Goal: Information Seeking & Learning: Find specific fact

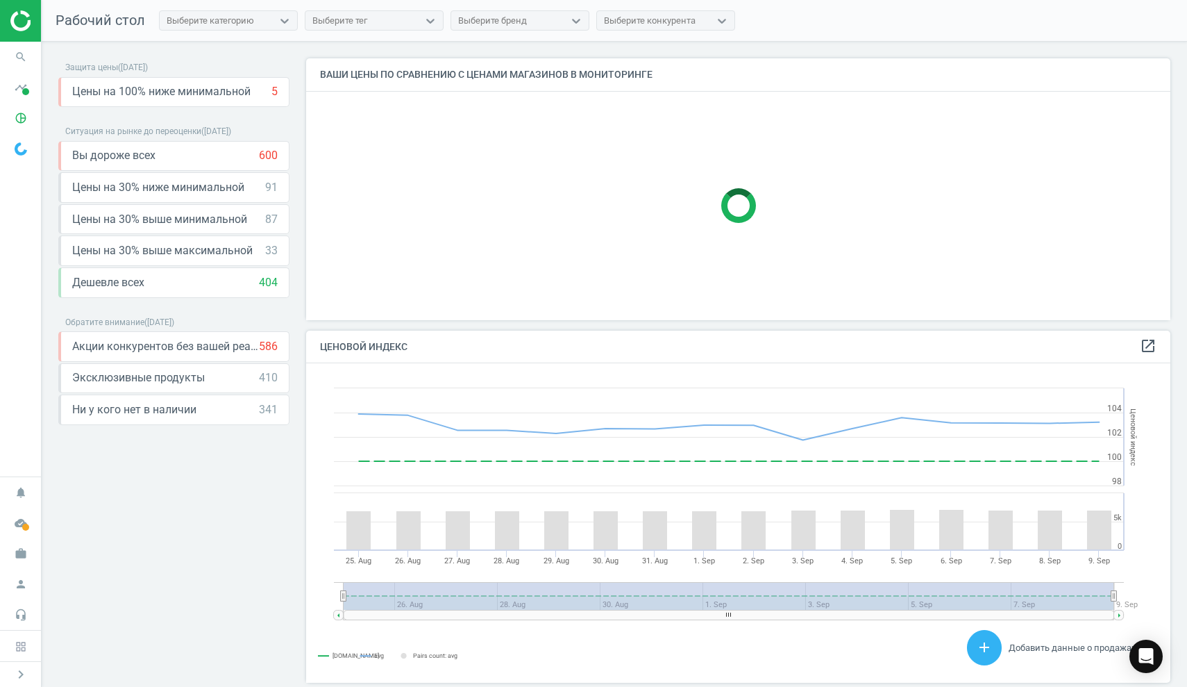
scroll to position [341, 875]
click at [24, 60] on icon "search" at bounding box center [21, 57] width 26 height 26
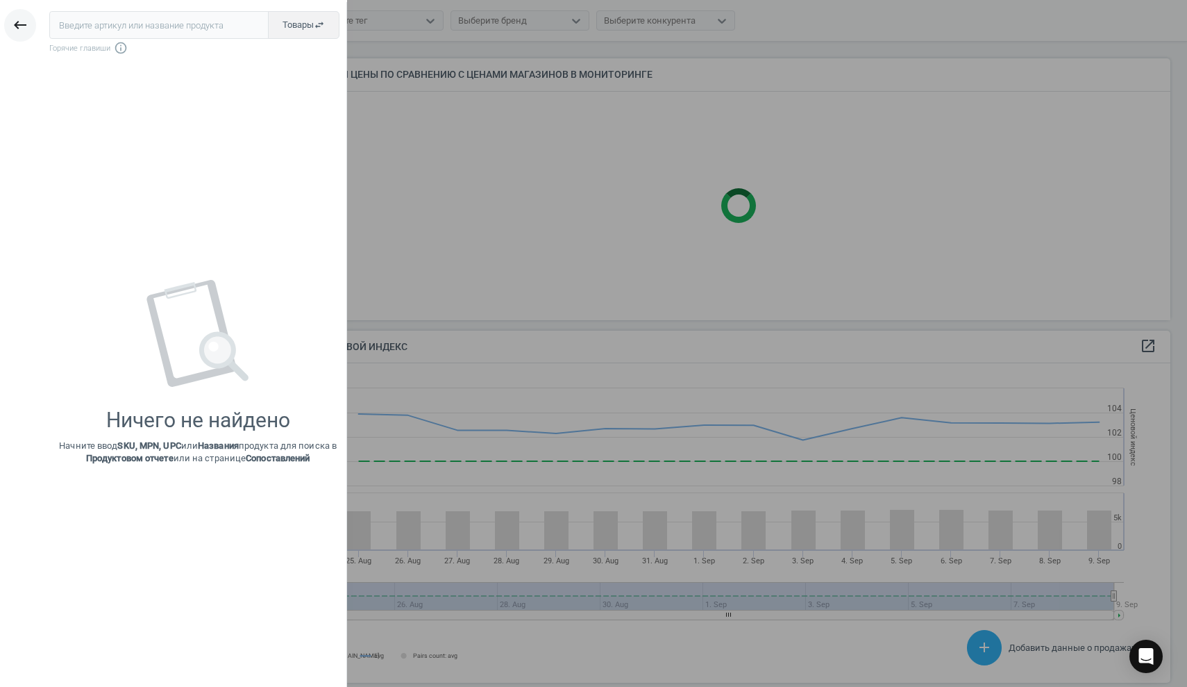
click at [15, 25] on icon "keyboard_backspace" at bounding box center [20, 25] width 17 height 17
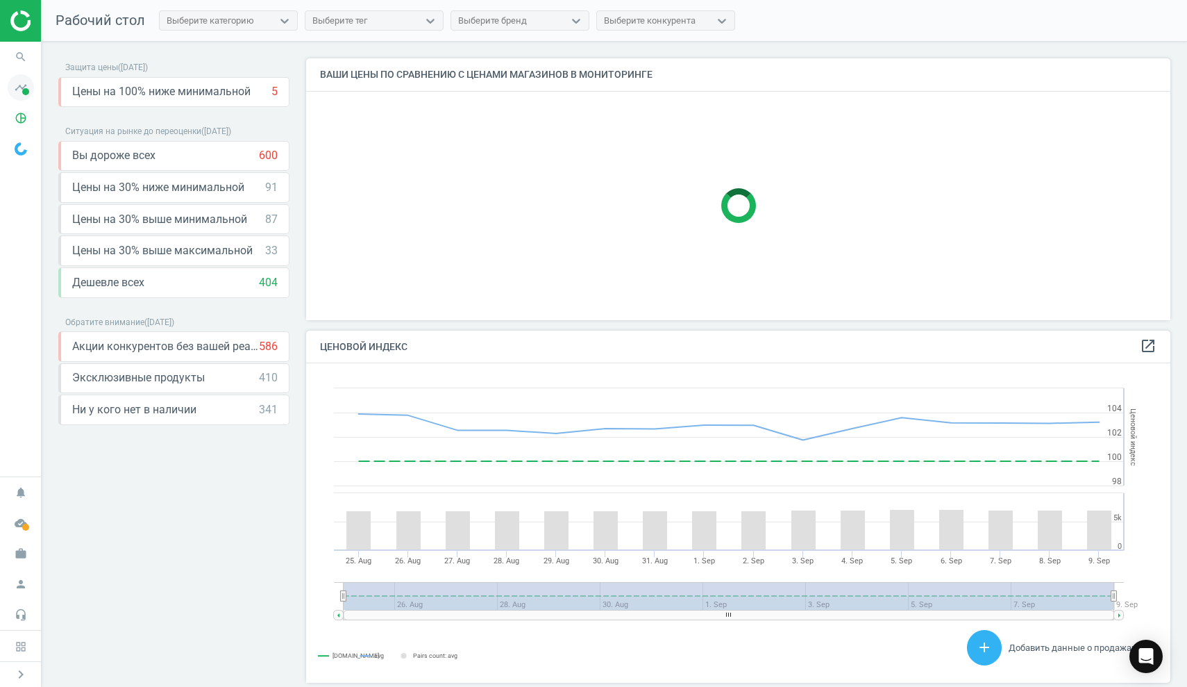
click at [24, 89] on span at bounding box center [25, 91] width 7 height 7
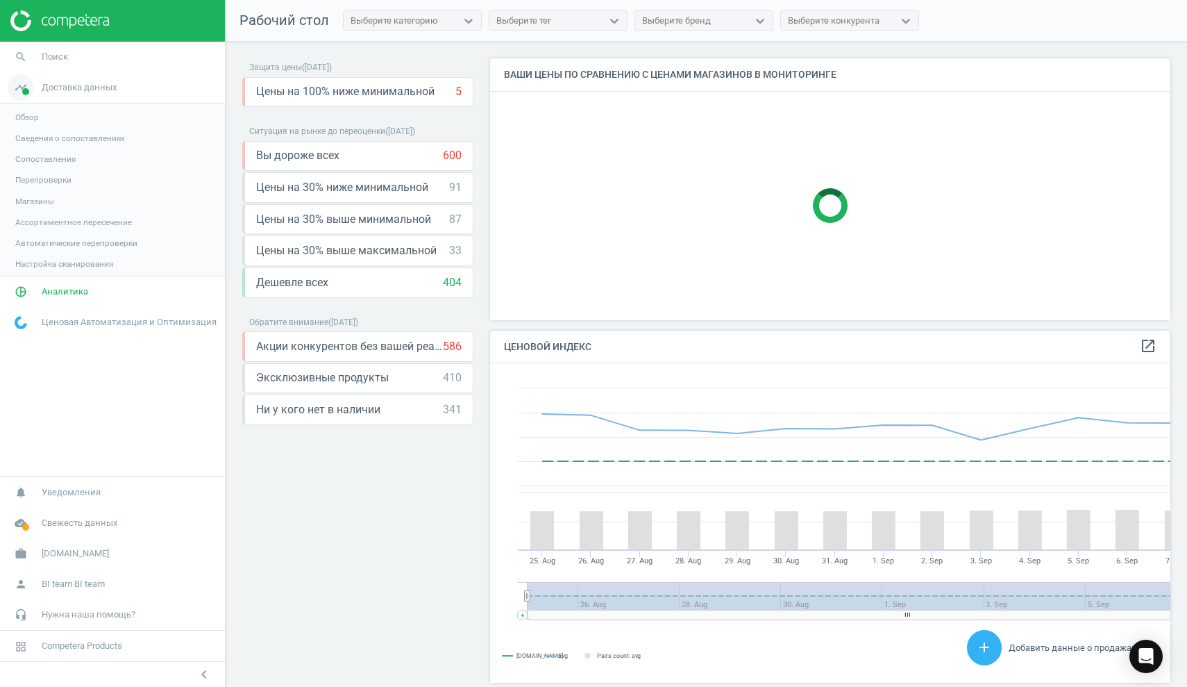
scroll to position [0, 0]
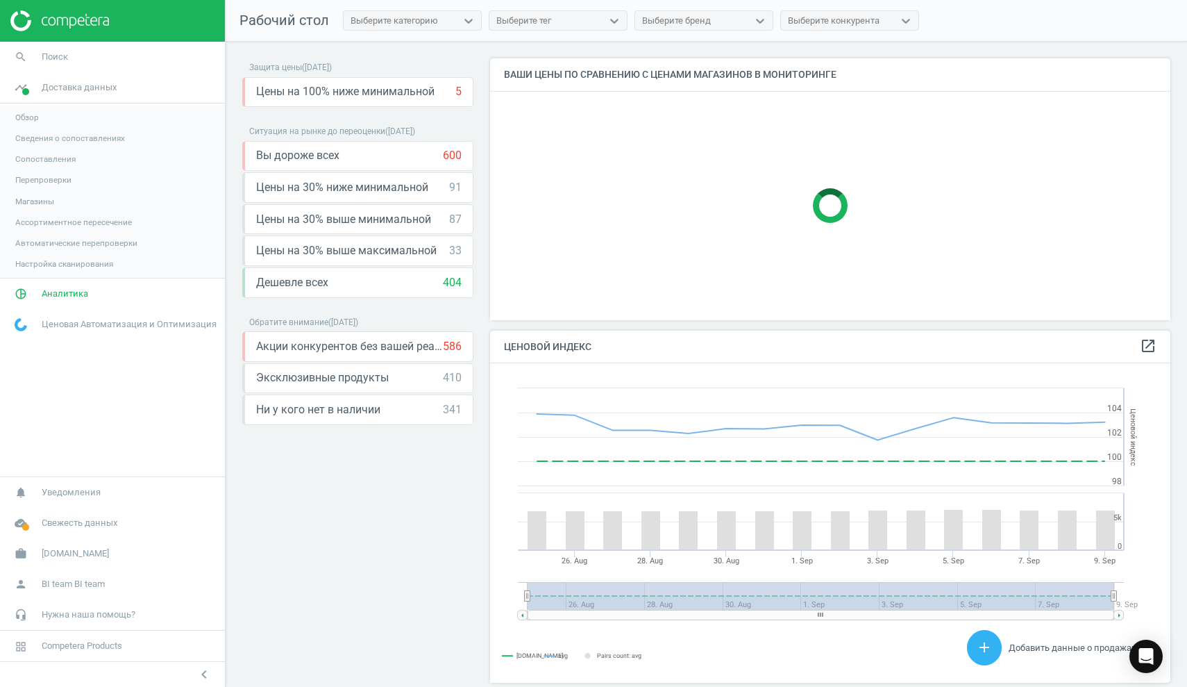
click at [27, 117] on span "Обзор" at bounding box center [27, 117] width 24 height 11
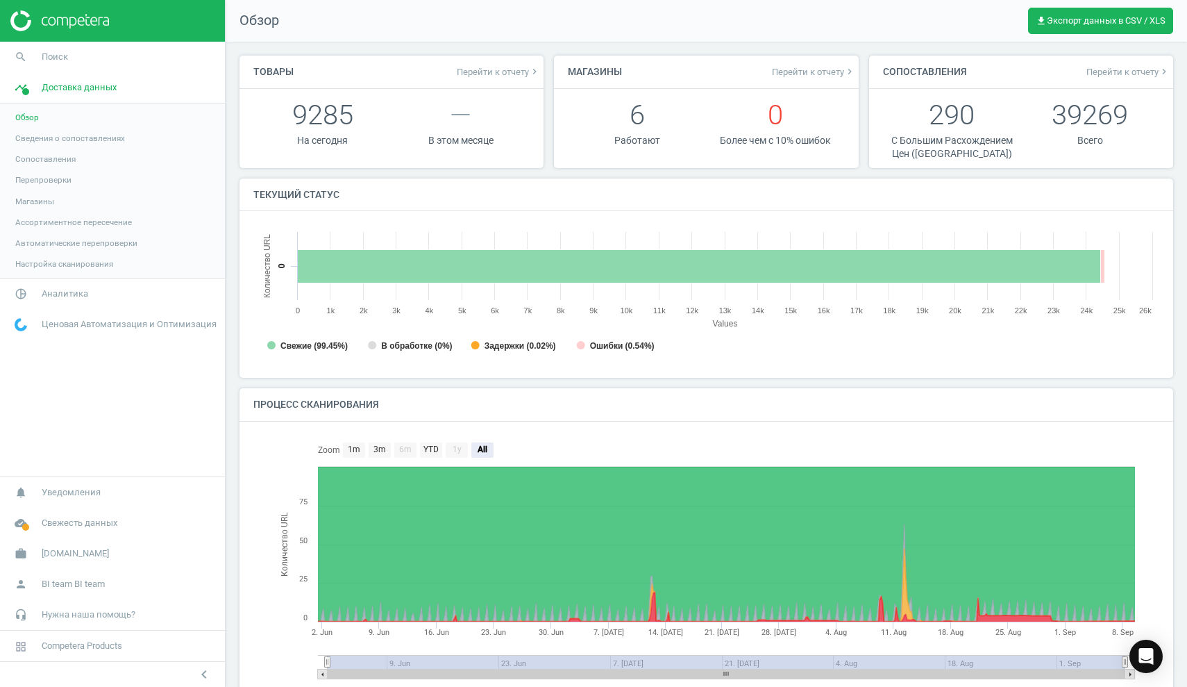
scroll to position [7, 7]
click at [91, 525] on span "Свежесть данных" at bounding box center [80, 522] width 76 height 12
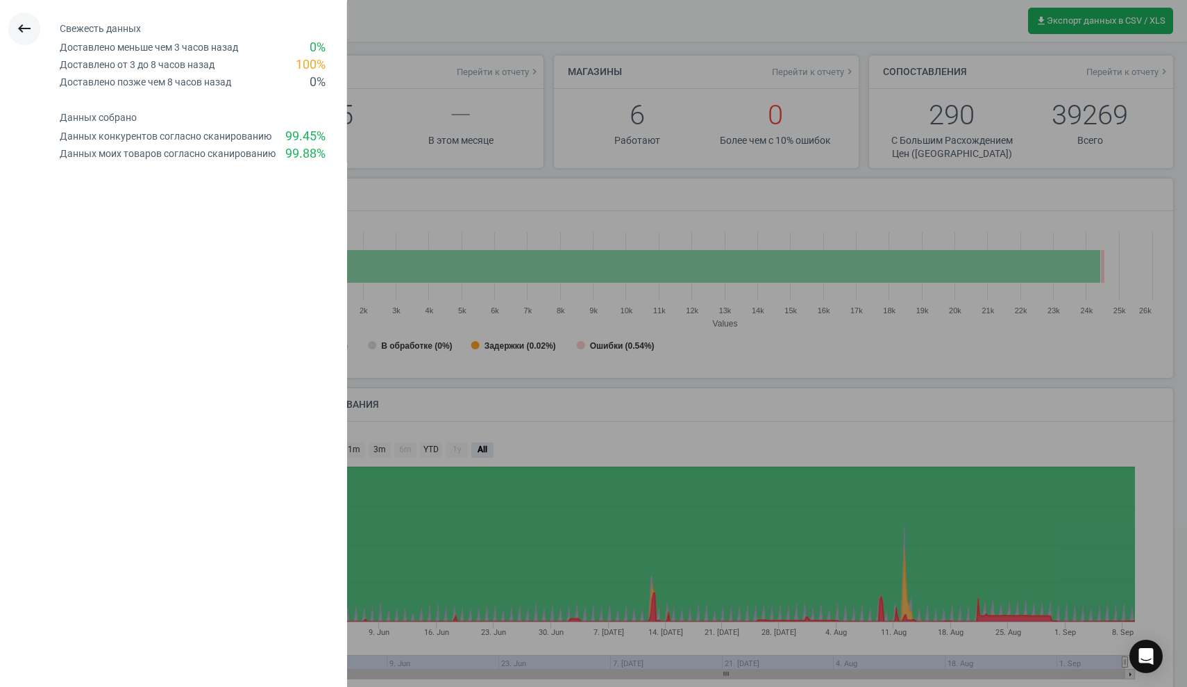
click at [23, 27] on icon "keyboard_backspace" at bounding box center [24, 28] width 17 height 17
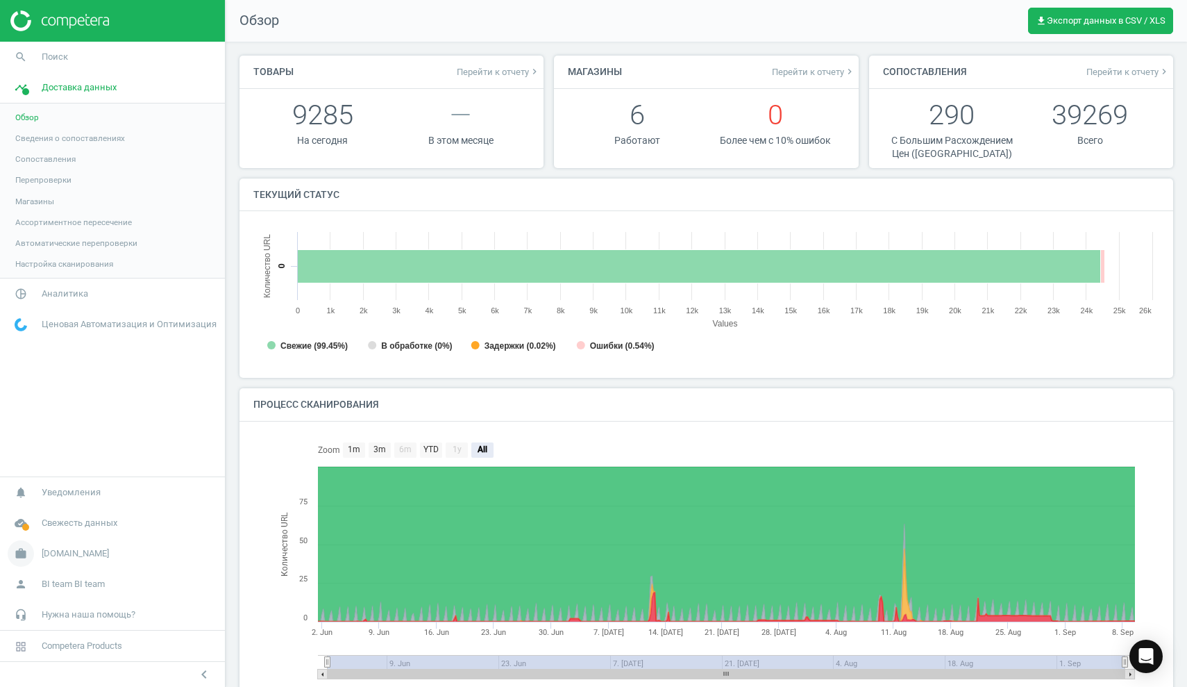
click at [51, 558] on span "[DOMAIN_NAME]" at bounding box center [75, 553] width 67 height 12
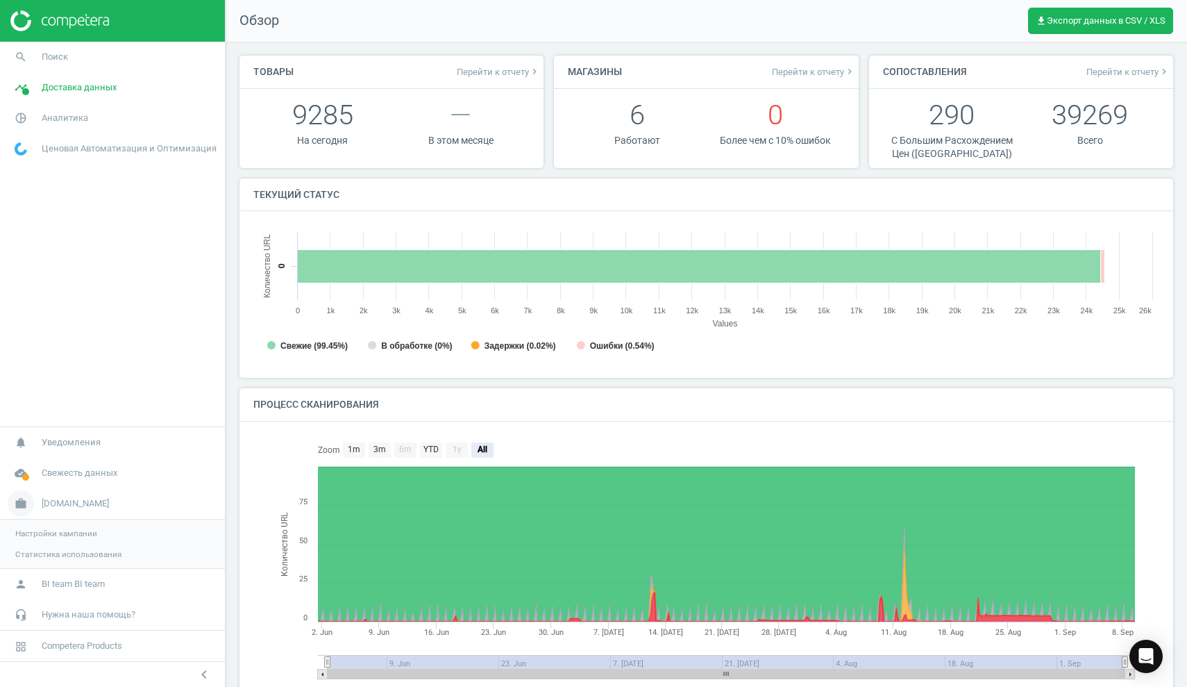
click at [24, 503] on icon "work" at bounding box center [21, 503] width 26 height 26
click at [49, 550] on span "[DOMAIN_NAME]" at bounding box center [75, 553] width 67 height 12
click at [56, 56] on span "Поиск" at bounding box center [55, 57] width 26 height 12
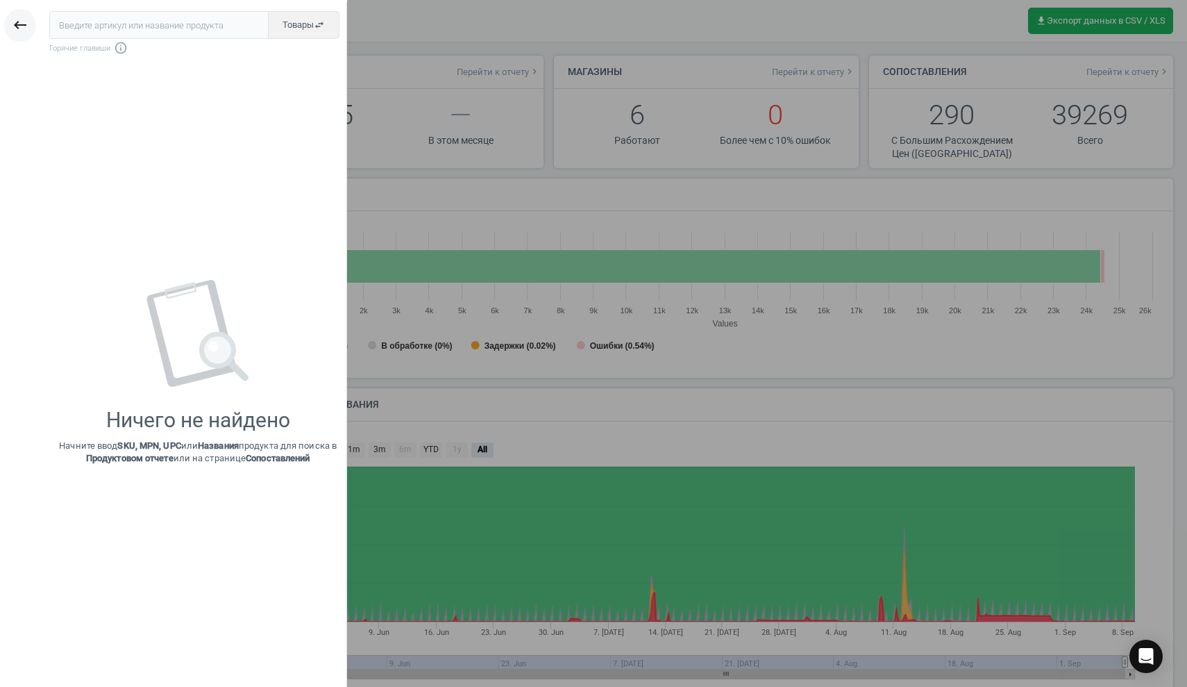
click at [23, 24] on icon "keyboard_backspace" at bounding box center [20, 25] width 17 height 17
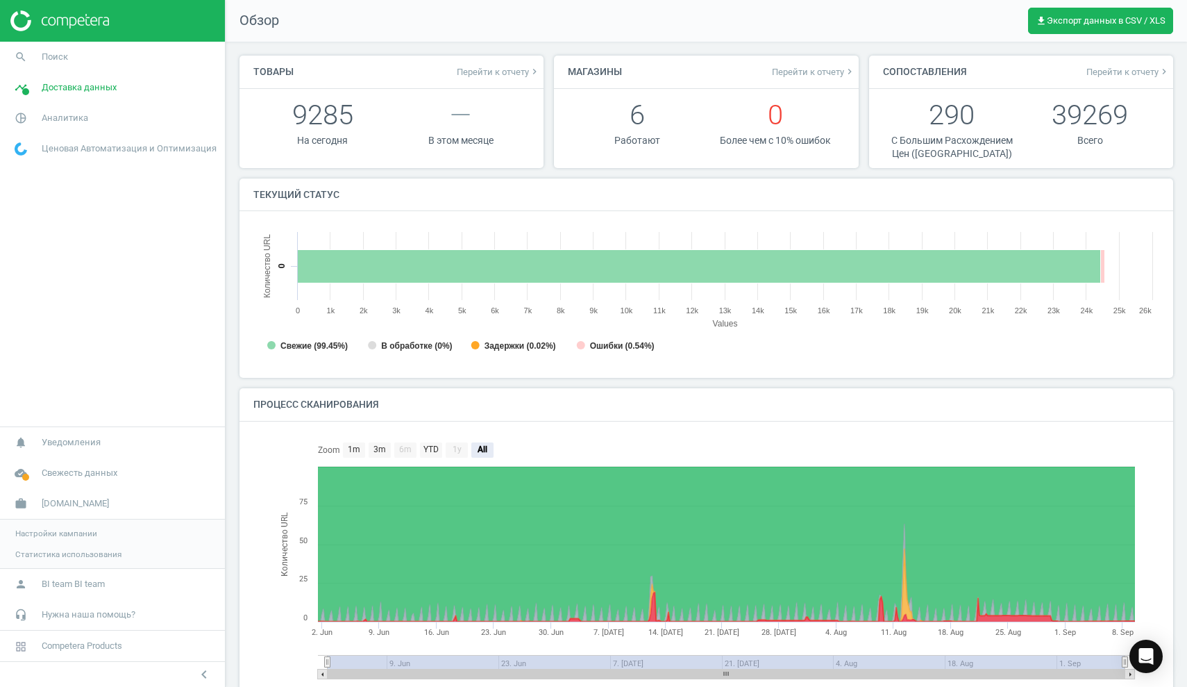
click at [73, 24] on img at bounding box center [59, 20] width 99 height 21
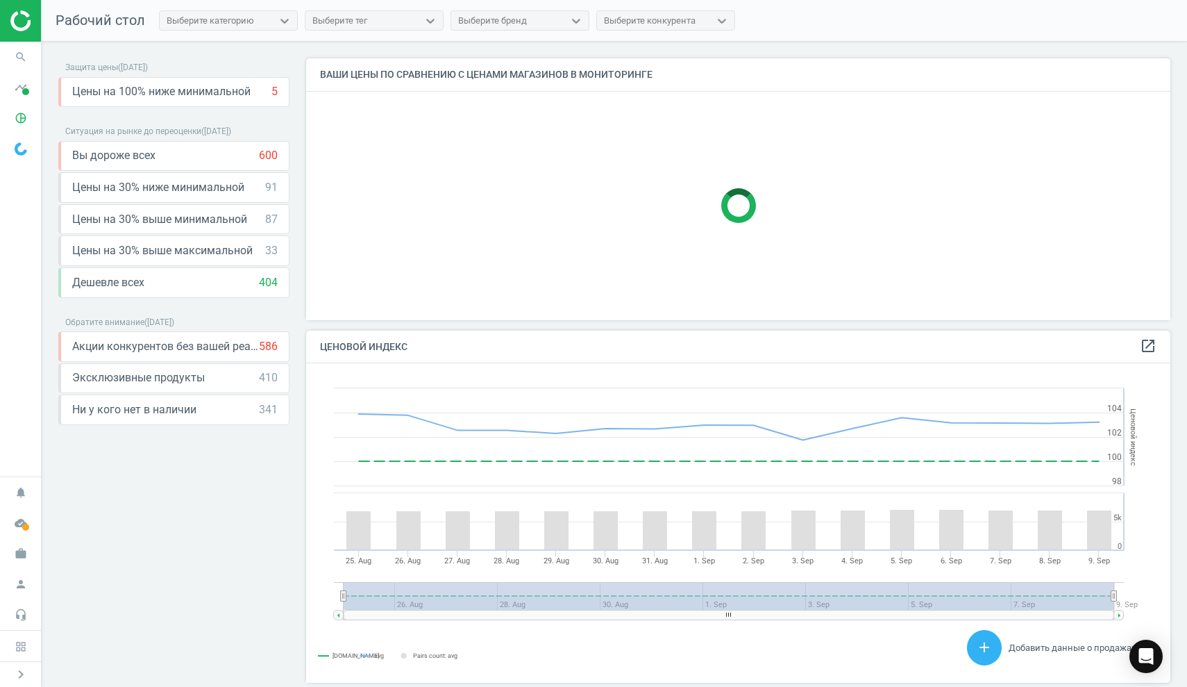
scroll to position [341, 875]
click at [278, 158] on icon "keyboard_arrow_down" at bounding box center [275, 155] width 17 height 17
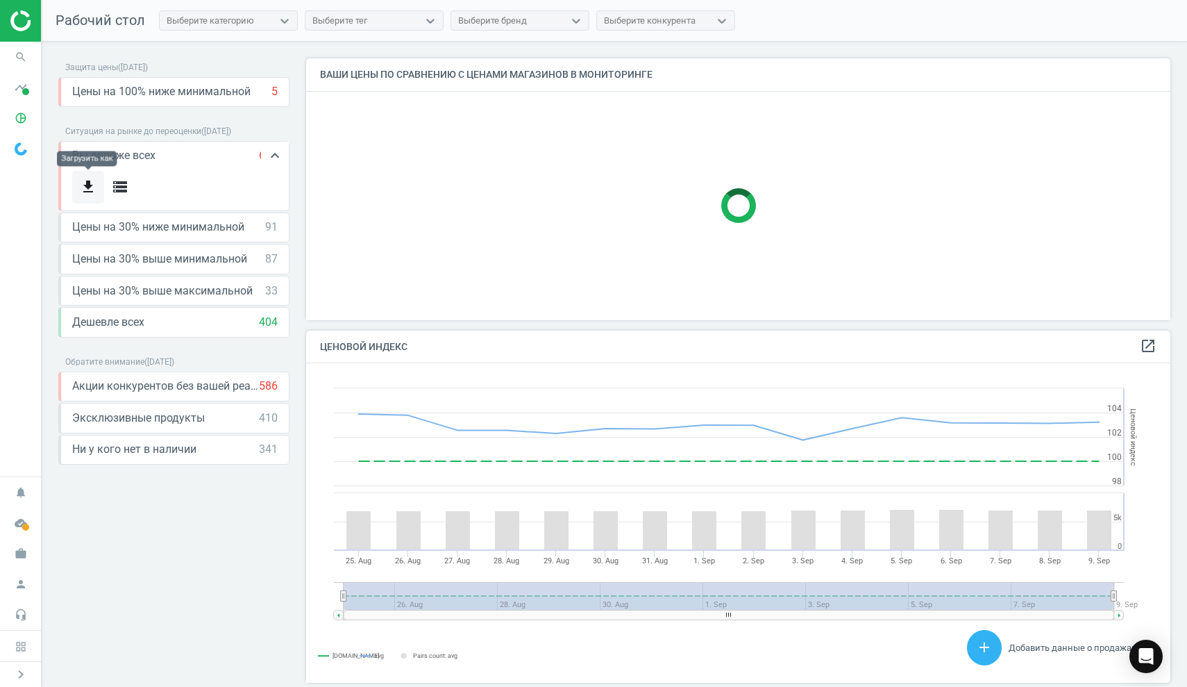
click at [90, 187] on icon "get_app" at bounding box center [88, 186] width 17 height 17
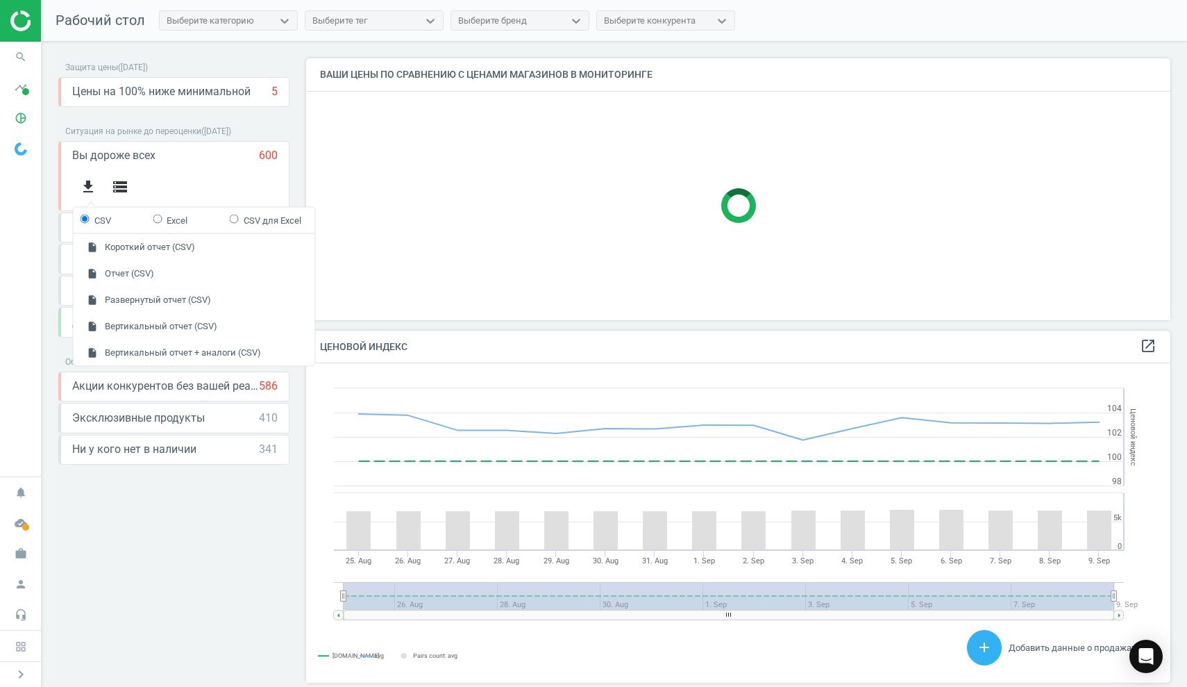
click at [155, 222] on input "Excel" at bounding box center [157, 218] width 9 height 9
radio input "true"
click at [153, 269] on button "insert_drive_file Отчет (Excel)" at bounding box center [195, 273] width 242 height 26
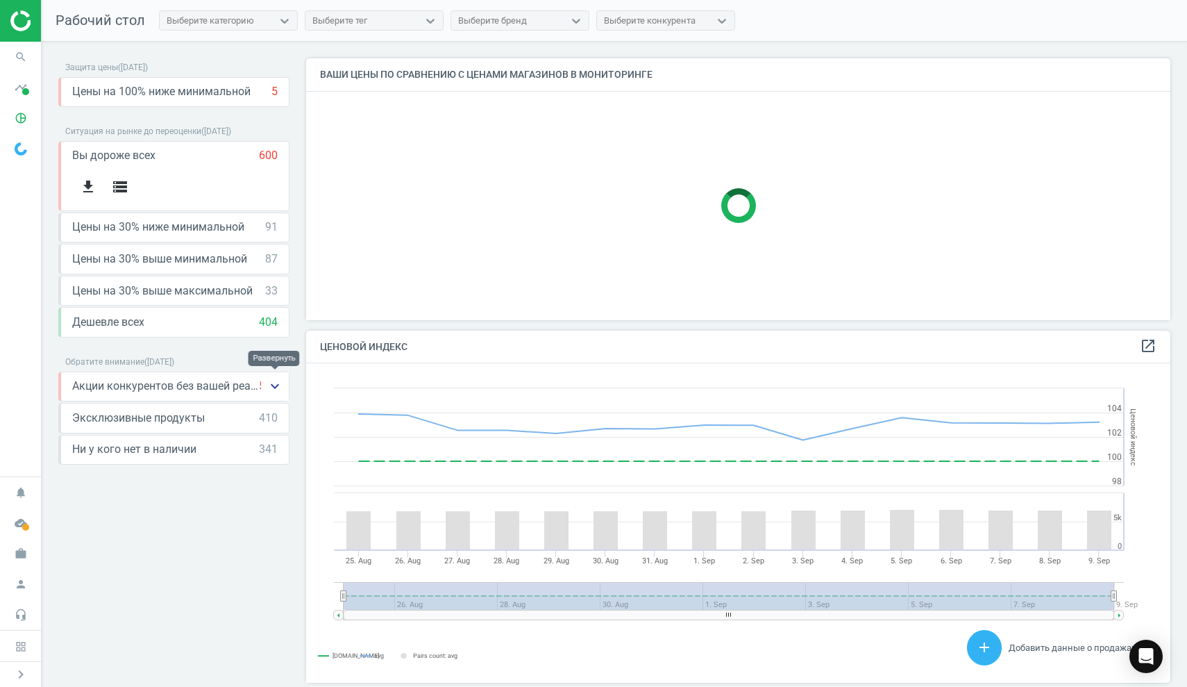
click at [275, 385] on icon "keyboard_arrow_down" at bounding box center [275, 386] width 17 height 17
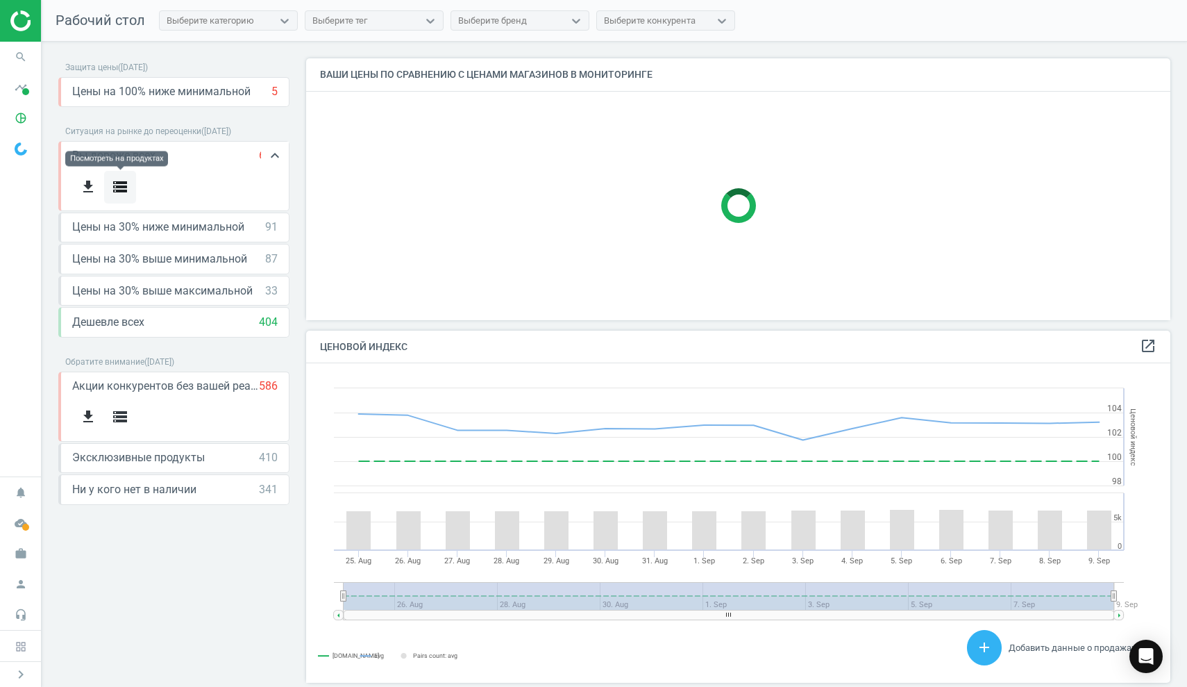
click at [119, 184] on icon "storage" at bounding box center [120, 186] width 17 height 17
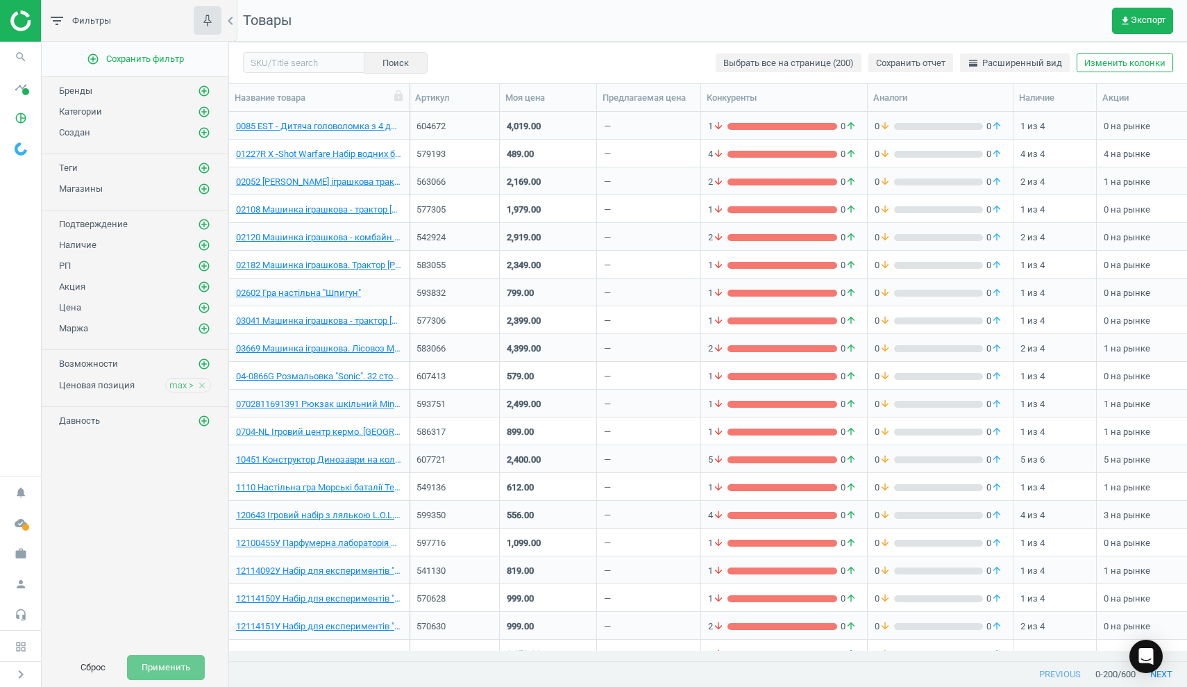
click at [725, 20] on nav "Товары get_app Экспорт" at bounding box center [708, 21] width 958 height 42
click at [290, 61] on input "text" at bounding box center [303, 62] width 121 height 21
paste input "601387"
click at [398, 64] on button "Поиск" at bounding box center [395, 62] width 64 height 21
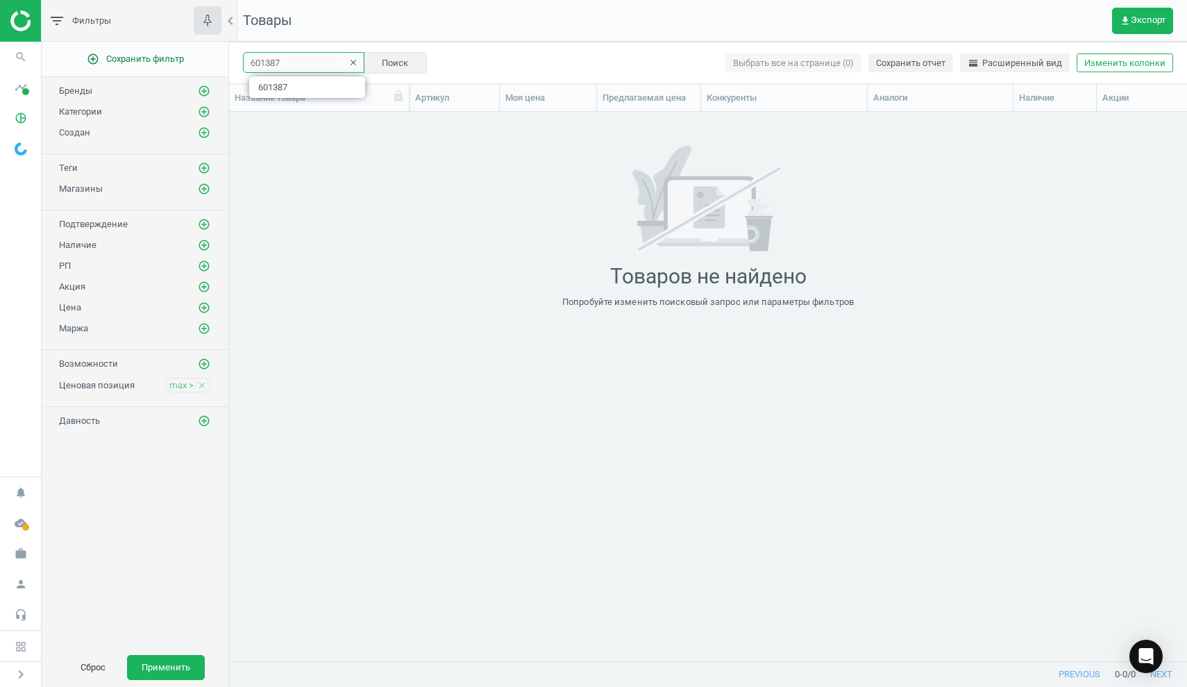
drag, startPoint x: 259, startPoint y: 62, endPoint x: 208, endPoint y: 60, distance: 50.7
click at [208, 60] on div "filter_list Фильтры chevron_left add_circle_outline Сохранить фильтр Бренды add…" at bounding box center [614, 343] width 1145 height 687
paste input "21270"
type input "21270"
click at [394, 61] on button "Поиск" at bounding box center [395, 62] width 64 height 21
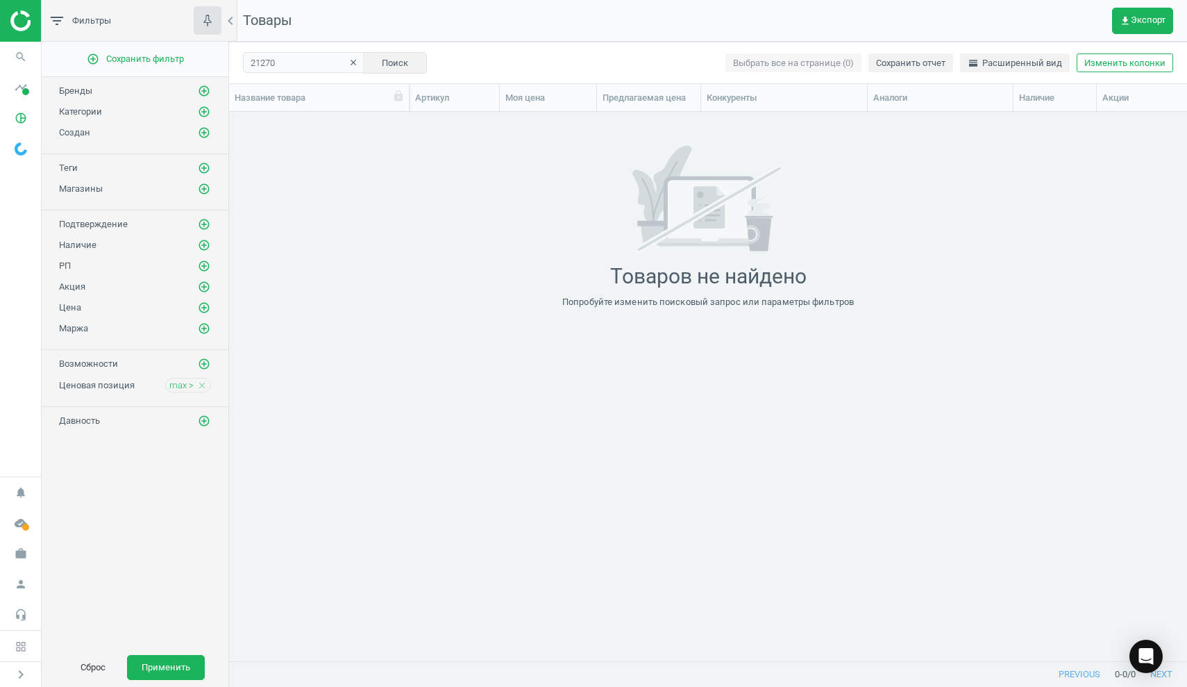
click at [358, 65] on icon "clear" at bounding box center [353, 63] width 10 height 10
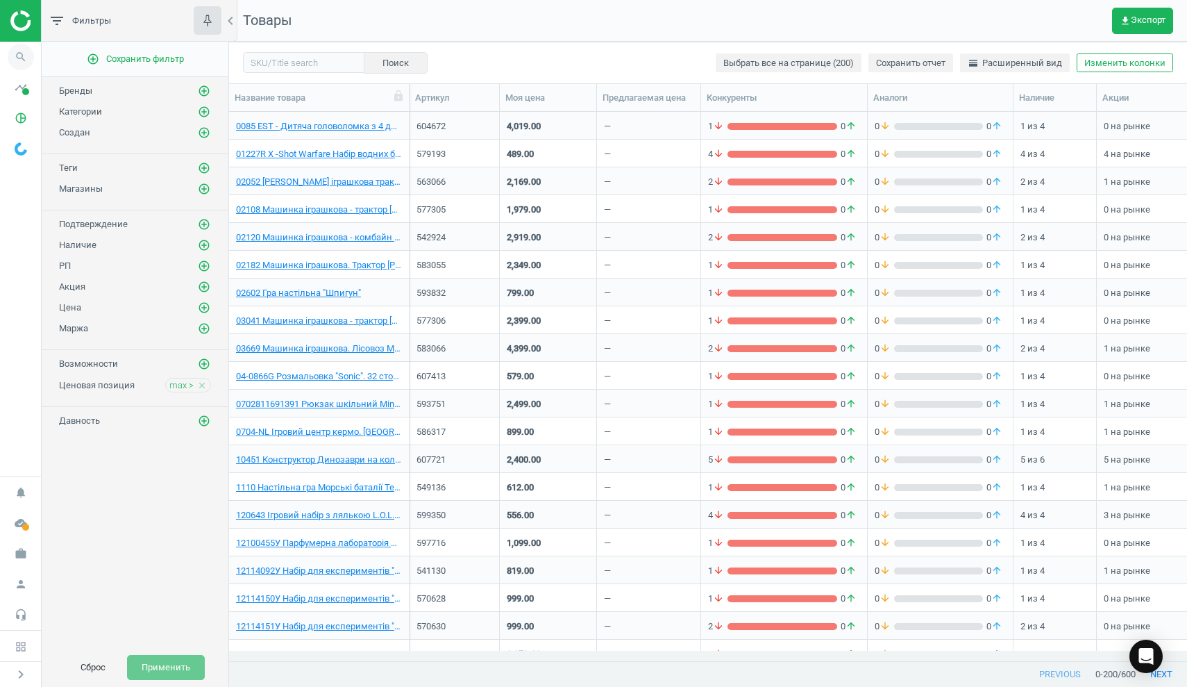
click at [21, 54] on icon "search" at bounding box center [21, 57] width 26 height 26
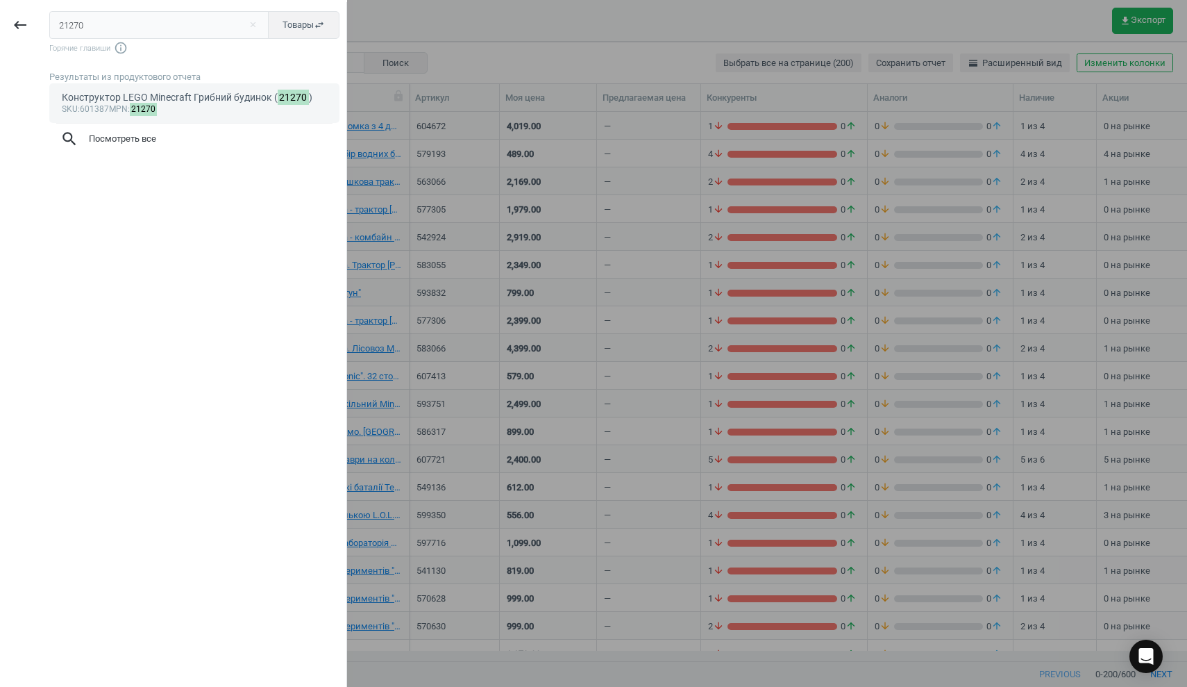
type input "21270"
click at [141, 113] on mark "21270" at bounding box center [144, 109] width 28 height 13
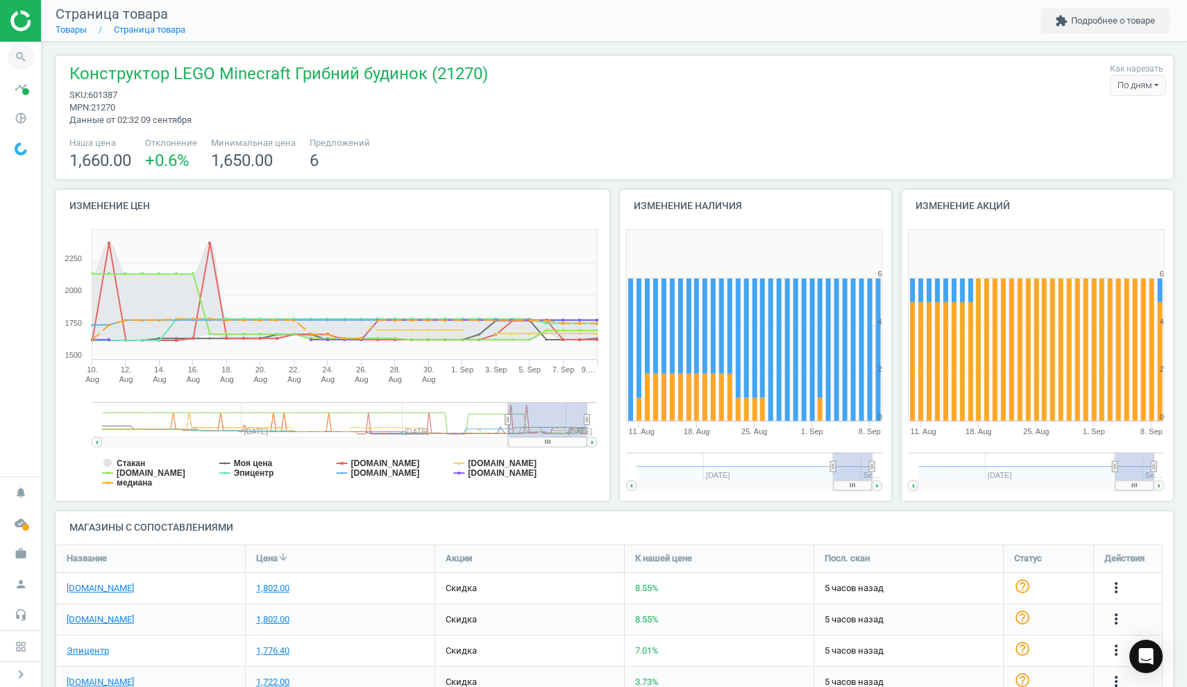
click at [22, 59] on icon "search" at bounding box center [21, 57] width 26 height 26
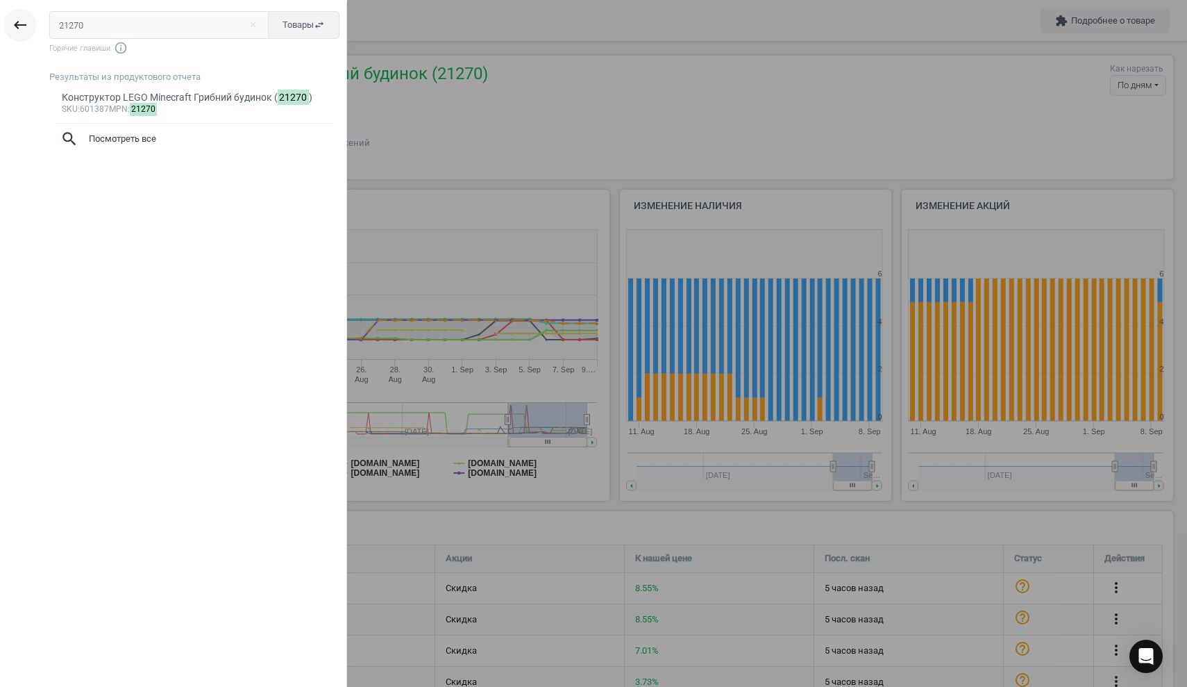
click at [19, 20] on icon "keyboard_backspace" at bounding box center [20, 25] width 17 height 17
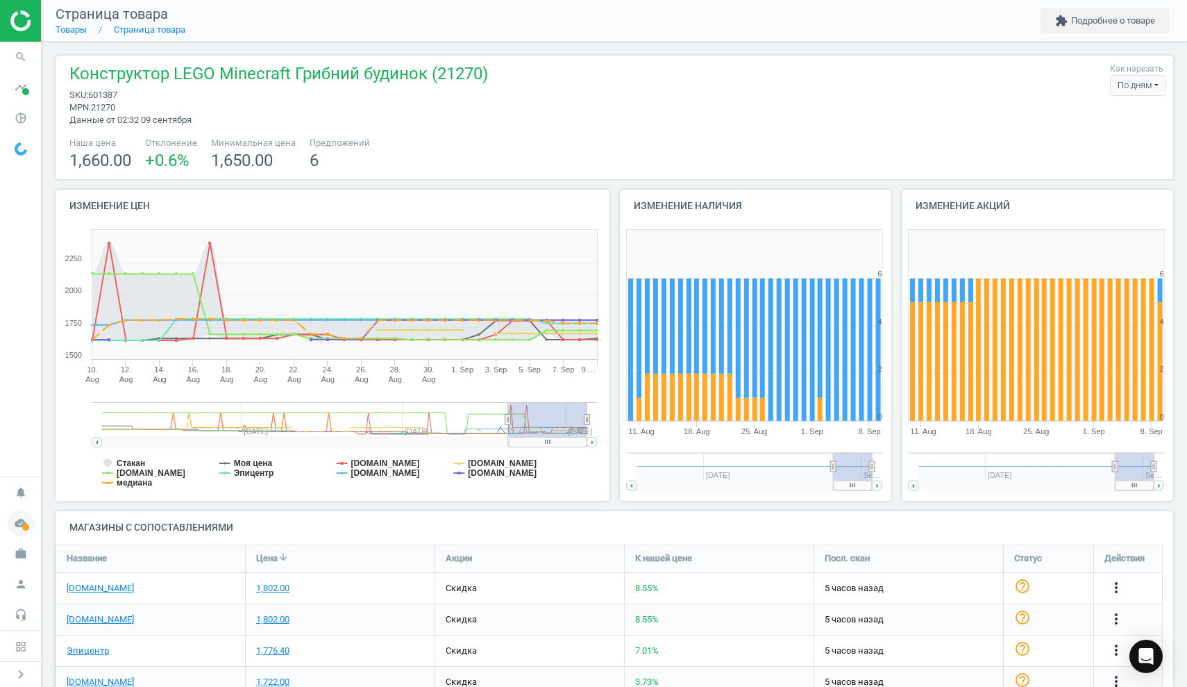
click at [26, 531] on icon "cloud_done" at bounding box center [21, 523] width 26 height 26
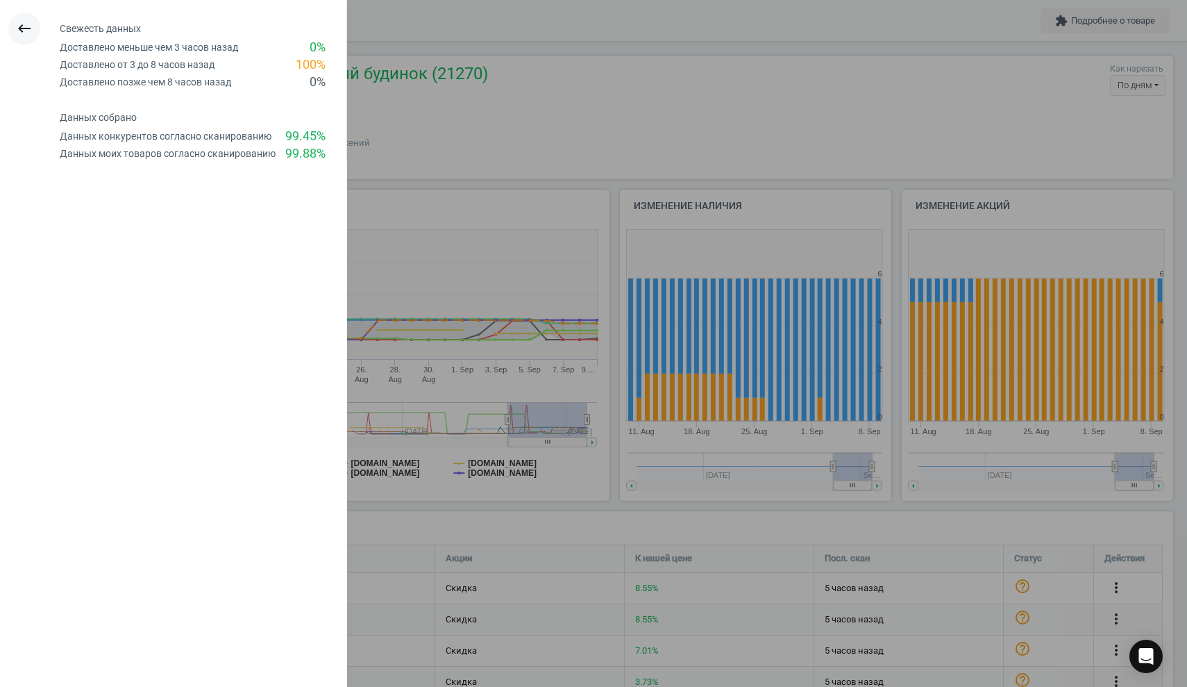
click at [27, 24] on icon "keyboard_backspace" at bounding box center [24, 28] width 17 height 17
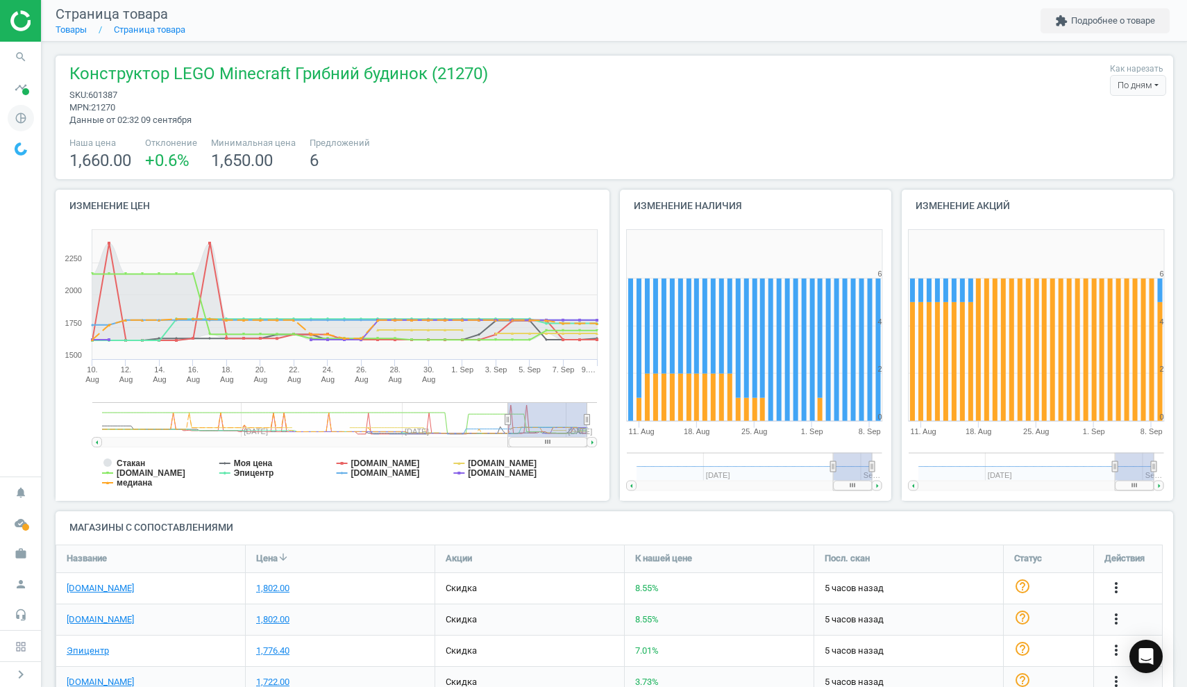
click at [22, 115] on icon "pie_chart_outlined" at bounding box center [21, 118] width 26 height 26
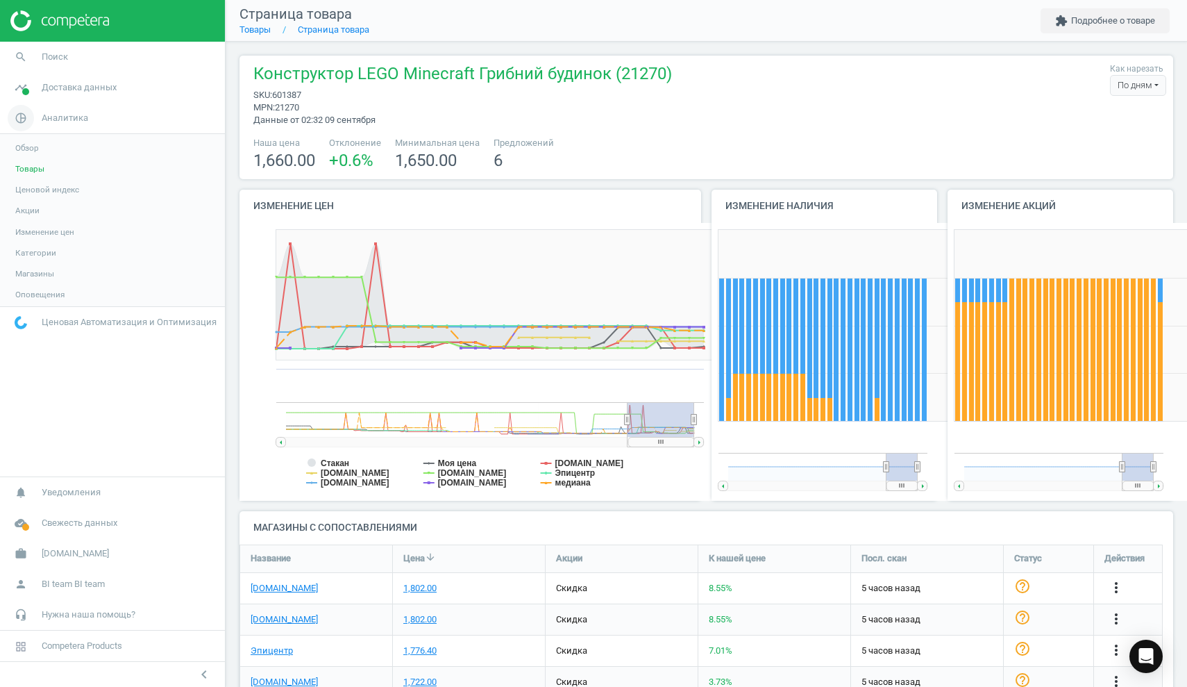
scroll to position [7, 7]
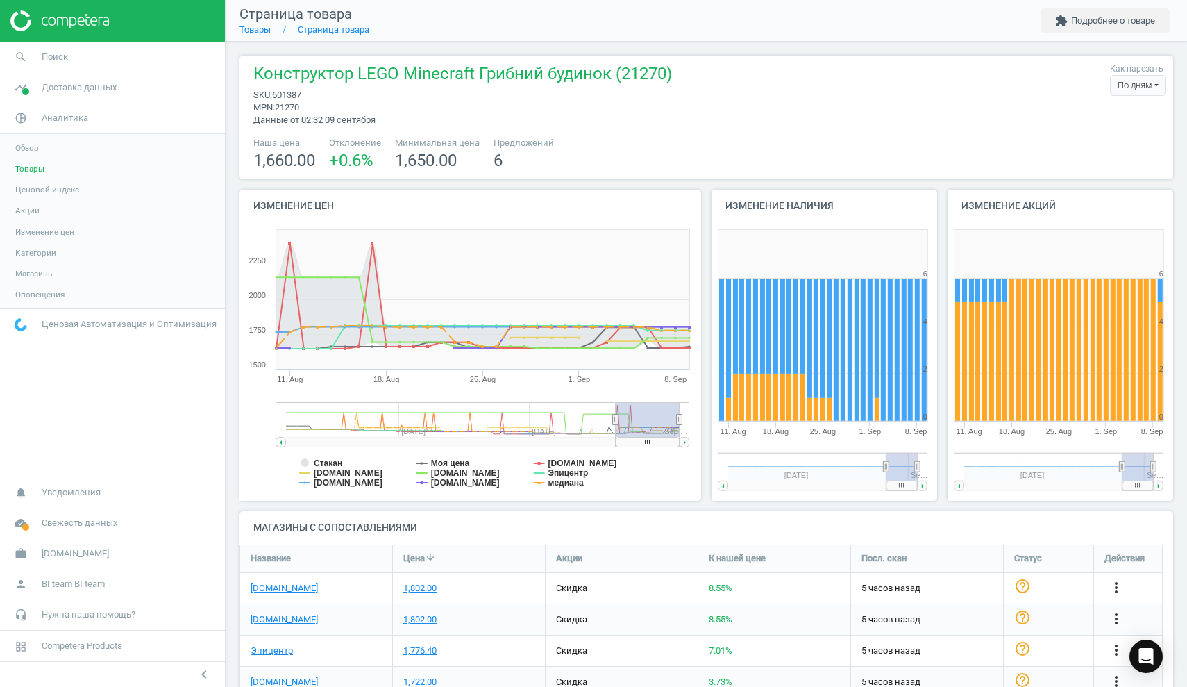
click at [31, 169] on span "Товары" at bounding box center [29, 168] width 29 height 11
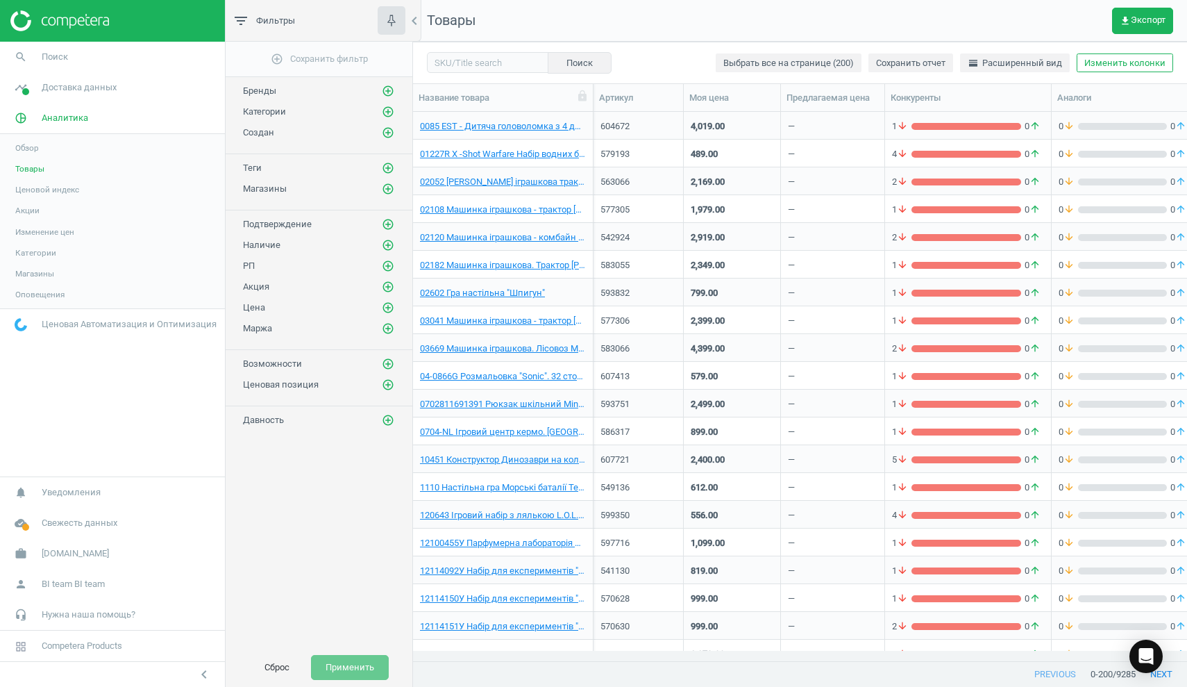
scroll to position [528, 764]
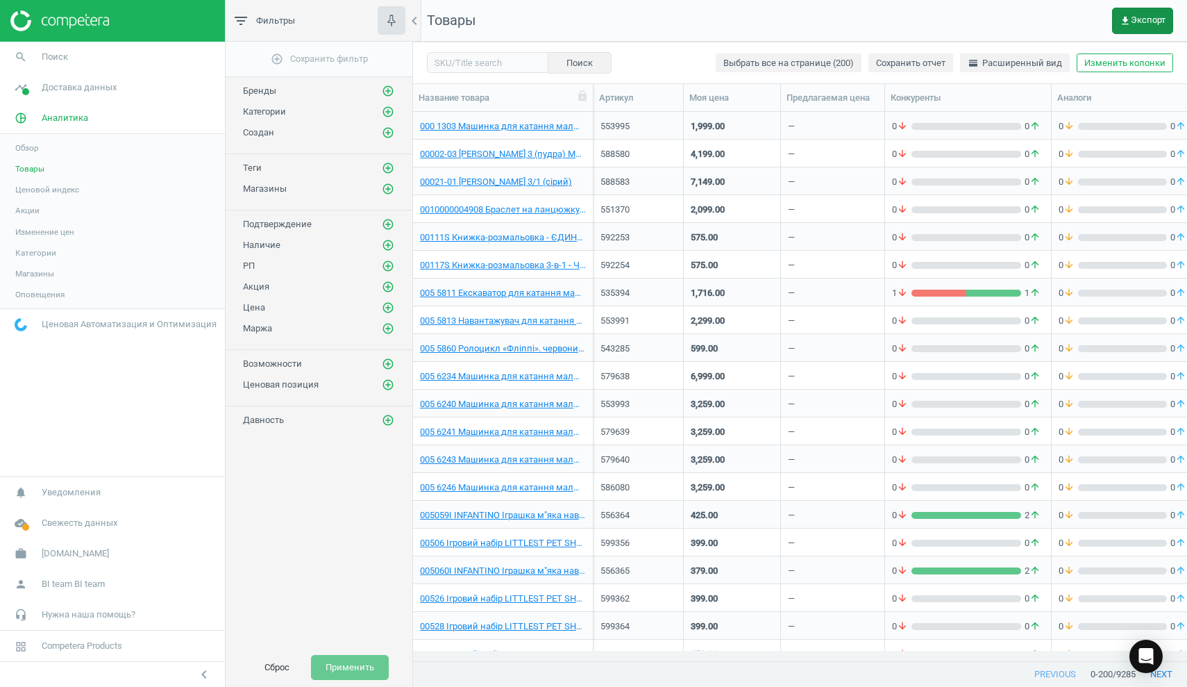
click at [1160, 19] on span "get_app Экспорт" at bounding box center [1143, 20] width 46 height 11
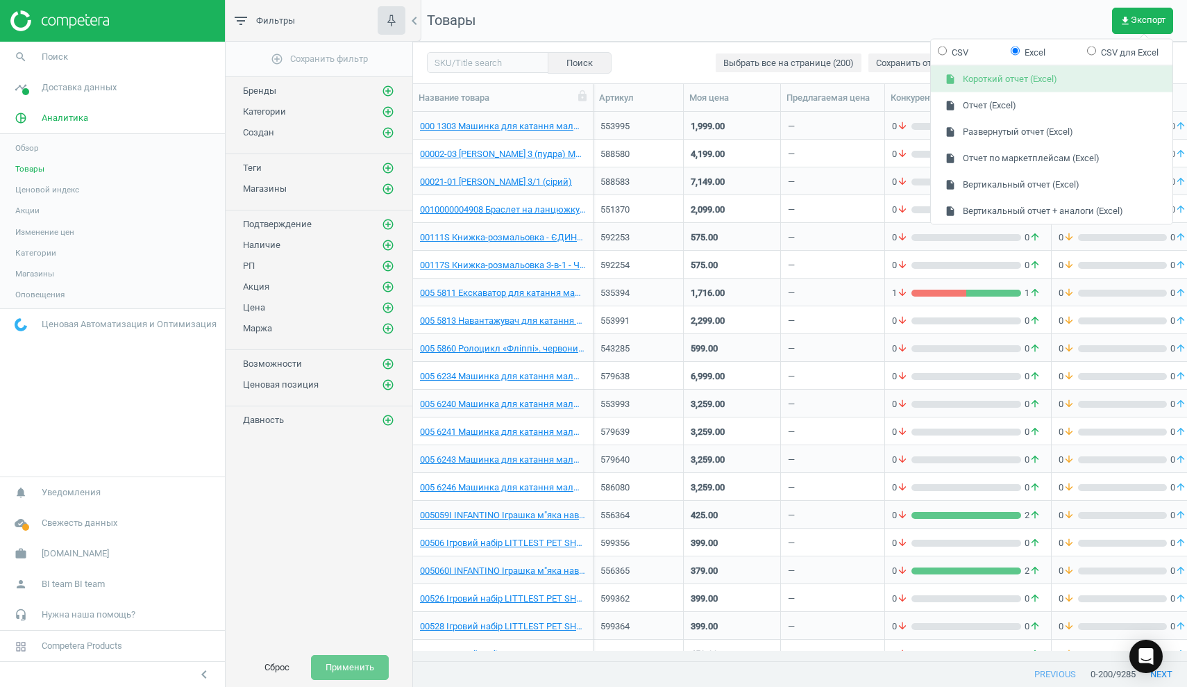
click at [1058, 80] on button "insert_drive_file Короткий отчет (Excel)" at bounding box center [1052, 79] width 242 height 26
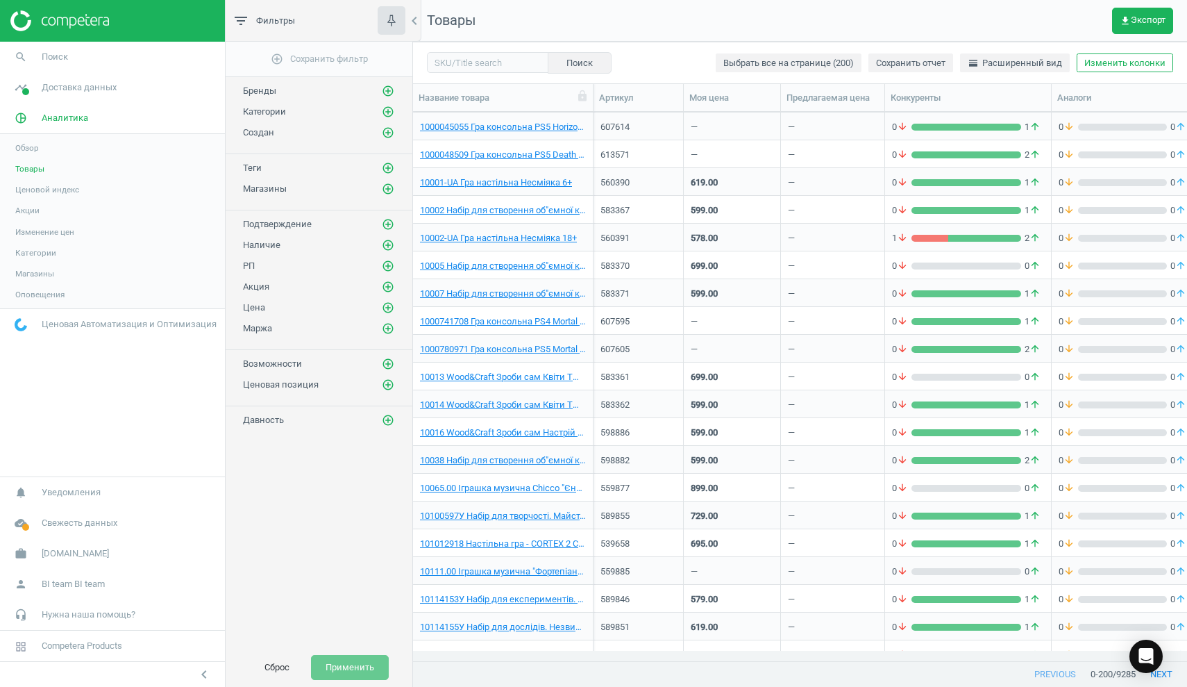
scroll to position [5015, 0]
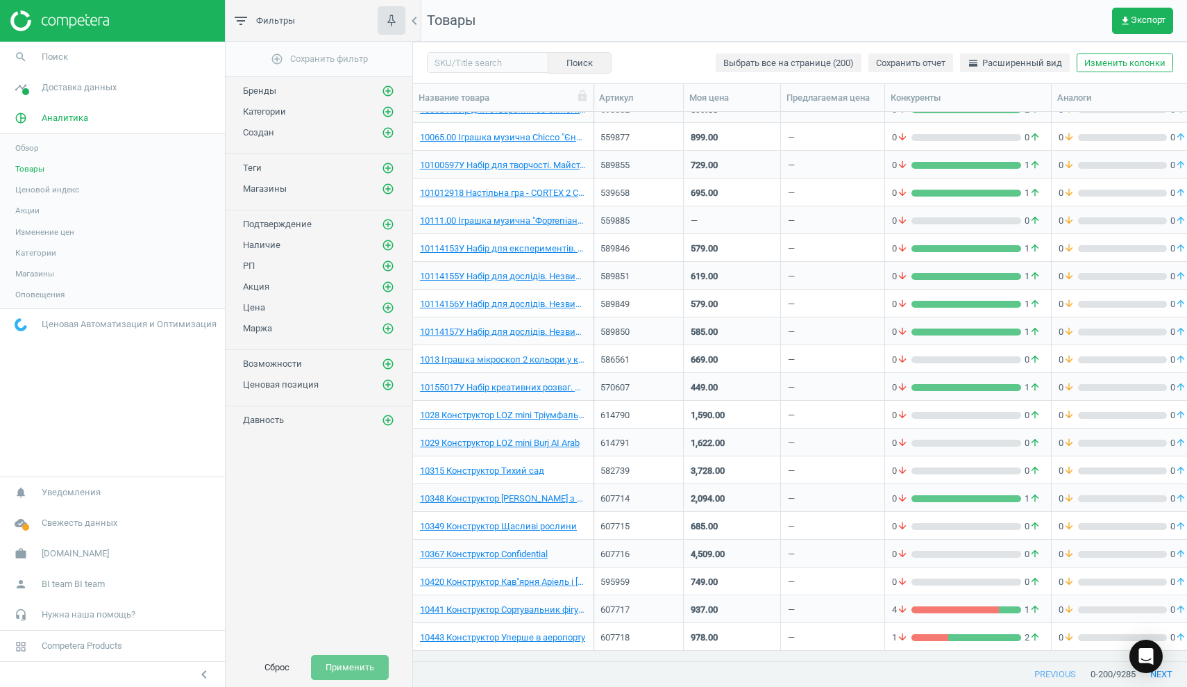
click at [768, 230] on div "—" at bounding box center [732, 220] width 83 height 24
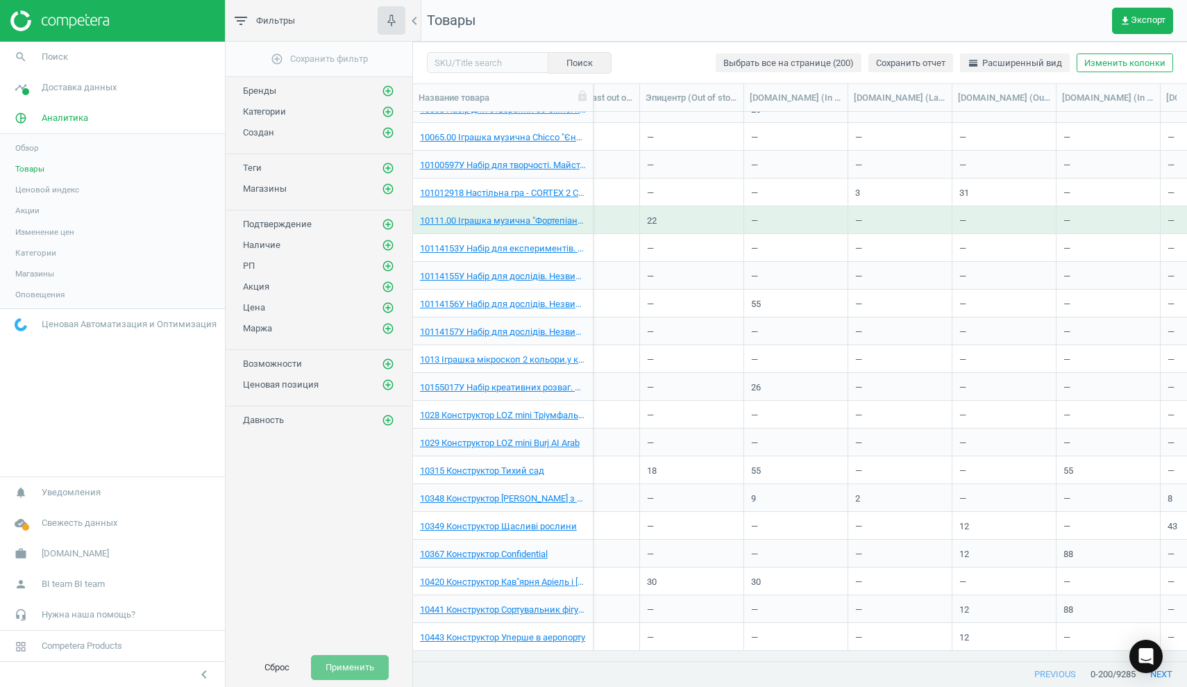
scroll to position [0, 2619]
click at [670, 33] on nav "Товары get_app Экспорт" at bounding box center [800, 21] width 774 height 42
click at [806, 49] on div "Поиск Выбрать все на странице (200) Сохранить отчет horizontal_split Расширенны…" at bounding box center [800, 63] width 774 height 42
click at [1153, 19] on span "get_app Экспорт" at bounding box center [1143, 20] width 46 height 11
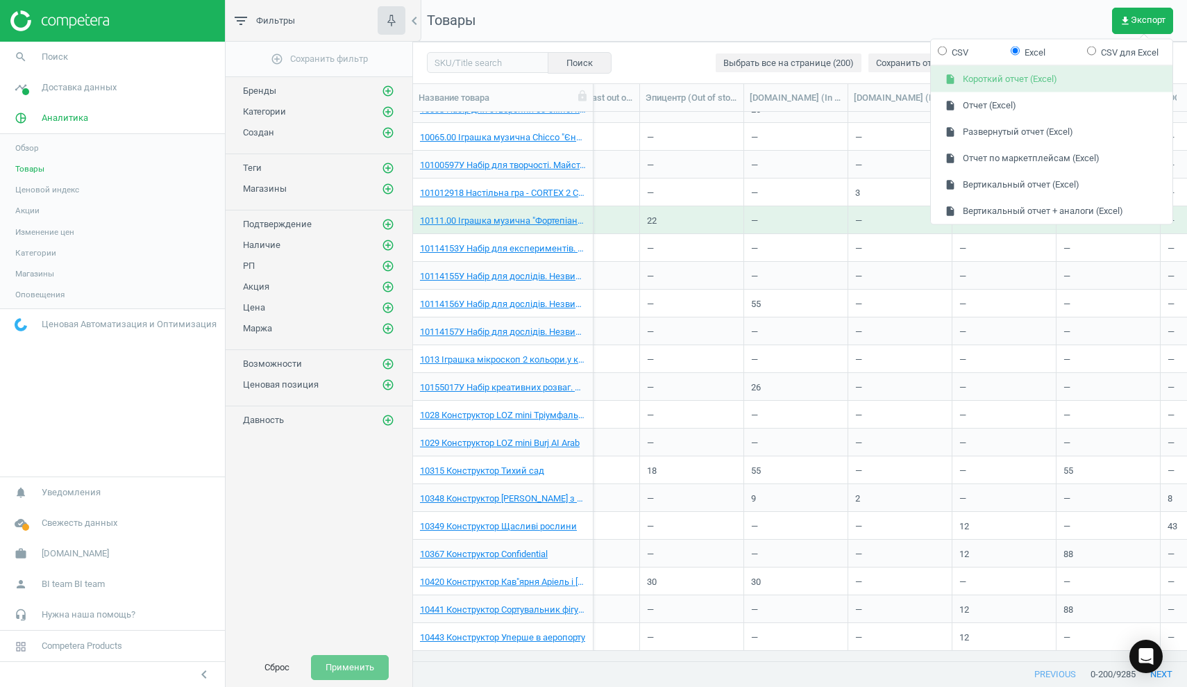
click at [1011, 78] on button "insert_drive_file Короткий отчет (Excel)" at bounding box center [1052, 79] width 242 height 26
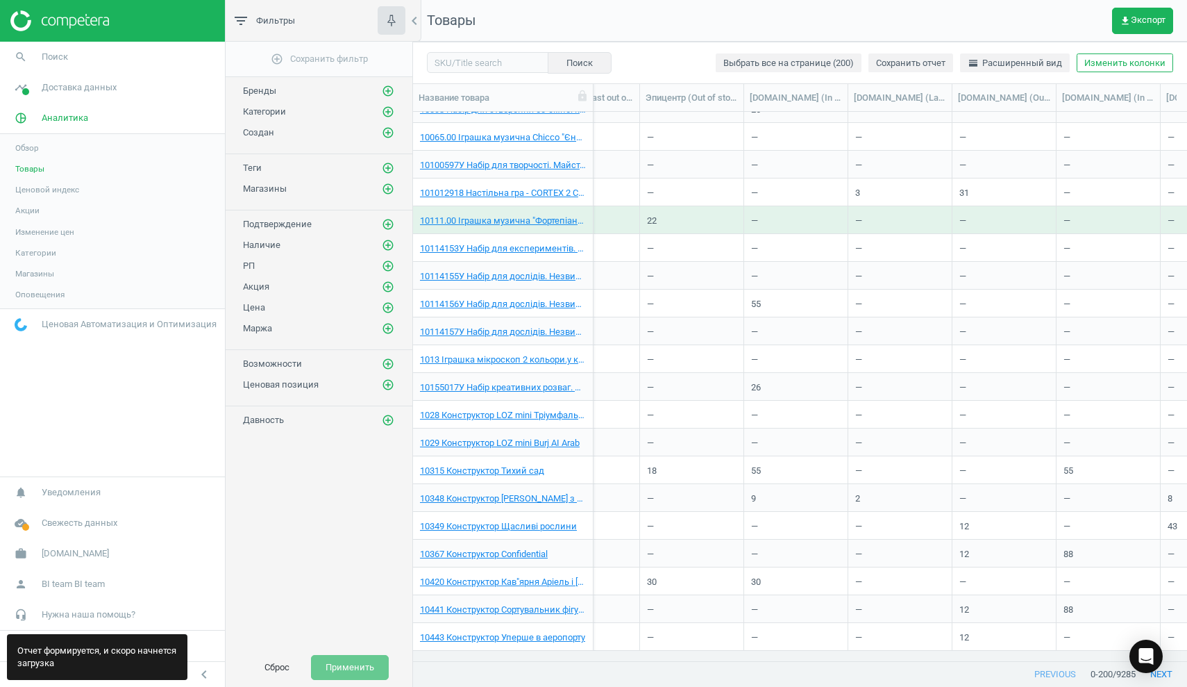
click at [92, 662] on div "Отчет формируется, и скоро начнется загрузка" at bounding box center [97, 657] width 180 height 46
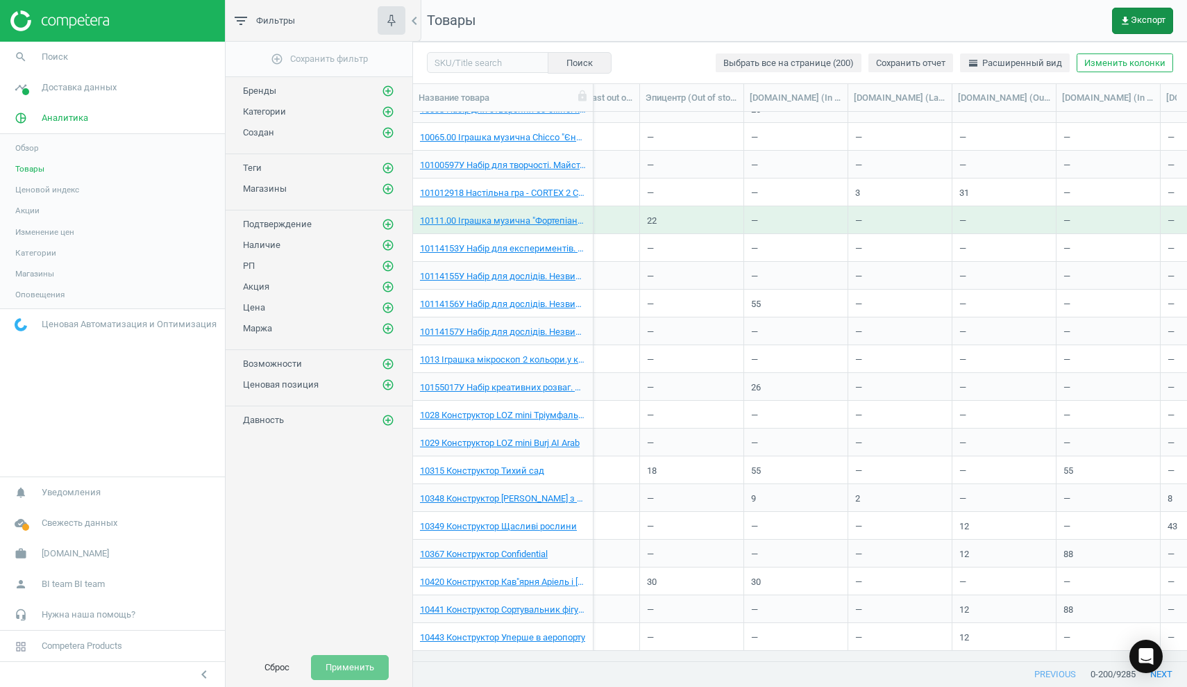
click at [1122, 15] on icon "get_app" at bounding box center [1125, 20] width 11 height 11
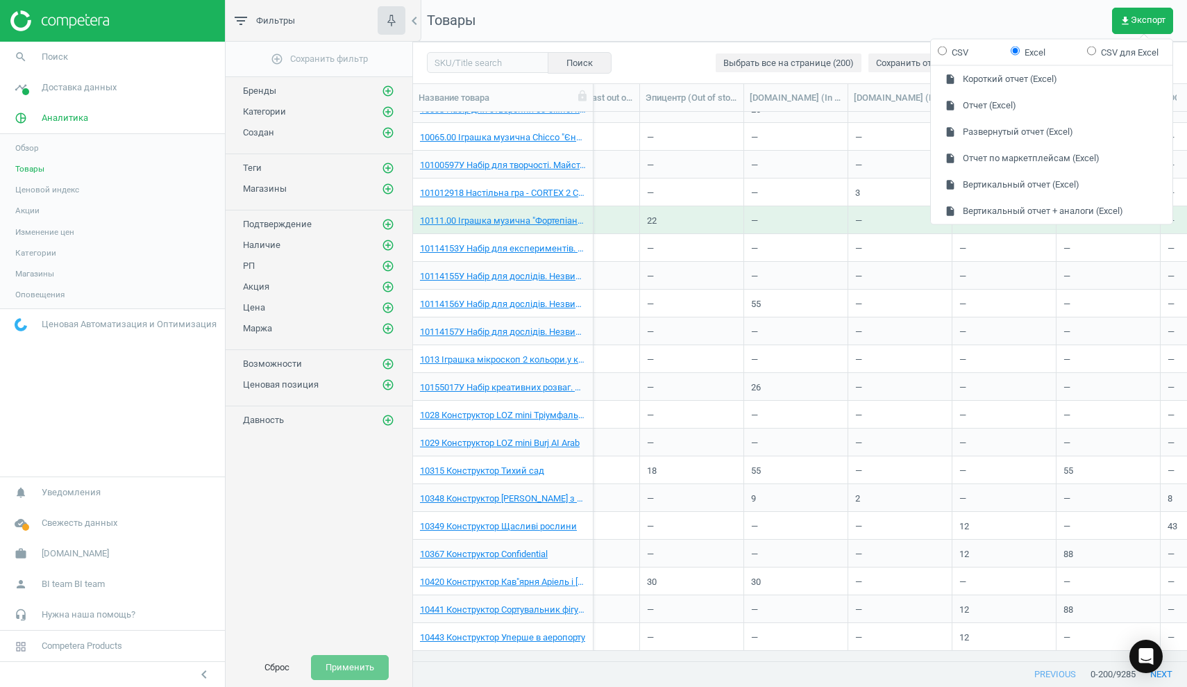
click at [1054, 18] on nav "Товары get_app Экспорт" at bounding box center [800, 21] width 774 height 42
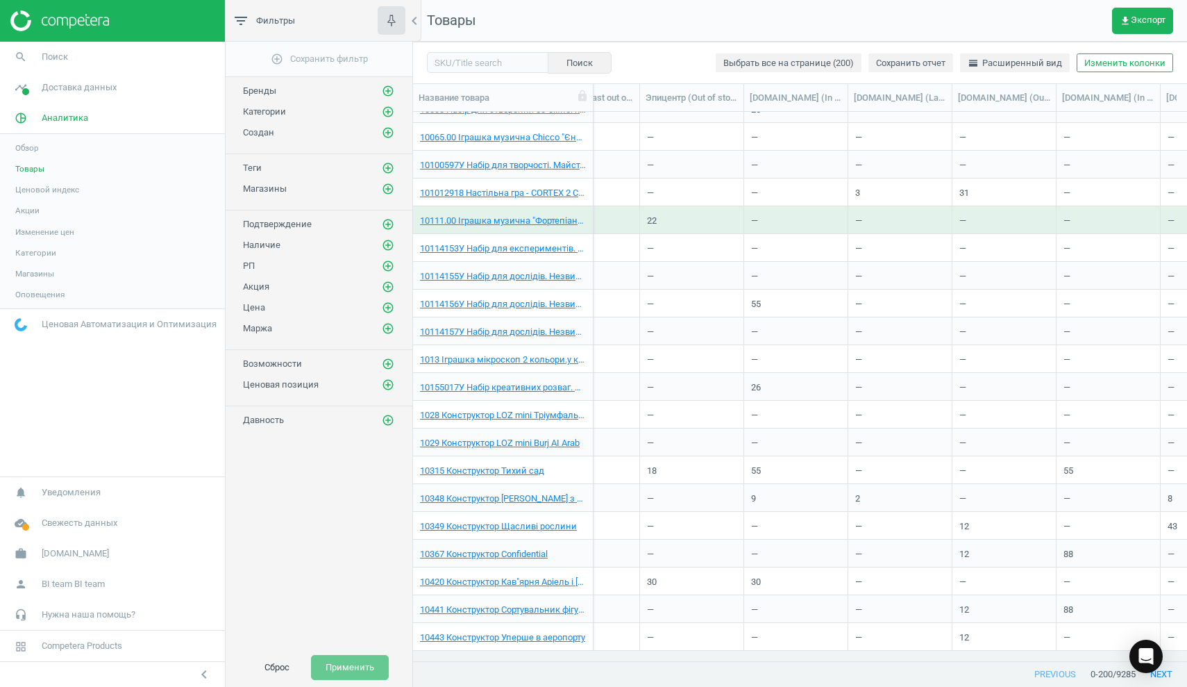
click at [721, 24] on nav "Товары get_app Экспорт" at bounding box center [800, 21] width 774 height 42
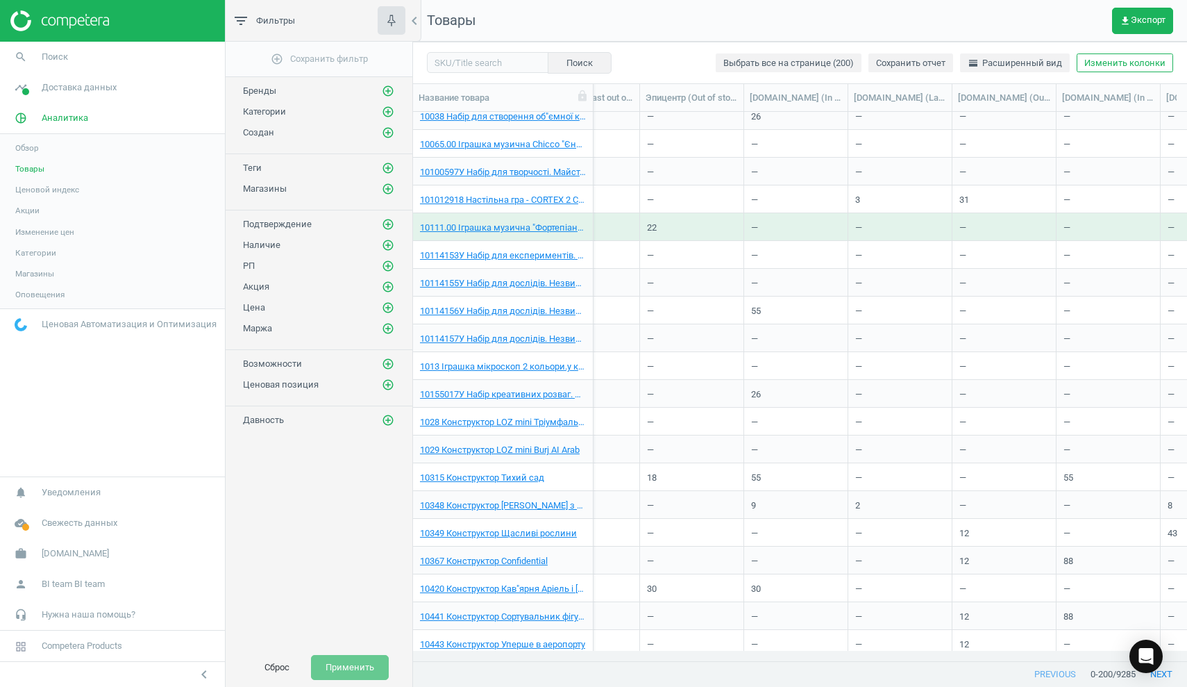
scroll to position [5015, 0]
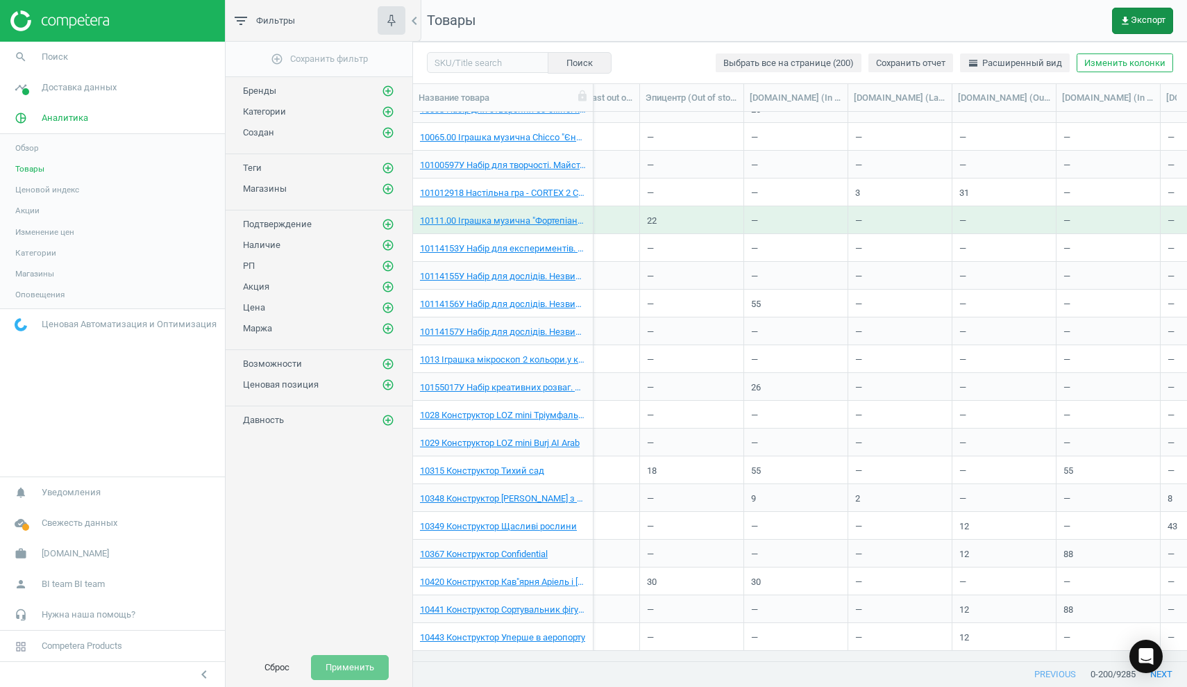
click at [1125, 22] on icon "get_app" at bounding box center [1125, 20] width 11 height 11
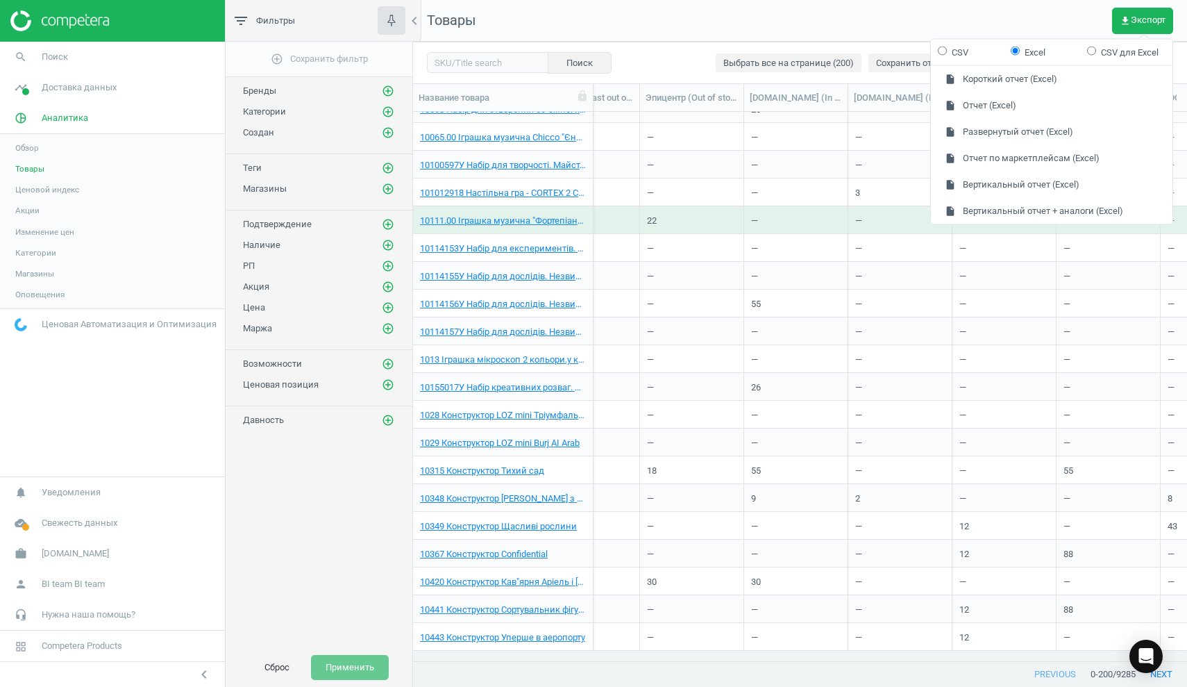
click at [943, 50] on input "CSV" at bounding box center [942, 50] width 9 height 9
radio input "true"
click at [1127, 21] on icon "get_app" at bounding box center [1125, 20] width 11 height 11
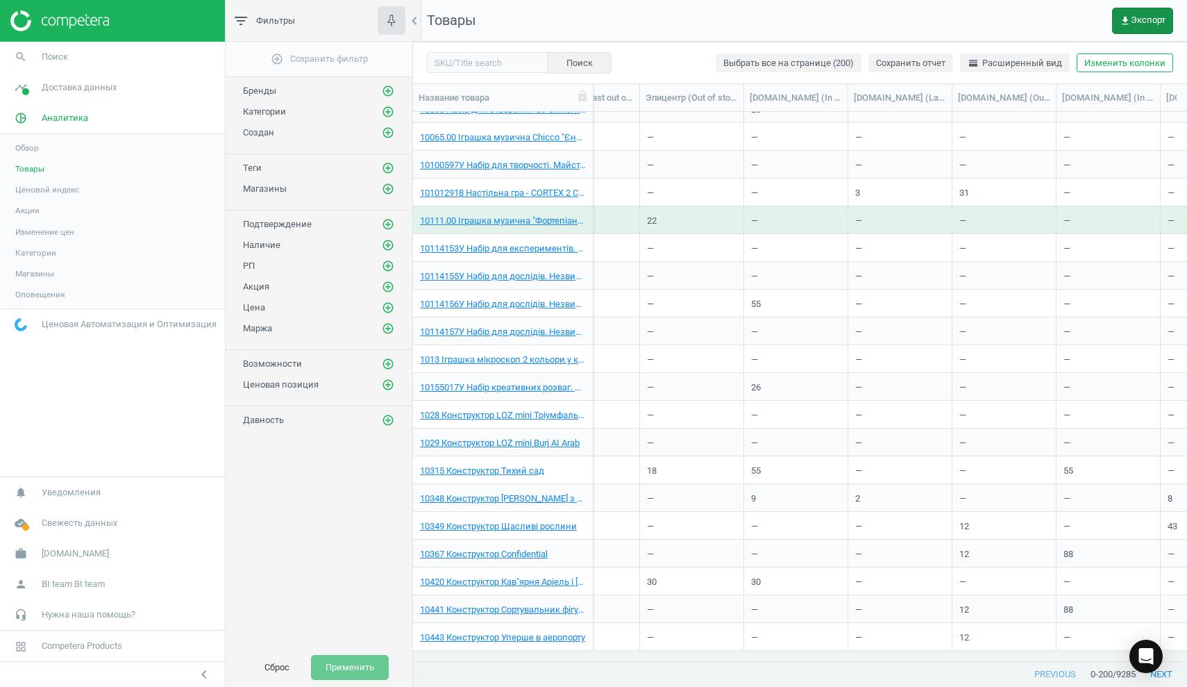
click at [1127, 21] on icon "get_app" at bounding box center [1125, 20] width 11 height 11
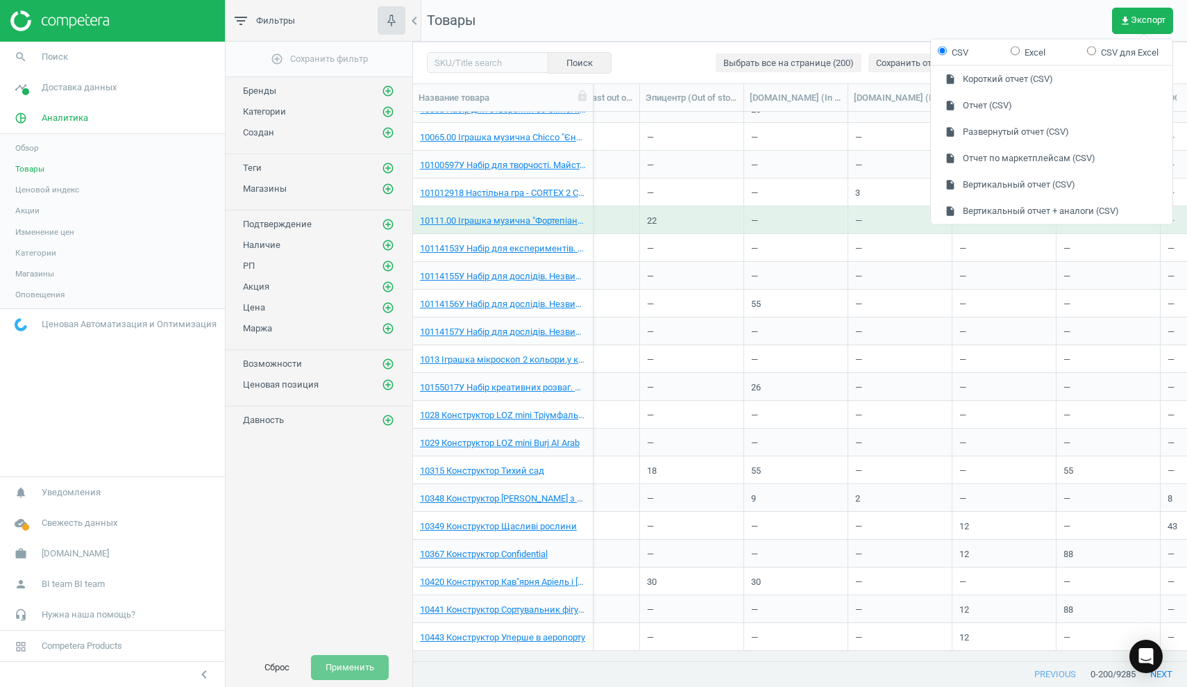
click at [1016, 51] on input "Excel" at bounding box center [1015, 50] width 9 height 9
radio input "true"
click at [1022, 82] on button "insert_drive_file Короткий отчет (Excel)" at bounding box center [1052, 79] width 242 height 26
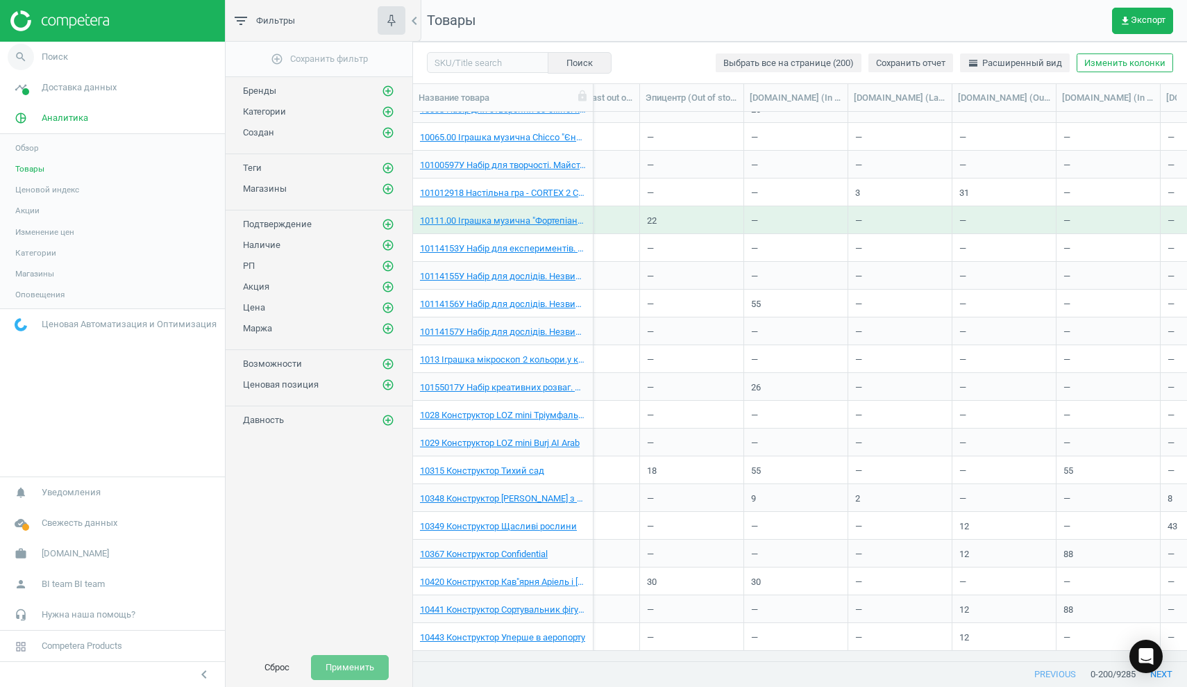
click at [65, 58] on span "Поиск" at bounding box center [55, 57] width 26 height 12
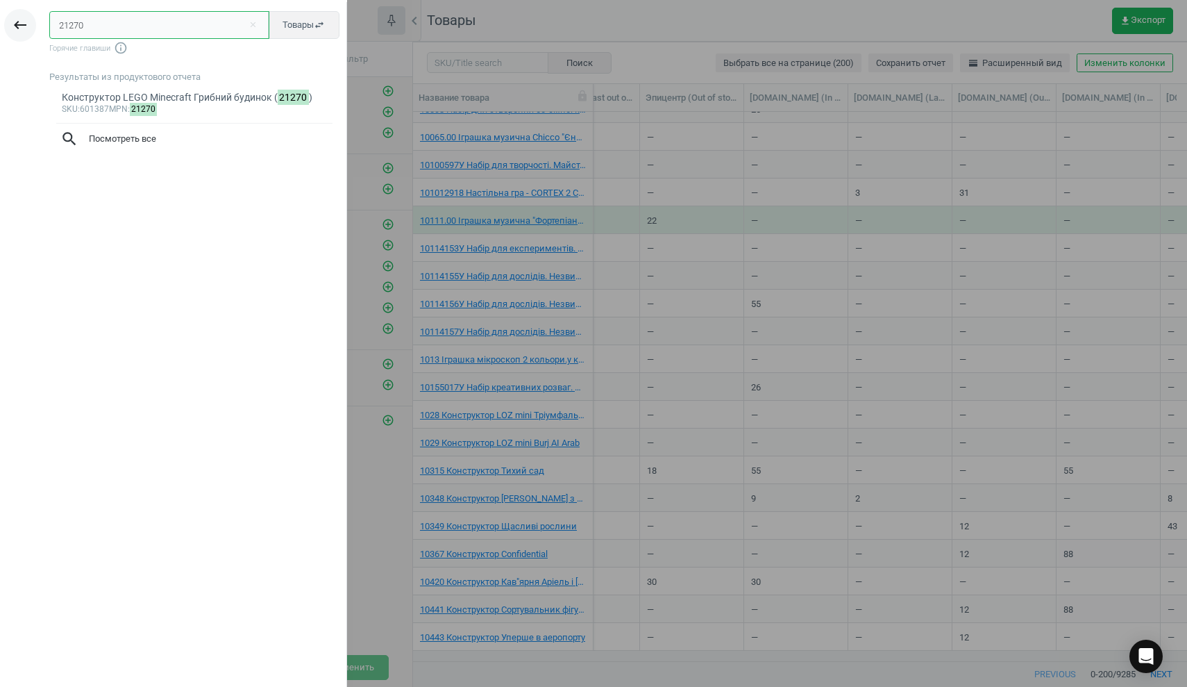
drag, startPoint x: 94, startPoint y: 28, endPoint x: 17, endPoint y: 19, distance: 77.0
click at [17, 19] on div "keyboard_backspace 21270 close Товары swap_horiz Горячие главиши info_outline Р…" at bounding box center [173, 345] width 347 height 687
paste input "593929"
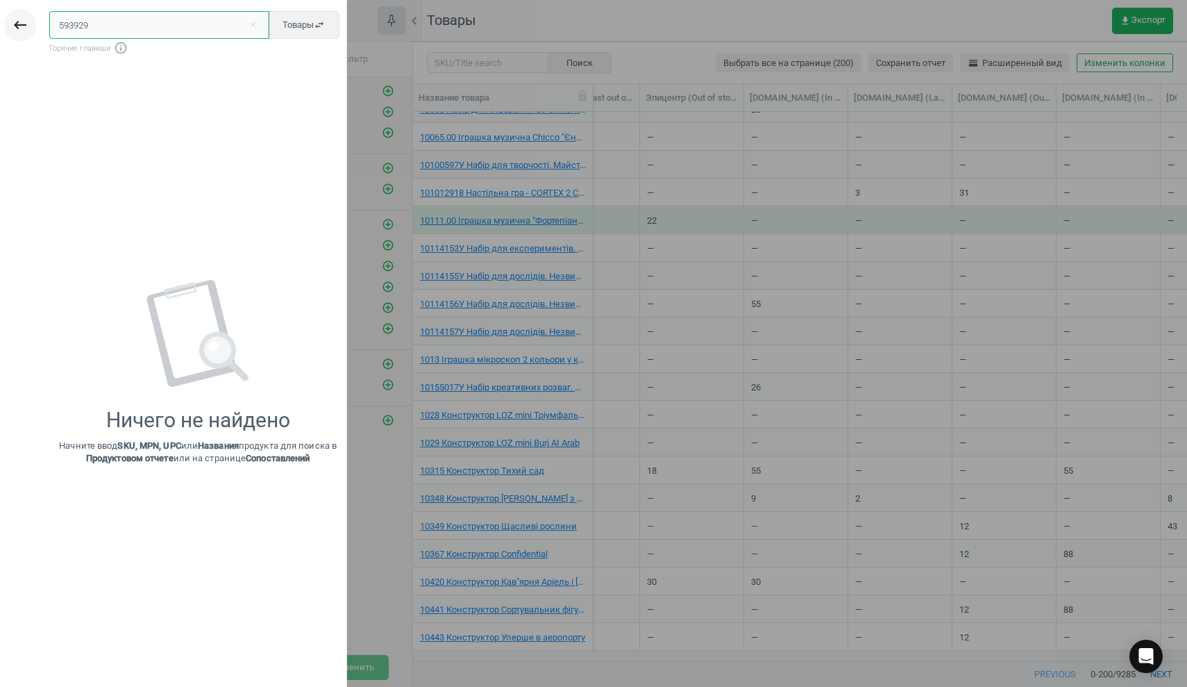
type input "593929"
click at [22, 26] on icon "keyboard_backspace" at bounding box center [20, 25] width 17 height 17
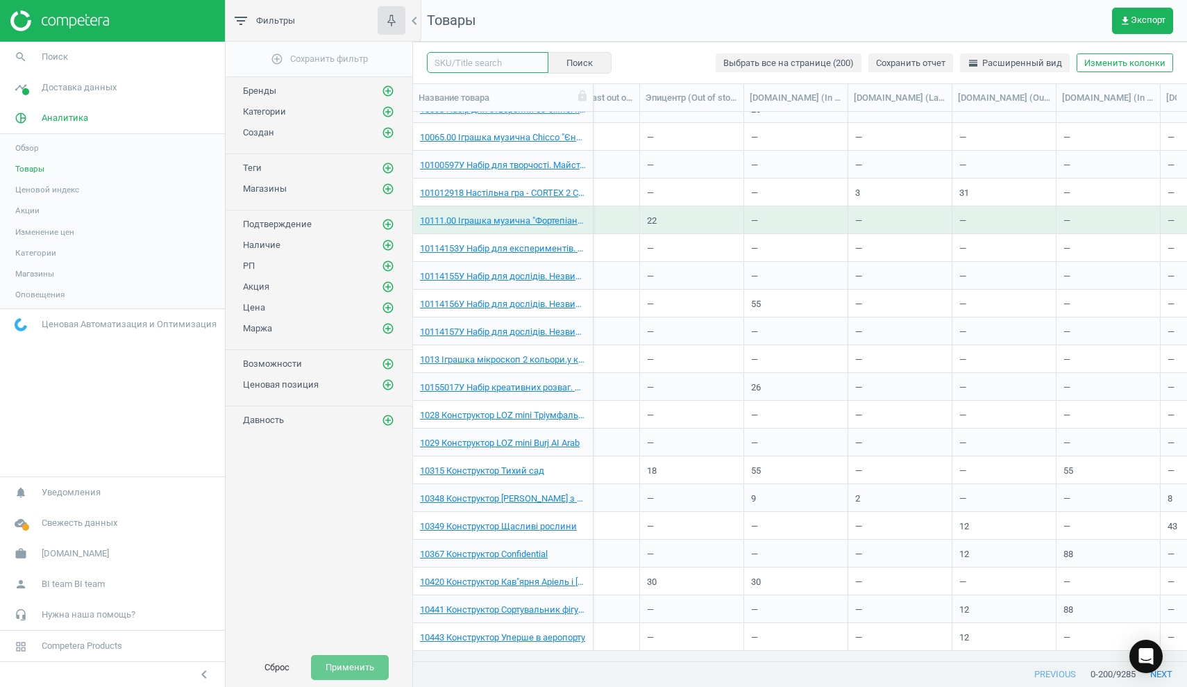
click at [478, 67] on input "text" at bounding box center [487, 62] width 121 height 21
paste input "593929"
click at [600, 67] on button "Поиск" at bounding box center [579, 62] width 64 height 21
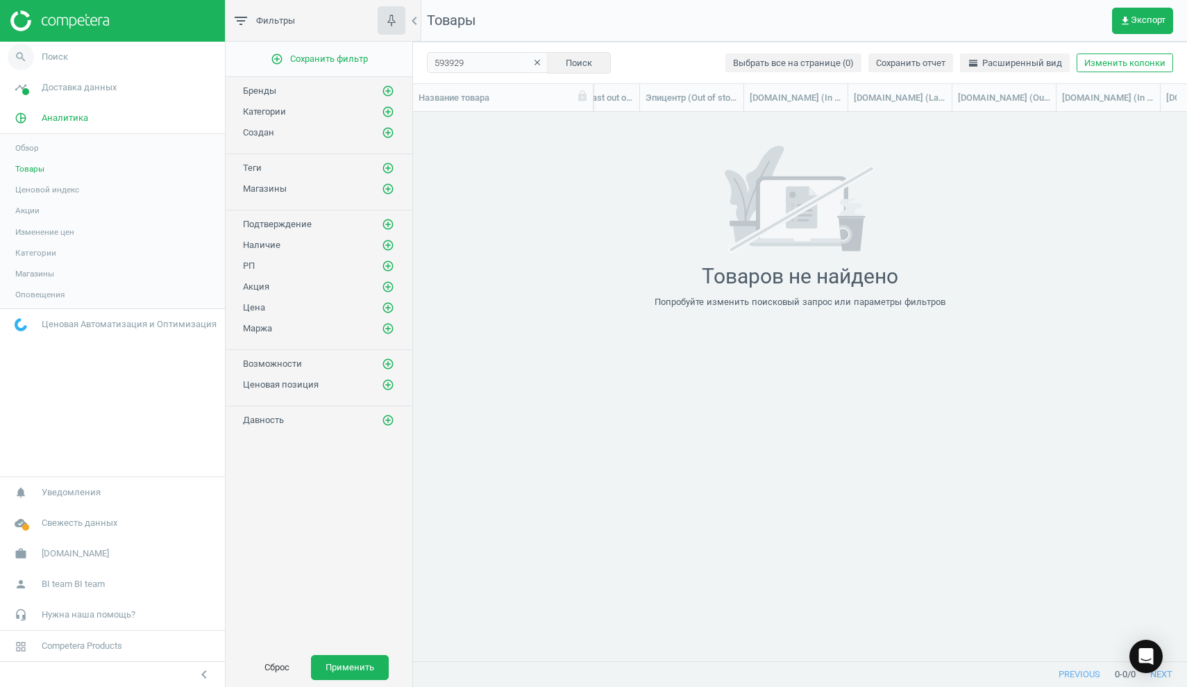
click at [49, 56] on span "Поиск" at bounding box center [55, 57] width 26 height 12
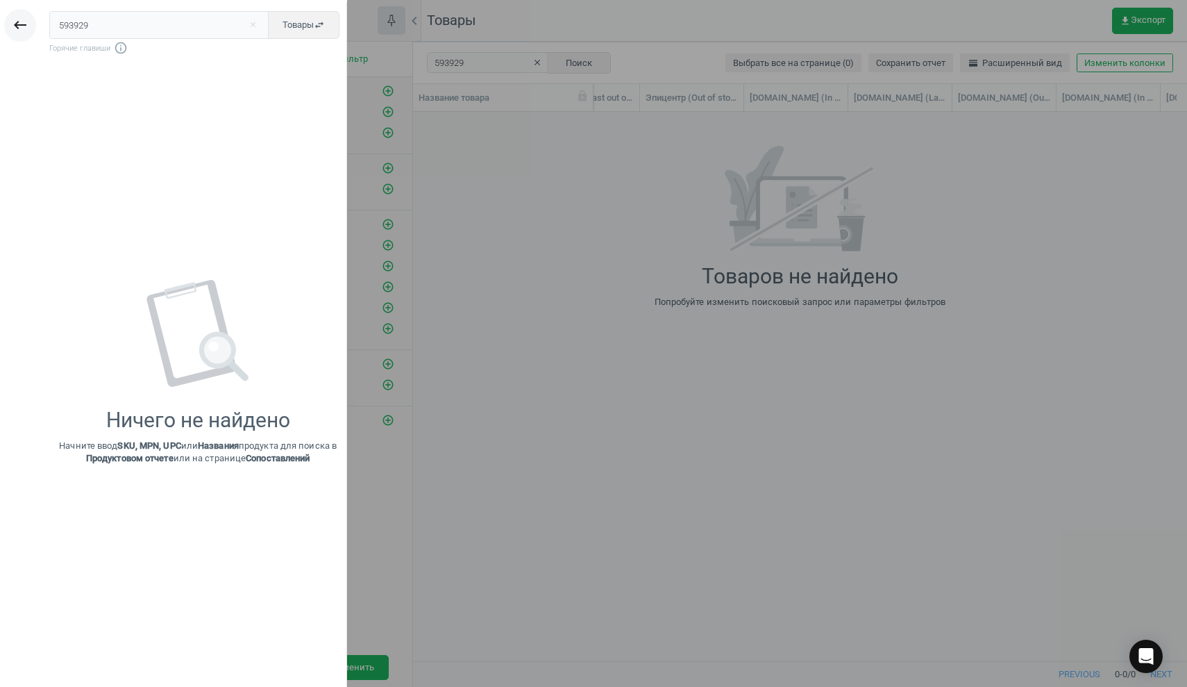
click at [18, 26] on icon "keyboard_backspace" at bounding box center [20, 25] width 17 height 17
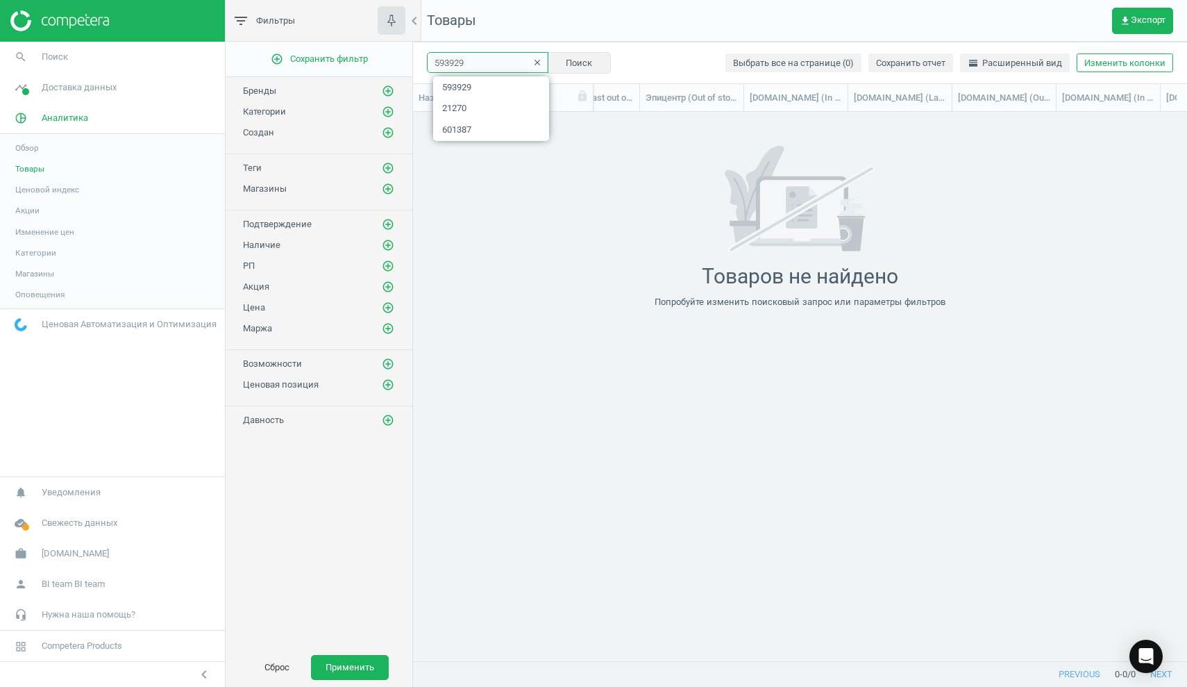
drag, startPoint x: 502, startPoint y: 62, endPoint x: 417, endPoint y: 60, distance: 84.7
click at [417, 60] on div "593929 clear Поиск Выбрать все на странице (0) Сохранить отчет horizontal_split…" at bounding box center [800, 63] width 774 height 42
paste input "315-11178-B"
type input "315-11178-B"
click at [596, 67] on button "Поиск" at bounding box center [579, 62] width 64 height 21
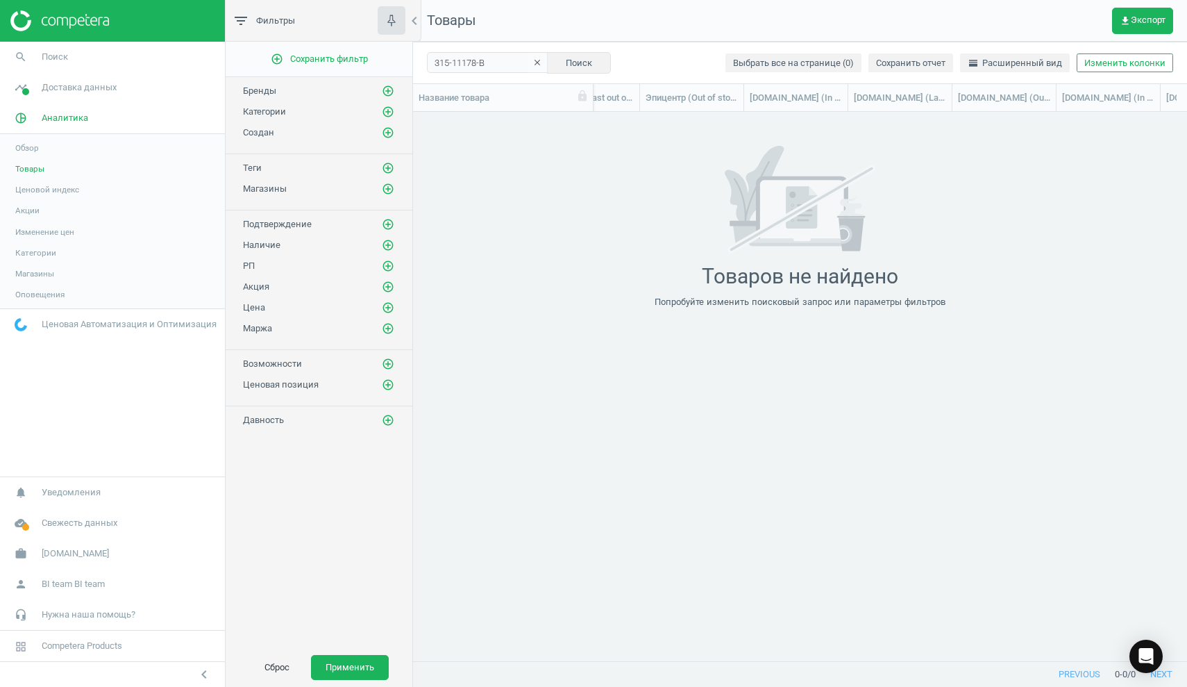
click at [542, 62] on icon "clear" at bounding box center [537, 63] width 10 height 10
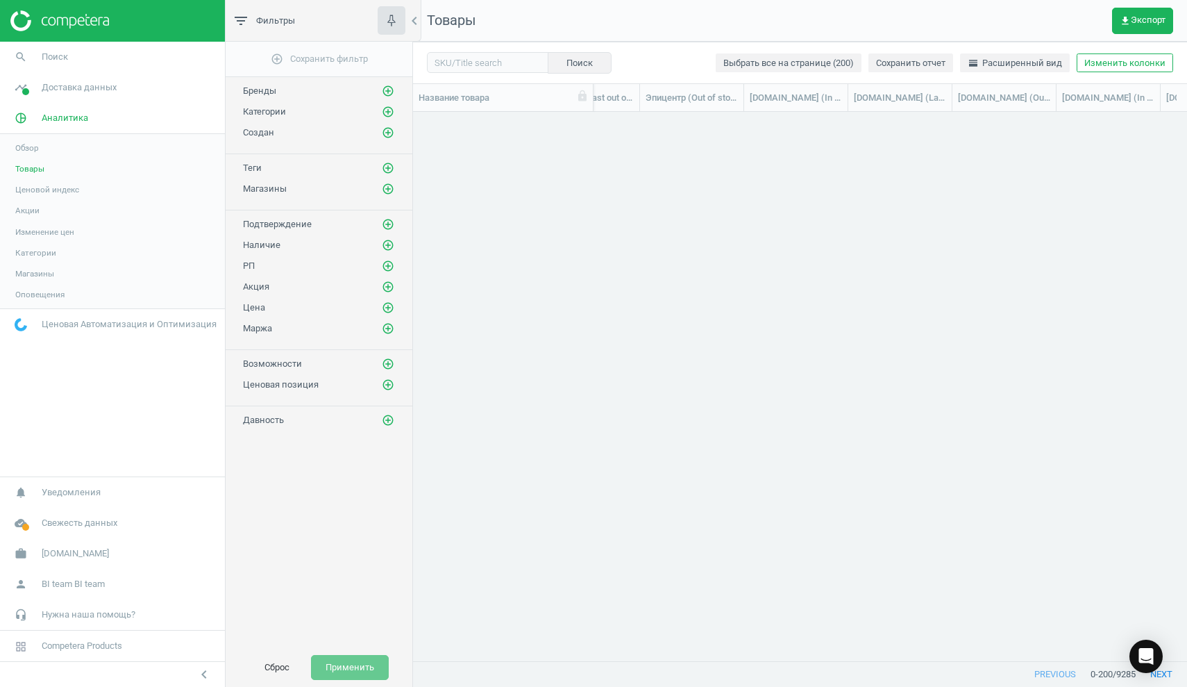
scroll to position [4598, 0]
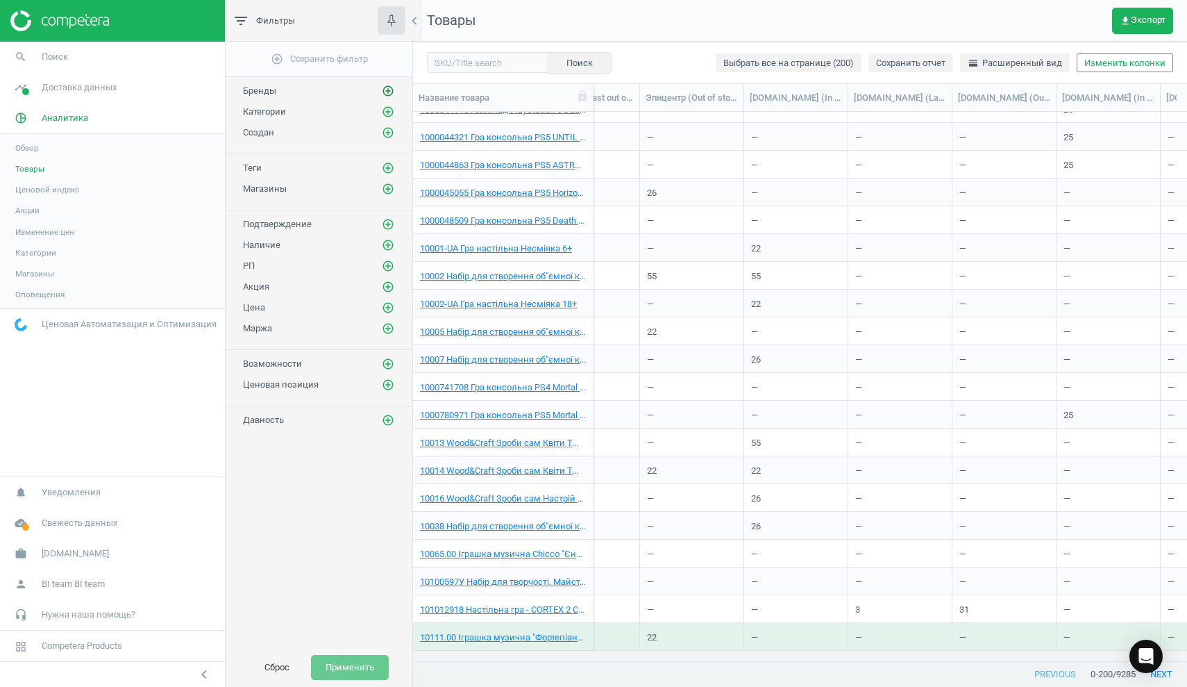
click at [385, 92] on icon "add_circle_outline" at bounding box center [388, 91] width 12 height 12
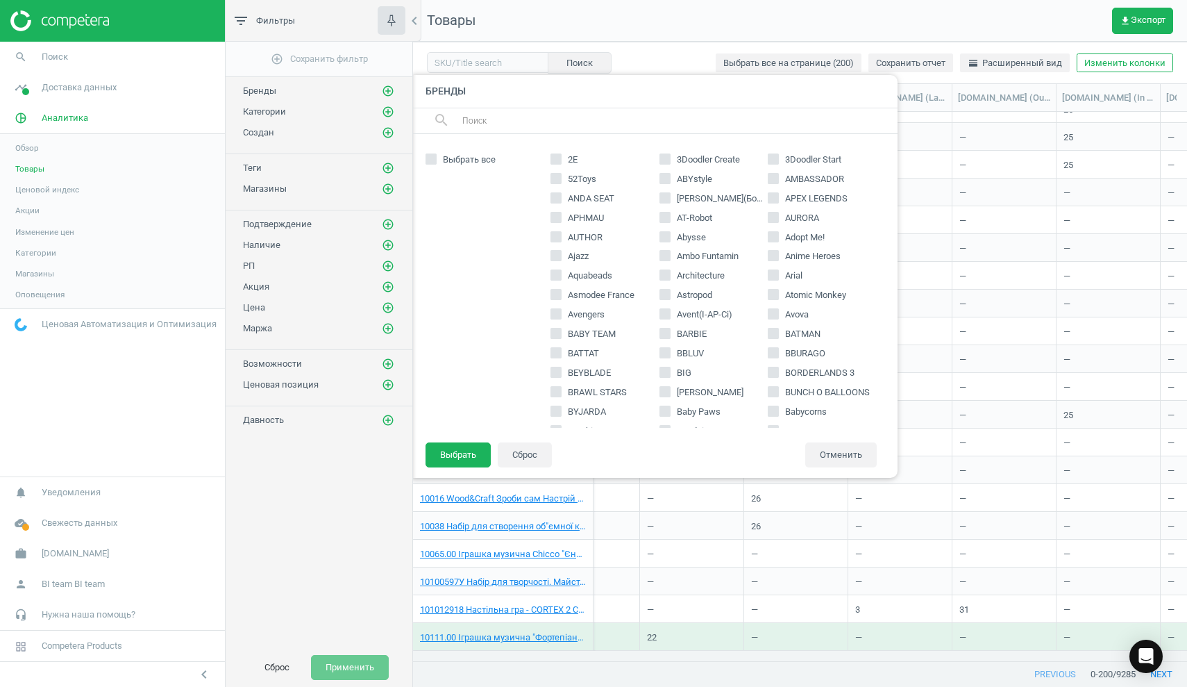
click at [137, 430] on nav "search Поиск timeline Доставка данных Обзор Сведения о сопоставлениях Сопоставл…" at bounding box center [112, 259] width 225 height 435
click at [108, 525] on span "Свежесть данных" at bounding box center [80, 522] width 76 height 12
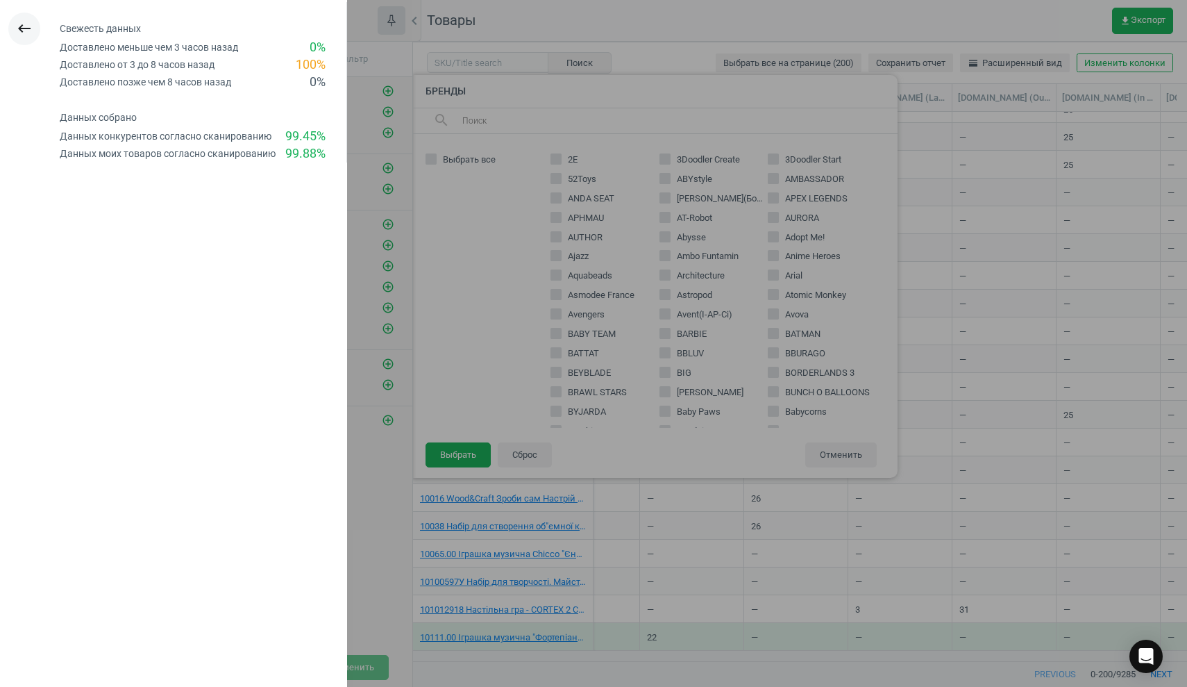
click at [26, 30] on icon "keyboard_backspace" at bounding box center [24, 28] width 17 height 17
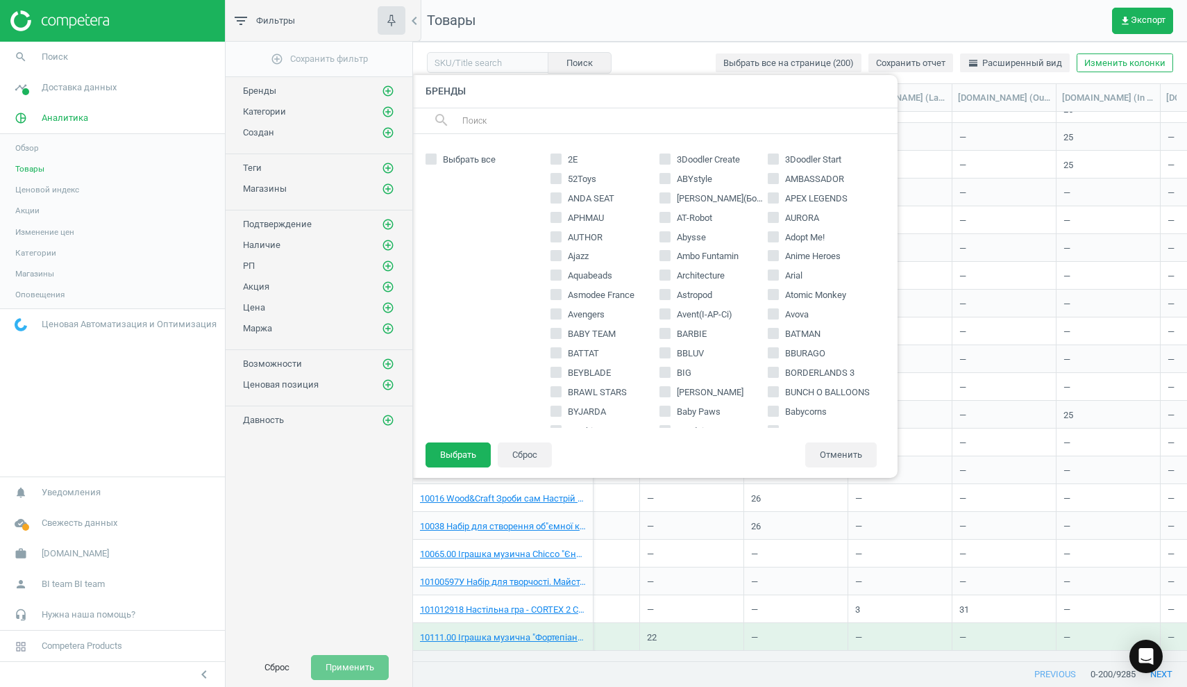
click at [37, 151] on span "Обзор" at bounding box center [27, 147] width 24 height 11
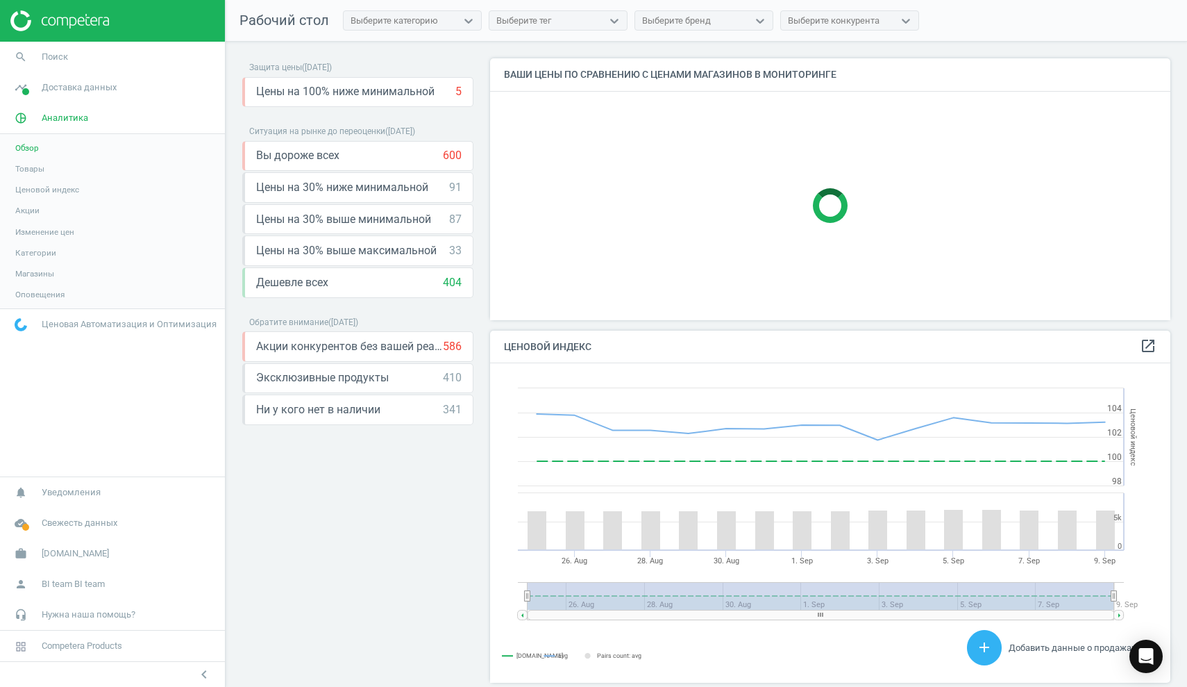
scroll to position [341, 691]
click at [455, 283] on icon "keyboard_arrow_down" at bounding box center [459, 282] width 17 height 17
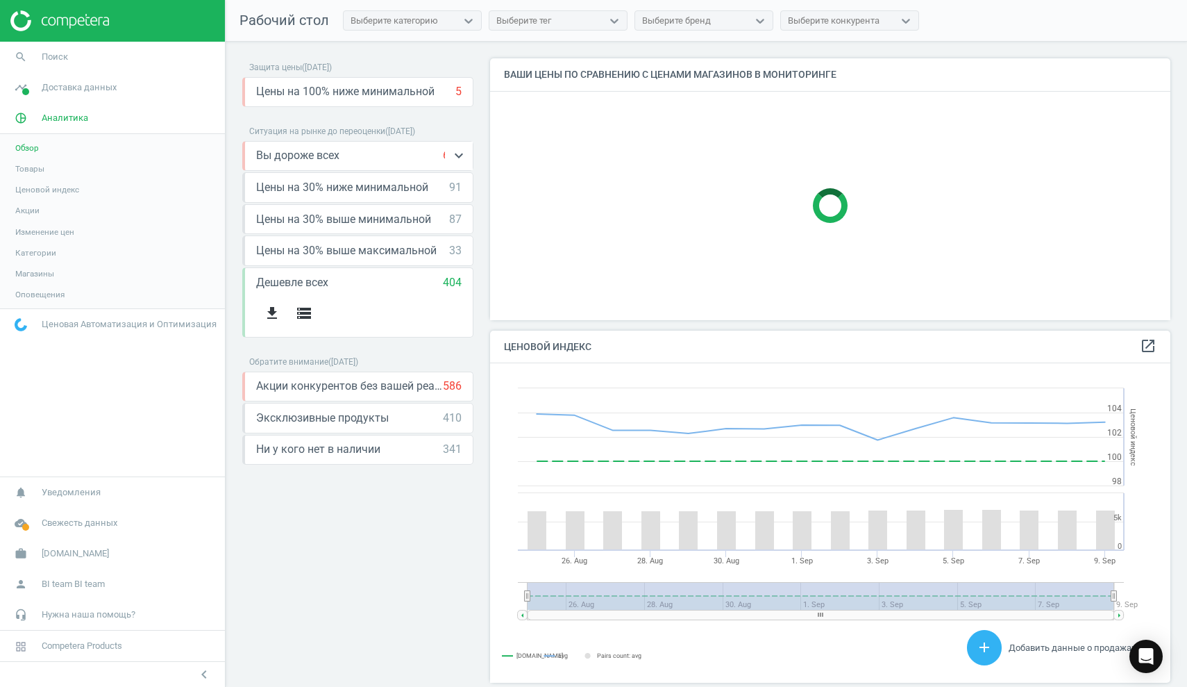
click at [385, 158] on div "Вы дороже всех 600 keyboard_arrow_down" at bounding box center [358, 155] width 205 height 15
click at [455, 157] on icon "keyboard_arrow_down" at bounding box center [459, 155] width 17 height 17
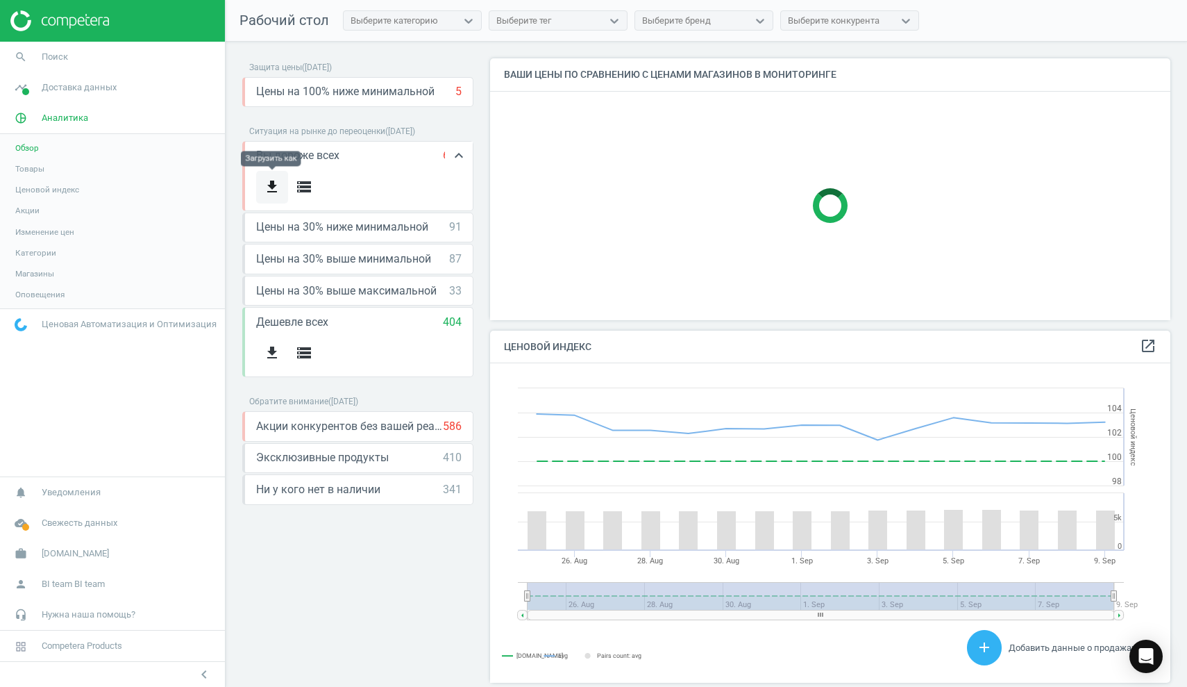
click at [279, 185] on icon "get_app" at bounding box center [272, 186] width 17 height 17
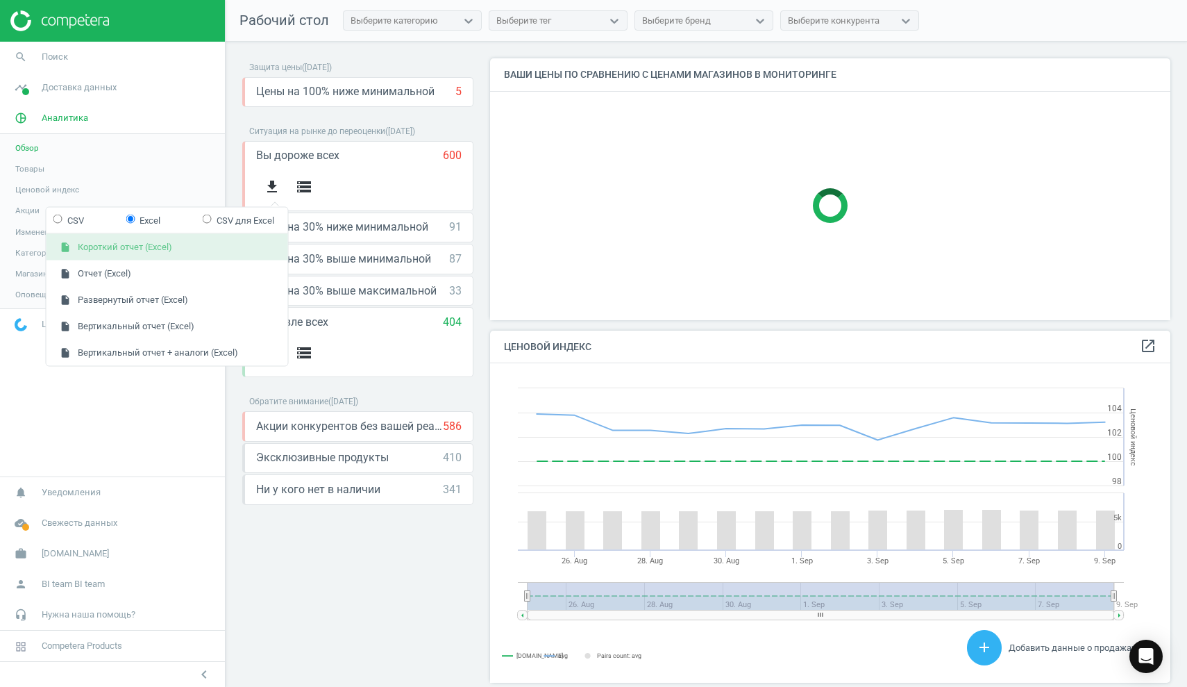
click at [142, 250] on button "insert_drive_file Короткий отчет (Excel)" at bounding box center [168, 247] width 242 height 26
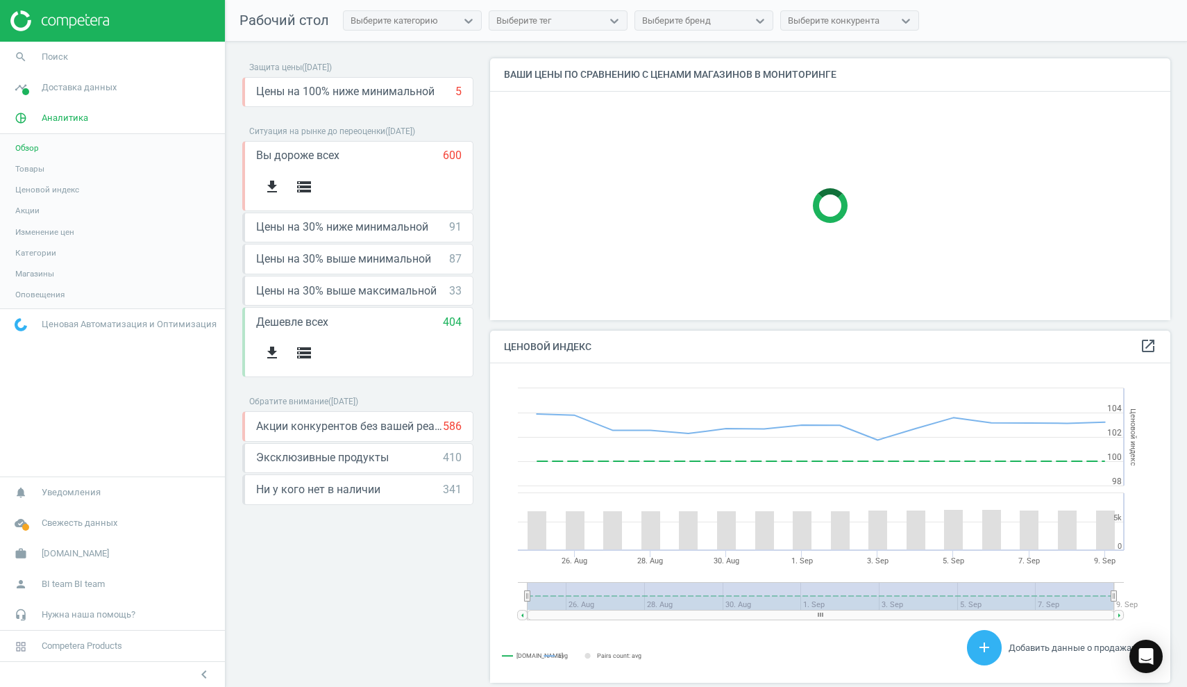
click at [743, 219] on div at bounding box center [830, 206] width 680 height 228
click at [460, 426] on icon "keyboard_arrow_down" at bounding box center [459, 425] width 17 height 17
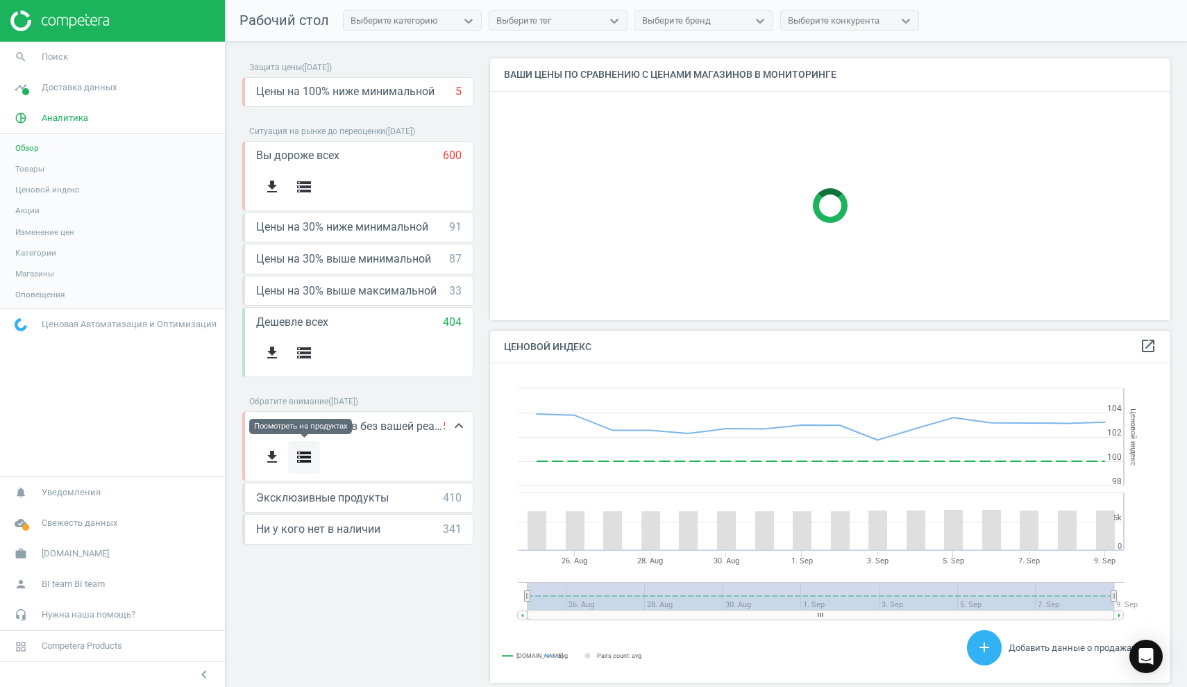
click at [305, 451] on icon "storage" at bounding box center [304, 456] width 17 height 17
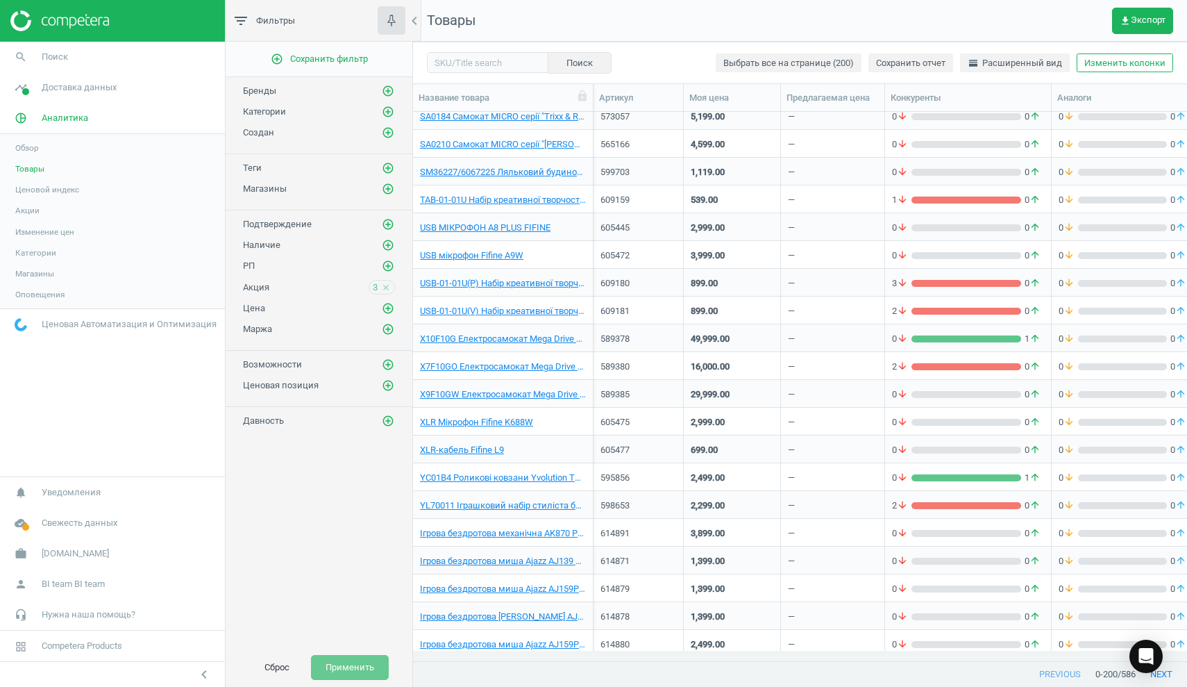
scroll to position [4380, 0]
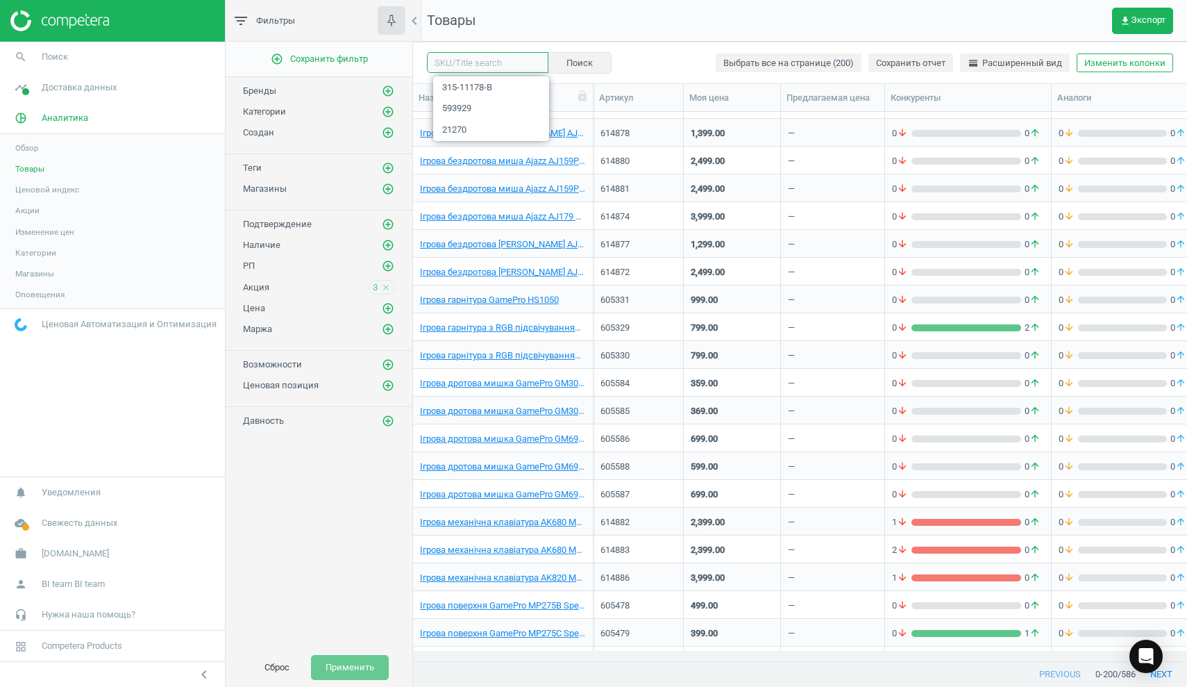
click at [480, 66] on input "text" at bounding box center [487, 62] width 121 height 21
click at [52, 57] on span "Поиск" at bounding box center [55, 57] width 26 height 12
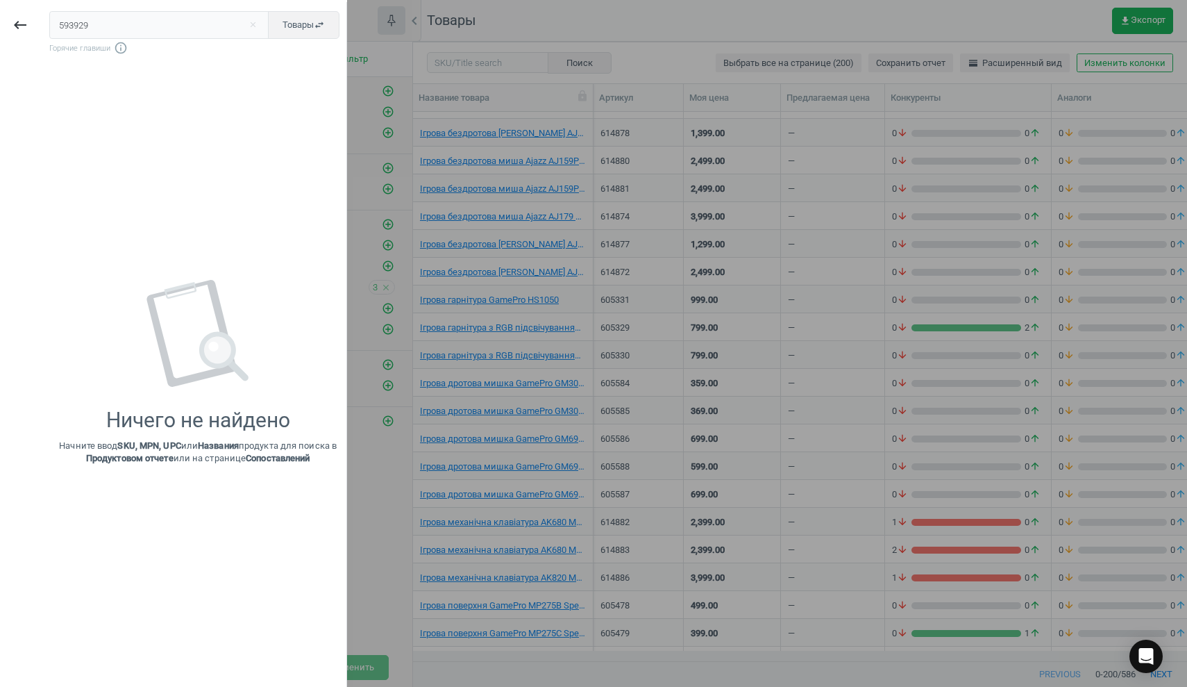
scroll to position [4598, 0]
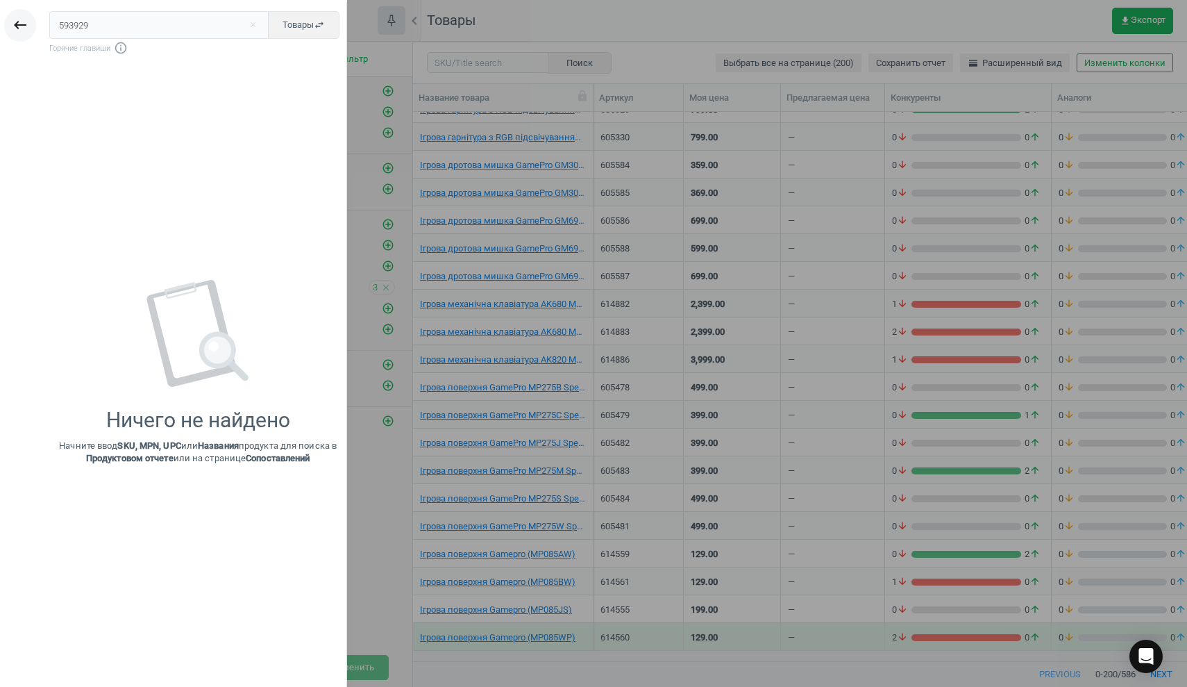
drag, startPoint x: 92, startPoint y: 25, endPoint x: 35, endPoint y: 23, distance: 57.0
click at [35, 23] on div "keyboard_backspace 593929 close Товары swap_horiz Горячие главиши info_outline …" at bounding box center [173, 345] width 347 height 687
click at [299, 29] on span "Товары swap_horiz" at bounding box center [304, 25] width 42 height 12
click at [16, 26] on icon "keyboard_backspace" at bounding box center [20, 25] width 17 height 17
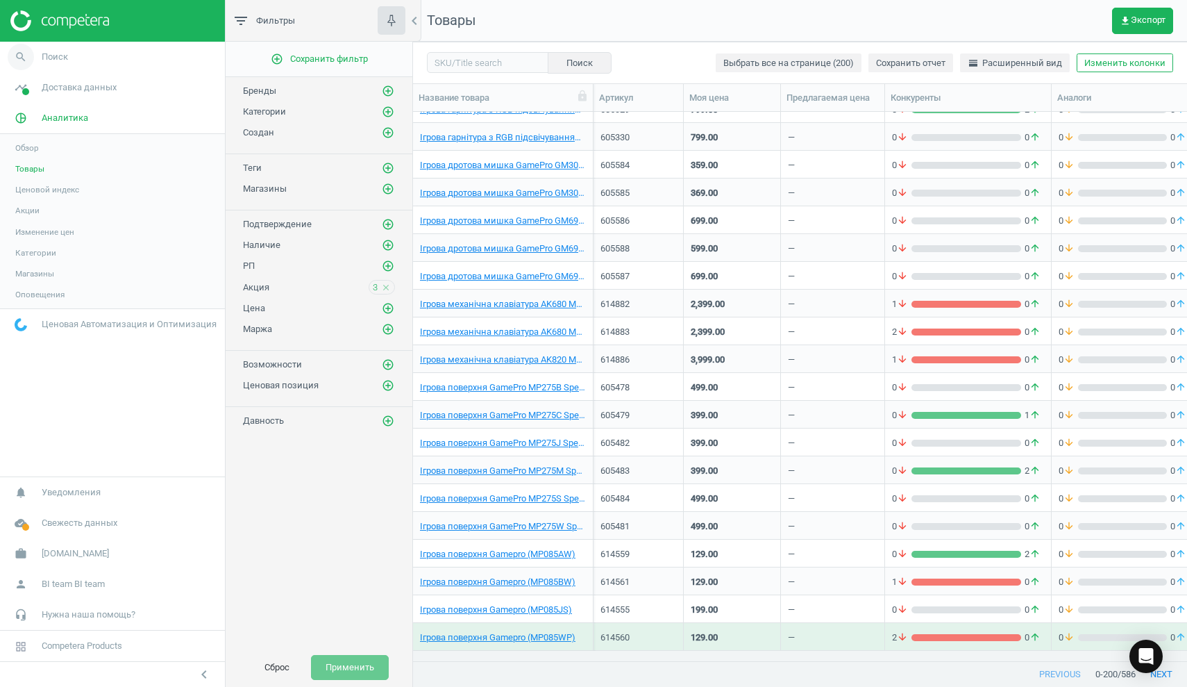
click at [21, 60] on icon "search" at bounding box center [21, 57] width 26 height 26
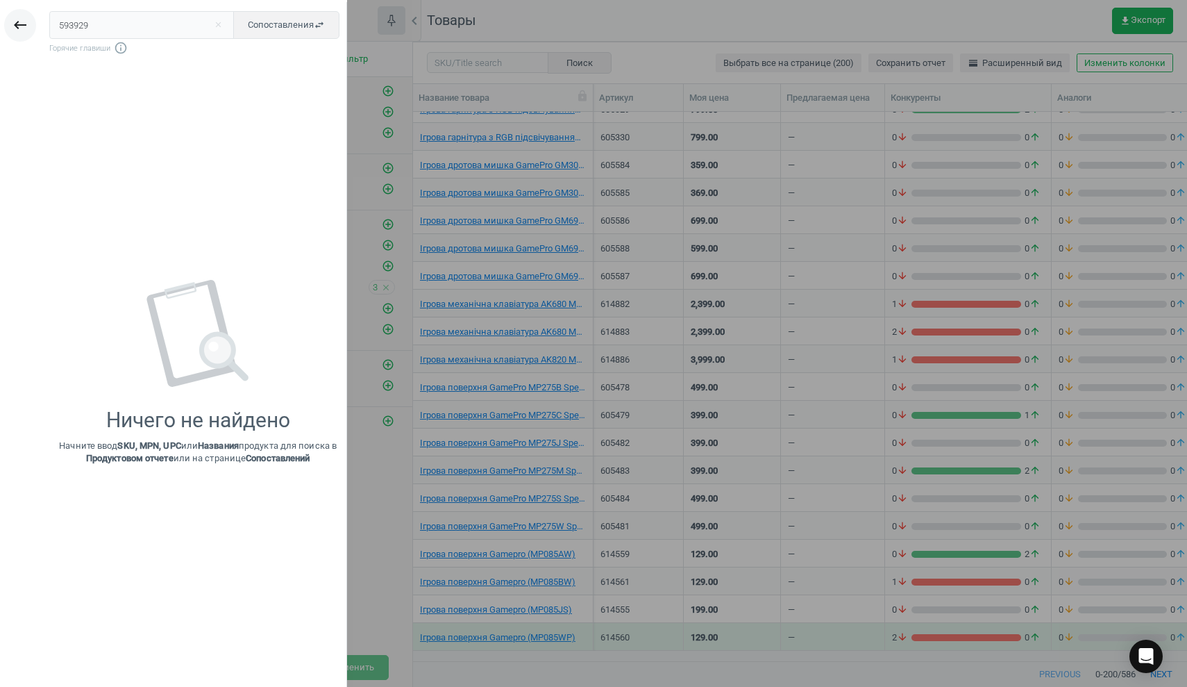
drag, startPoint x: 110, startPoint y: 19, endPoint x: 24, endPoint y: 19, distance: 86.8
click at [24, 19] on div "keyboard_backspace 593929 close Сопоставления swap_horiz Горячие главиши info_o…" at bounding box center [173, 345] width 347 height 687
drag, startPoint x: 73, startPoint y: 24, endPoint x: 26, endPoint y: 21, distance: 47.3
click at [26, 21] on div "keyboard_backspace 593929 close Сопоставления swap_horiz Горячие главиши info_o…" at bounding box center [173, 345] width 347 height 687
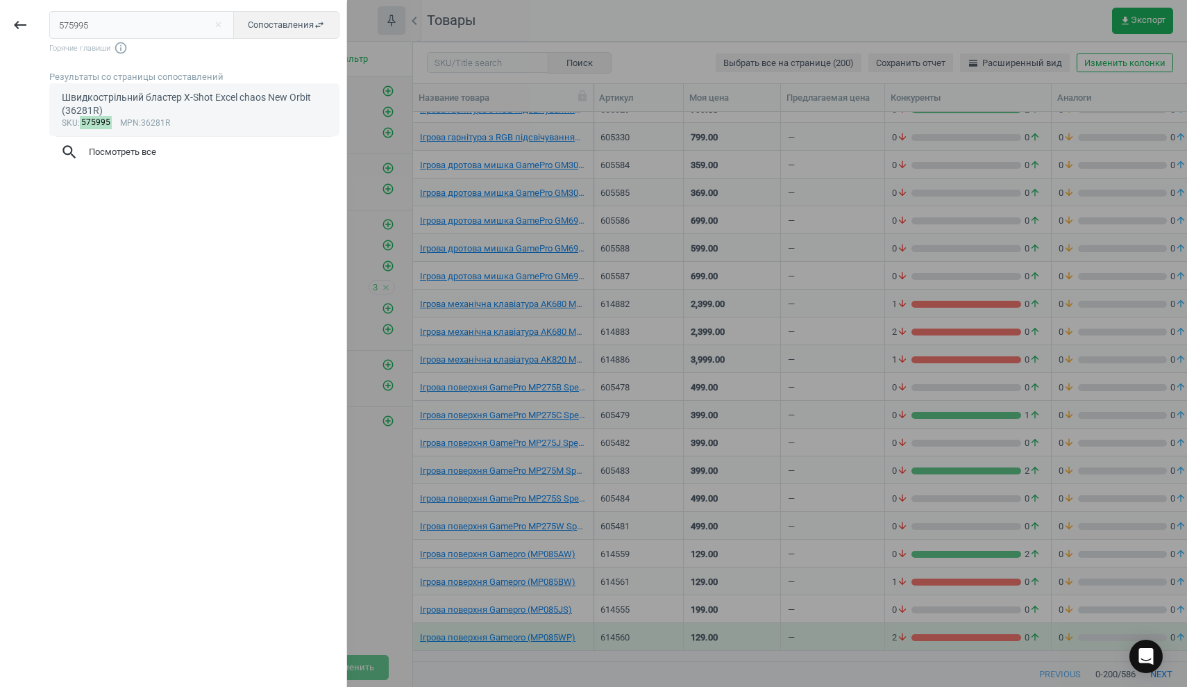
type input "575995"
click at [189, 96] on div "Швидкострільний бластер X-Shot Excel chaos New Orbit (36281R)" at bounding box center [195, 104] width 266 height 27
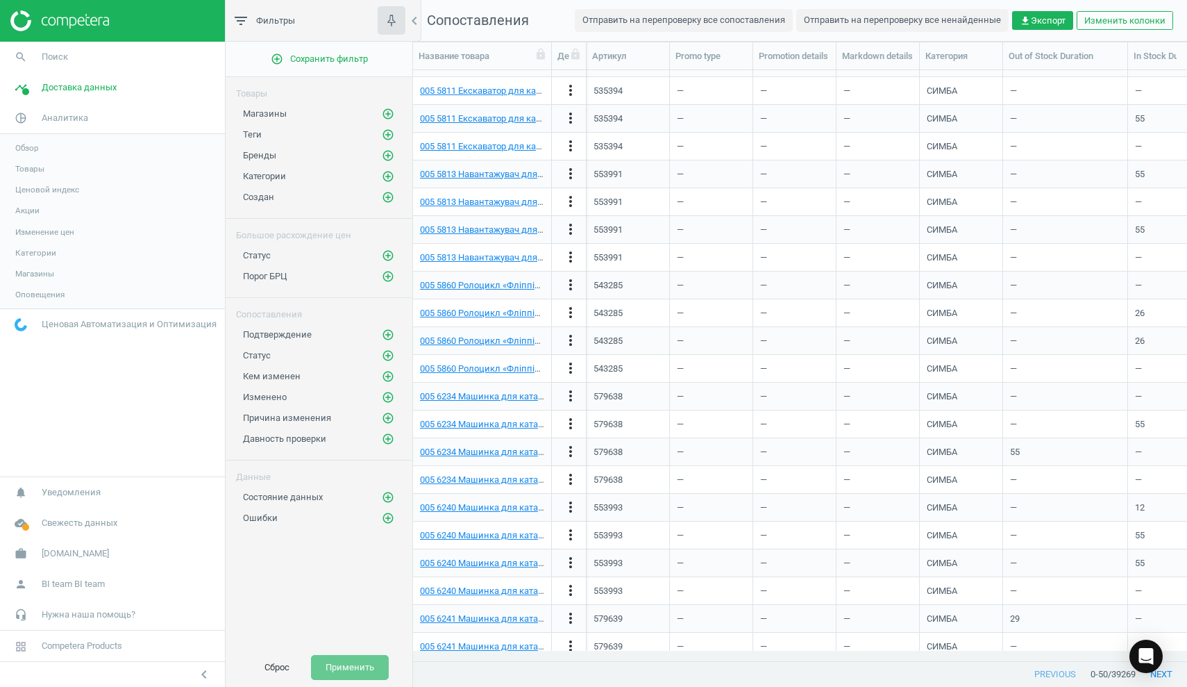
scroll to position [808, 0]
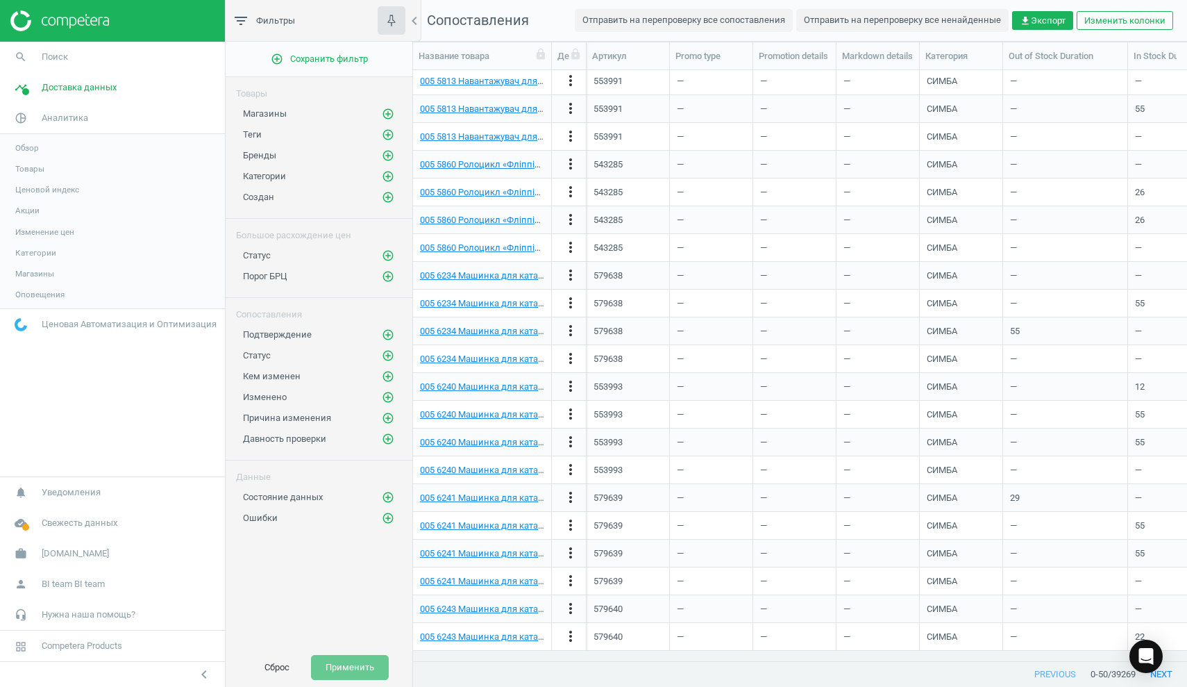
click at [37, 21] on img at bounding box center [59, 20] width 99 height 21
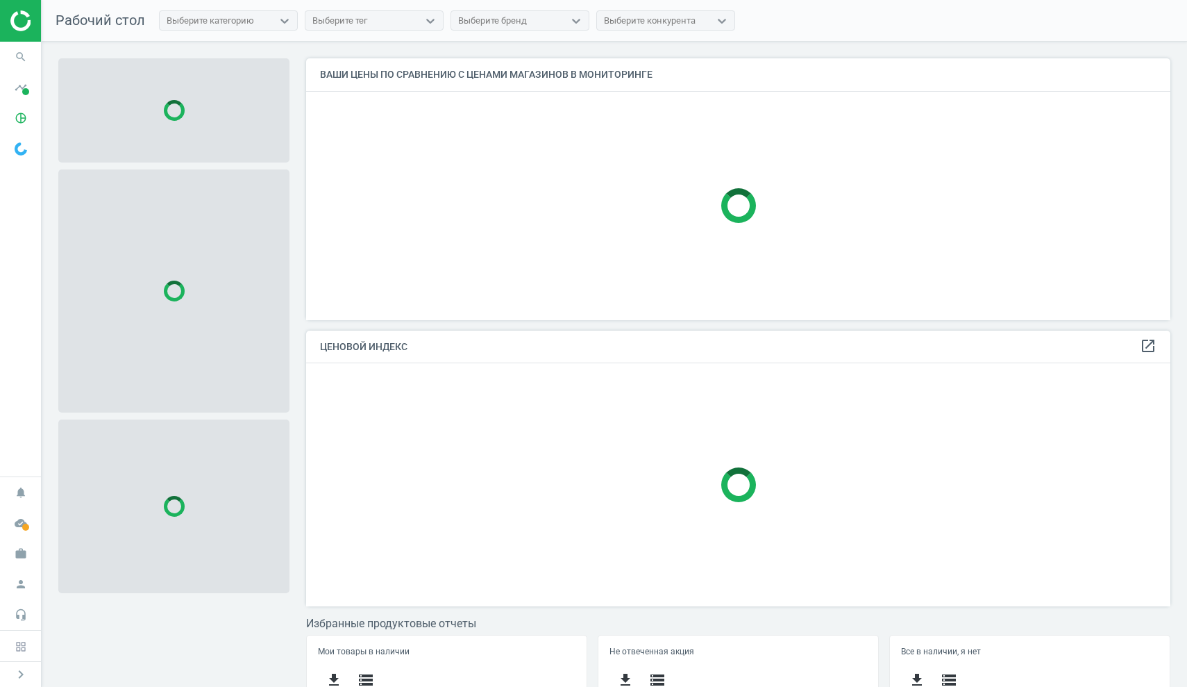
scroll to position [281, 875]
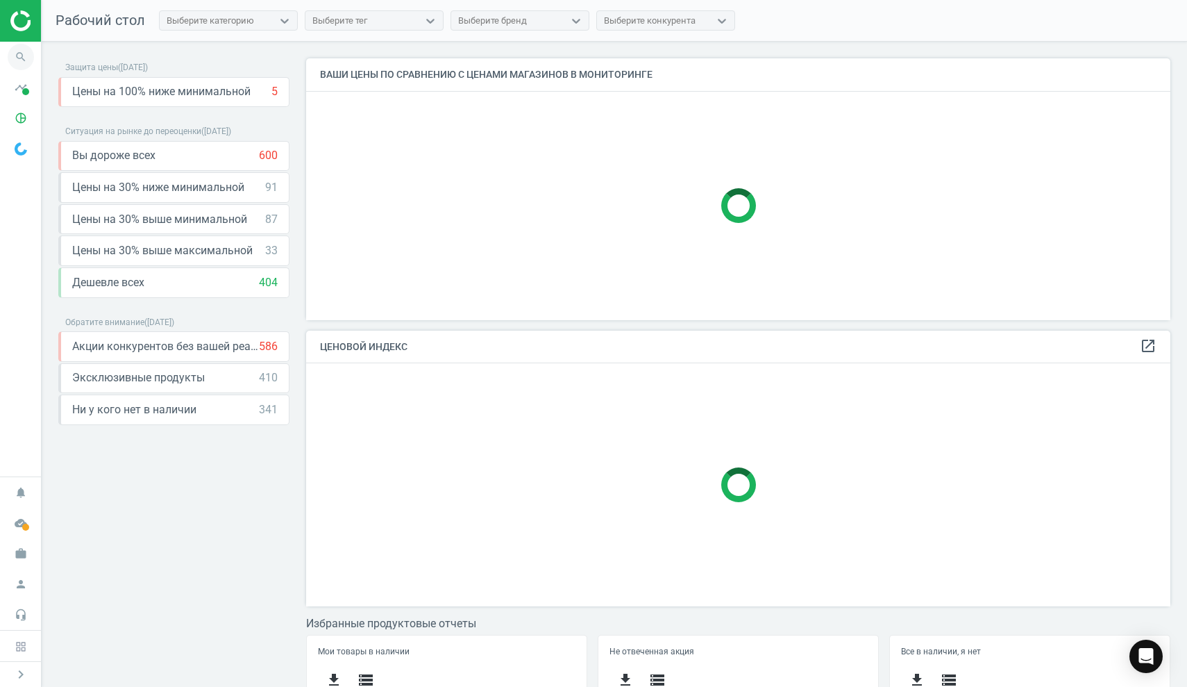
click at [20, 60] on icon "search" at bounding box center [21, 57] width 26 height 26
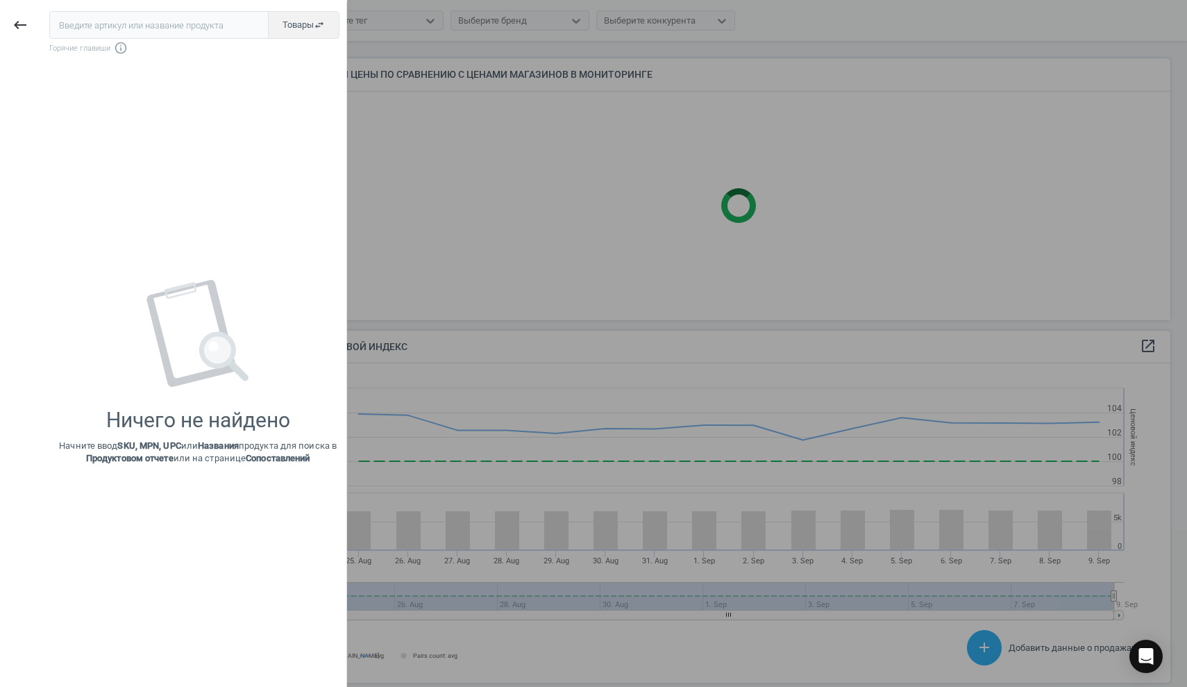
scroll to position [341, 875]
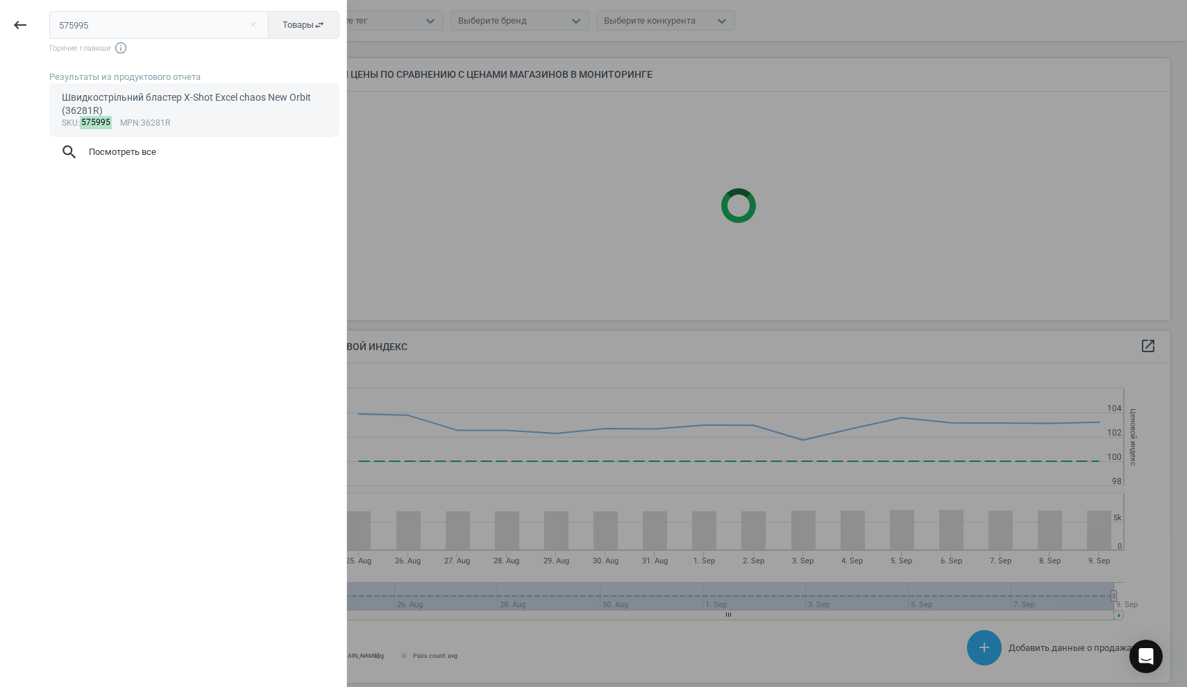
type input "575995"
click at [156, 99] on div "Швидкострільний бластер X-Shot Excel chaos New Orbit (36281R)" at bounding box center [195, 104] width 266 height 27
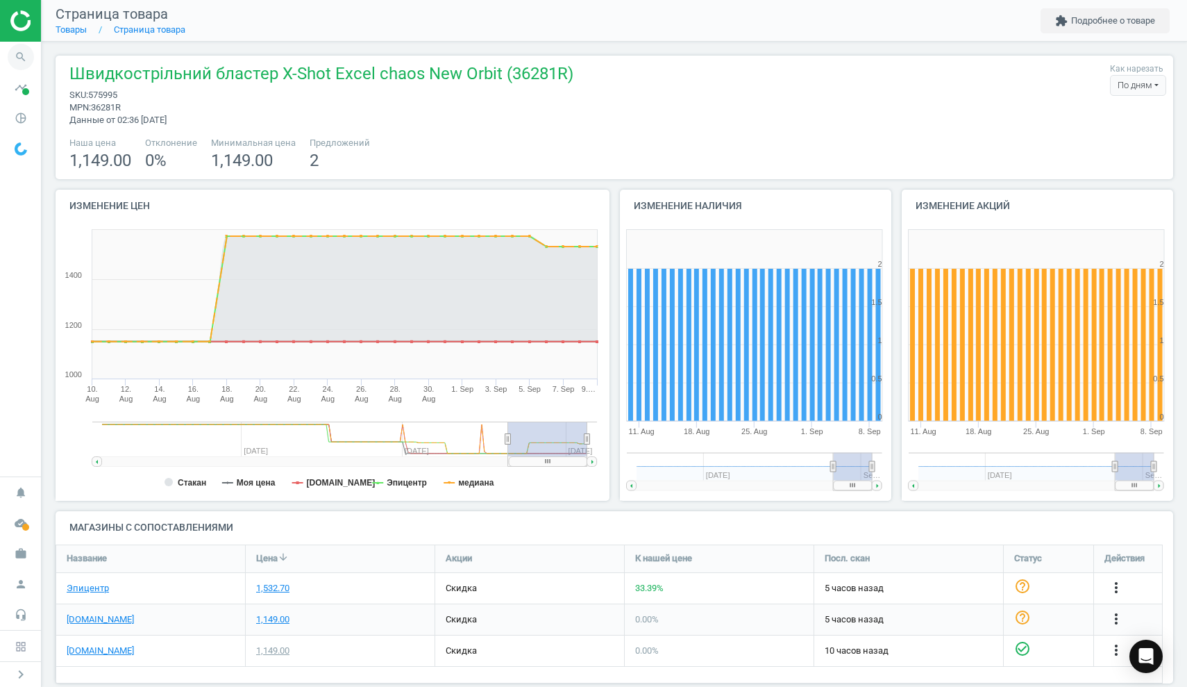
click at [24, 56] on icon "search" at bounding box center [21, 57] width 26 height 26
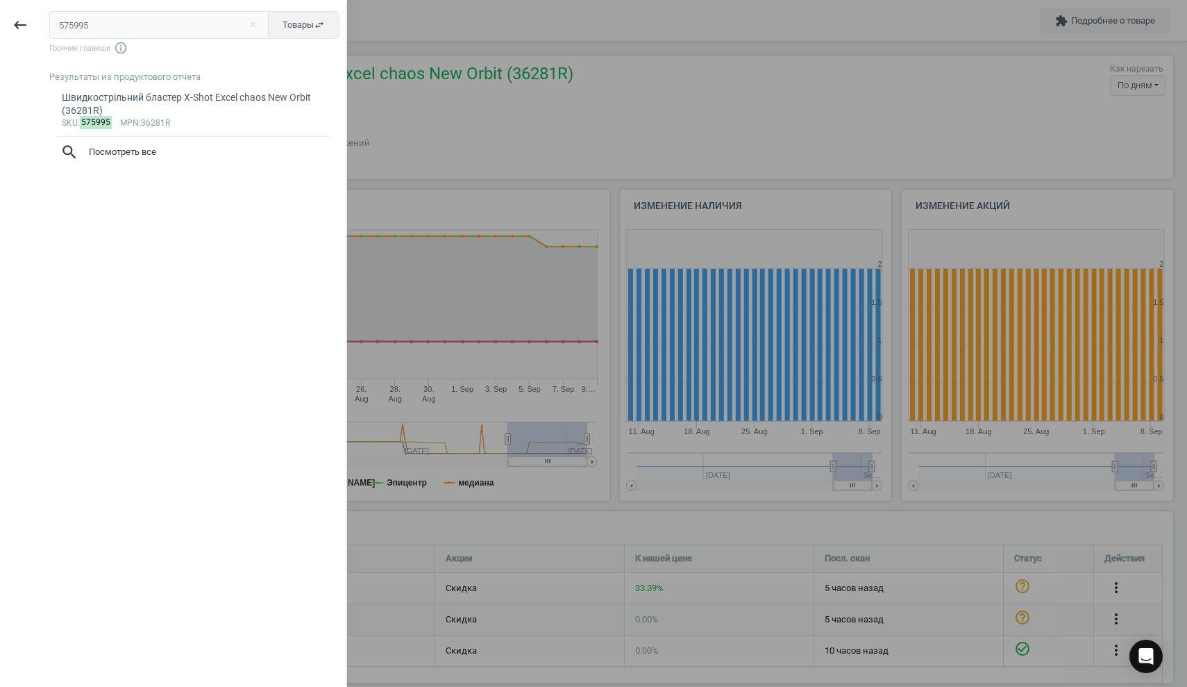
click at [714, 85] on div at bounding box center [593, 343] width 1187 height 687
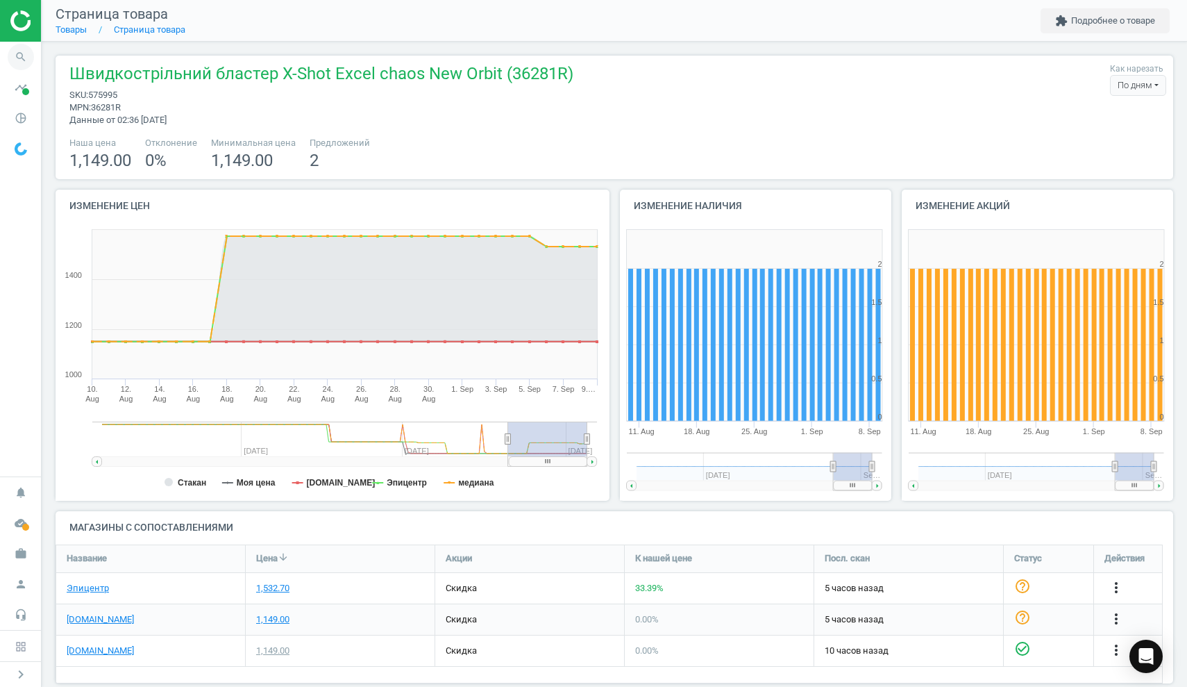
click at [24, 60] on icon "search" at bounding box center [21, 57] width 26 height 26
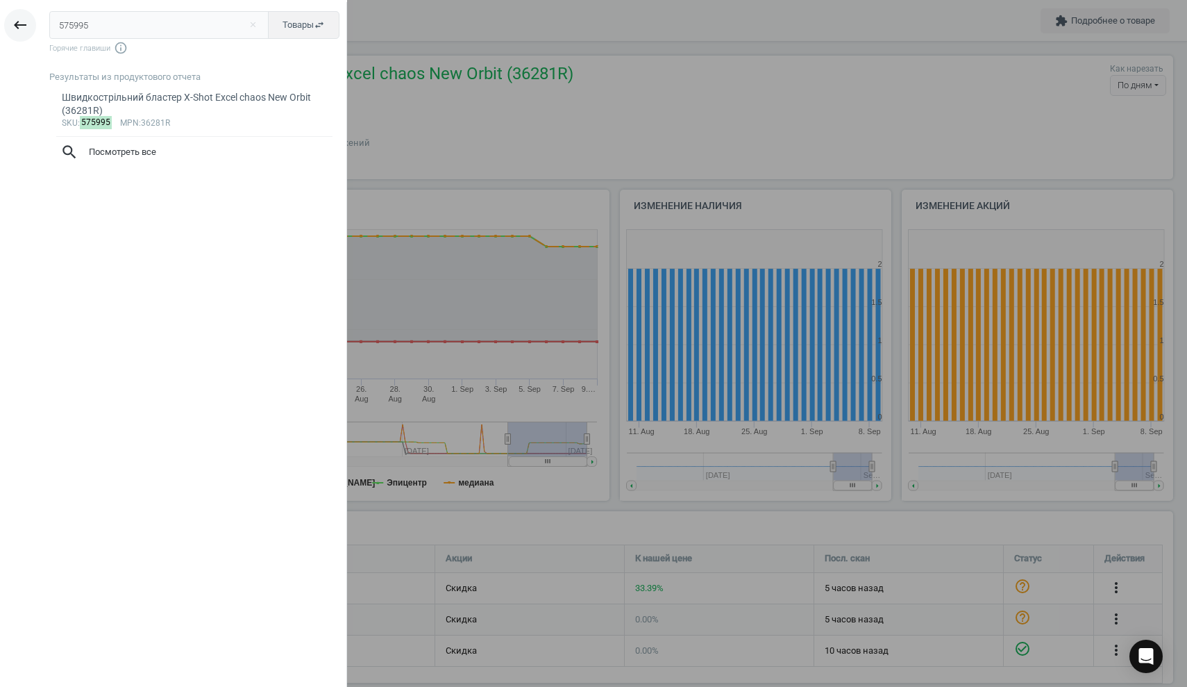
drag, startPoint x: 97, startPoint y: 26, endPoint x: 24, endPoint y: 22, distance: 73.7
click at [24, 22] on div "keyboard_backspace 575995 close Товары swap_horiz Горячие главиши info_outline …" at bounding box center [173, 345] width 347 height 687
click at [254, 23] on button "close" at bounding box center [252, 25] width 21 height 12
click at [119, 26] on input "text" at bounding box center [158, 25] width 219 height 28
paste input "575995"
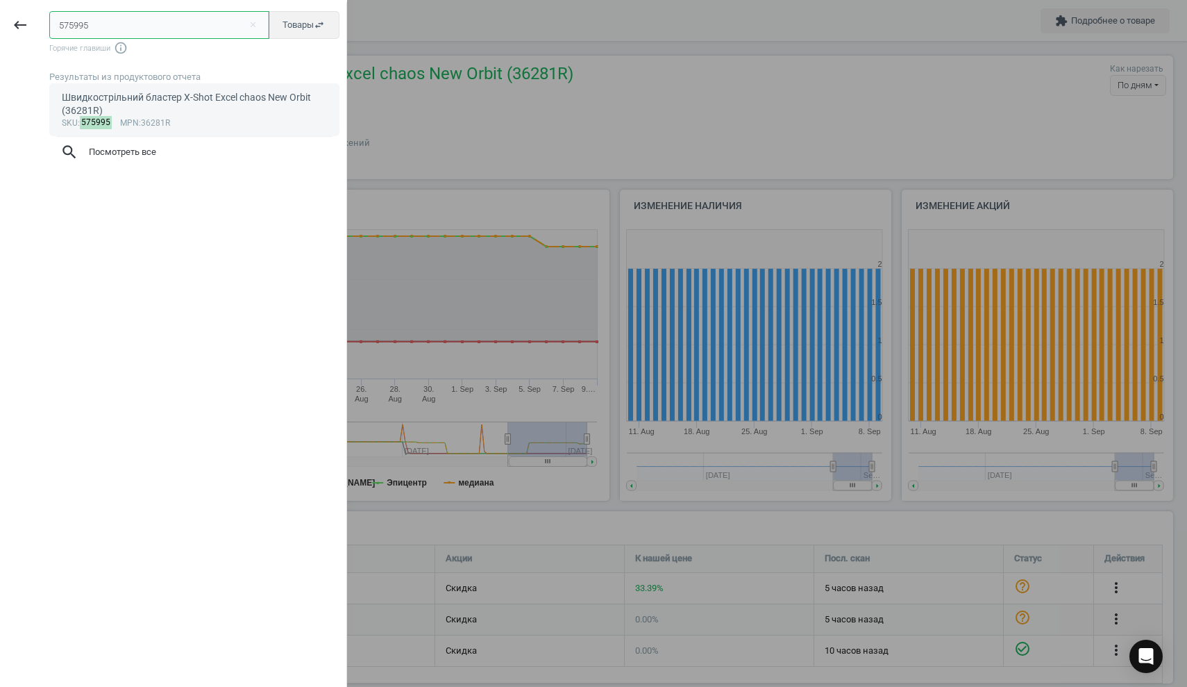
type input "575995"
click at [166, 99] on div "Швидкострільний бластер X-Shot Excel chaos New Orbit (36281R)" at bounding box center [195, 104] width 266 height 27
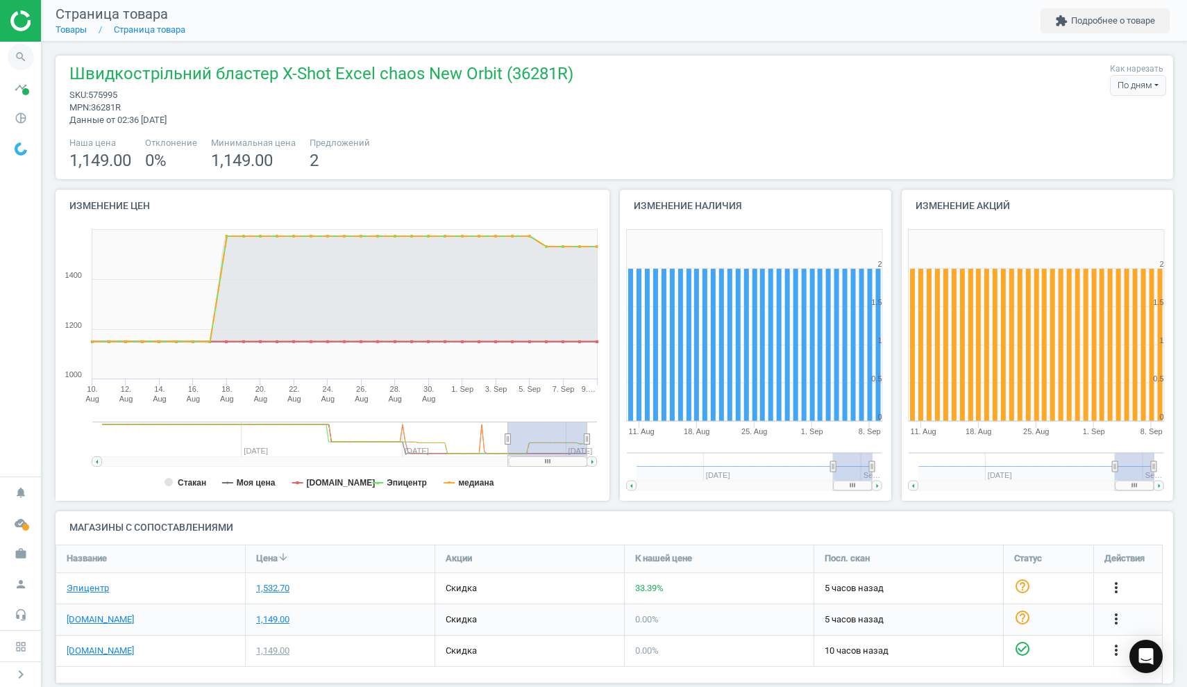
click at [19, 58] on icon "search" at bounding box center [21, 57] width 26 height 26
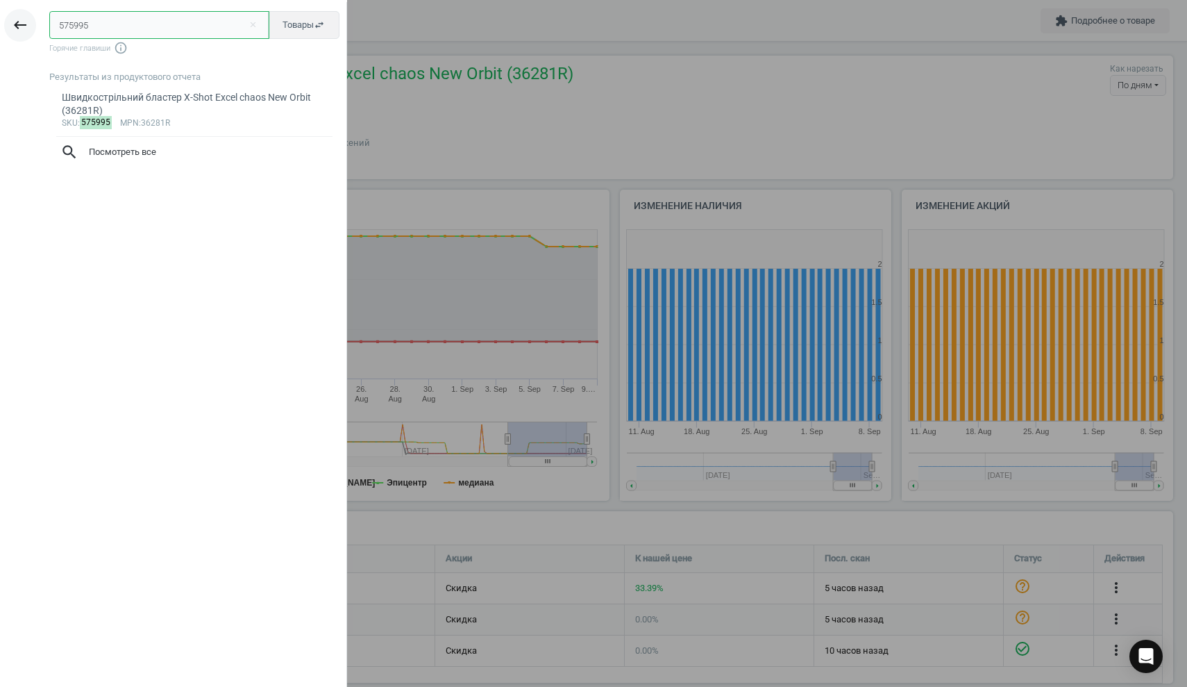
drag, startPoint x: 62, startPoint y: 21, endPoint x: 23, endPoint y: 17, distance: 39.8
click at [23, 17] on div "keyboard_backspace 575995 close Товары swap_horiz Горячие главиши info_outline …" at bounding box center [173, 345] width 347 height 687
paste input "93929"
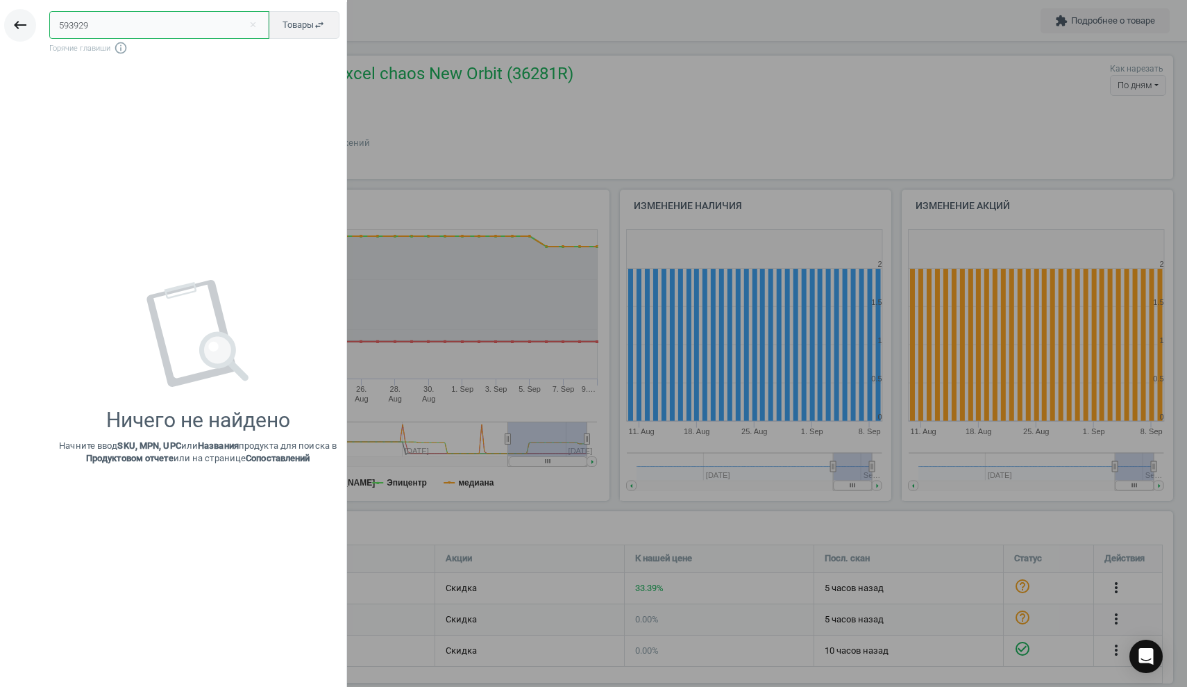
type input "593929"
click at [19, 28] on icon "keyboard_backspace" at bounding box center [20, 25] width 17 height 17
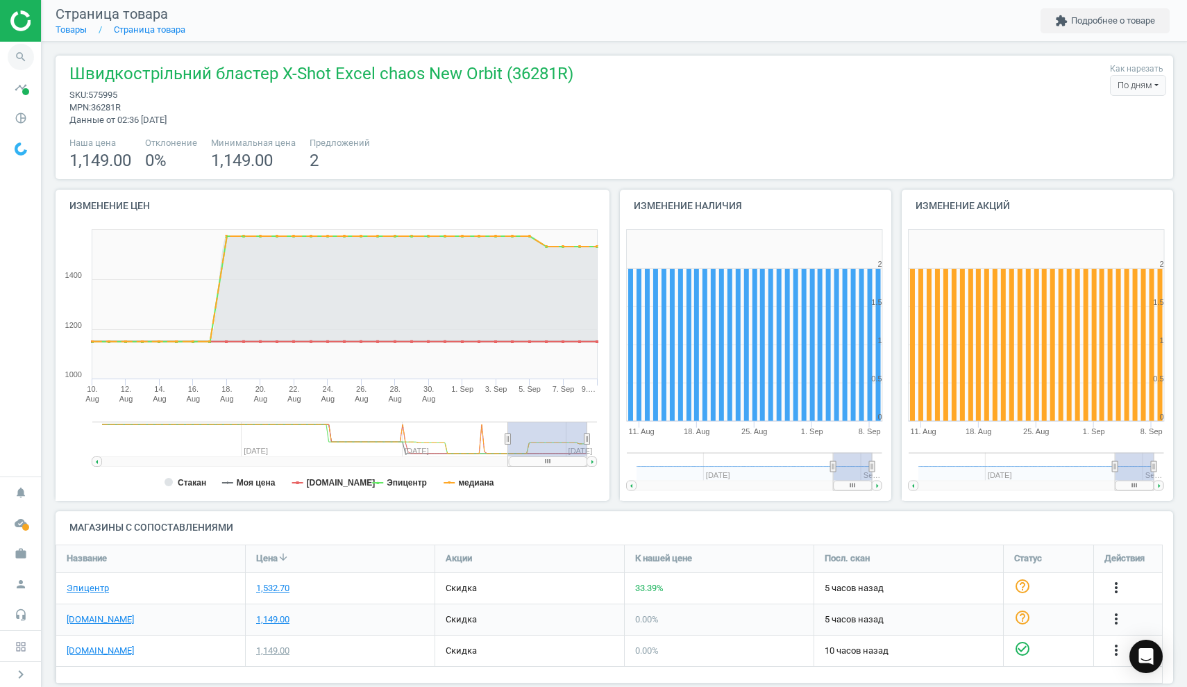
click at [21, 56] on icon "search" at bounding box center [21, 57] width 26 height 26
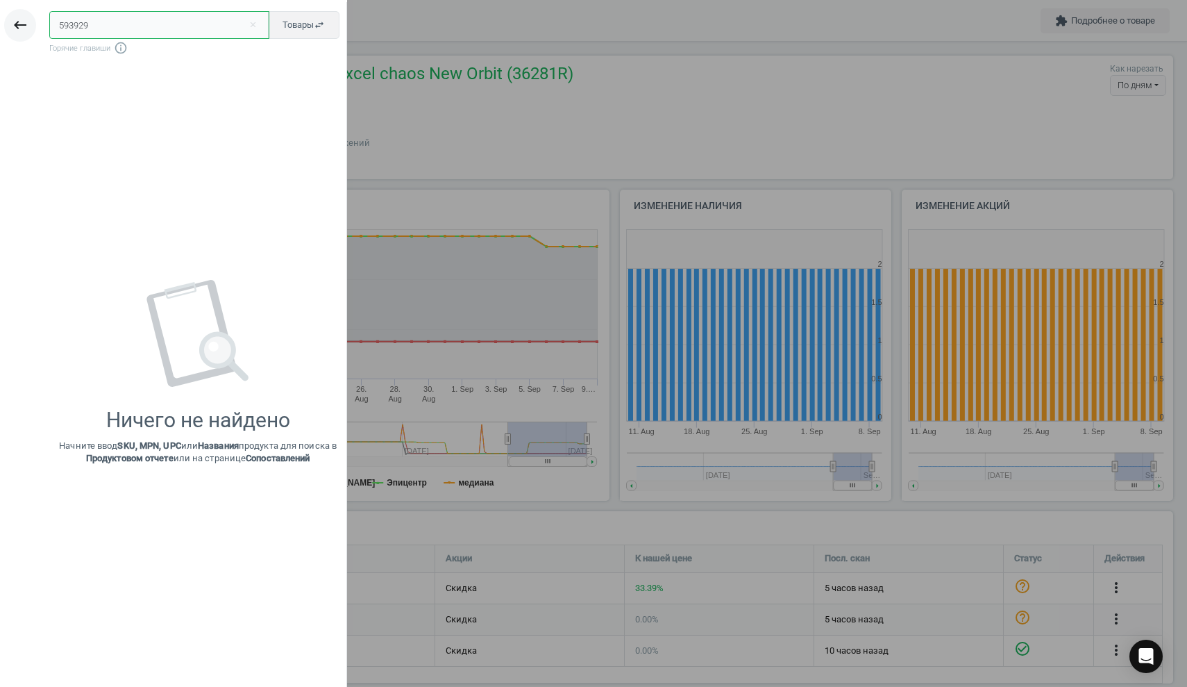
drag, startPoint x: 74, startPoint y: 22, endPoint x: 22, endPoint y: 19, distance: 52.8
click at [22, 19] on div "keyboard_backspace 593929 close Товары swap_horiz Горячие главиши info_outline …" at bounding box center [173, 345] width 347 height 687
paste input "771"
drag, startPoint x: 103, startPoint y: 26, endPoint x: 36, endPoint y: 21, distance: 66.8
click at [36, 21] on div "keyboard_backspace 593771 close Товары swap_horiz Горячие главиши info_outline …" at bounding box center [173, 345] width 347 height 687
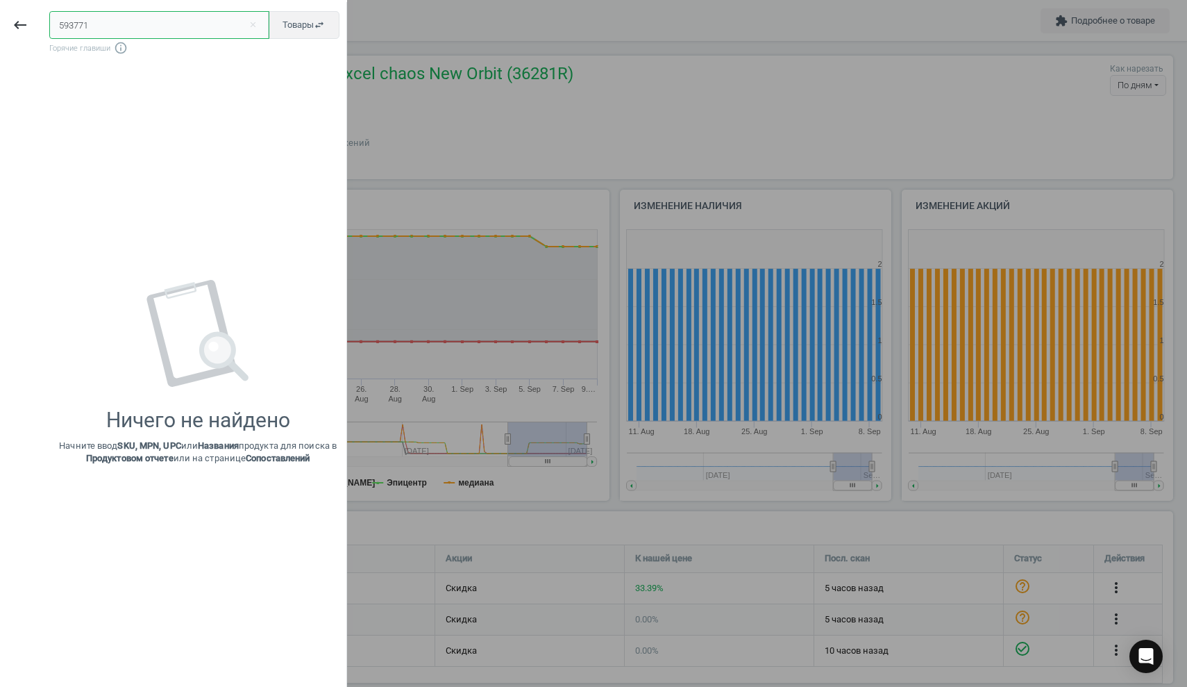
paste input "9137"
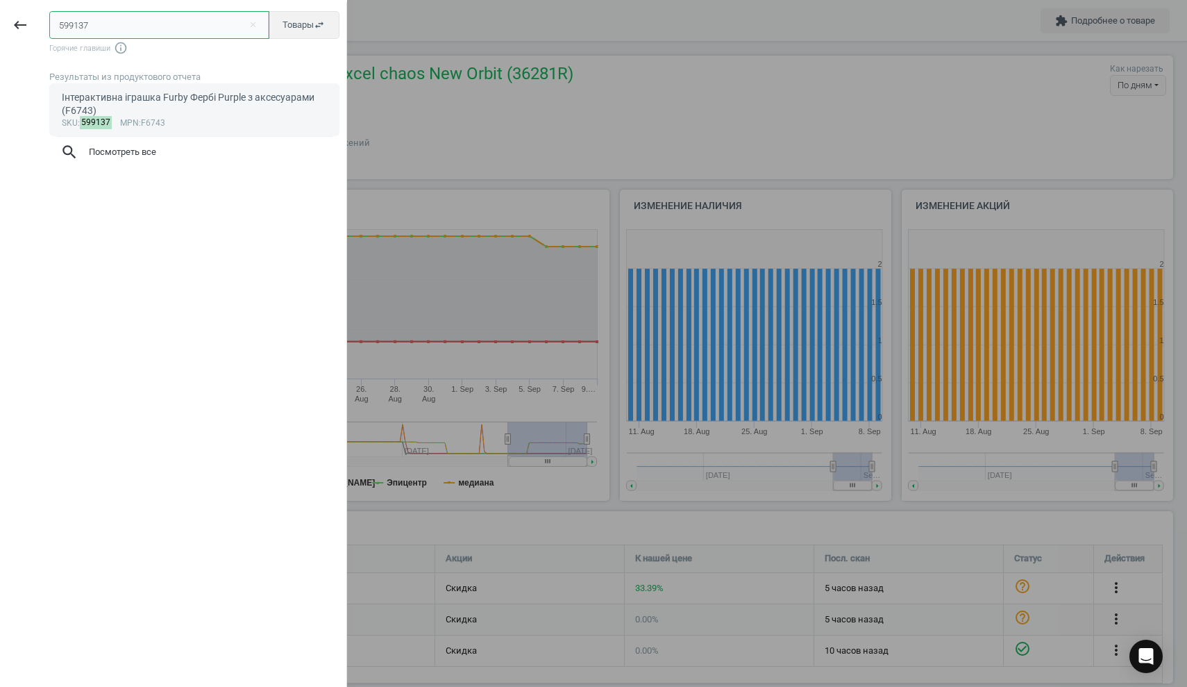
type input "599137"
click at [144, 102] on div "Інтерактивна іграшка Furby Фербі Purple з аксесуарами (F6743)" at bounding box center [195, 104] width 266 height 27
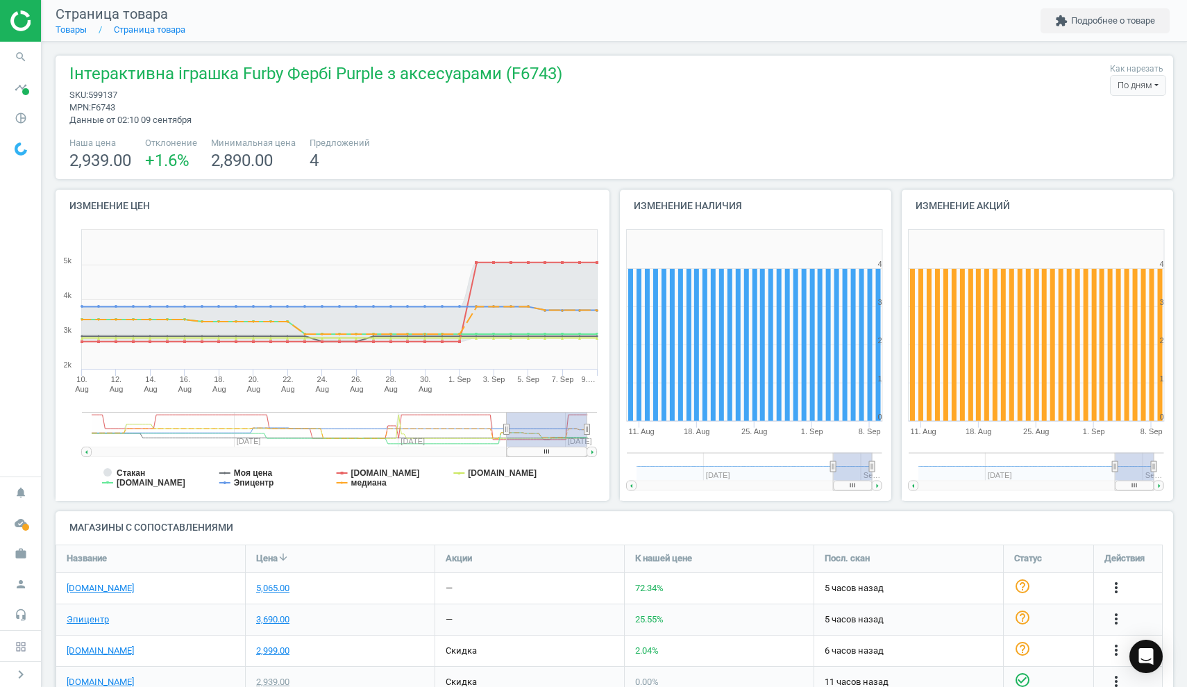
scroll to position [79, 0]
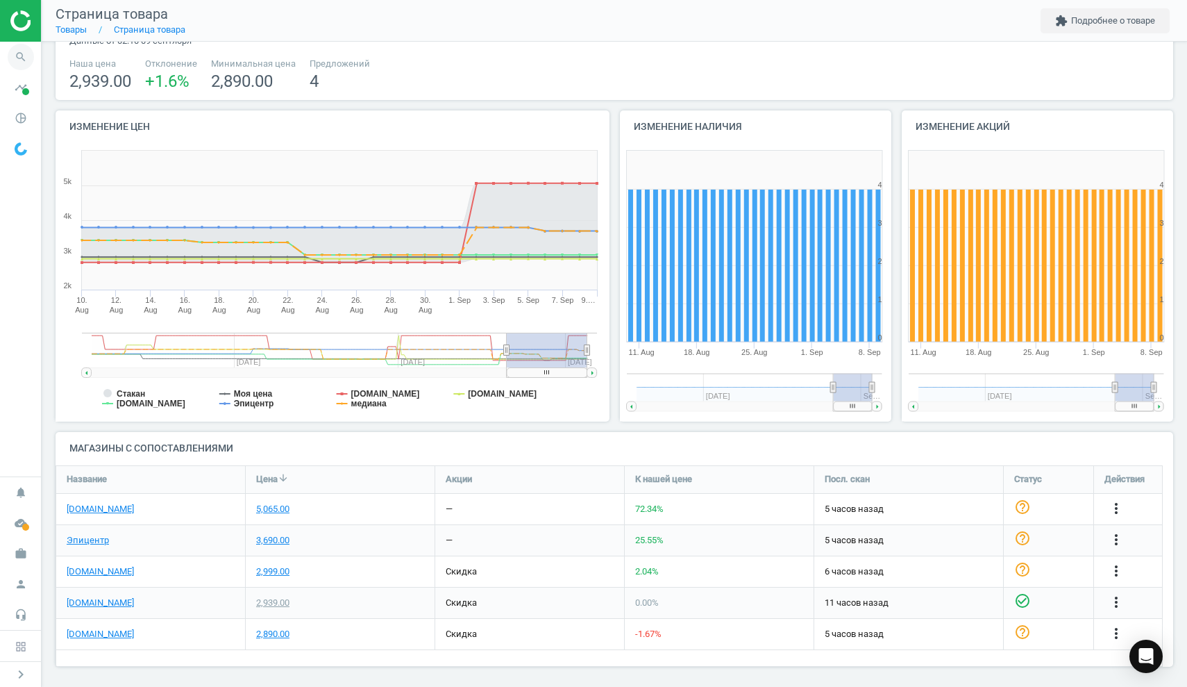
click at [21, 54] on icon "search" at bounding box center [21, 57] width 26 height 26
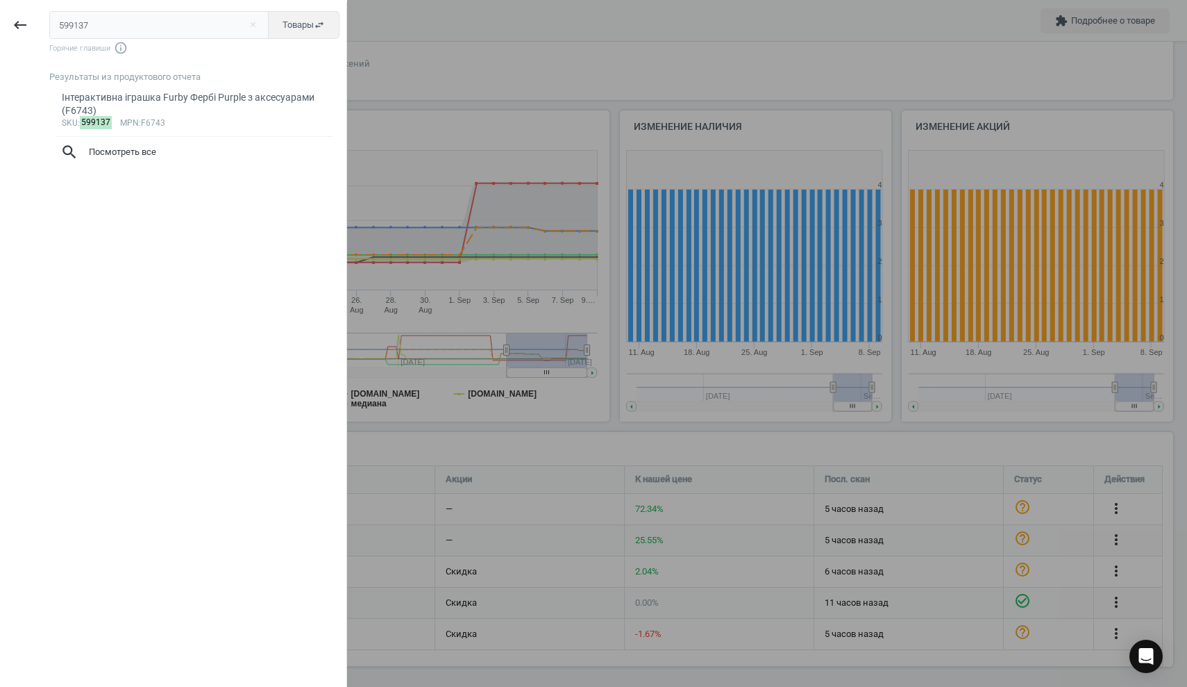
drag, startPoint x: 105, startPoint y: 28, endPoint x: 40, endPoint y: 22, distance: 65.6
click at [40, 22] on div "keyboard_backspace 599137 close Товары swap_horiz Горячие главиши info_outline …" at bounding box center [173, 345] width 347 height 687
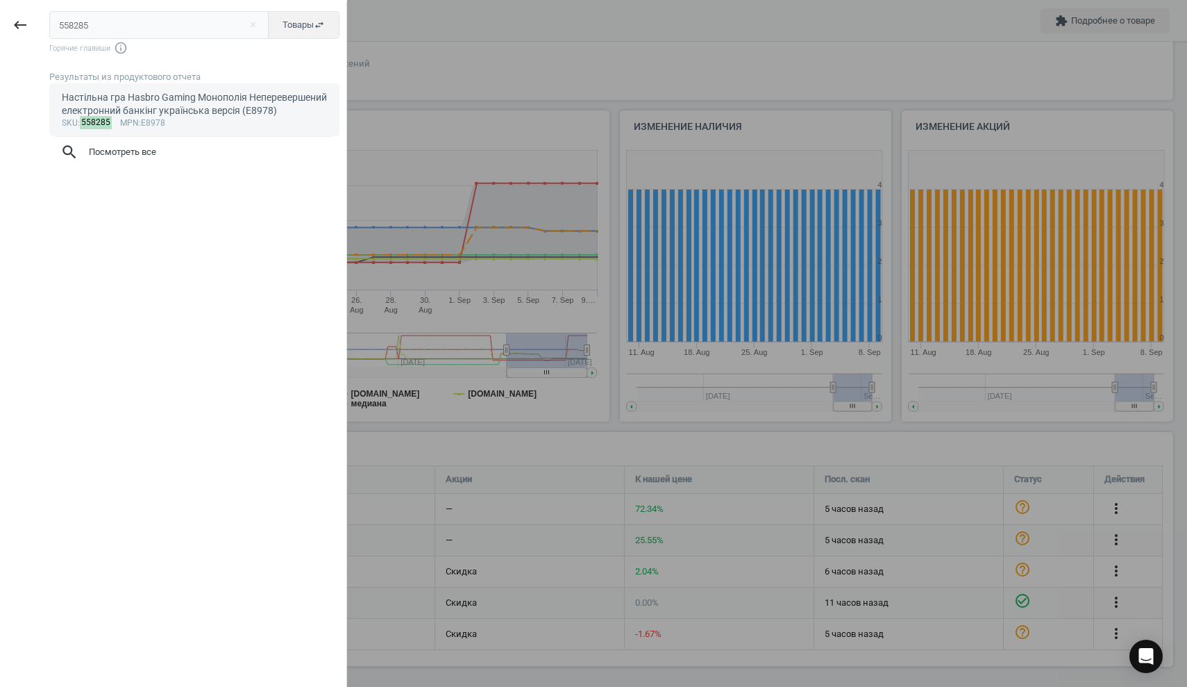
type input "558285"
click at [138, 98] on div "Настільна гра Hasbro Gaming Монополія Неперевершений електронний банкінг україн…" at bounding box center [195, 104] width 266 height 27
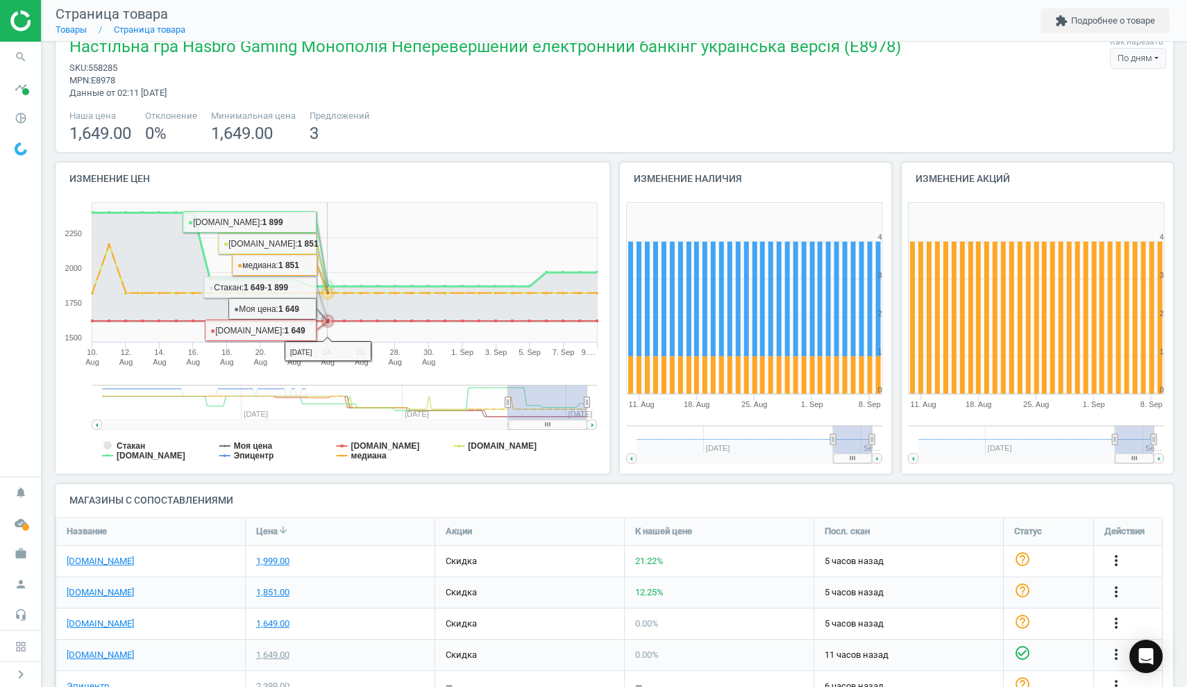
scroll to position [79, 0]
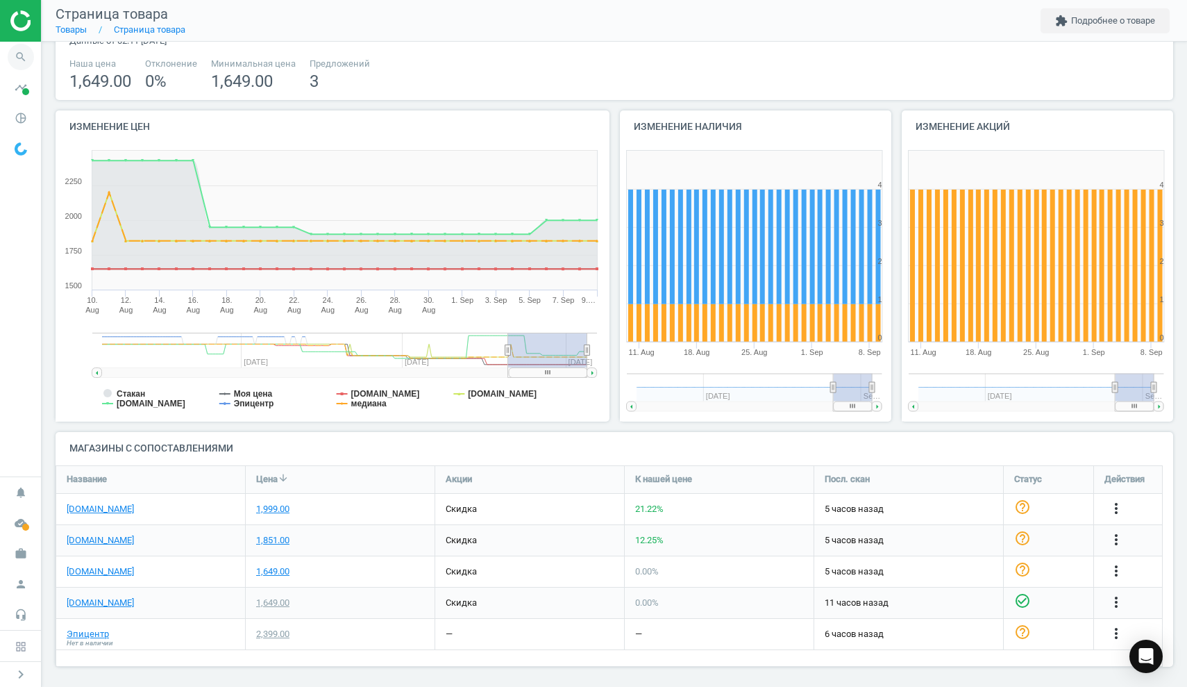
click at [22, 57] on icon "search" at bounding box center [21, 57] width 26 height 26
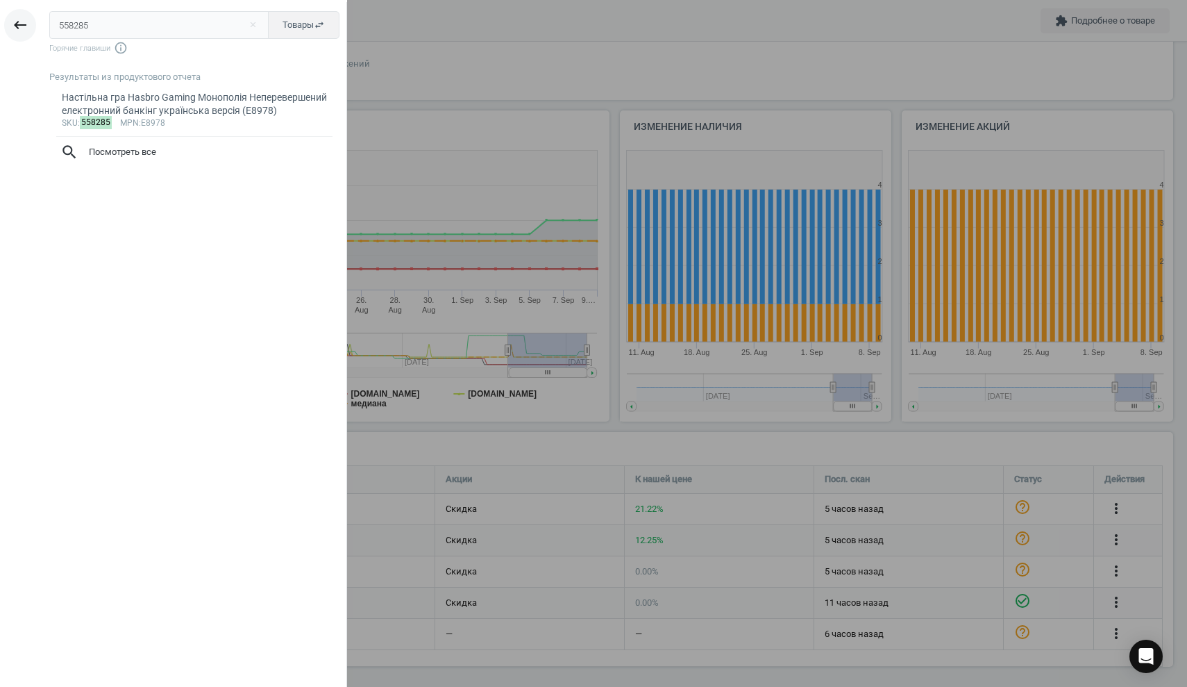
drag, startPoint x: 96, startPoint y: 23, endPoint x: 32, endPoint y: 19, distance: 64.7
click at [33, 19] on div "keyboard_backspace 558285 close Товары swap_horiz Горячие главиши info_outline …" at bounding box center [173, 345] width 347 height 687
type input "600044"
click at [176, 98] on div "Ігровий набір Silverlit Robo Rapidfire (88528)" at bounding box center [195, 97] width 266 height 13
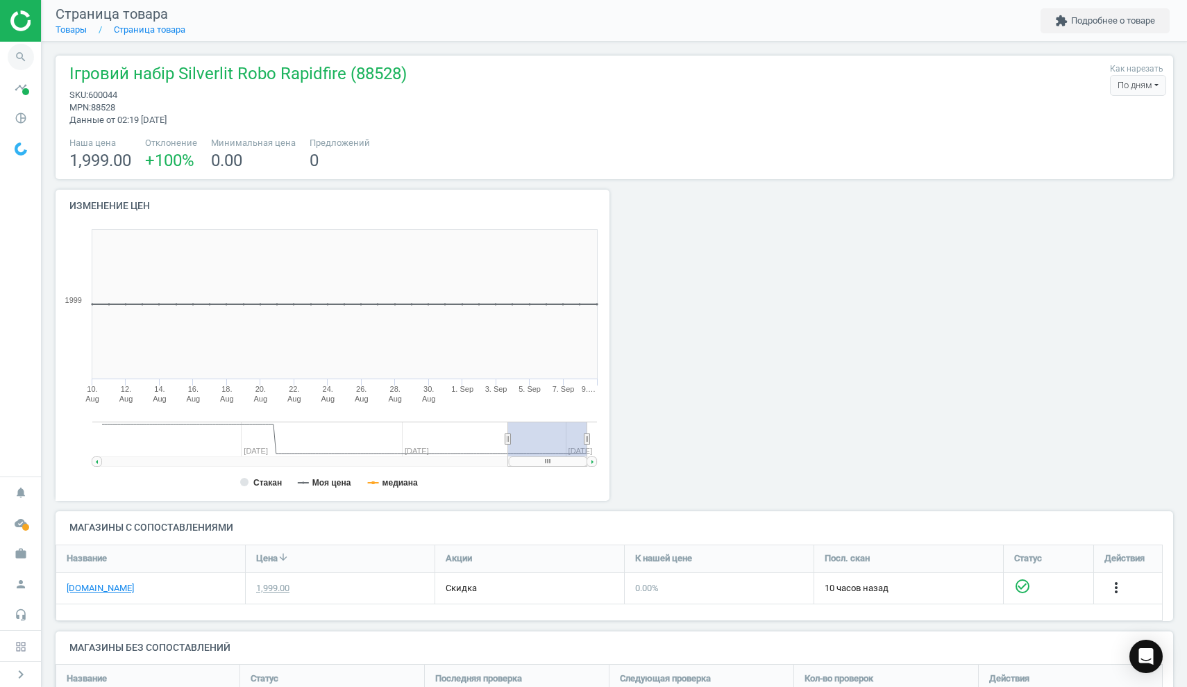
click at [15, 58] on icon "search" at bounding box center [21, 57] width 26 height 26
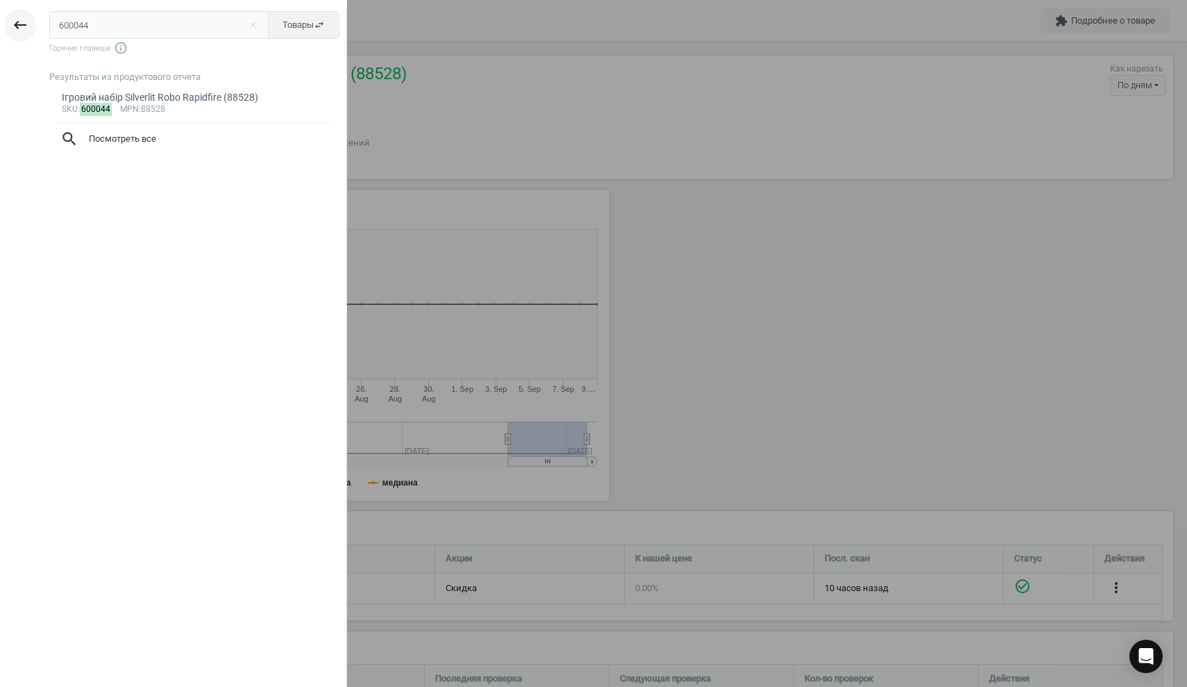
drag, startPoint x: 101, startPoint y: 24, endPoint x: 25, endPoint y: 17, distance: 76.7
click at [25, 17] on div "keyboard_backspace 600044 close Товары swap_horiz Горячие главиши info_outline …" at bounding box center [173, 345] width 347 height 687
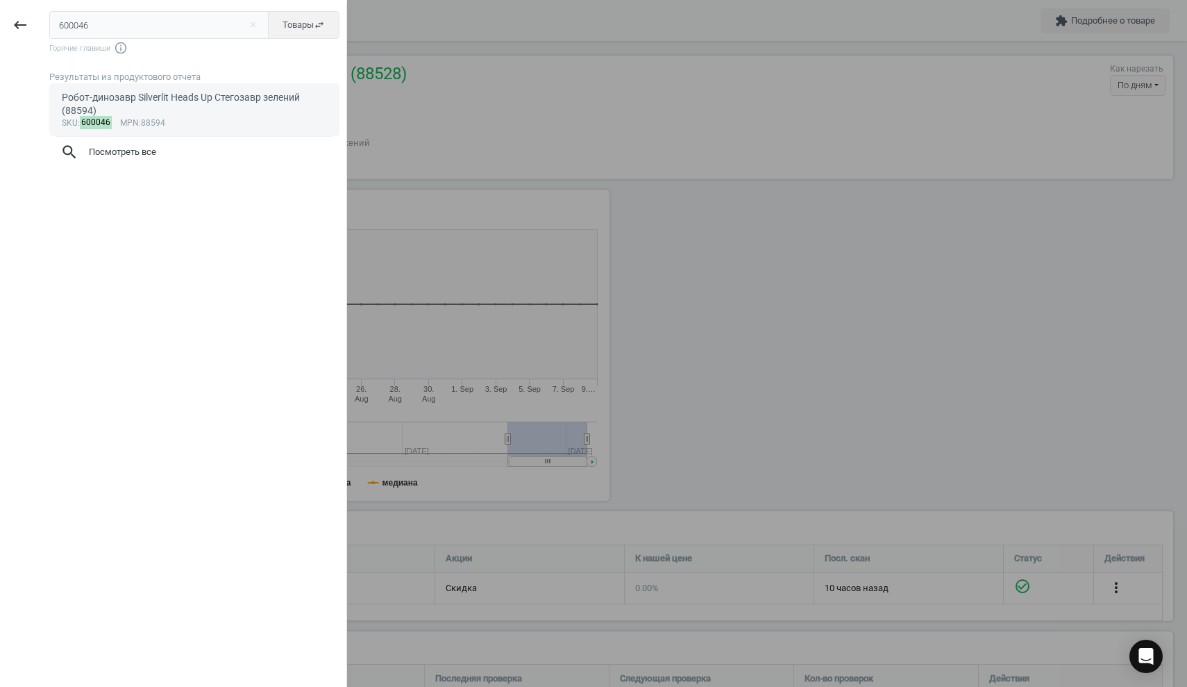
type input "600046"
click at [209, 99] on div "Робот-динозавр Silverlit Heads Up Стегозавр зелений (88594)" at bounding box center [195, 104] width 266 height 27
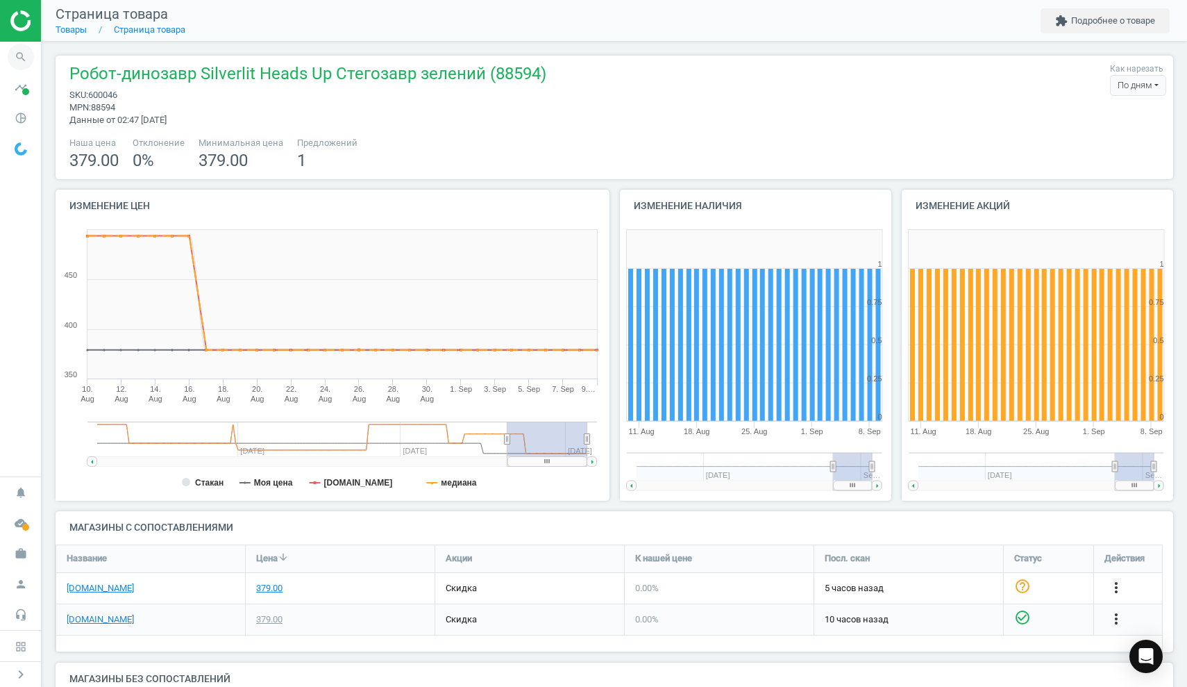
click at [15, 56] on icon "search" at bounding box center [21, 57] width 26 height 26
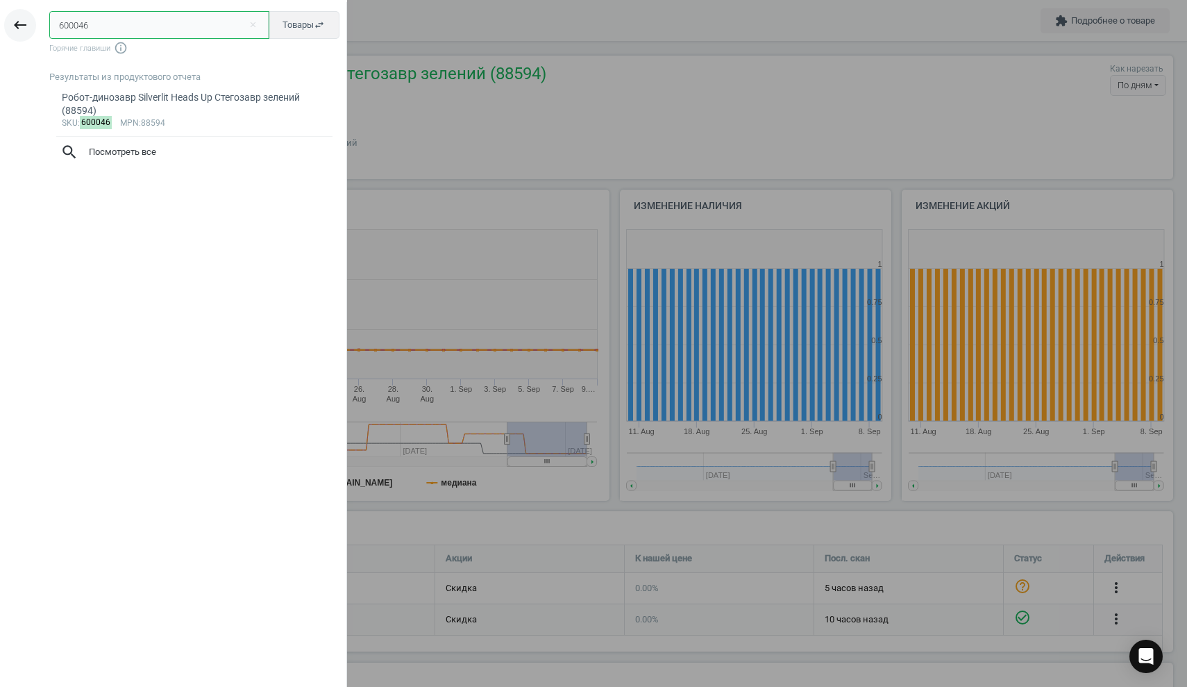
drag, startPoint x: 103, startPoint y: 26, endPoint x: 34, endPoint y: 19, distance: 69.0
click at [34, 19] on div "keyboard_backspace 600046 close Товары swap_horiz Горячие главиши info_outline …" at bounding box center [173, 345] width 347 height 687
paste input "597380"
type input "597380"
click at [212, 95] on div "Ігровий набір LOL Surprise Tweens Costume Айя Черрі (504054)" at bounding box center [195, 104] width 266 height 27
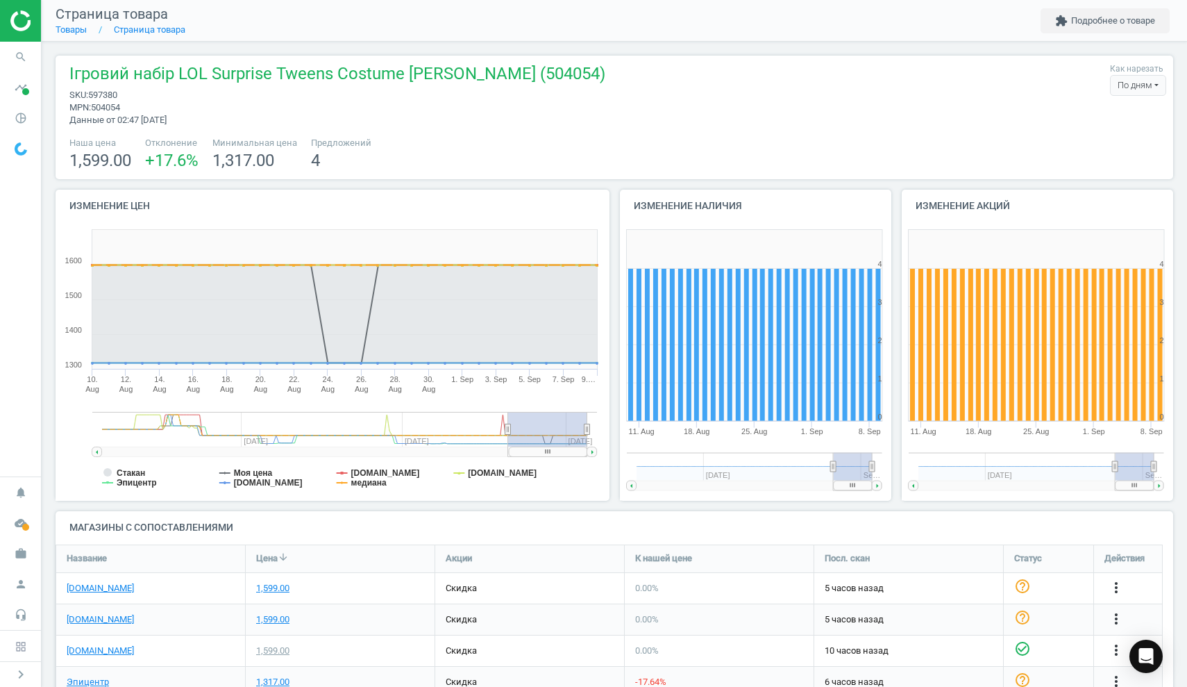
scroll to position [79, 0]
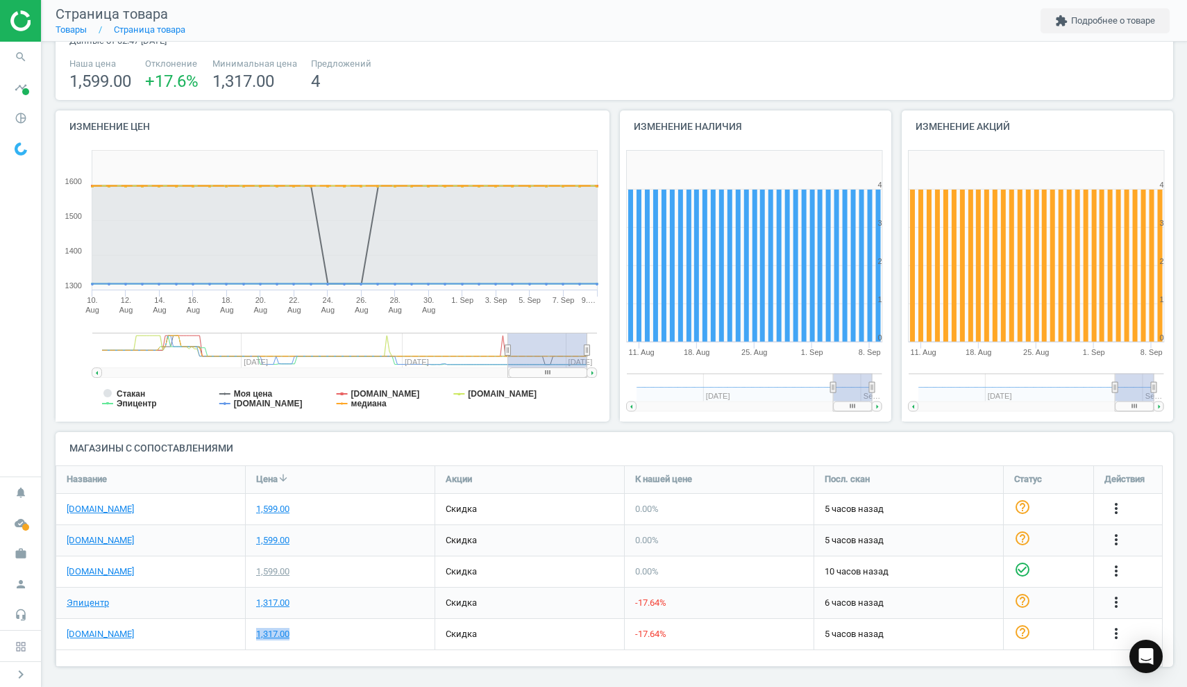
drag, startPoint x: 297, startPoint y: 628, endPoint x: 246, endPoint y: 626, distance: 51.4
click at [246, 626] on div "1,317.00" at bounding box center [340, 634] width 189 height 31
copy div "1,317.00"
click at [22, 51] on icon "search" at bounding box center [21, 57] width 26 height 26
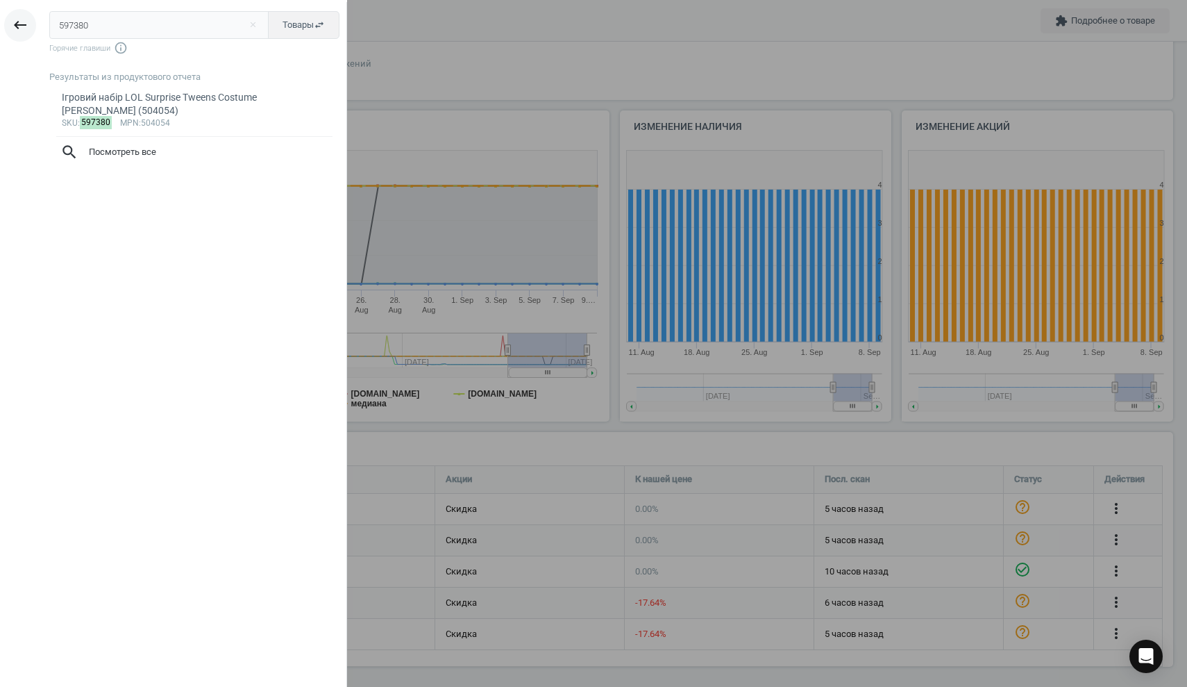
drag, startPoint x: 115, startPoint y: 26, endPoint x: 29, endPoint y: 21, distance: 85.5
click at [29, 21] on div "keyboard_backspace 597380 close Товары swap_horiz Горячие главиши info_outline …" at bounding box center [173, 345] width 347 height 687
type input "590470"
click at [128, 95] on div "Ігровий набір LOL Surprise OMG Sweet Nails Кітті К (503859)" at bounding box center [195, 104] width 266 height 27
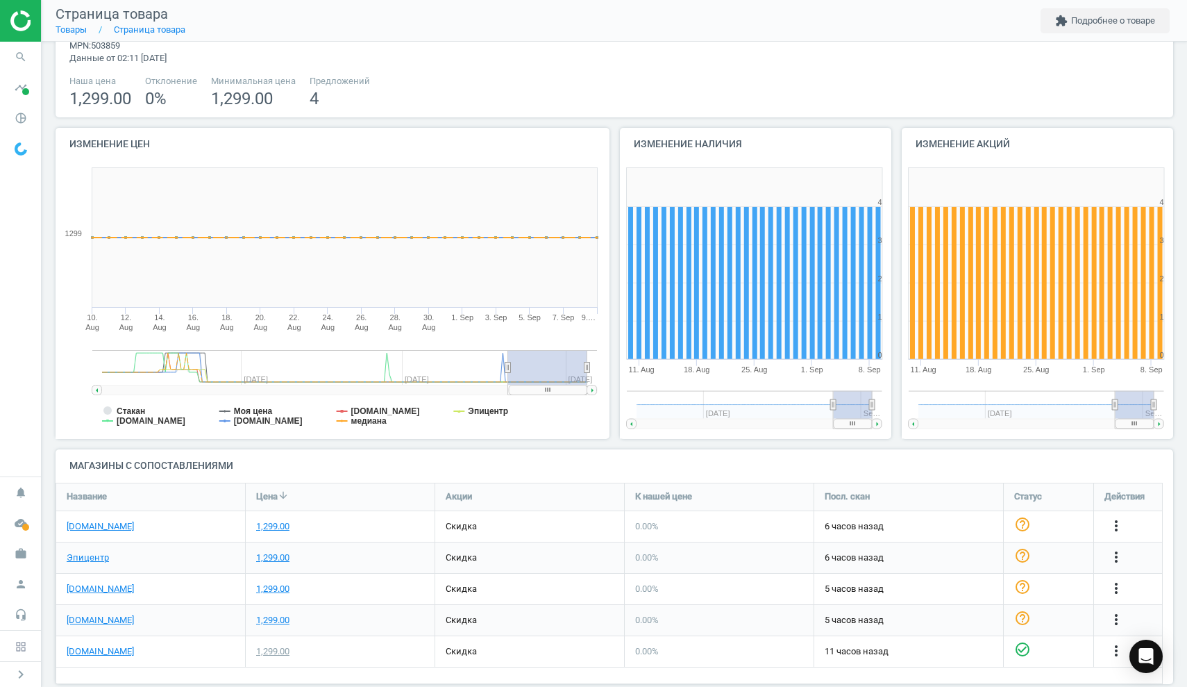
scroll to position [10, 0]
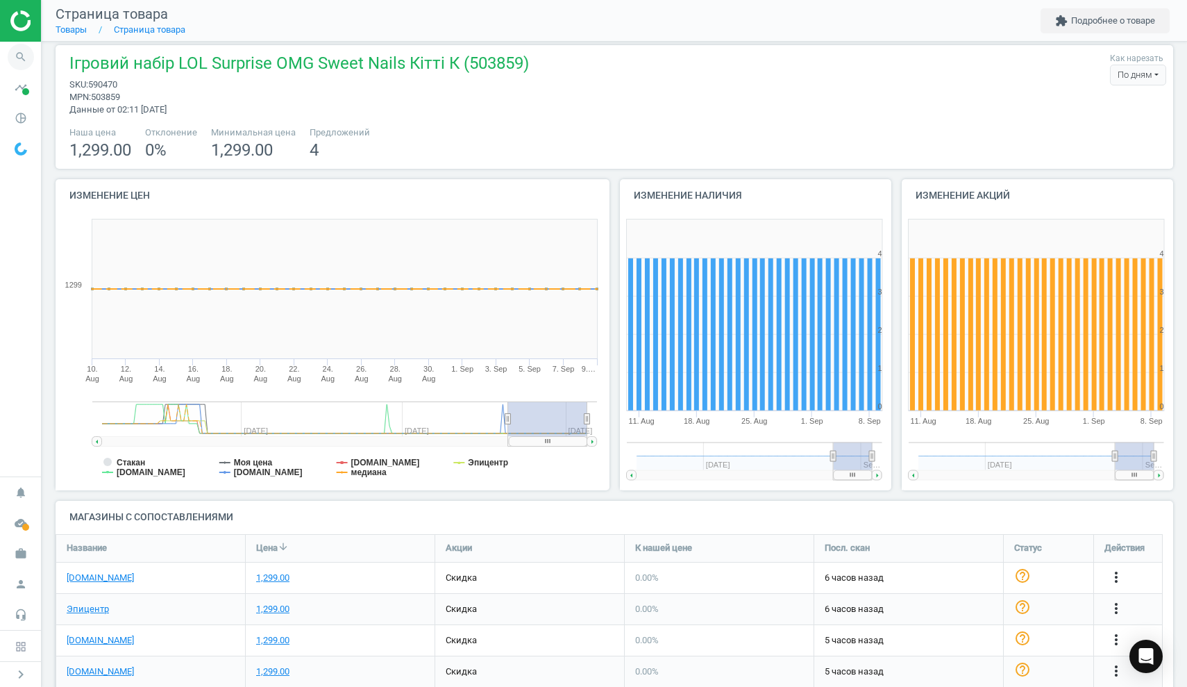
click at [23, 58] on icon "search" at bounding box center [21, 57] width 26 height 26
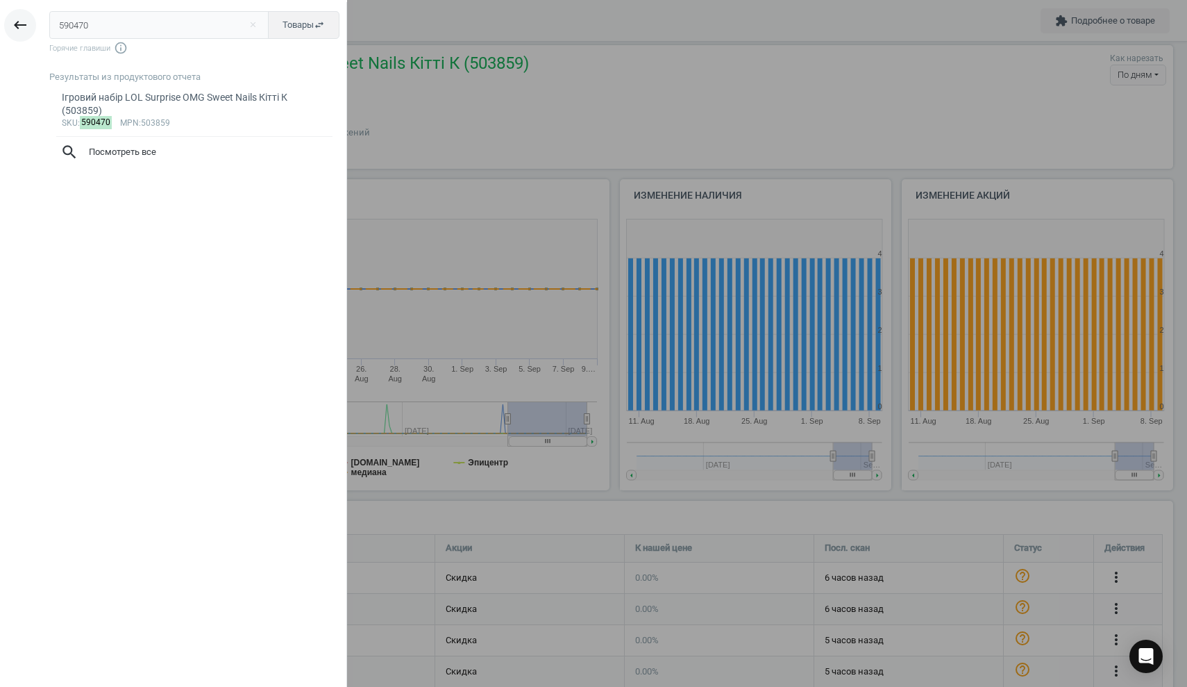
drag, startPoint x: 103, startPoint y: 23, endPoint x: 26, endPoint y: 20, distance: 77.1
click at [26, 20] on div "keyboard_backspace 590470 close Товары swap_horiz Горячие главиши info_outline …" at bounding box center [173, 345] width 347 height 687
type input "597388"
click at [119, 104] on div "Ігровий набір LOL Surprise Феєричні зачіски з намистинок в асортименті (511205)" at bounding box center [195, 104] width 266 height 27
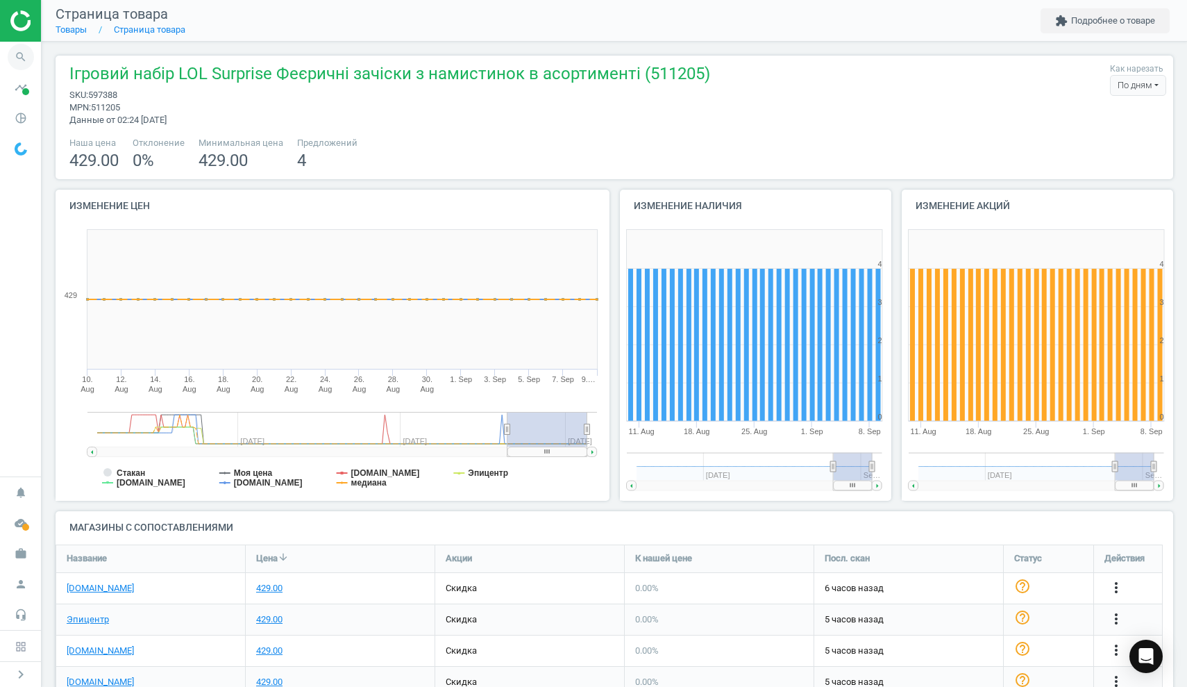
click at [19, 58] on icon "search" at bounding box center [21, 57] width 26 height 26
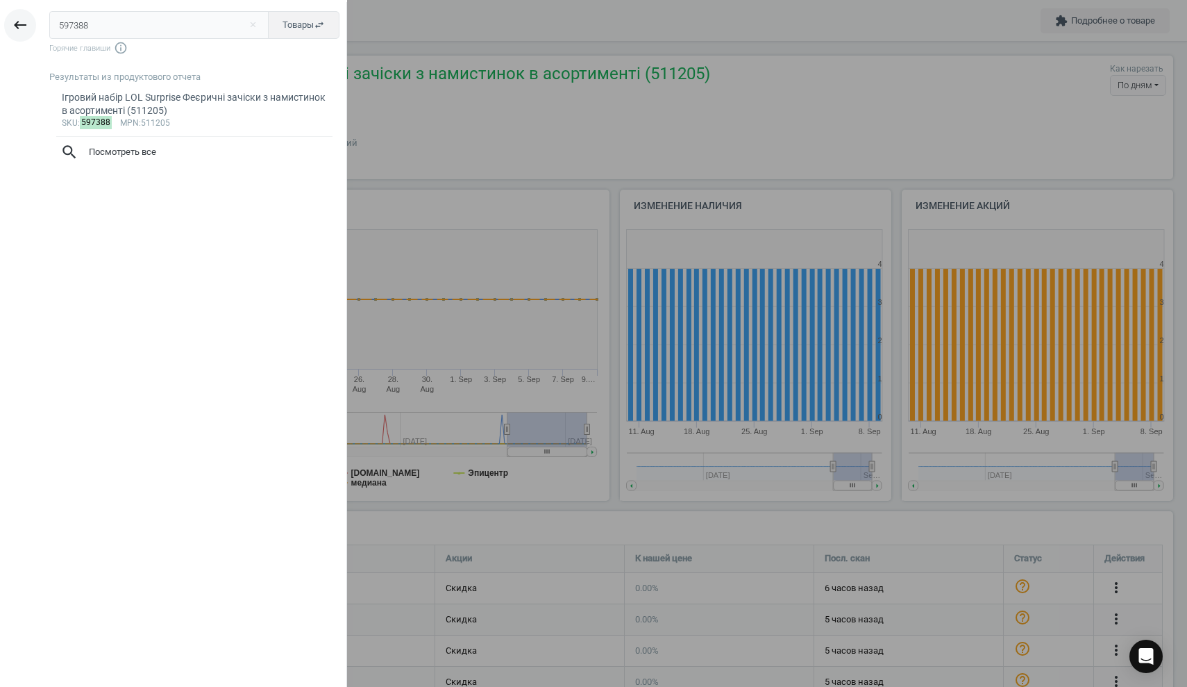
drag, startPoint x: 110, startPoint y: 21, endPoint x: 26, endPoint y: 19, distance: 84.7
click at [26, 19] on div "keyboard_backspace 597388 close Товары swap_horiz Горячие главиши info_outline …" at bounding box center [173, 345] width 347 height 687
type input "587050"
click at [171, 97] on div "Набір-сюрприз ​LOL Surprise Чарівні кульки (505068)" at bounding box center [195, 97] width 266 height 13
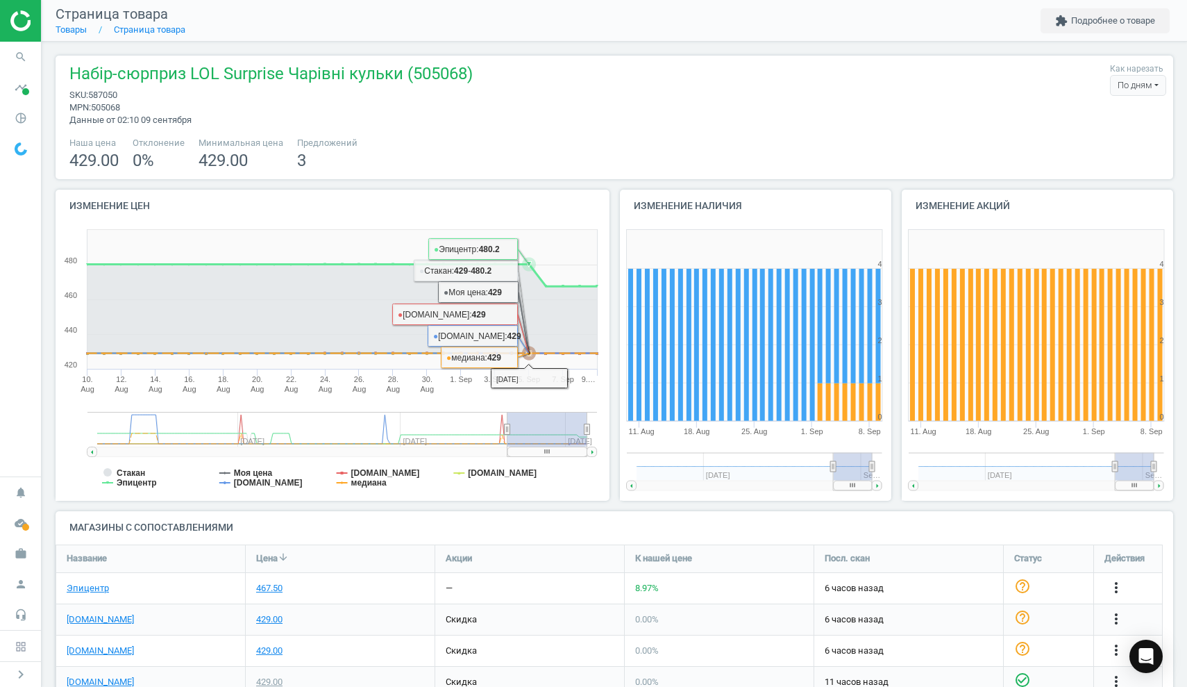
scroll to position [79, 0]
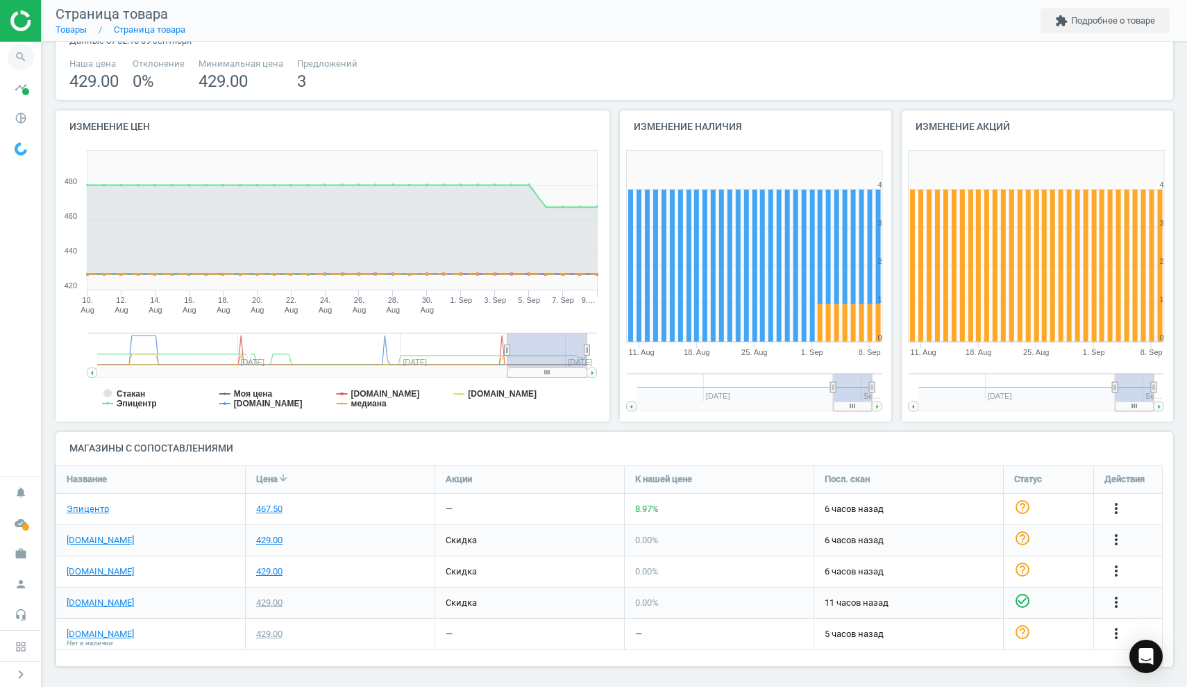
click at [26, 57] on icon "search" at bounding box center [21, 57] width 26 height 26
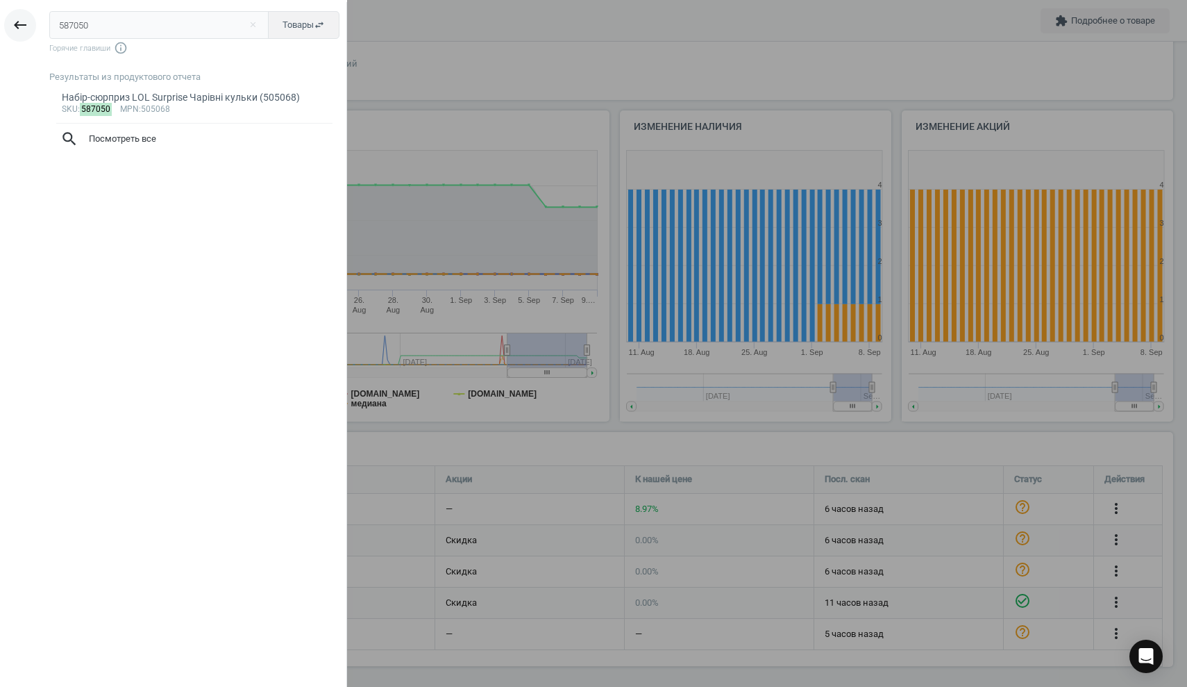
drag, startPoint x: 93, startPoint y: 25, endPoint x: 8, endPoint y: 25, distance: 85.4
click at [8, 25] on div "keyboard_backspace 587050 close Товары swap_horiz Горячие главиши info_outline …" at bounding box center [173, 345] width 347 height 687
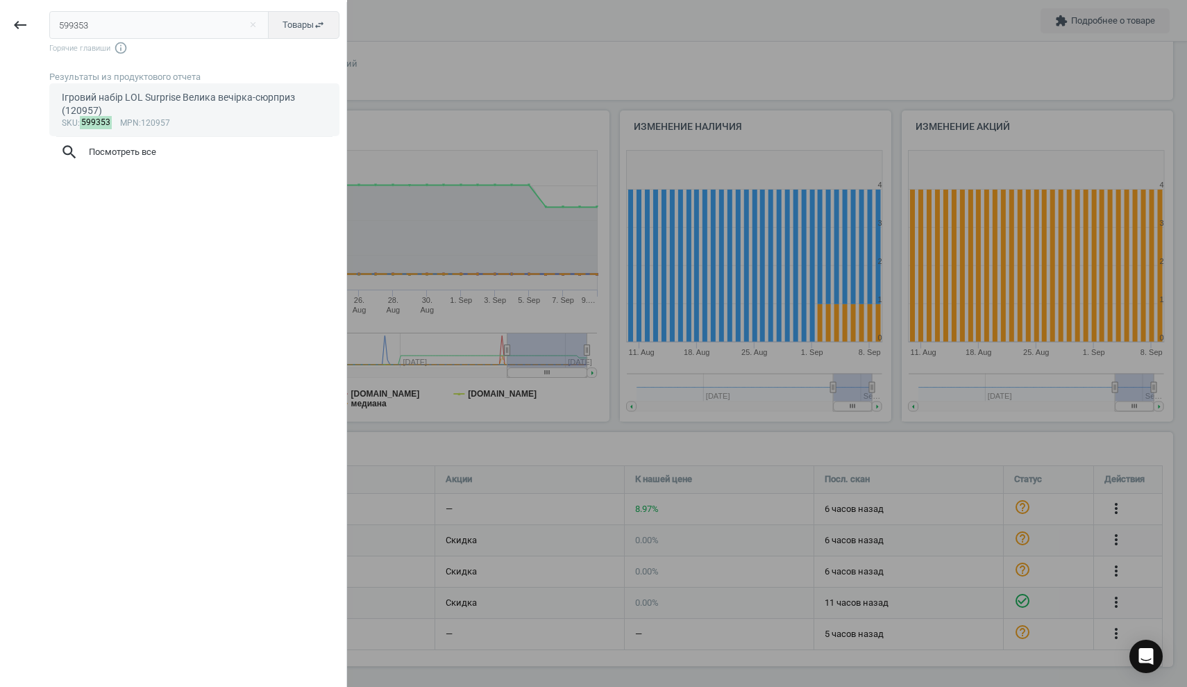
type input "599353"
click at [144, 96] on div "Ігровий набір LOL Surprise Велика вечірка-сюрприз (120957)" at bounding box center [195, 104] width 266 height 27
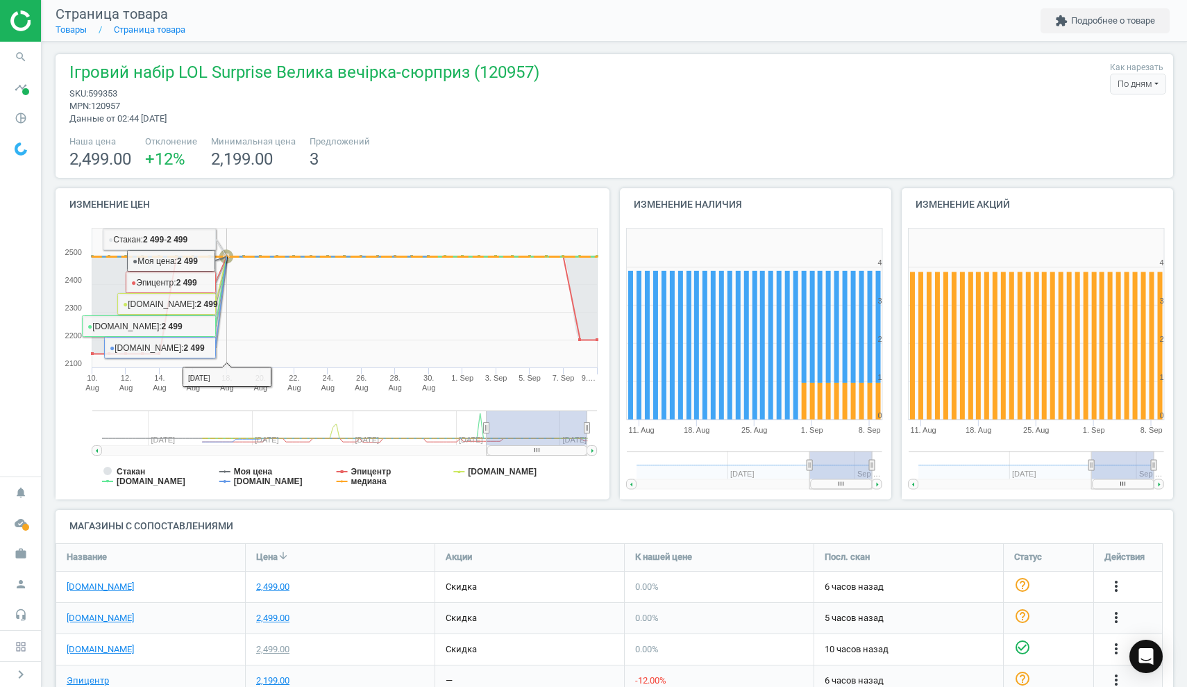
scroll to position [79, 0]
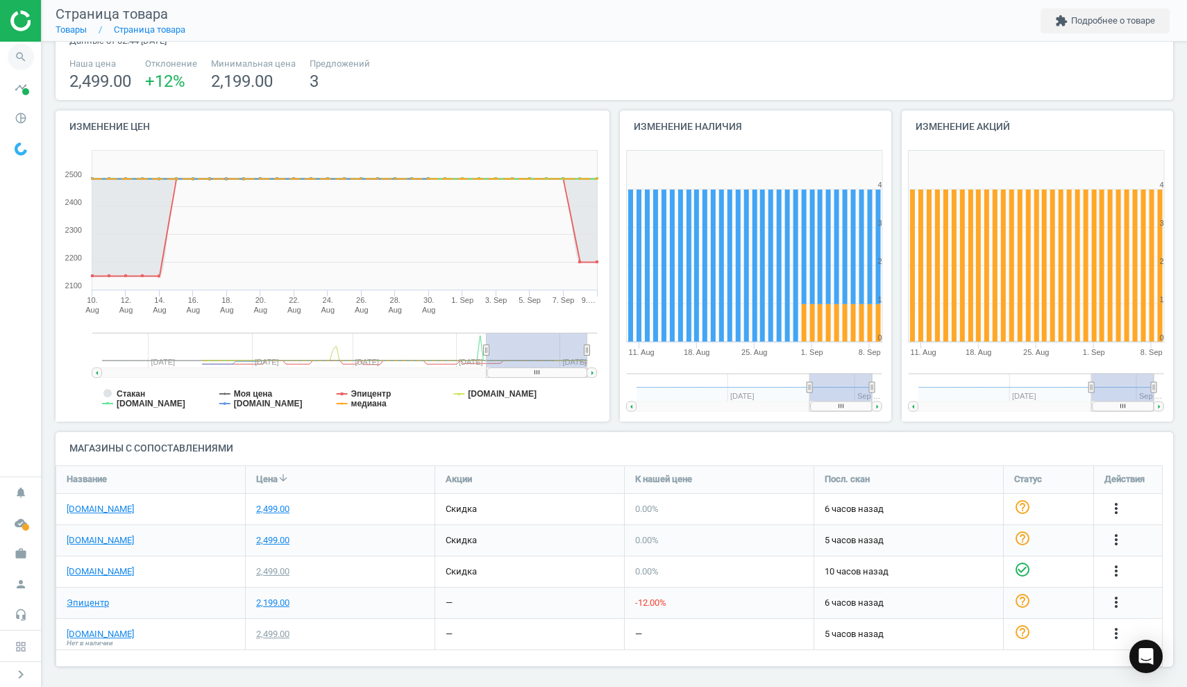
click at [25, 53] on icon "search" at bounding box center [21, 57] width 26 height 26
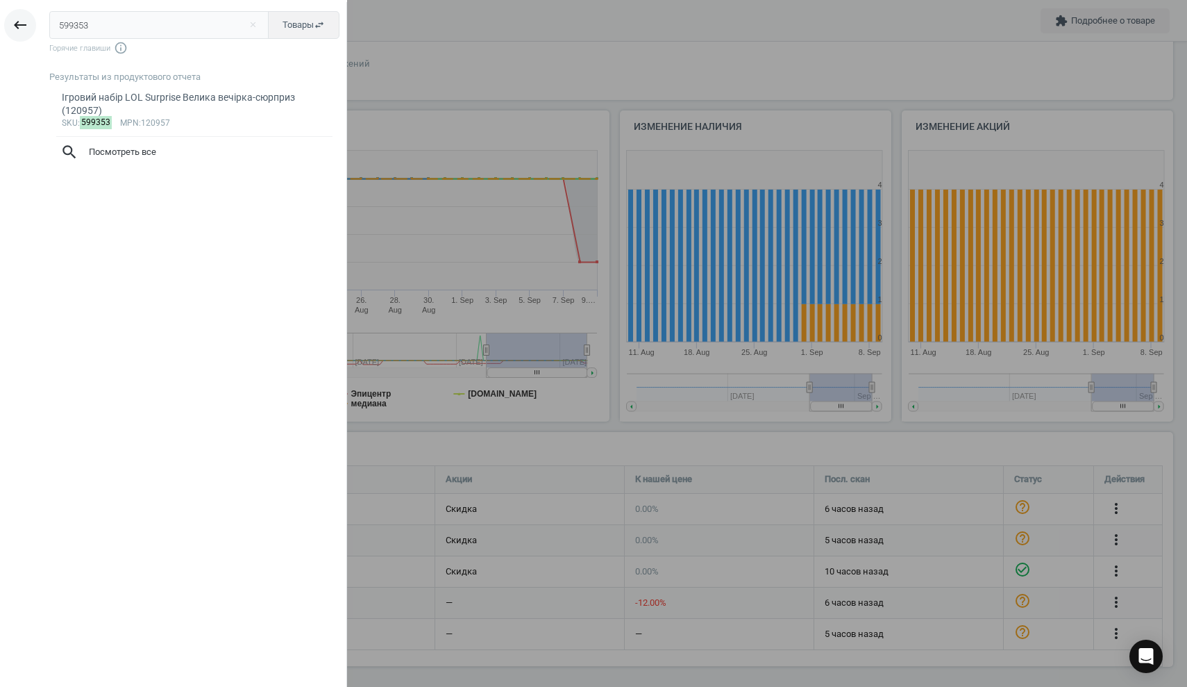
drag, startPoint x: 105, startPoint y: 24, endPoint x: 26, endPoint y: 23, distance: 78.5
click at [26, 23] on div "keyboard_backspace 599353 close Товары swap_horiz Горячие главиши info_outline …" at bounding box center [173, 345] width 347 height 687
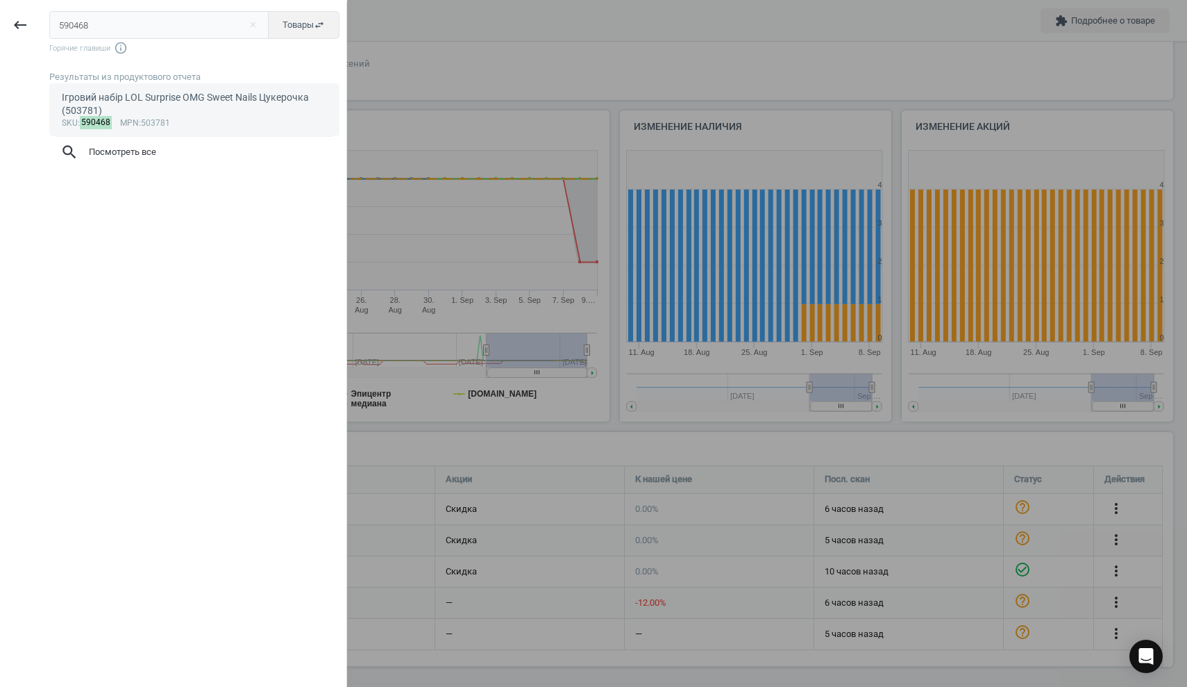
type input "590468"
click at [140, 92] on div "Ігровий набір LOL Surprise OMG Sweet Nails Цукерочка (503781)" at bounding box center [195, 104] width 266 height 27
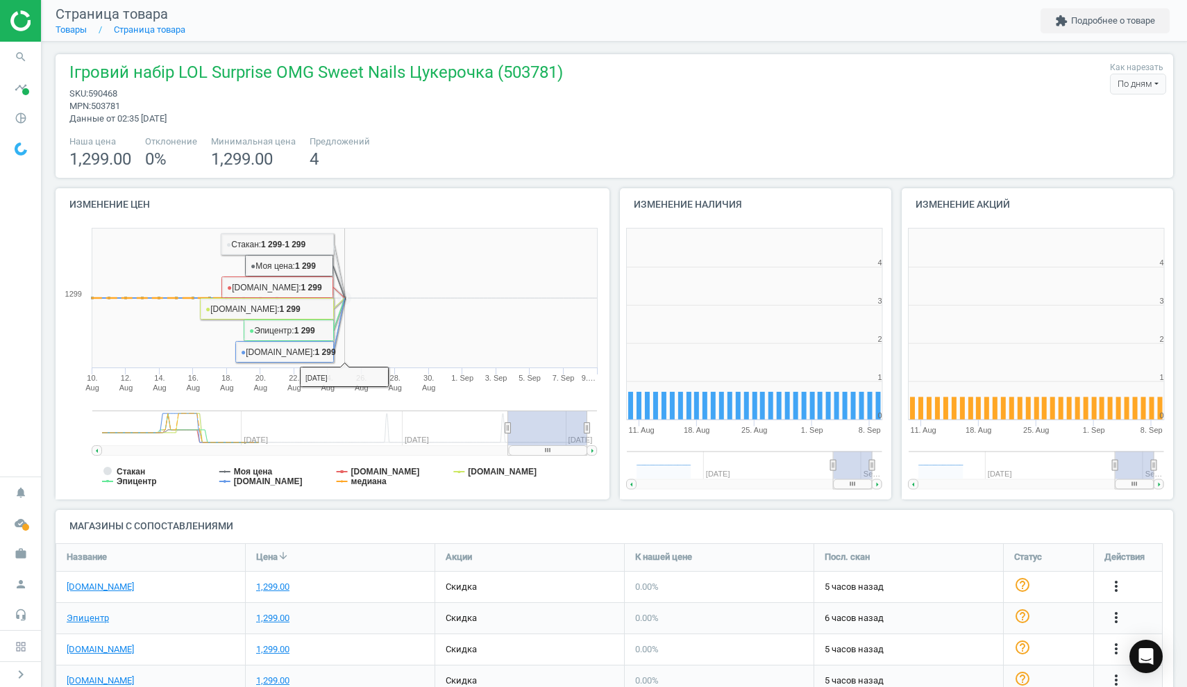
scroll to position [79, 0]
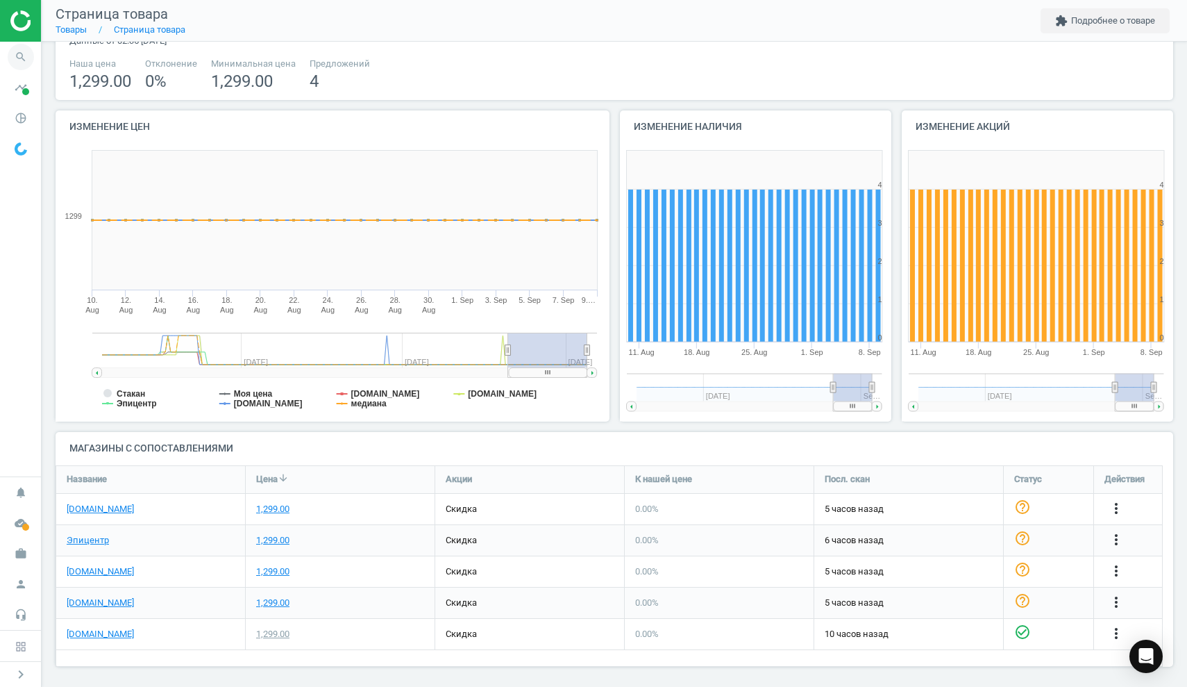
click at [21, 51] on icon "search" at bounding box center [21, 57] width 26 height 26
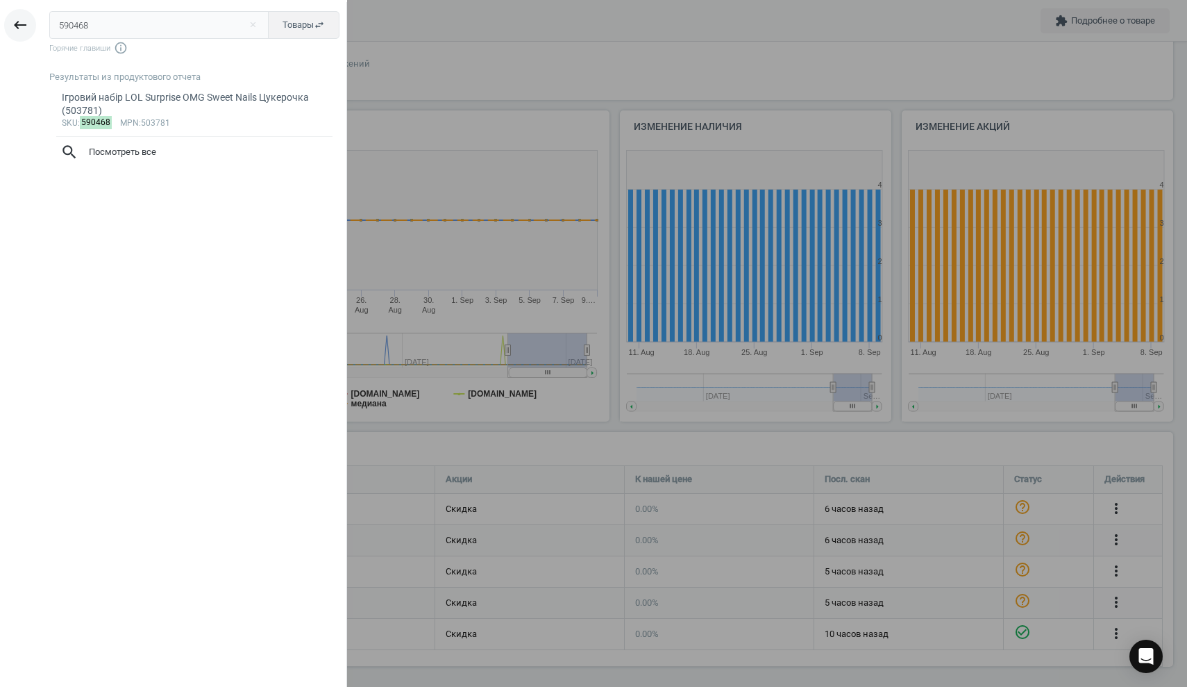
drag, startPoint x: 123, startPoint y: 24, endPoint x: 35, endPoint y: 24, distance: 88.2
click at [37, 25] on div "keyboard_backspace 590468 close Товары swap_horiz Горячие главиши info_outline …" at bounding box center [173, 345] width 347 height 687
type input "558285"
click at [115, 115] on div "Настільна гра Hasbro Gaming Монополія Неперевершений електронний банкінг україн…" at bounding box center [195, 104] width 266 height 27
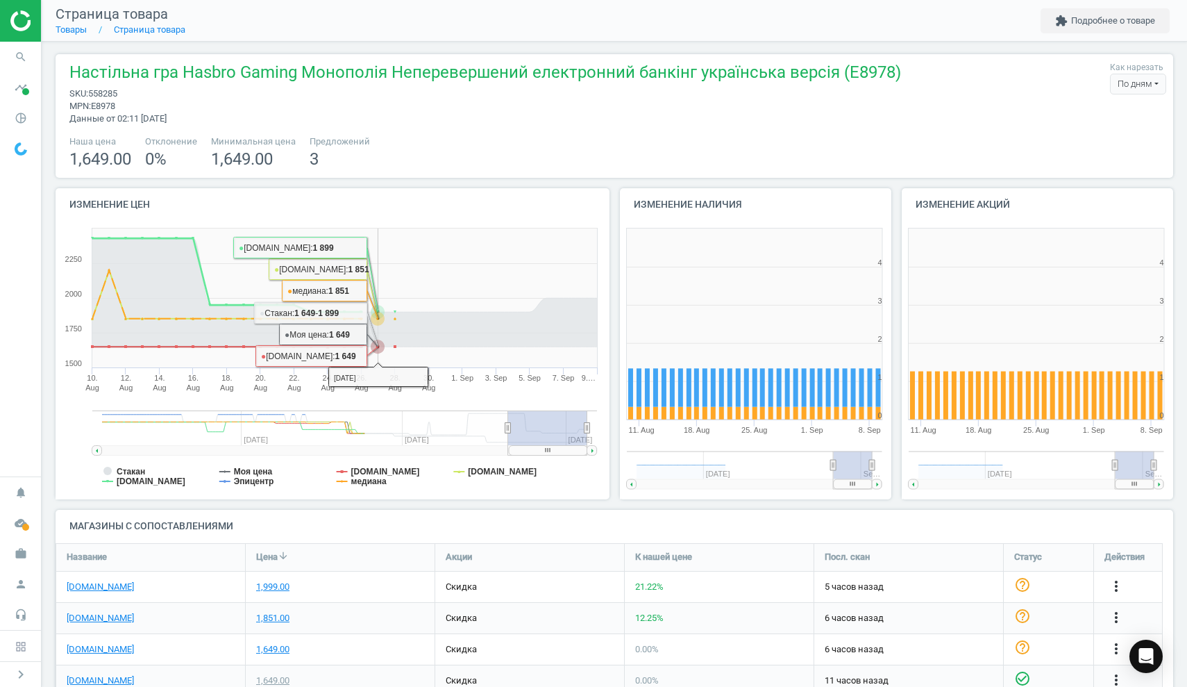
scroll to position [79, 0]
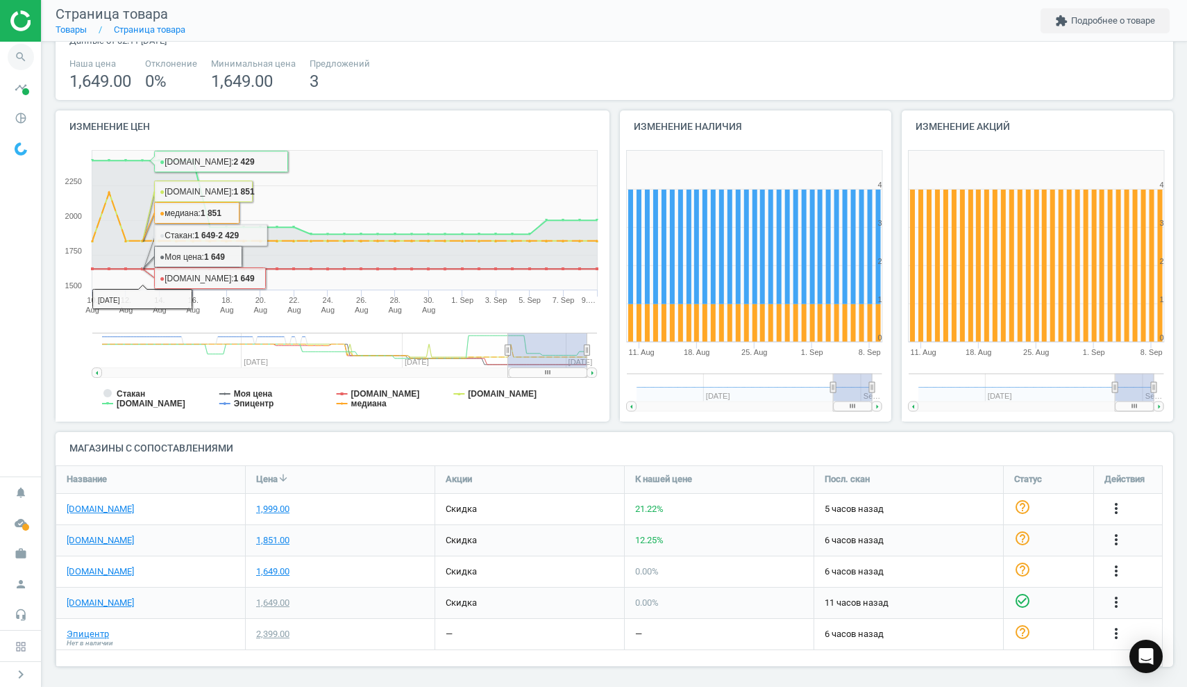
click at [22, 61] on icon "search" at bounding box center [21, 57] width 26 height 26
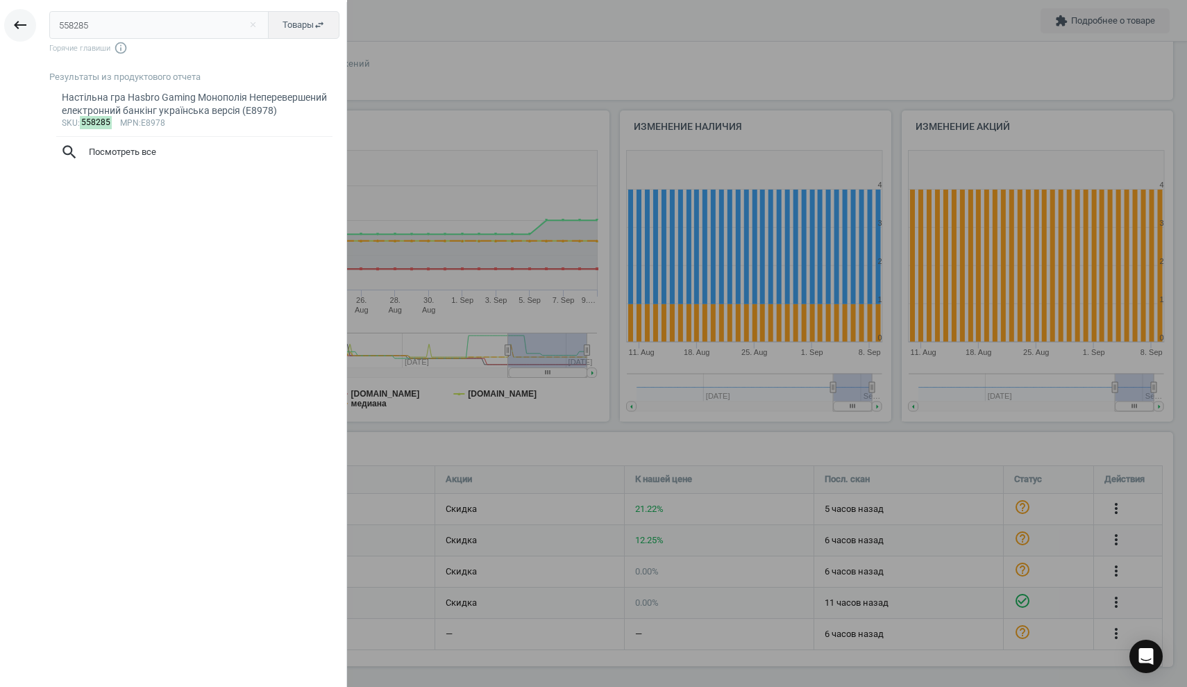
drag, startPoint x: 103, startPoint y: 23, endPoint x: 31, endPoint y: 17, distance: 72.4
click at [31, 17] on div "keyboard_backspace 558285 close Товары swap_horiz Горячие главиши info_outline …" at bounding box center [173, 345] width 347 height 687
type input "575995"
click at [126, 96] on div "Швидкострільний бластер X-Shot Excel chaos New Orbit (36281R)" at bounding box center [195, 104] width 266 height 27
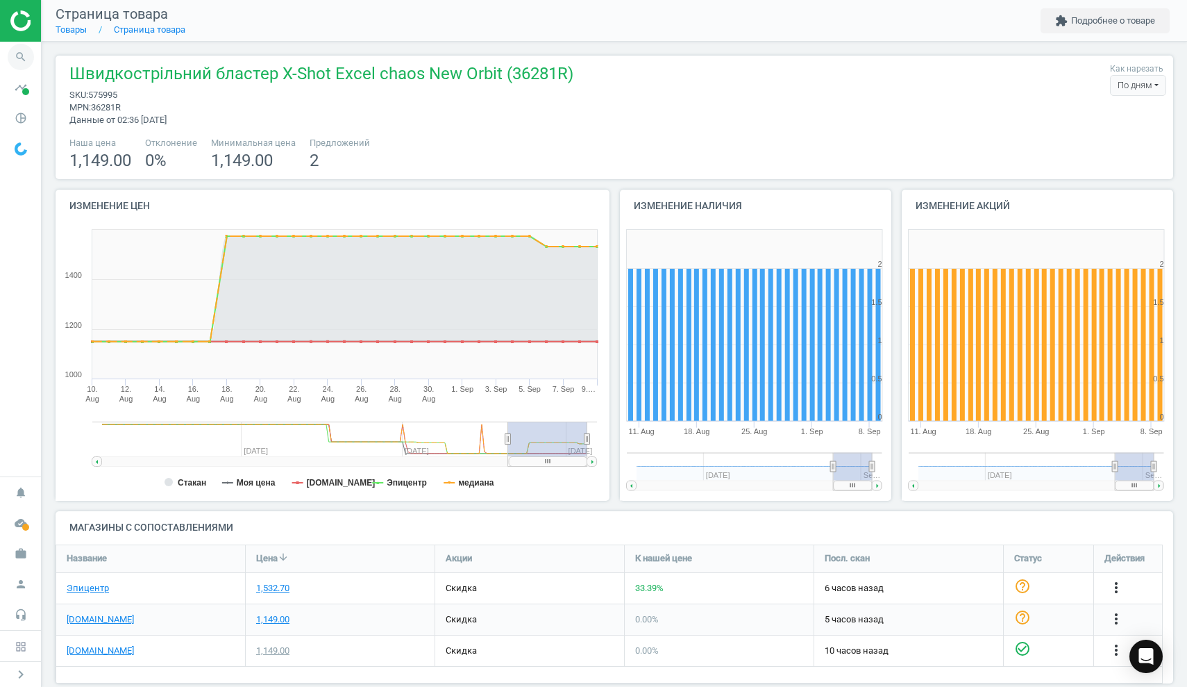
click at [16, 58] on icon "search" at bounding box center [21, 57] width 26 height 26
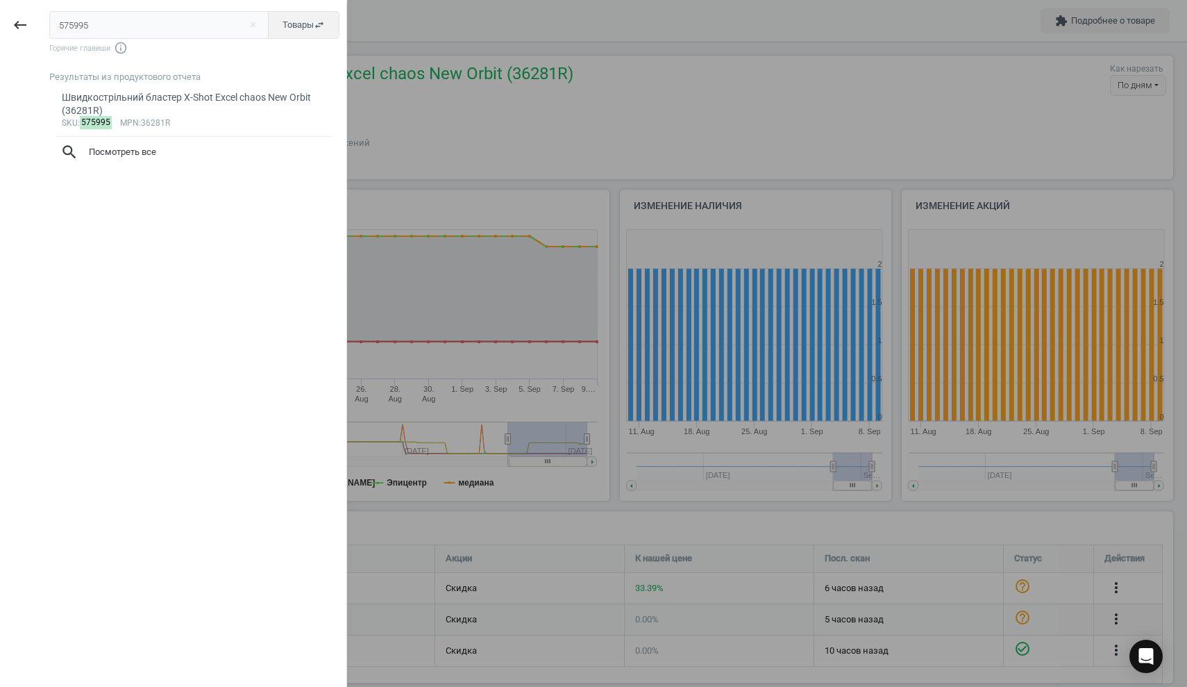
drag, startPoint x: 85, startPoint y: 26, endPoint x: 49, endPoint y: 22, distance: 35.7
click at [49, 22] on input "575995" at bounding box center [159, 25] width 220 height 28
drag, startPoint x: 97, startPoint y: 25, endPoint x: 35, endPoint y: 19, distance: 62.1
click at [35, 19] on div "keyboard_backspace 575995 close Товары swap_horiz Горячие главиши info_outline …" at bounding box center [173, 345] width 347 height 687
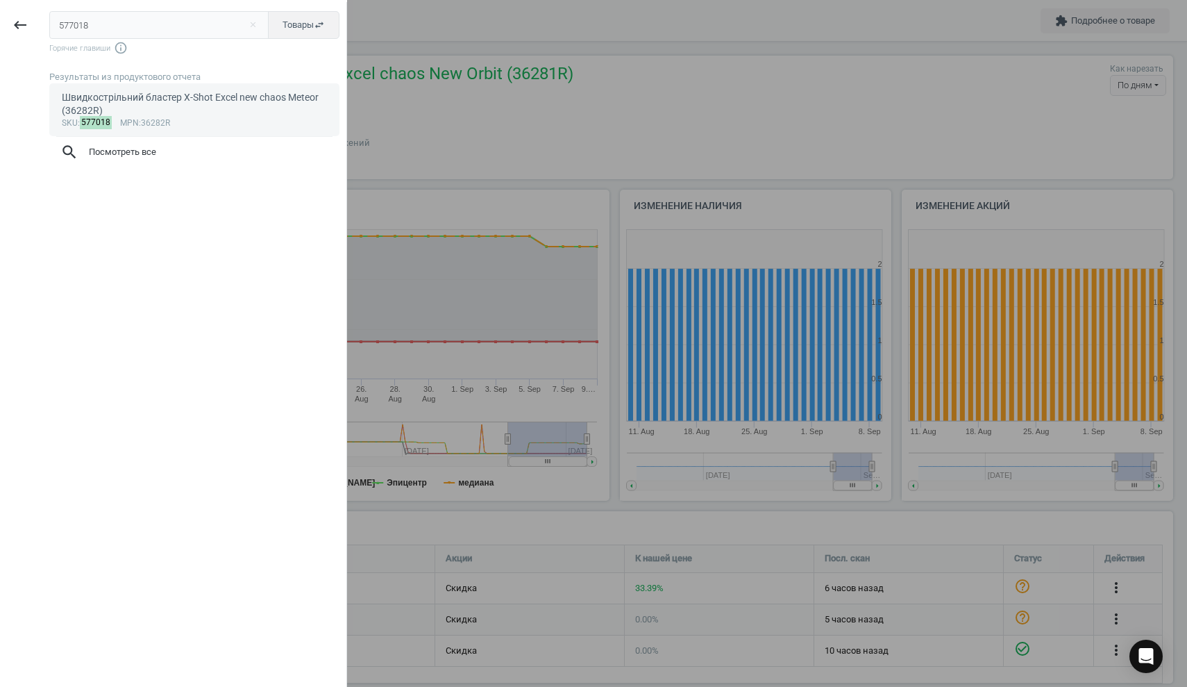
type input "577018"
click at [131, 104] on div "Швидкострільний бластер X-Shot Excel new chaos Meteor (36282R)" at bounding box center [195, 104] width 266 height 27
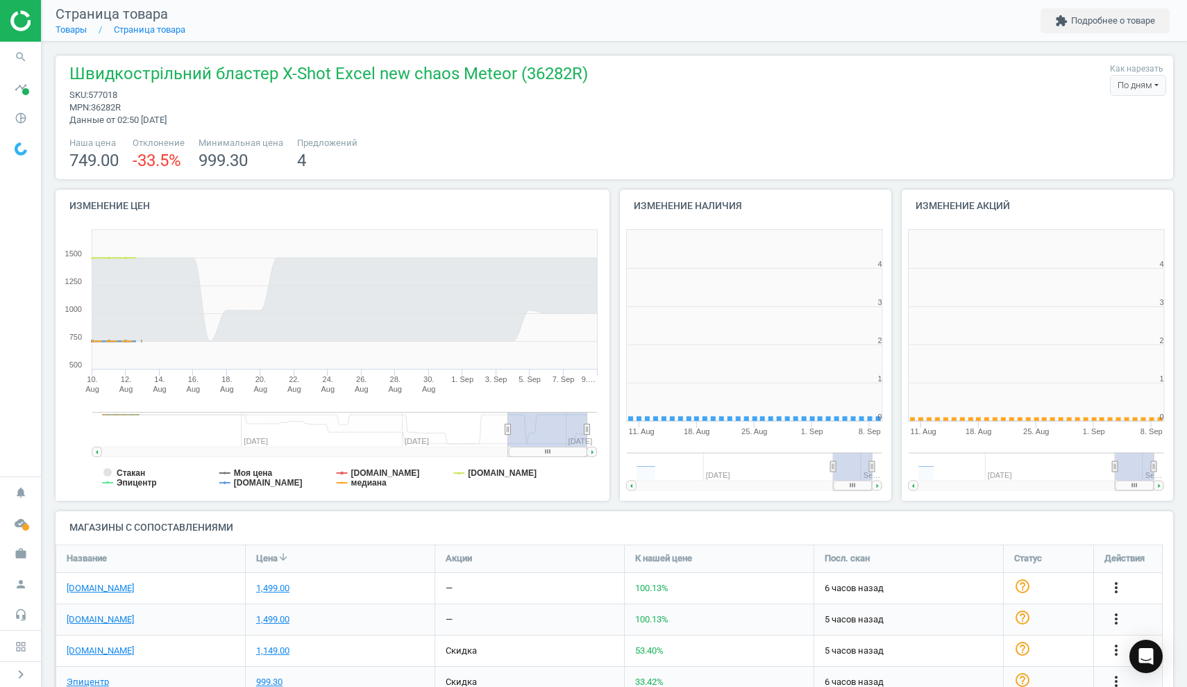
scroll to position [299, 570]
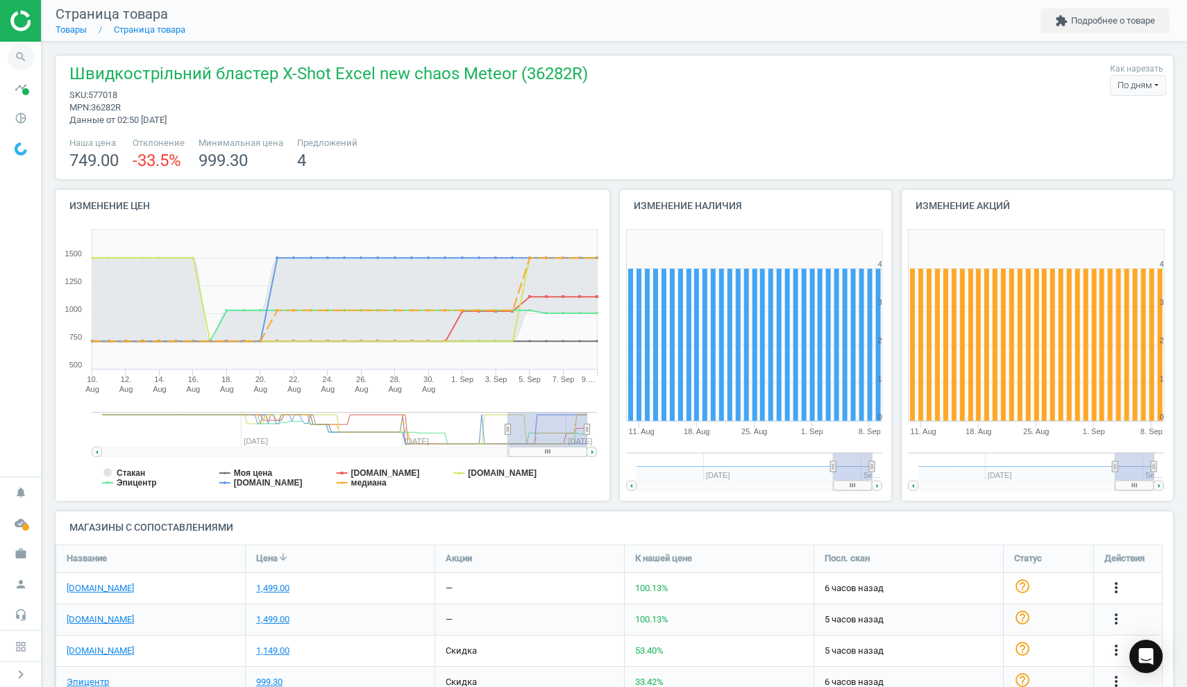
click at [27, 58] on icon "search" at bounding box center [21, 57] width 26 height 26
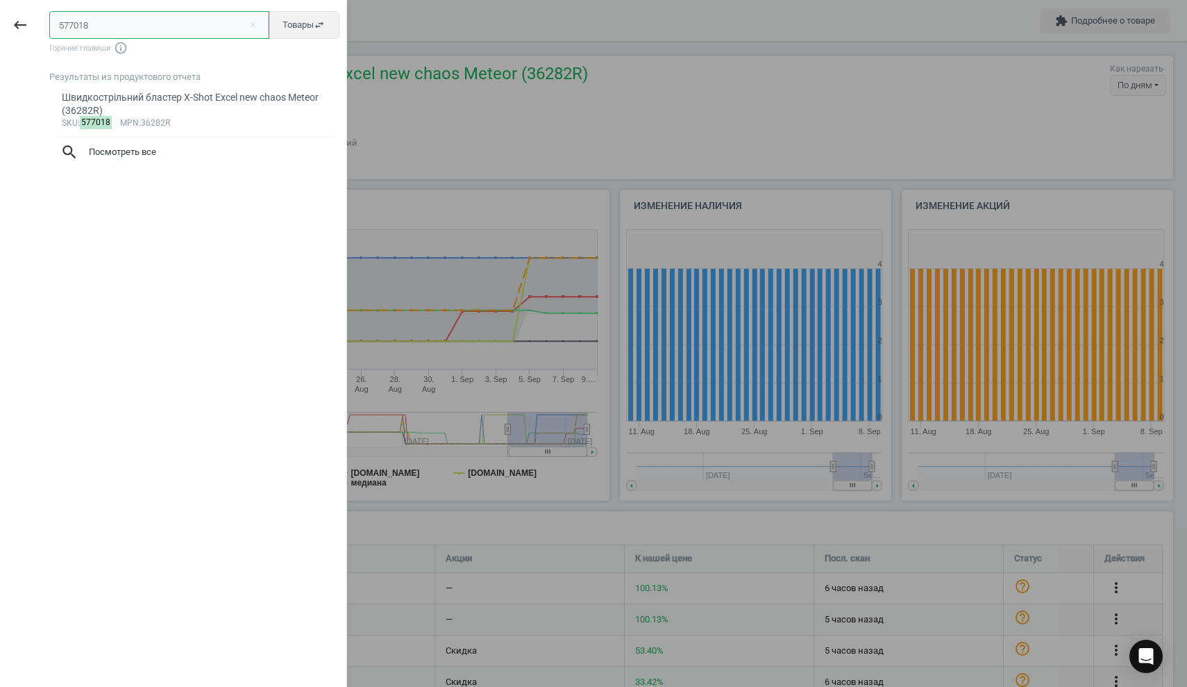
drag, startPoint x: 126, startPoint y: 24, endPoint x: 0, endPoint y: 19, distance: 126.4
click at [0, 19] on div "keyboard_backspace 577018 close Товары swap_horiz Горячие главиши info_outline …" at bounding box center [173, 345] width 347 height 687
click at [207, 23] on input "577018" at bounding box center [159, 25] width 220 height 28
drag, startPoint x: 142, startPoint y: 25, endPoint x: 26, endPoint y: 20, distance: 115.3
click at [26, 20] on div "keyboard_backspace 577018 close Товары swap_horiz Горячие главиши info_outline …" at bounding box center [173, 345] width 347 height 687
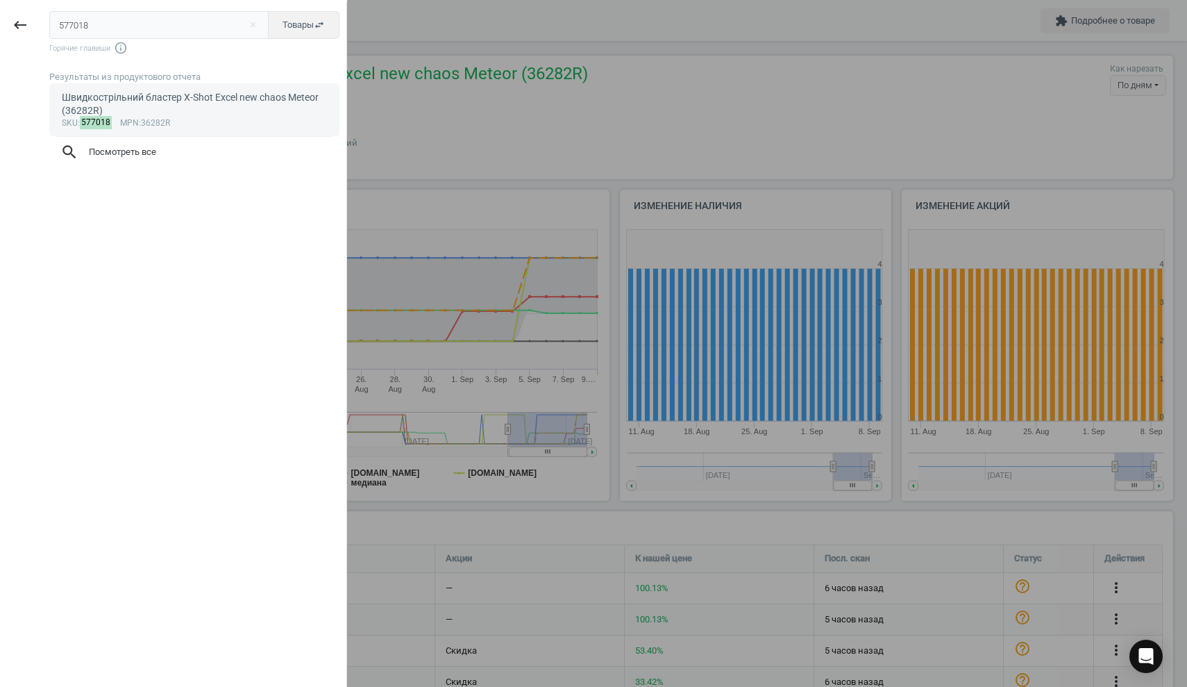
click at [158, 107] on div "Швидкострільний бластер X-Shot Excel new chaos Meteor (36282R)" at bounding box center [195, 104] width 266 height 27
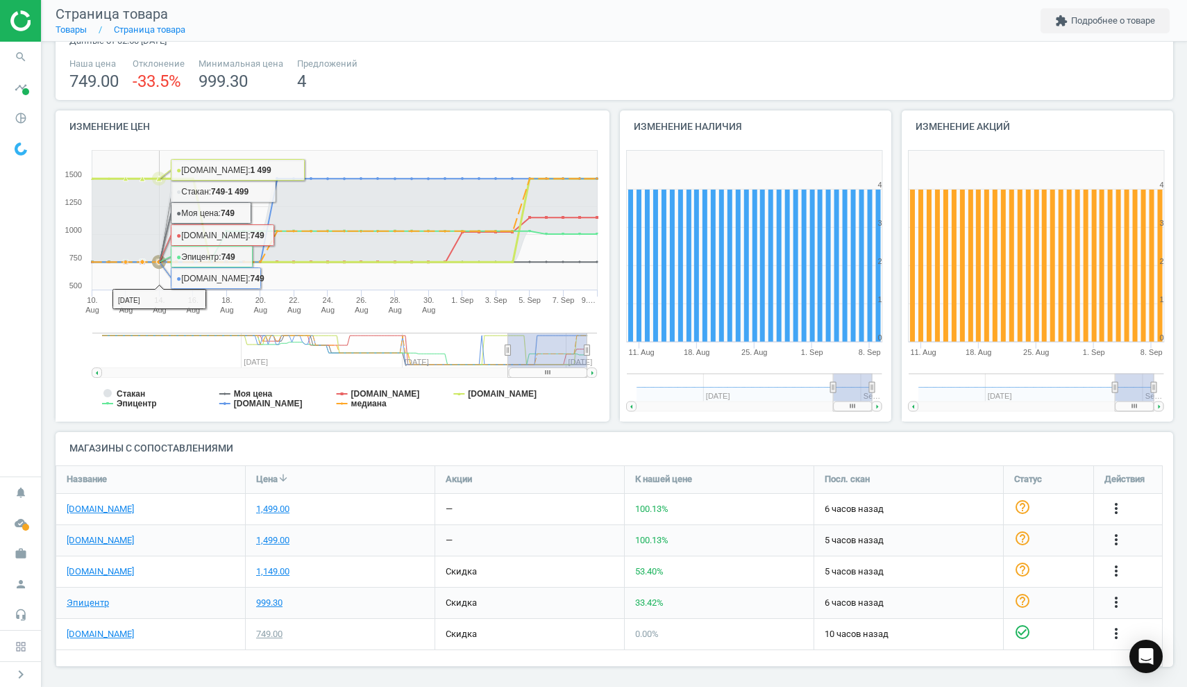
scroll to position [0, 0]
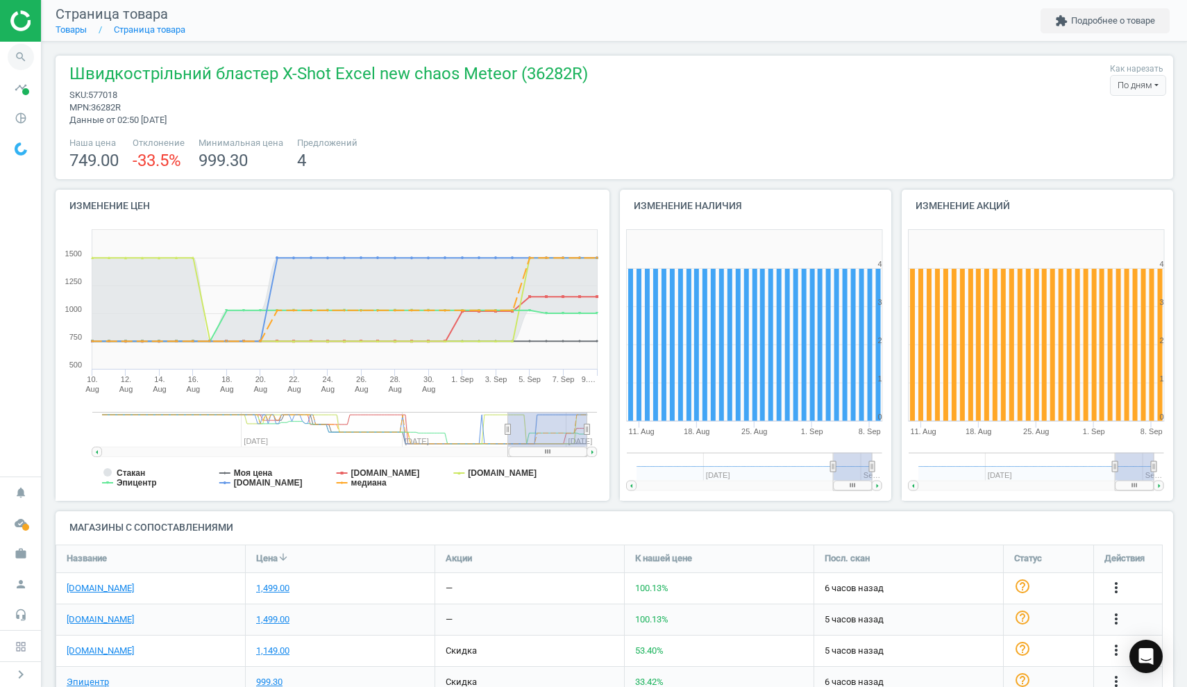
click at [26, 58] on icon "search" at bounding box center [21, 57] width 26 height 26
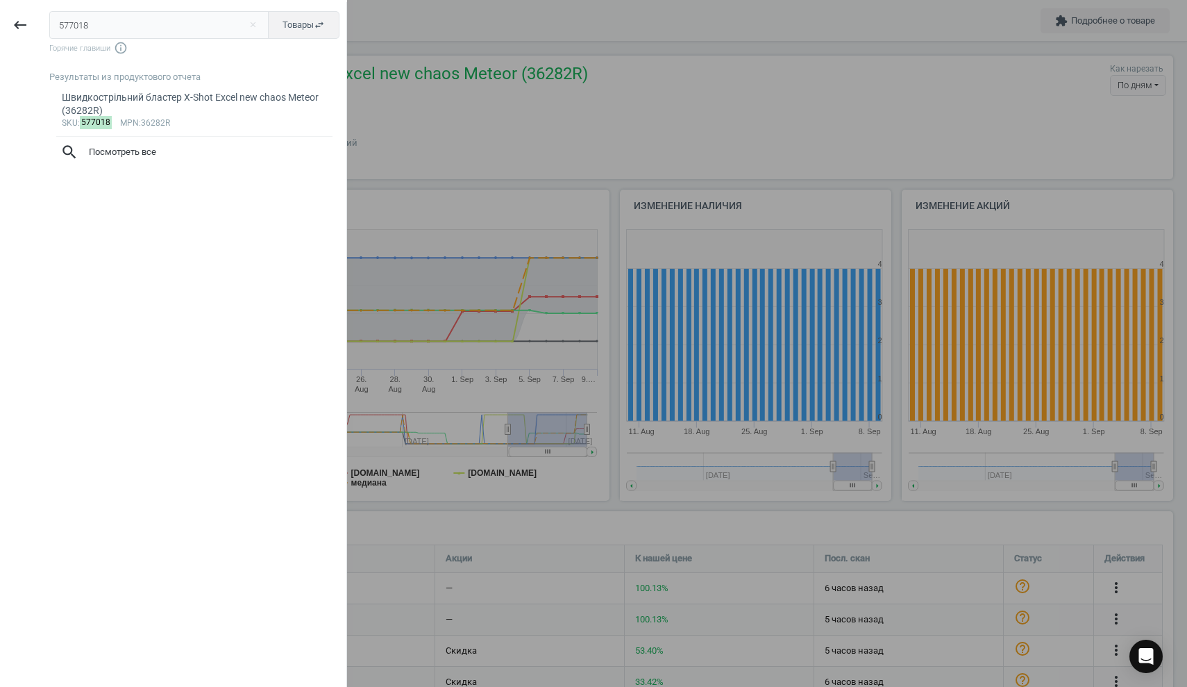
drag, startPoint x: 92, startPoint y: 29, endPoint x: 37, endPoint y: 24, distance: 55.1
click at [38, 24] on div "keyboard_backspace 577018 close Товары swap_horiz Горячие главиши info_outline …" at bounding box center [173, 345] width 347 height 687
type input "586220"
click at [121, 97] on div "Швидкострільний бластер X-Shot Hyper Gel medium (36621R)" at bounding box center [195, 104] width 266 height 27
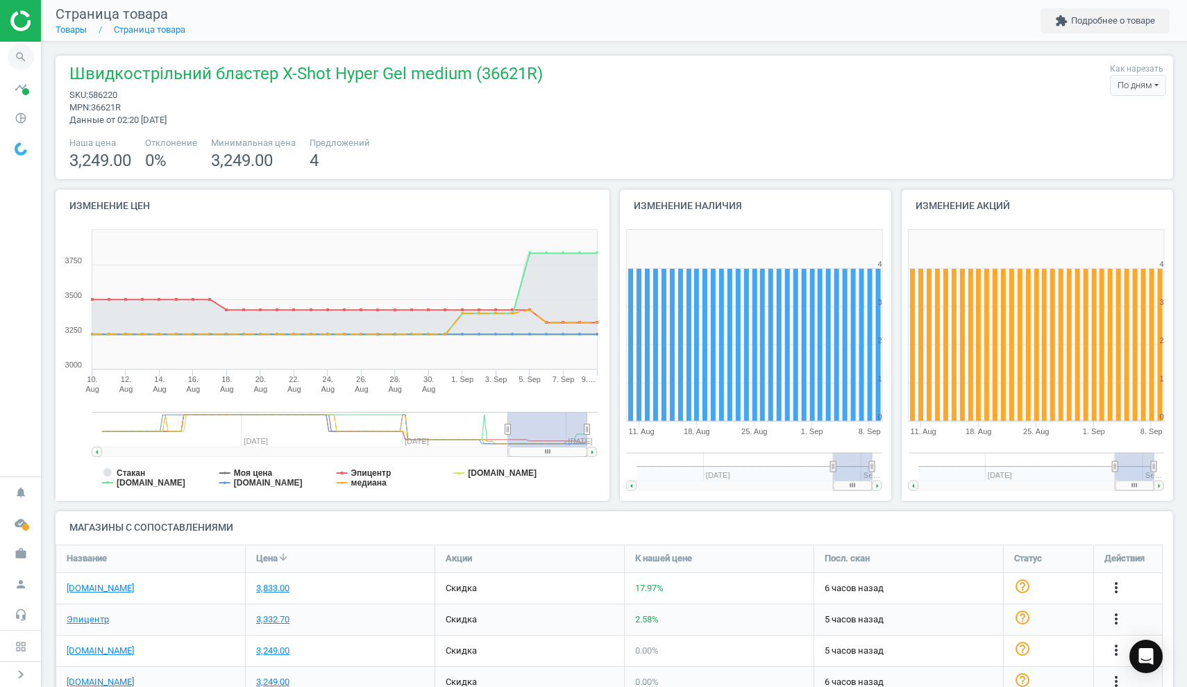
click at [24, 56] on icon "search" at bounding box center [21, 57] width 26 height 26
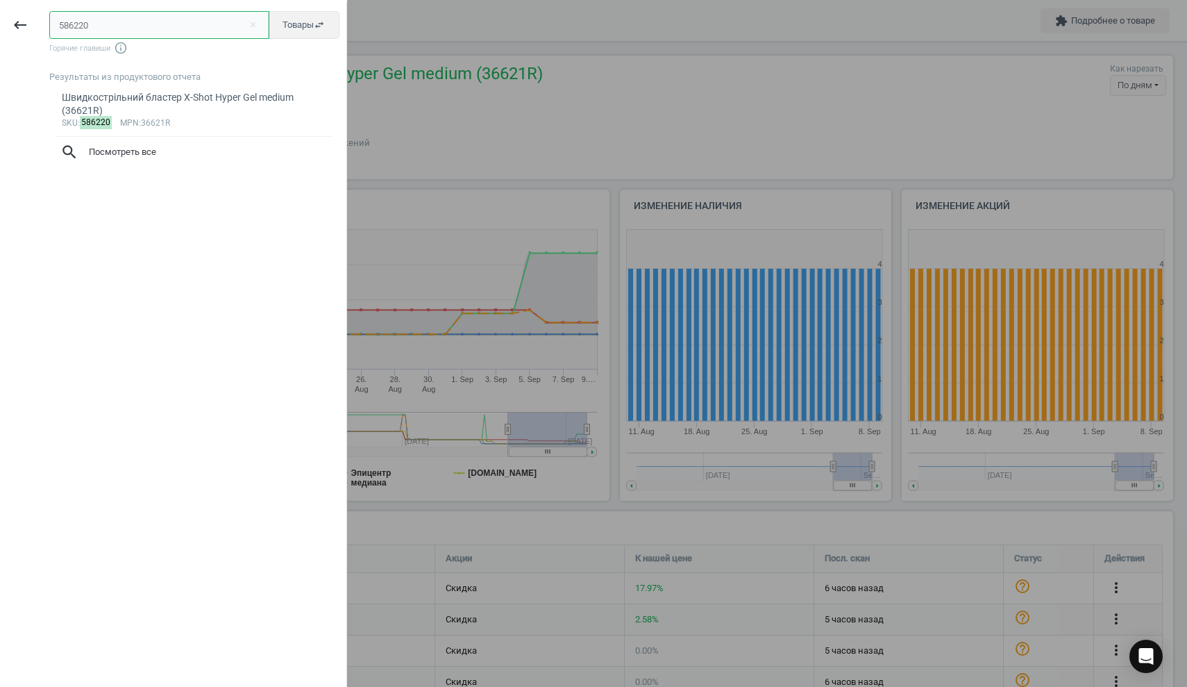
drag, startPoint x: 136, startPoint y: 26, endPoint x: 0, endPoint y: 24, distance: 136.1
click at [0, 24] on div "keyboard_backspace 586220 close Товары swap_horiz Горячие главиши info_outline …" at bounding box center [173, 345] width 347 height 687
paste input "99331"
type input "599331"
click at [167, 87] on link "​Інтерактивна іграшка FurReal Friends Кізочка Дейзі (28104) sku : 599331 mpn :2…" at bounding box center [194, 109] width 290 height 53
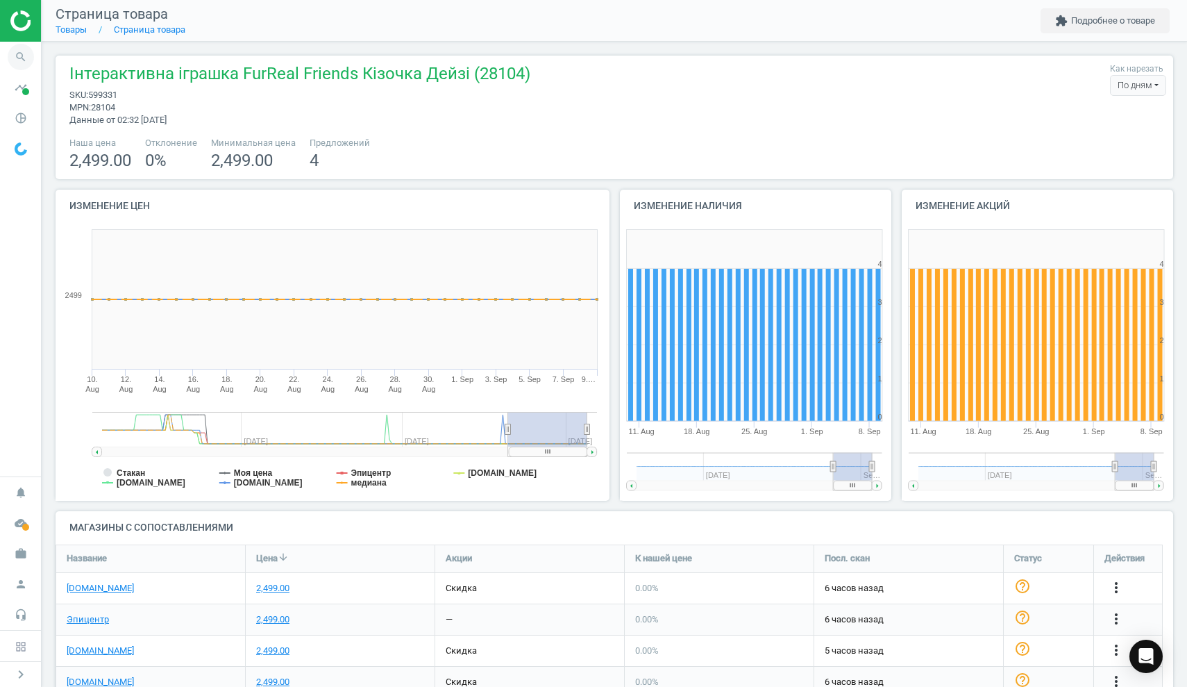
click at [26, 60] on icon "search" at bounding box center [21, 57] width 26 height 26
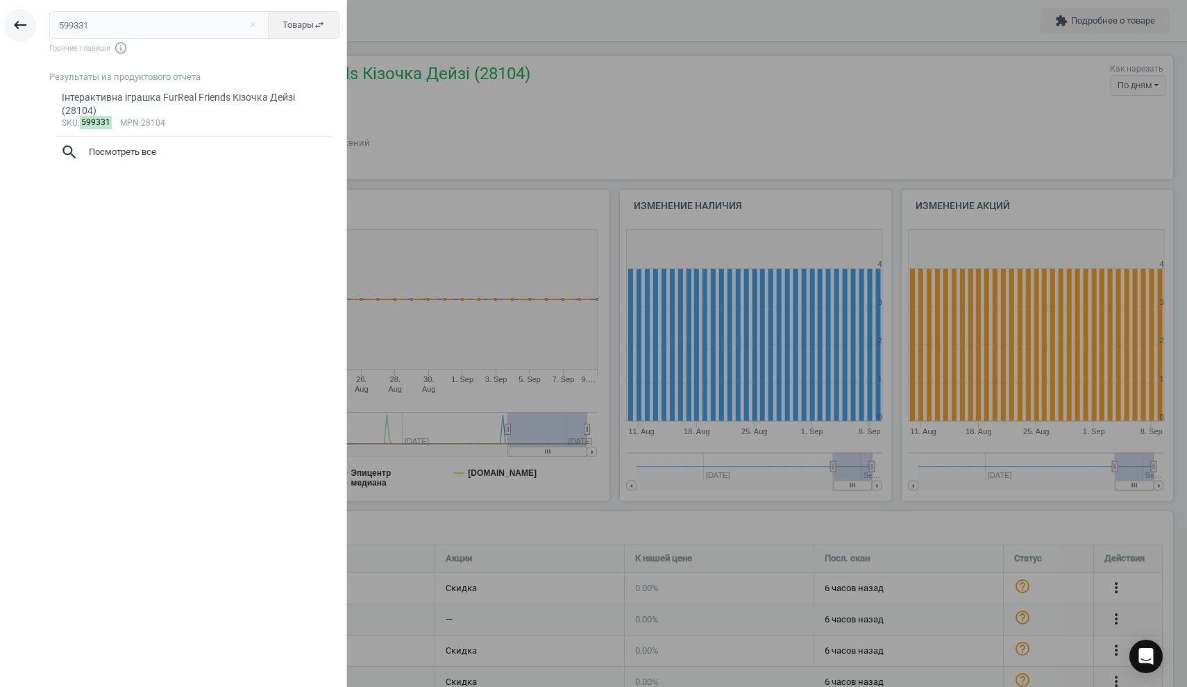
drag, startPoint x: 116, startPoint y: 24, endPoint x: 27, endPoint y: 17, distance: 89.1
click at [27, 17] on div "keyboard_backspace 599331 close Товары swap_horiz Горячие главиши info_outline …" at bounding box center [173, 345] width 347 height 687
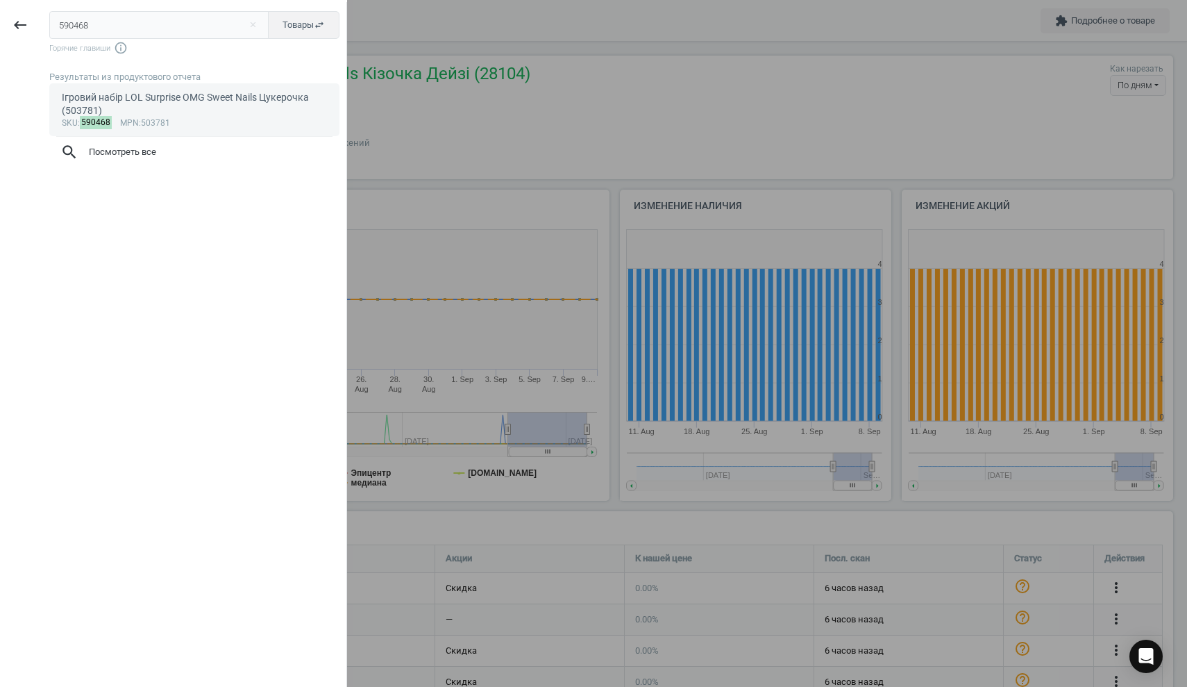
type input "590468"
click at [135, 91] on div "Ігровий набір LOL Surprise OMG Sweet Nails Цукерочка (503781)" at bounding box center [195, 104] width 266 height 27
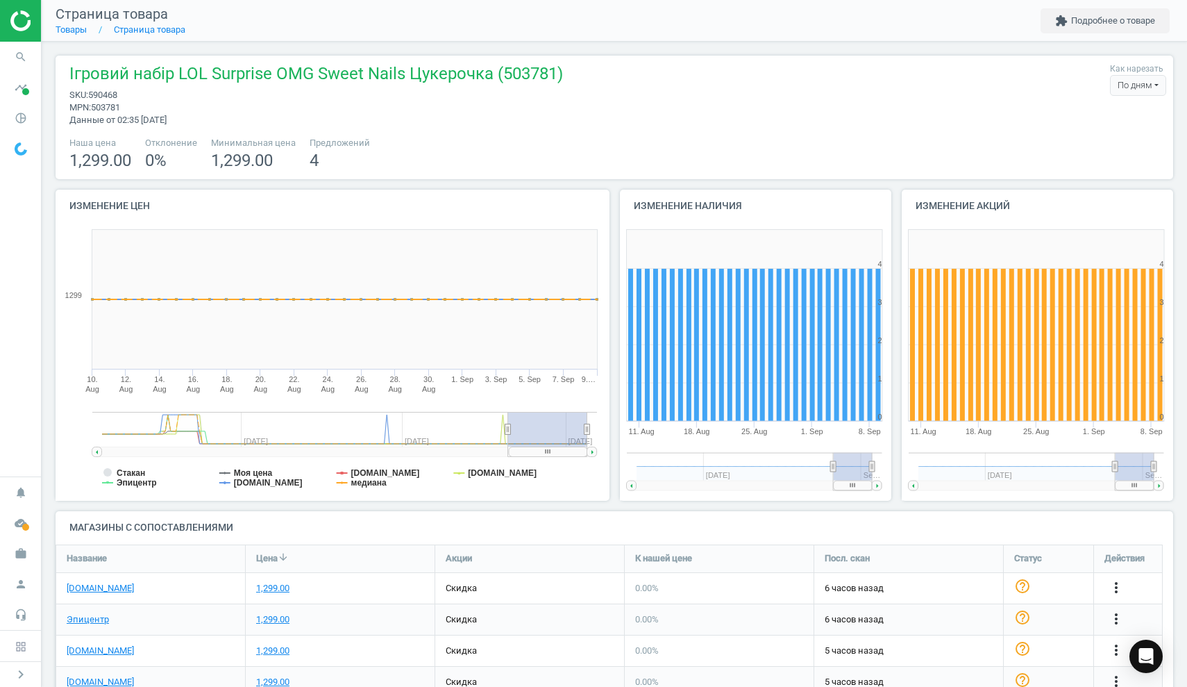
scroll to position [79, 0]
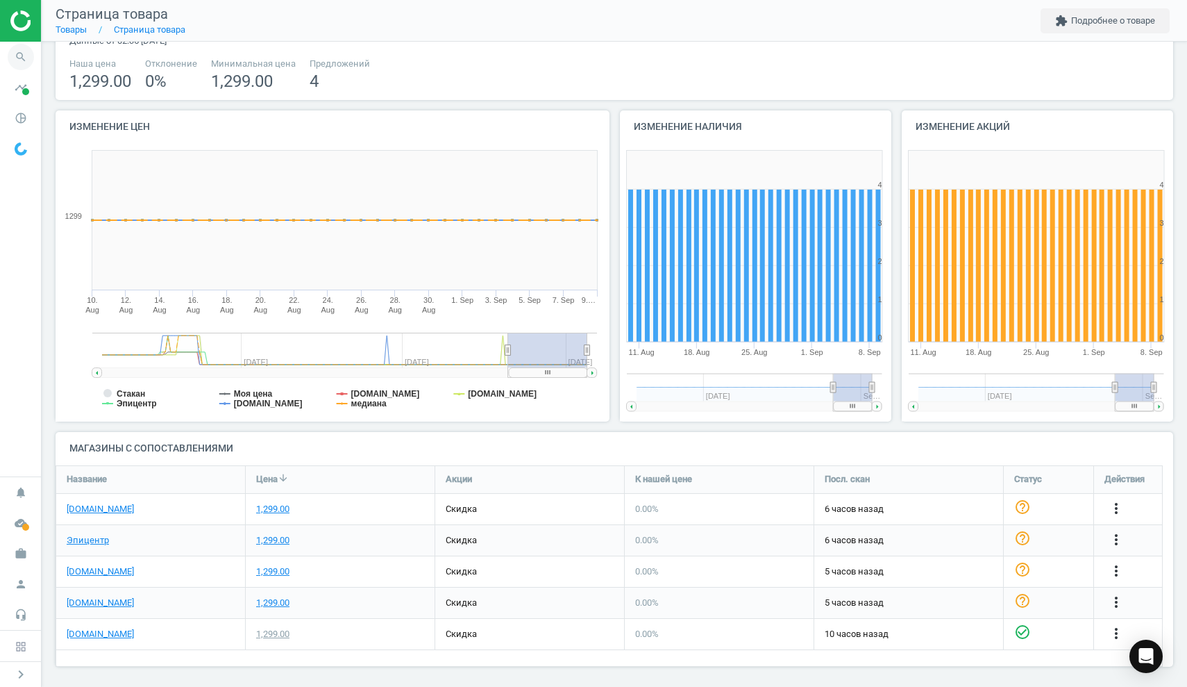
click at [26, 58] on icon "search" at bounding box center [21, 57] width 26 height 26
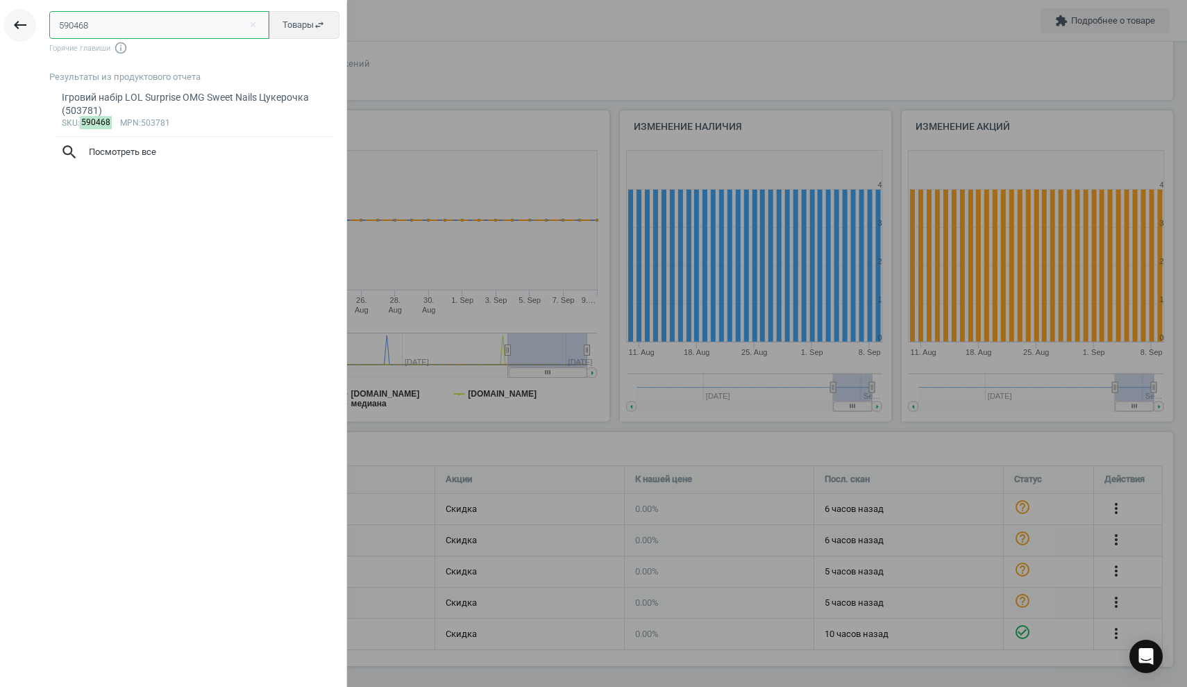
drag, startPoint x: 105, startPoint y: 23, endPoint x: 22, endPoint y: 20, distance: 82.7
click at [22, 20] on div "keyboard_backspace 590468 close Товары swap_horiz Горячие главиши info_outline …" at bounding box center [173, 345] width 347 height 687
paste input "257"
type input "590257"
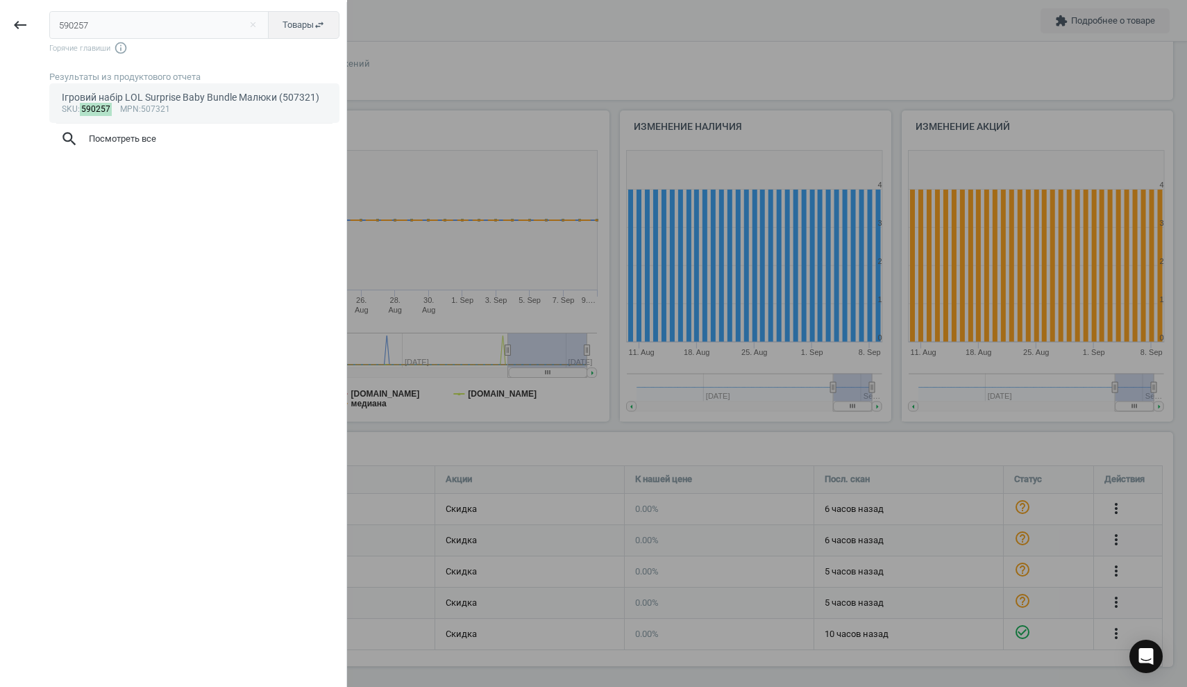
click at [119, 96] on div "Ігровий набір LOL Surprise Baby Bundle Малюки (507321)" at bounding box center [195, 97] width 266 height 13
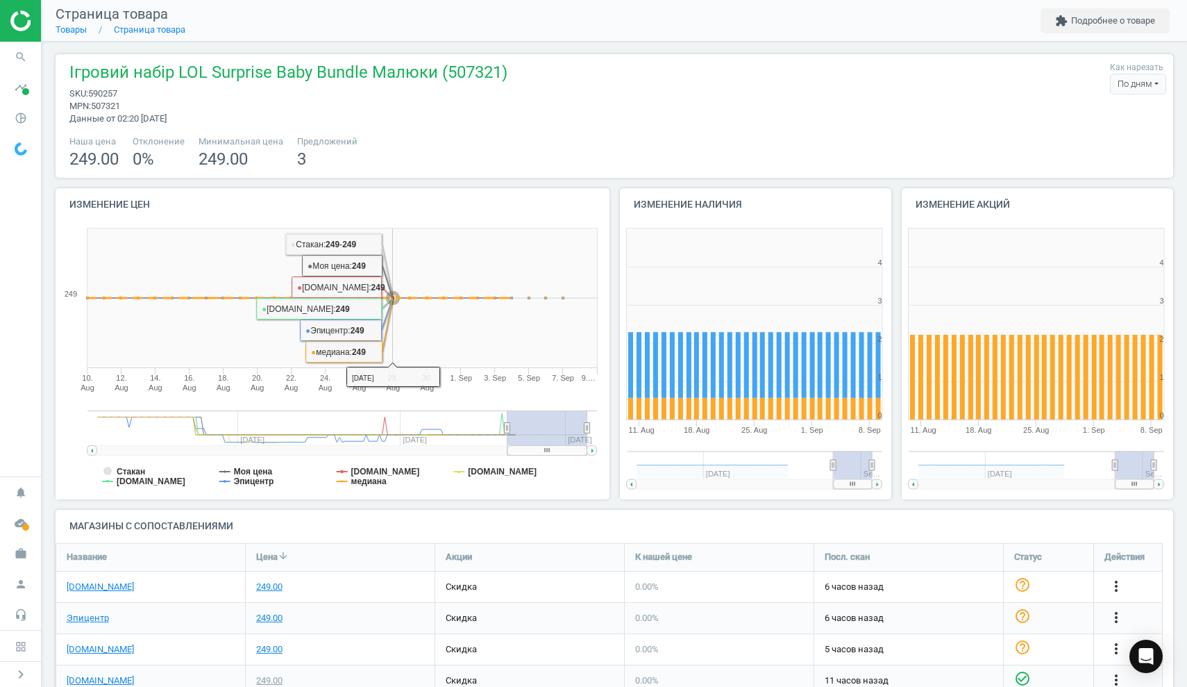
scroll to position [79, 0]
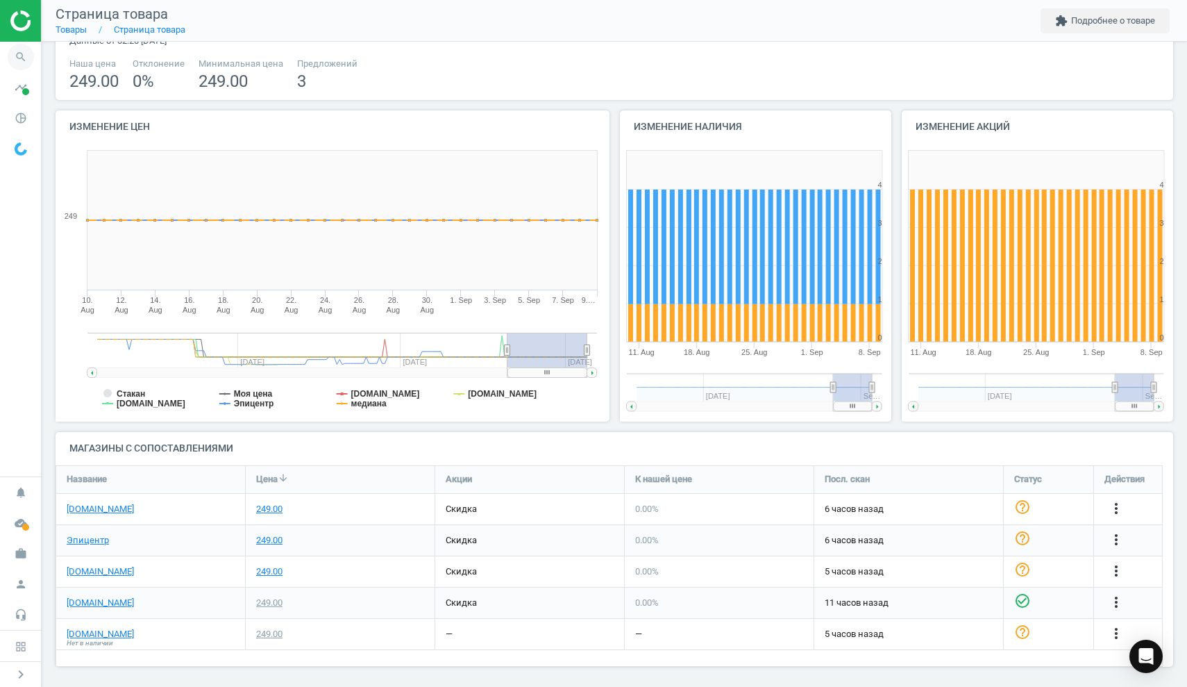
click at [17, 55] on icon "search" at bounding box center [21, 57] width 26 height 26
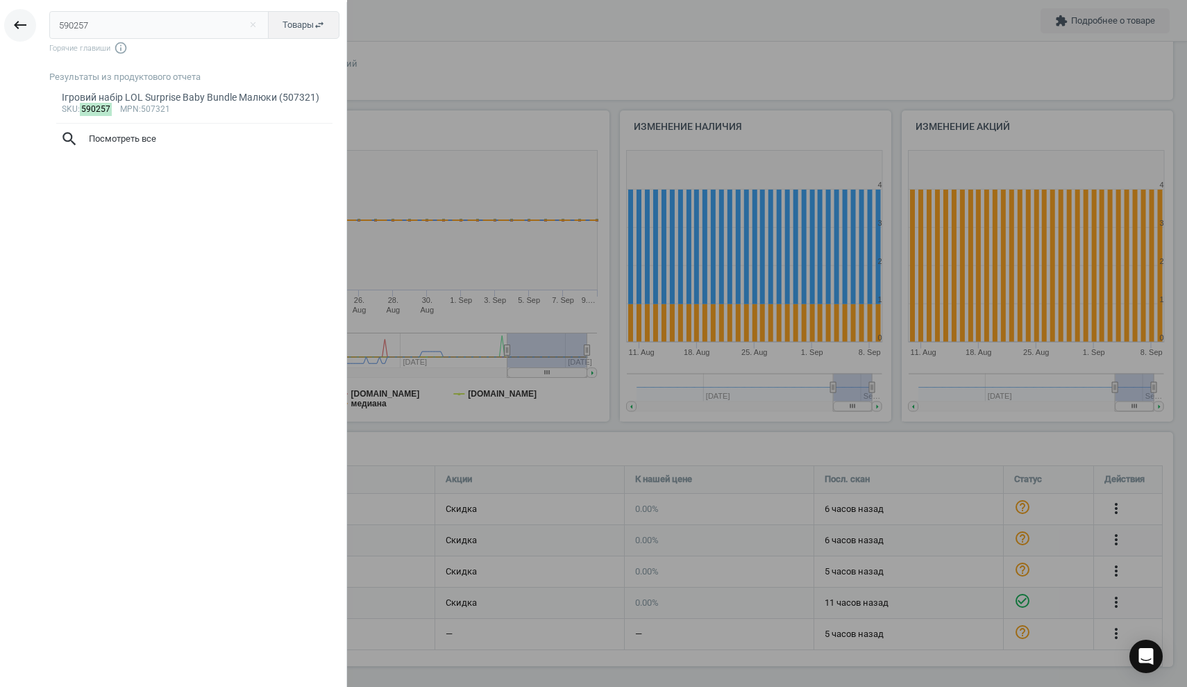
drag, startPoint x: 101, startPoint y: 26, endPoint x: 12, endPoint y: 21, distance: 89.0
click at [12, 21] on div "keyboard_backspace 590257 close Товары swap_horiz Горячие главиши info_outline …" at bounding box center [173, 345] width 347 height 687
type input "601385"
click at [130, 98] on div "Конструктор LEGO Minecraft Будинок для поросят (21268)" at bounding box center [195, 97] width 266 height 13
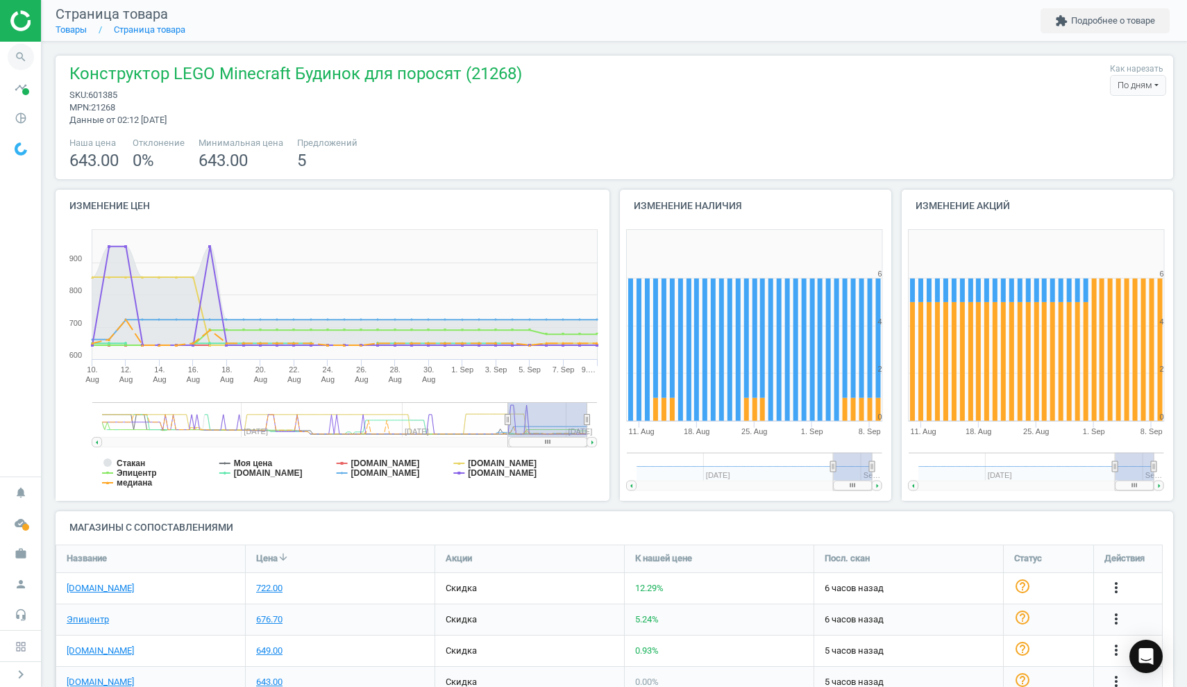
click at [24, 61] on icon "search" at bounding box center [21, 57] width 26 height 26
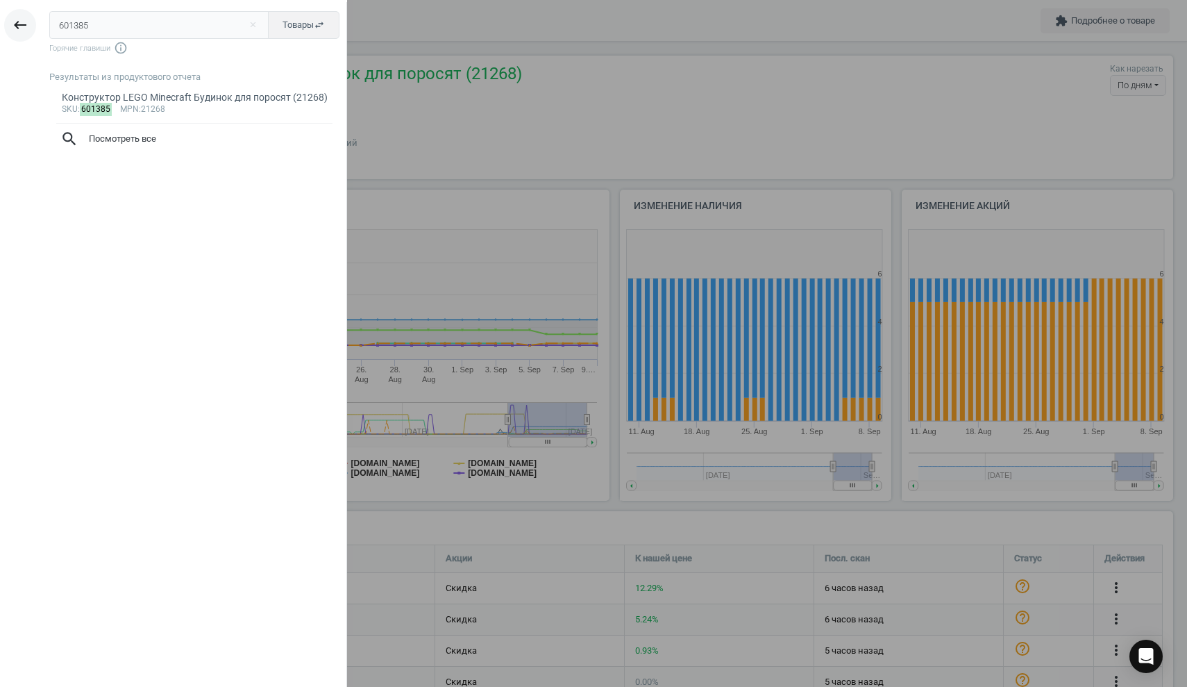
drag, startPoint x: 121, startPoint y: 28, endPoint x: 17, endPoint y: 19, distance: 104.5
click at [17, 19] on div "keyboard_backspace 601385 close Товары swap_horiz Горячие главиши info_outline …" at bounding box center [173, 345] width 347 height 687
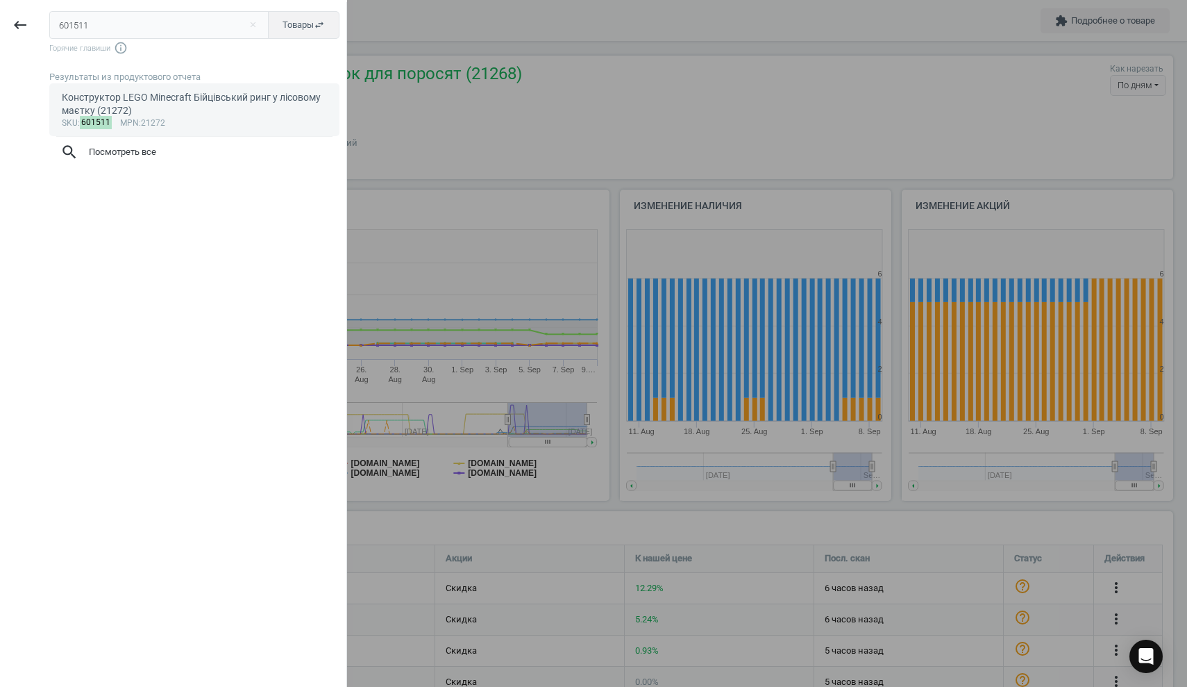
type input "601511"
click at [122, 99] on div "Конструктор LEGO Minecraft Бійцівський ринг у лісовому маєтку (21272)" at bounding box center [195, 104] width 266 height 27
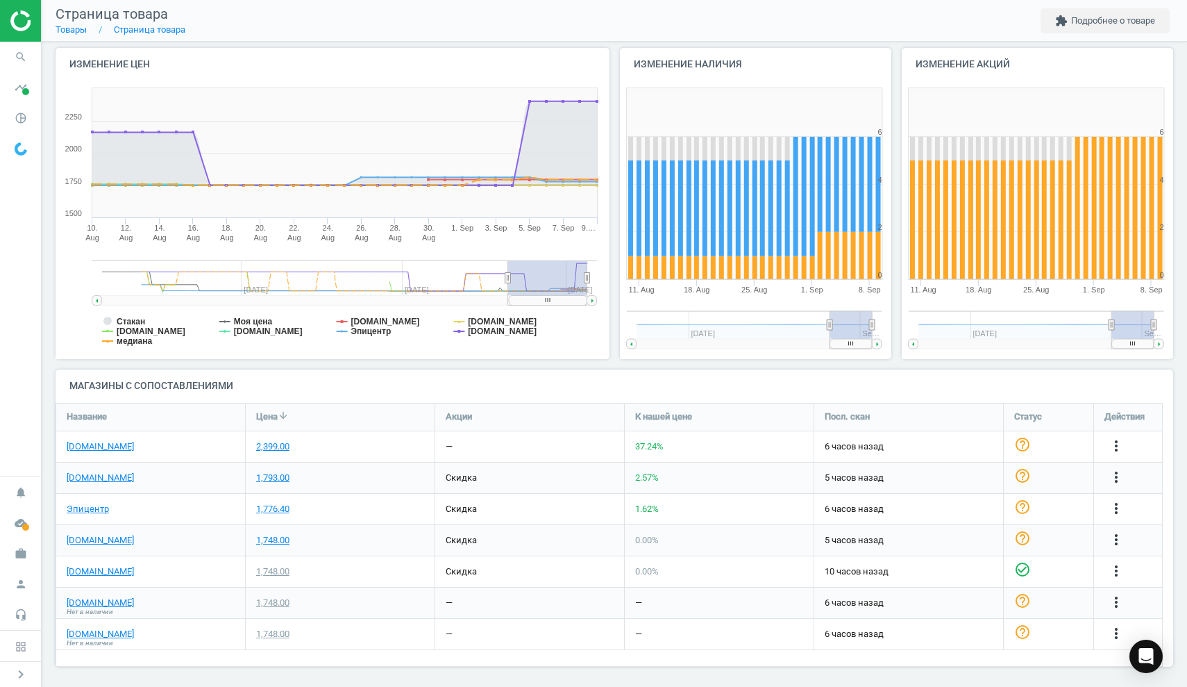
scroll to position [15, 0]
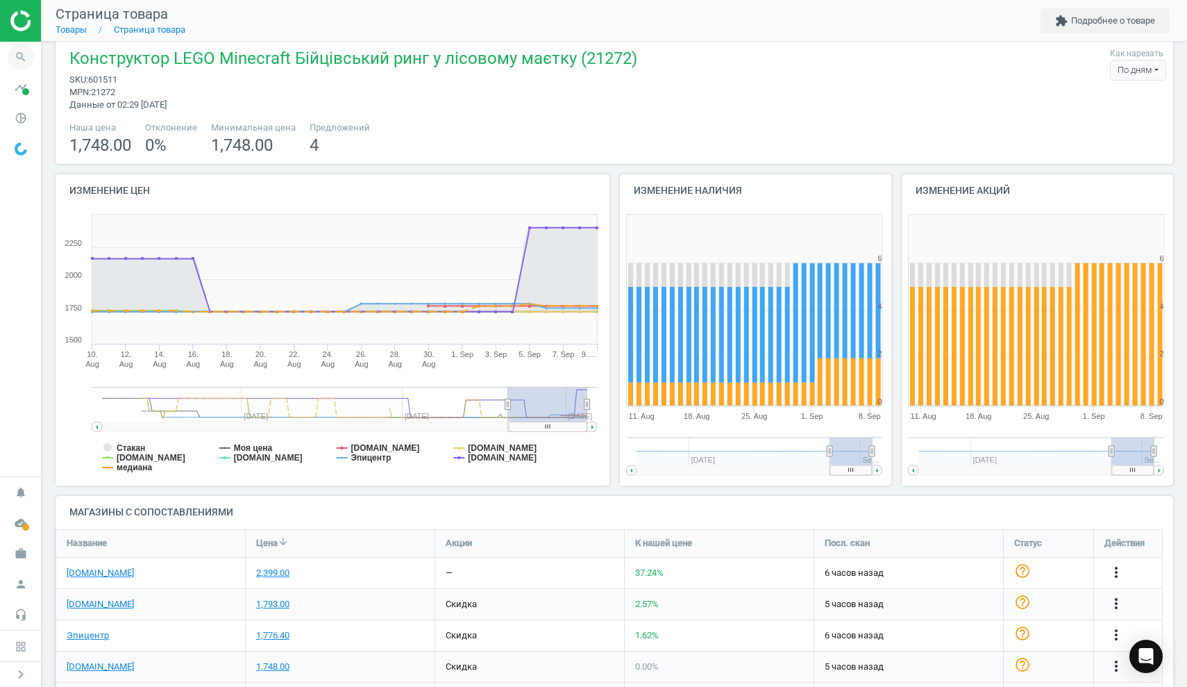
click at [22, 55] on icon "search" at bounding box center [21, 57] width 26 height 26
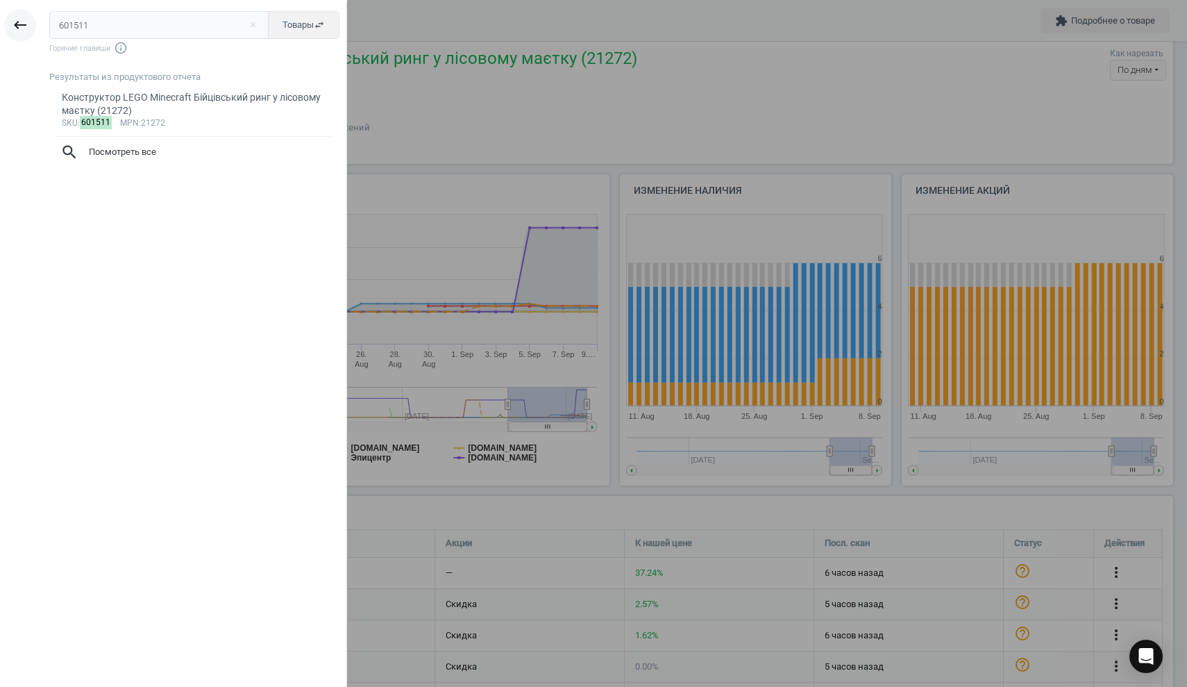
drag, startPoint x: 94, startPoint y: 26, endPoint x: 18, endPoint y: 20, distance: 75.9
click at [18, 20] on div "keyboard_backspace 601511 close Товары swap_horiz Горячие главиши info_outline …" at bounding box center [173, 345] width 347 height 687
type input "603342"
click at [115, 92] on div "Лялька Barbie Party unboxed у бірюзових тонах (JFG72)" at bounding box center [195, 97] width 266 height 13
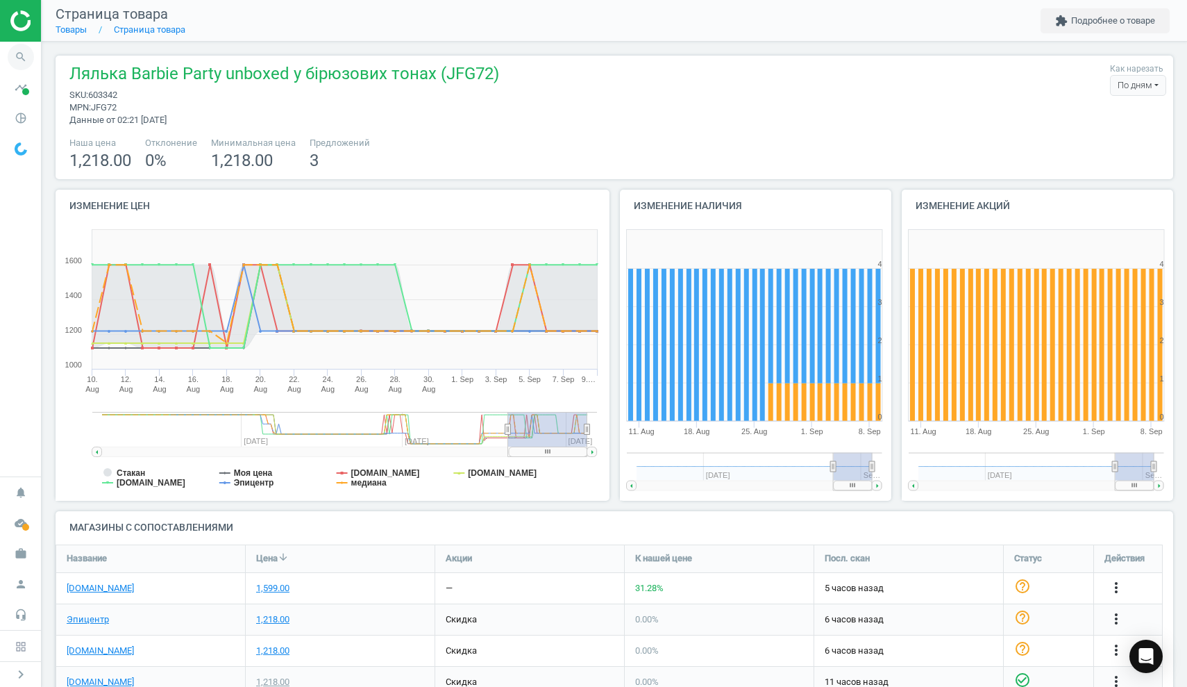
click at [22, 53] on icon "search" at bounding box center [21, 57] width 26 height 26
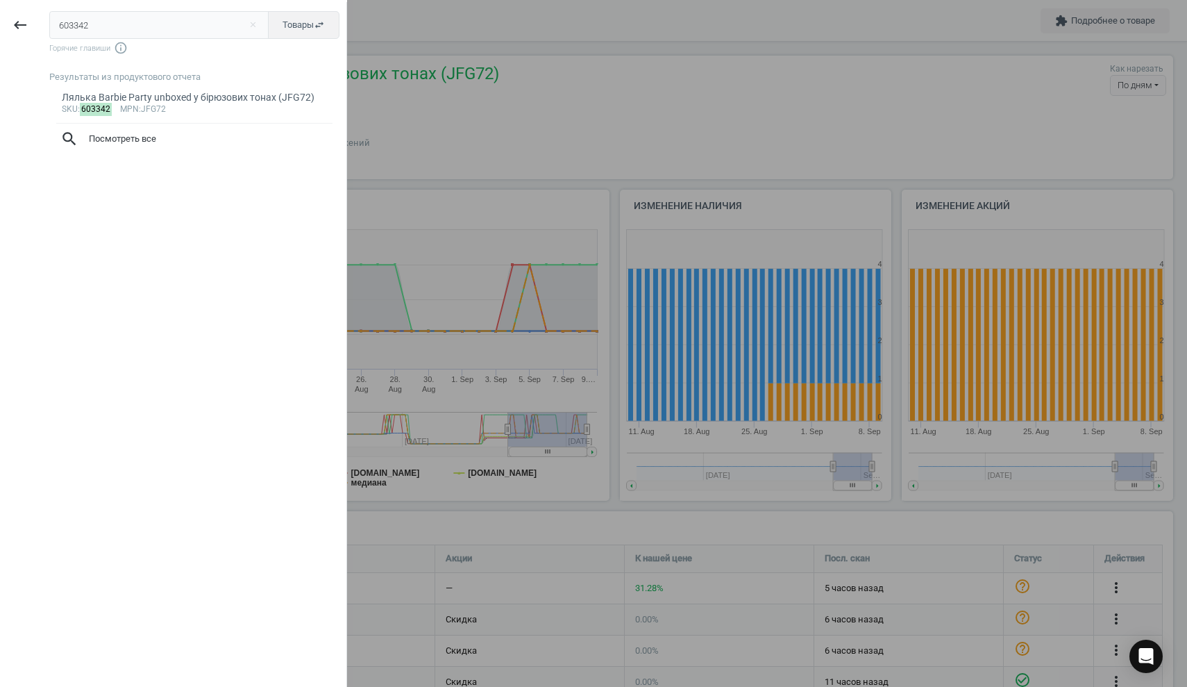
drag, startPoint x: 106, startPoint y: 25, endPoint x: 0, endPoint y: 17, distance: 105.8
click at [0, 17] on div "keyboard_backspace 603342 close Товары swap_horiz Горячие главиши info_outline …" at bounding box center [173, 345] width 347 height 687
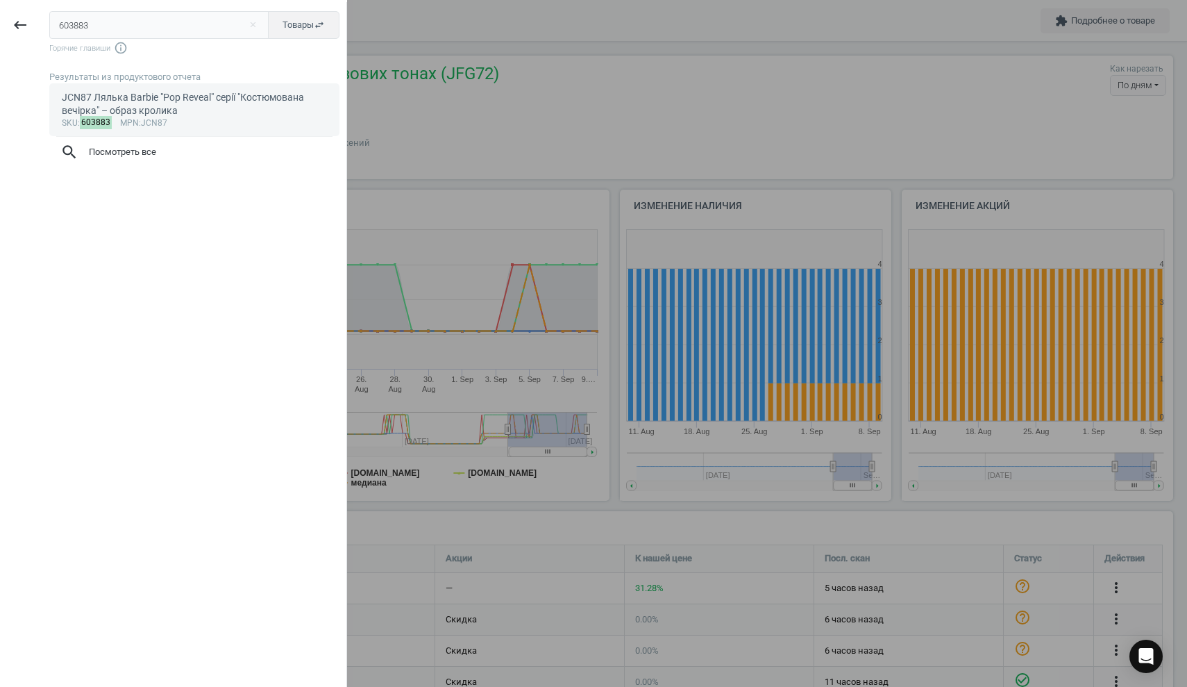
type input "603883"
click at [126, 106] on div "JCN87 Лялька Barbie "Pop Reveal" серії "Костюмована вечірка" – образ кролика" at bounding box center [195, 104] width 266 height 27
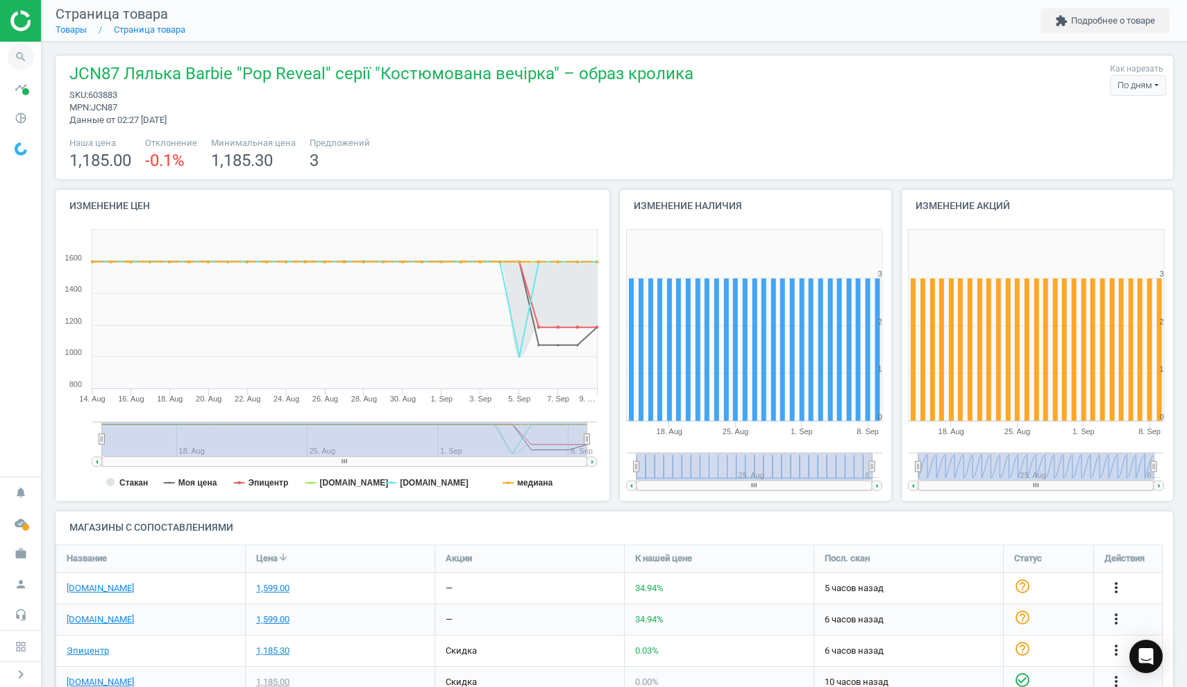
click at [24, 59] on icon "search" at bounding box center [21, 57] width 26 height 26
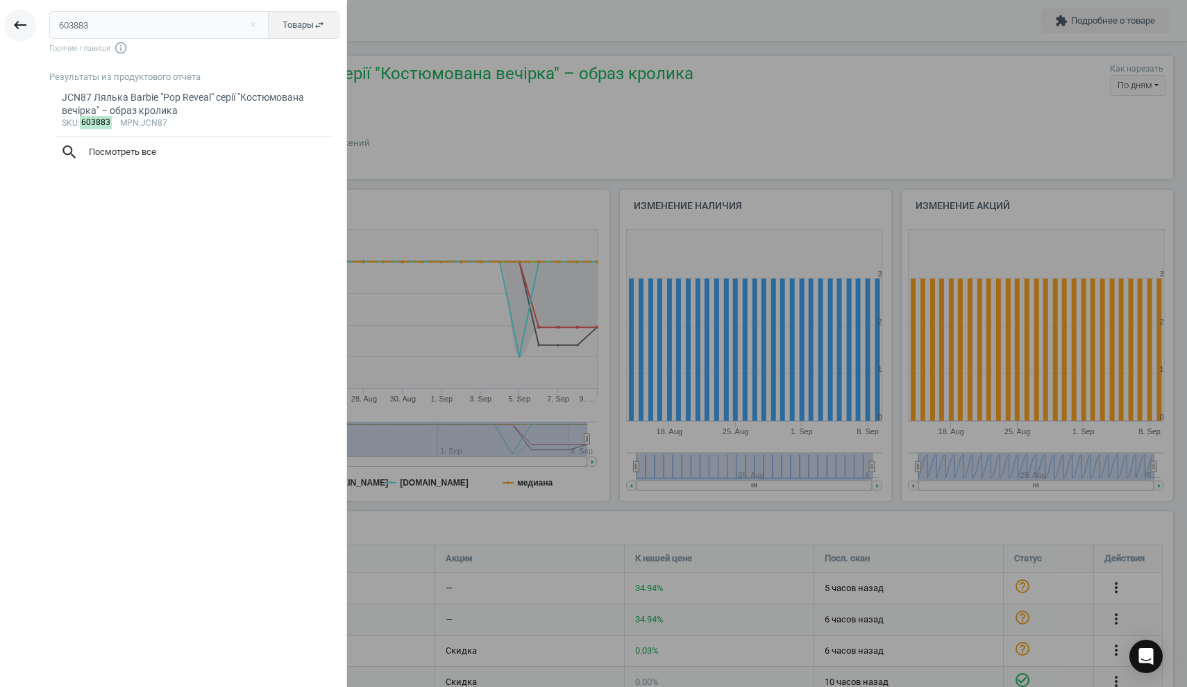
drag, startPoint x: 116, startPoint y: 27, endPoint x: 19, endPoint y: 23, distance: 97.3
click at [19, 23] on div "keyboard_backspace 603883 close Товары swap_horiz Горячие главиши info_outline …" at bounding box center [173, 345] width 347 height 687
type input "603885"
click at [121, 101] on div "Лялька Barbie Моя модна подружка (HYT84)" at bounding box center [195, 97] width 266 height 13
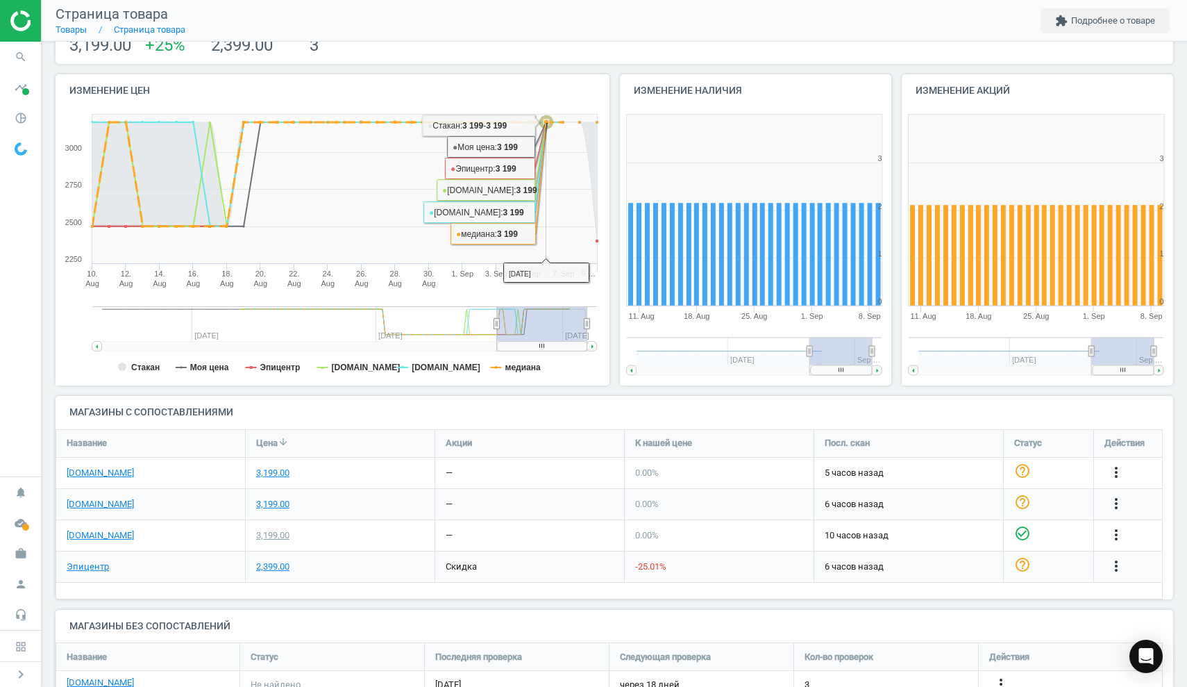
scroll to position [164, 0]
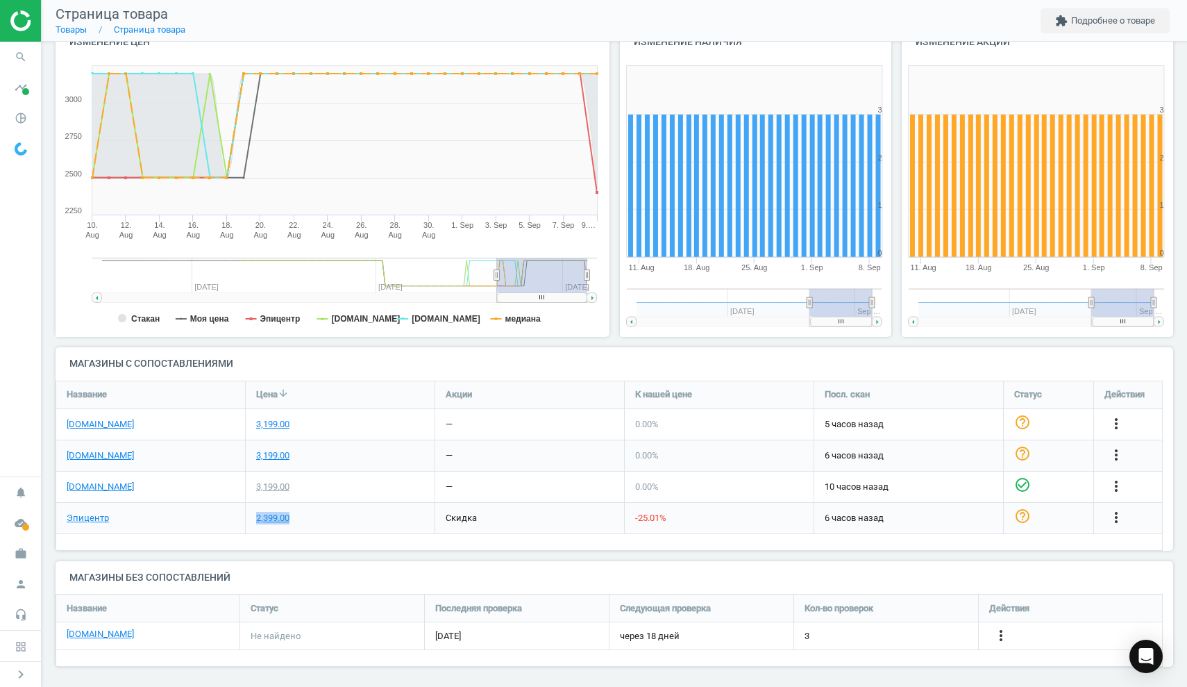
drag, startPoint x: 303, startPoint y: 510, endPoint x: 246, endPoint y: 512, distance: 56.3
click at [244, 510] on div "Эпицентр 2,399.00 скидка -25.01 % 6 часов назад help_outline more_vert" at bounding box center [609, 518] width 1107 height 31
copy div "Эпицентр 2,399.00"
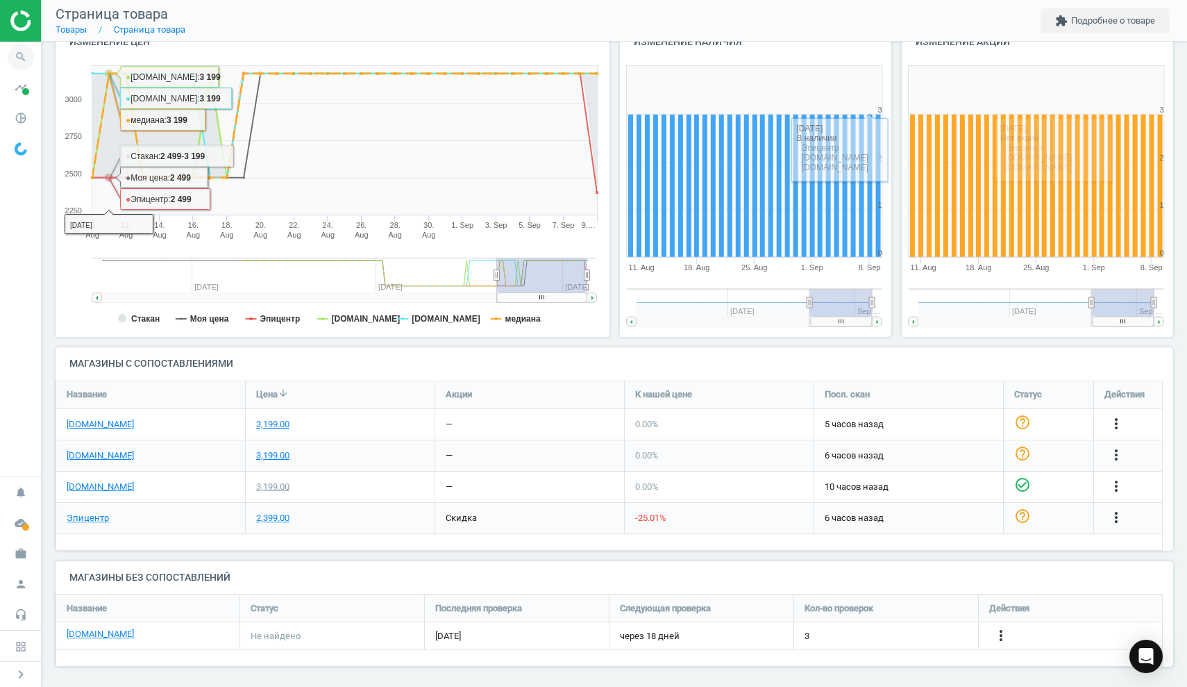
click at [22, 62] on icon "search" at bounding box center [21, 57] width 26 height 26
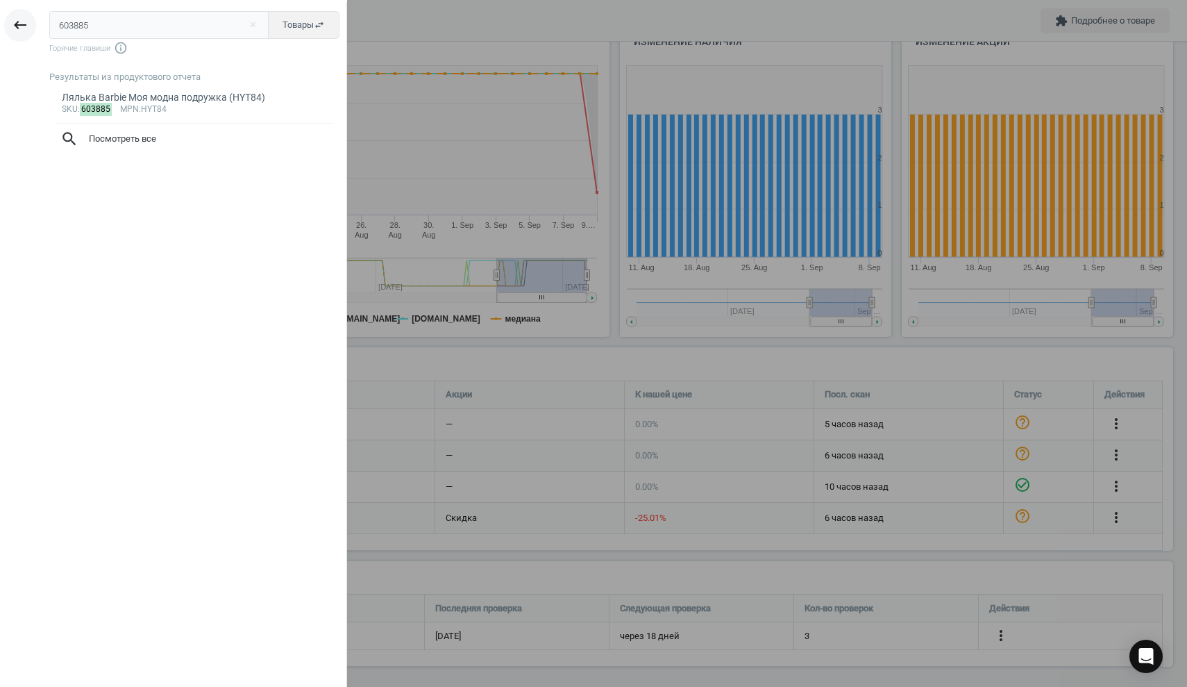
drag, startPoint x: 98, startPoint y: 24, endPoint x: 12, endPoint y: 20, distance: 86.2
click at [12, 20] on div "keyboard_backspace 603885 close Товары swap_horiz Горячие главиши info_outline …" at bounding box center [173, 345] width 347 height 687
type input "м"
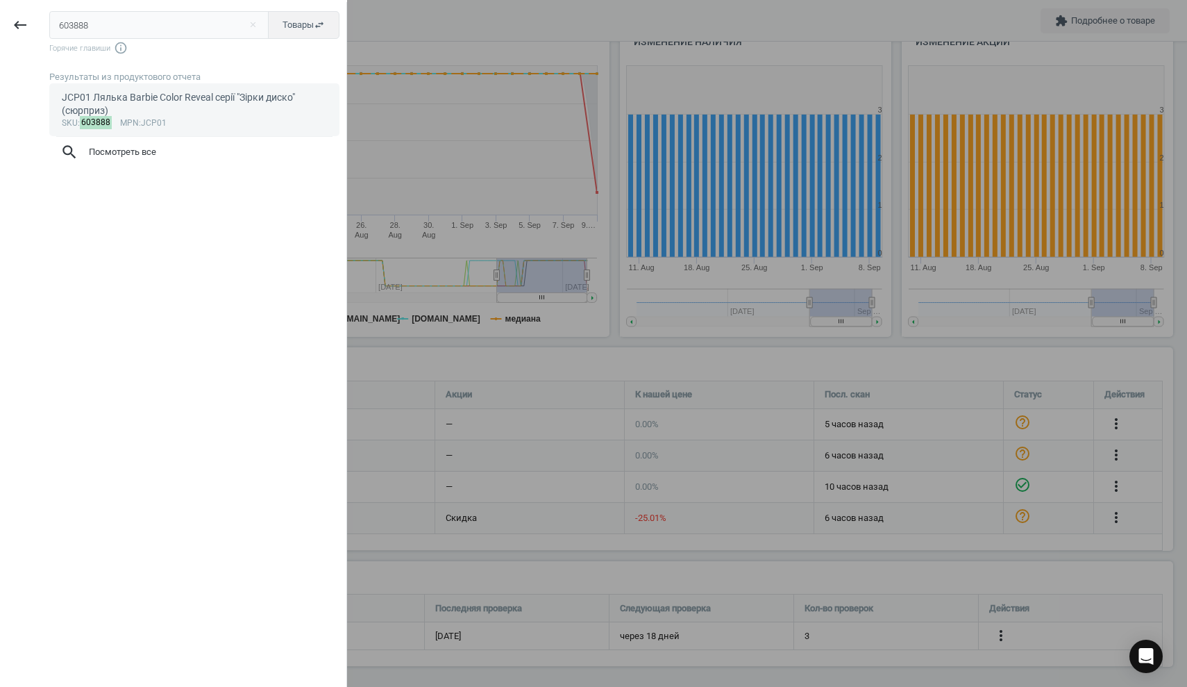
type input "603888"
click at [149, 86] on link "JCP01 Лялька Barbie Color Reveal серії "Зірки диско" (сюрприз) sku : 603888 mpn…" at bounding box center [194, 109] width 290 height 53
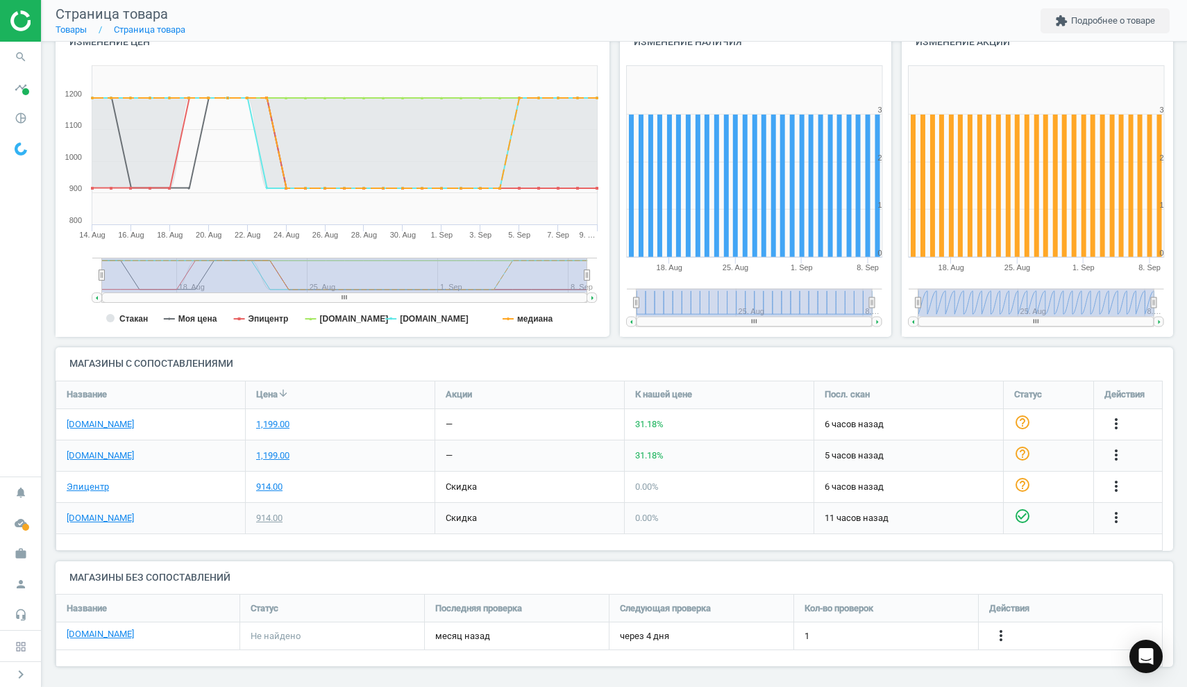
scroll to position [67, 0]
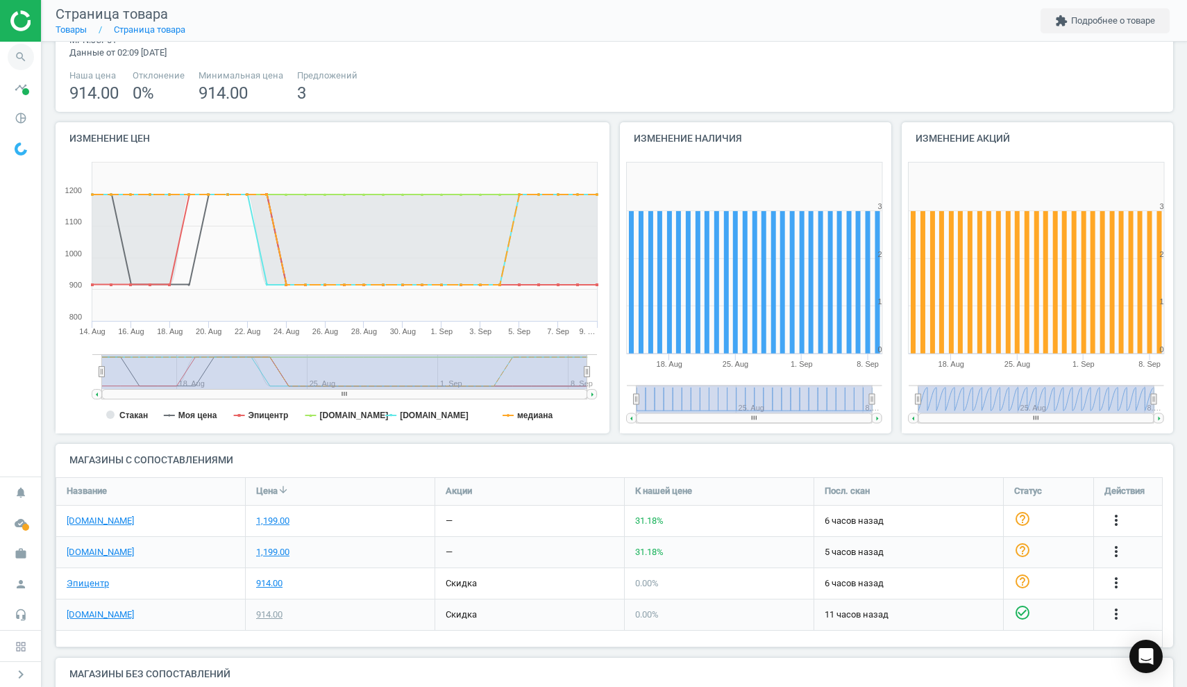
click at [15, 56] on icon "search" at bounding box center [21, 57] width 26 height 26
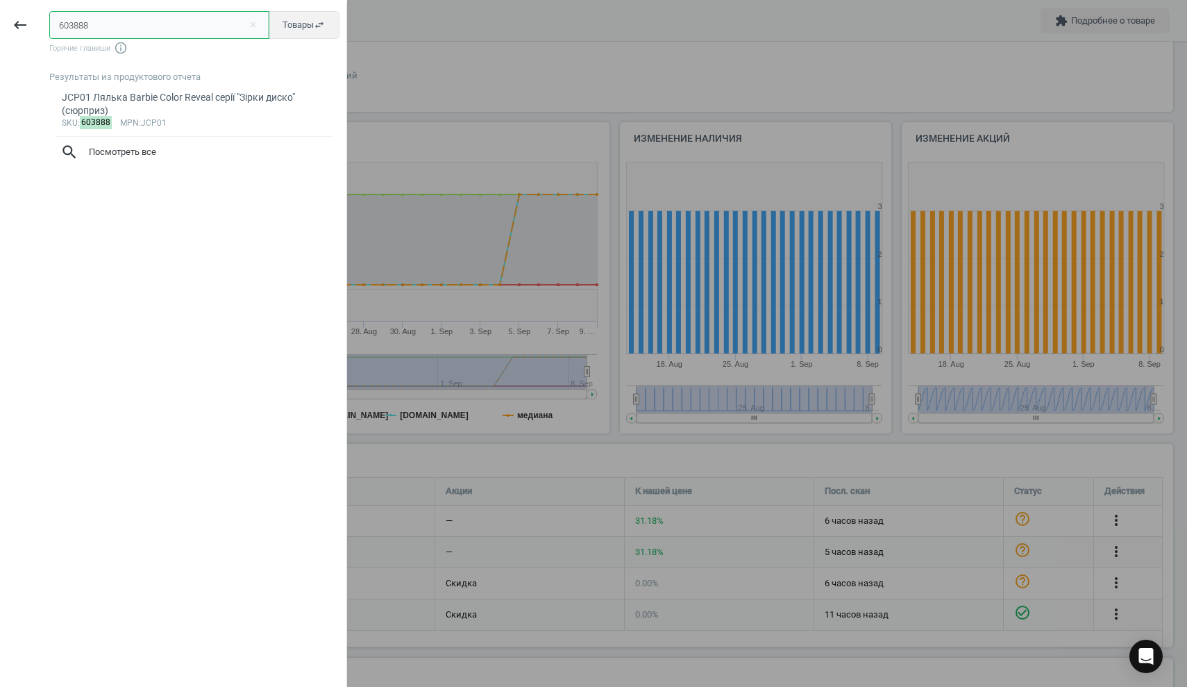
drag, startPoint x: 121, startPoint y: 28, endPoint x: 37, endPoint y: 23, distance: 84.9
click at [37, 23] on div "keyboard_backspace 603888 close Товары swap_horiz Горячие главиши info_outline …" at bounding box center [173, 345] width 347 height 687
paste input "139"
type input "603139"
click at [111, 96] on div "​Лялька Barbie Cutie Reveal Care Bears Ведмедик Буркотун (JCN96)" at bounding box center [195, 104] width 266 height 27
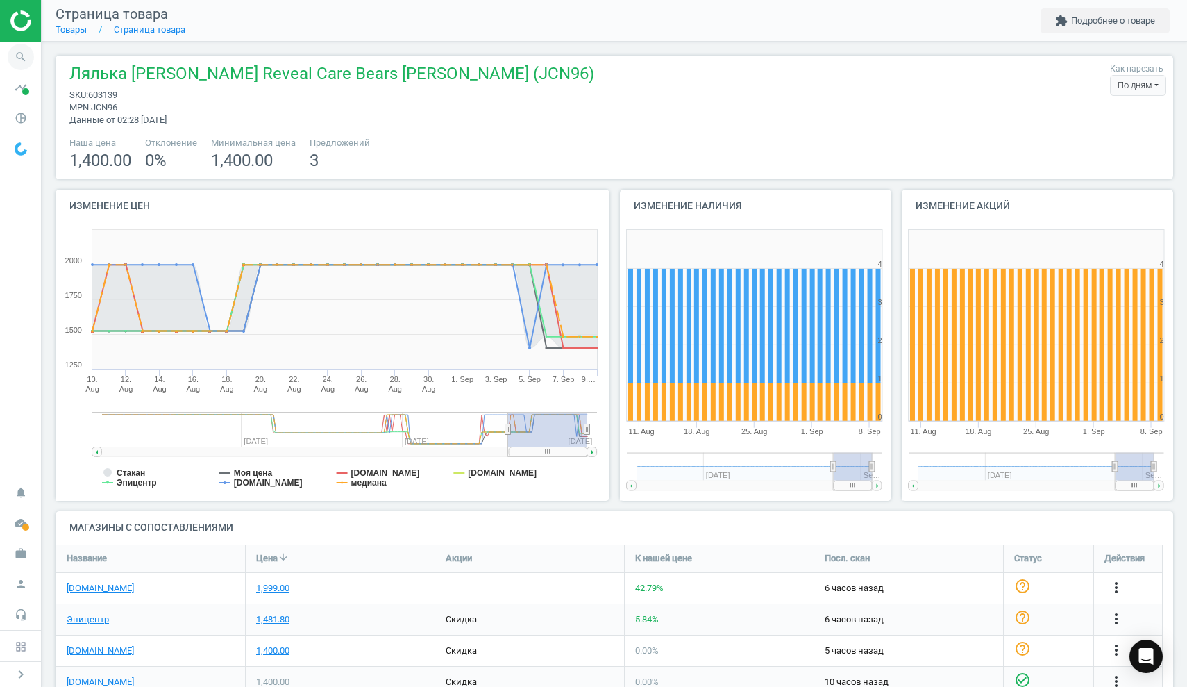
click at [15, 56] on icon "search" at bounding box center [21, 57] width 26 height 26
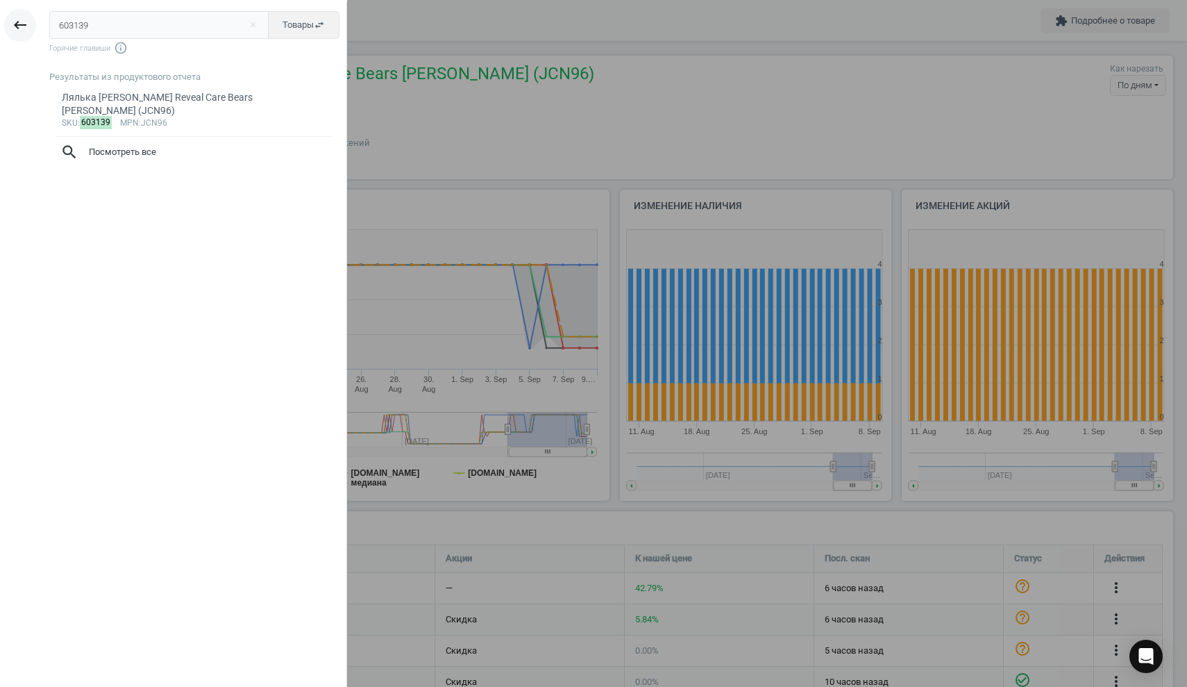
drag, startPoint x: 109, startPoint y: 28, endPoint x: 19, endPoint y: 23, distance: 90.4
click at [19, 23] on div "keyboard_backspace 603139 close Товары swap_horiz Горячие главиши info_outline …" at bounding box center [173, 345] width 347 height 687
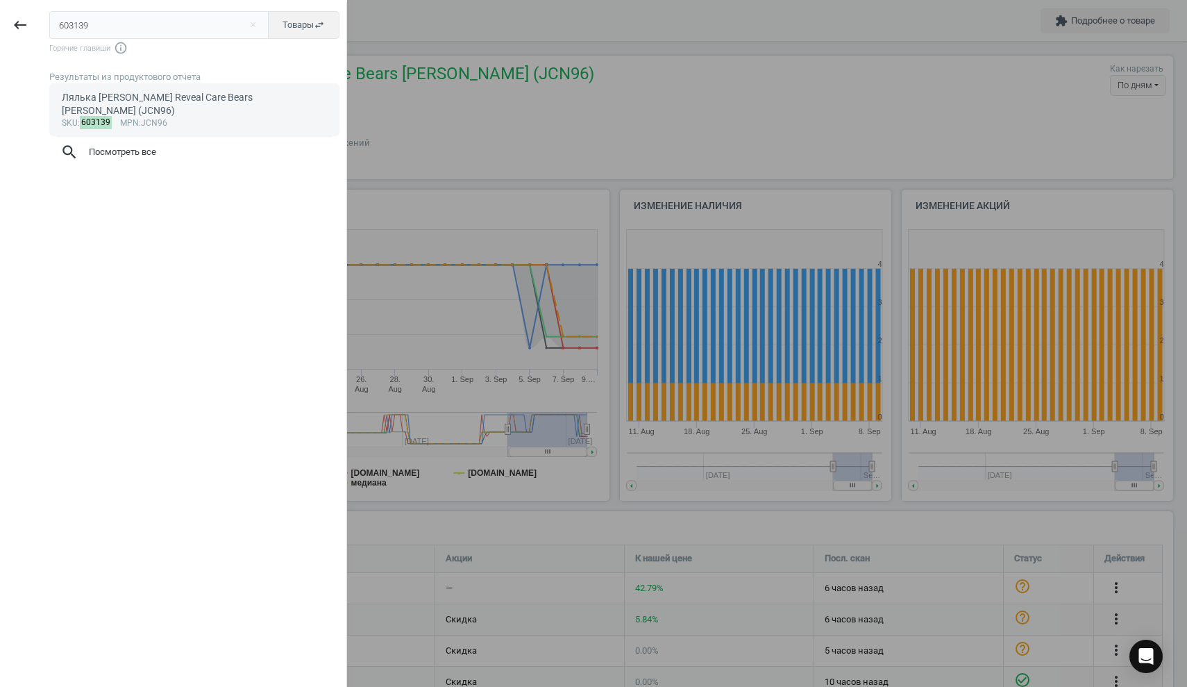
click at [158, 110] on div "​Лялька Barbie Cutie Reveal Care Bears Ведмедик Буркотун (JCN96)" at bounding box center [195, 104] width 266 height 27
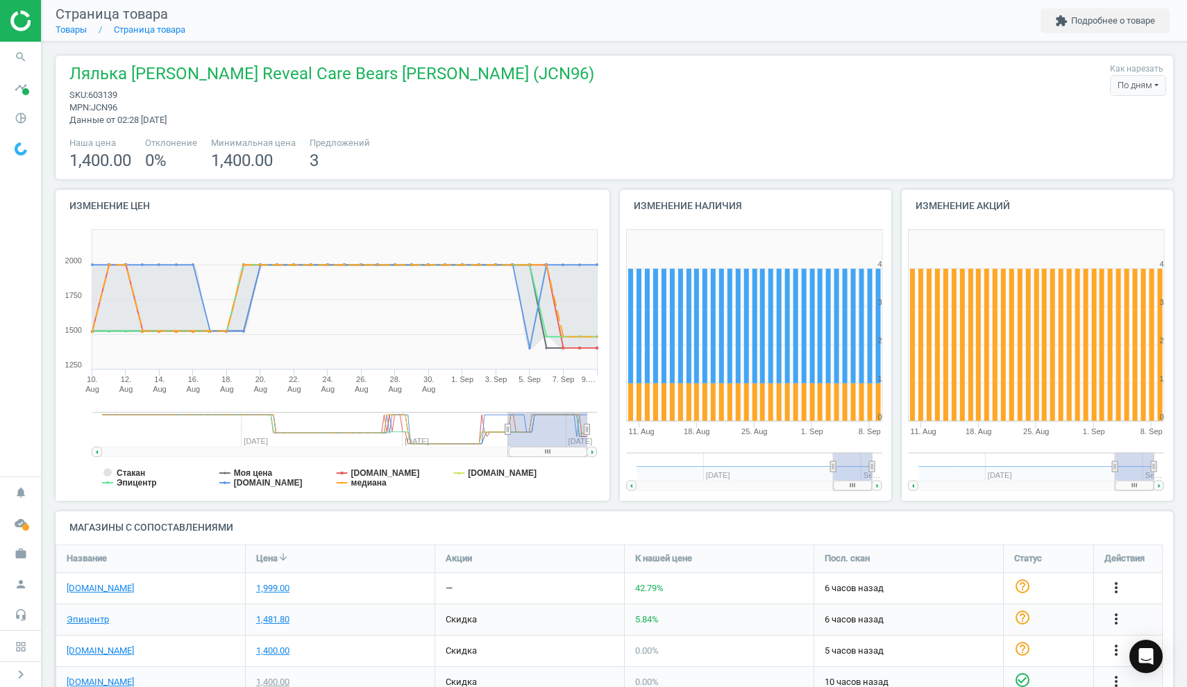
scroll to position [79, 0]
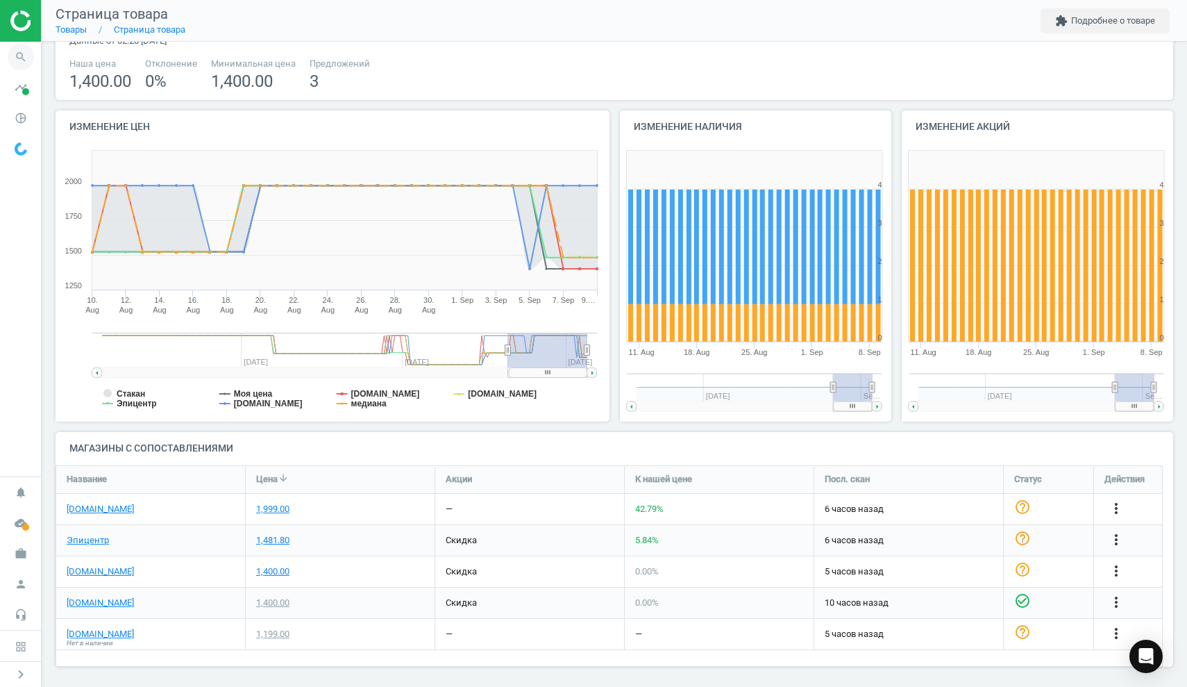
click at [28, 54] on icon "search" at bounding box center [21, 57] width 26 height 26
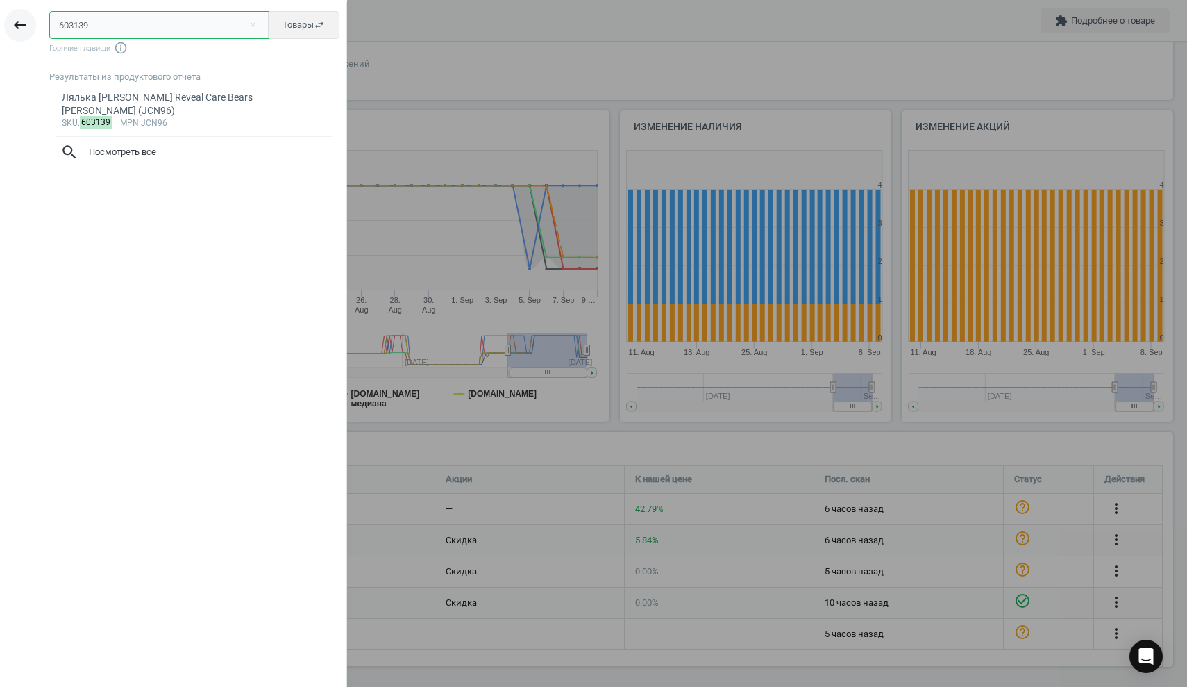
drag, startPoint x: 118, startPoint y: 19, endPoint x: 17, endPoint y: 18, distance: 101.4
click at [17, 18] on div "keyboard_backspace 603139 close Товары swap_horiz Горячие главиши info_outline …" at bounding box center [173, 345] width 347 height 687
click at [90, 30] on input "603139" at bounding box center [159, 25] width 220 height 28
drag, startPoint x: 108, startPoint y: 26, endPoint x: 23, endPoint y: 24, distance: 84.7
click at [23, 24] on div "keyboard_backspace 603139 close Товары swap_horiz Горячие главиши info_outline …" at bounding box center [173, 345] width 347 height 687
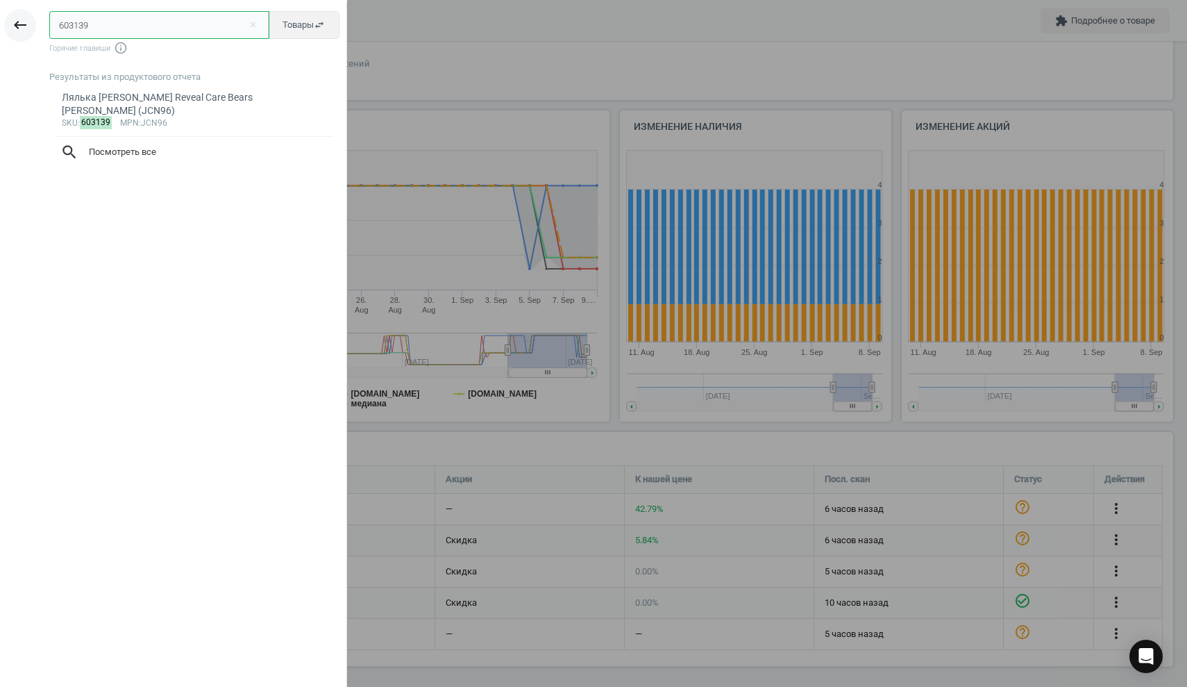
paste input "597964"
type input "597964"
click at [110, 108] on div "Лялька Barbie Fashionistas Модниця у вінтажному образі (HRH20)" at bounding box center [195, 104] width 266 height 27
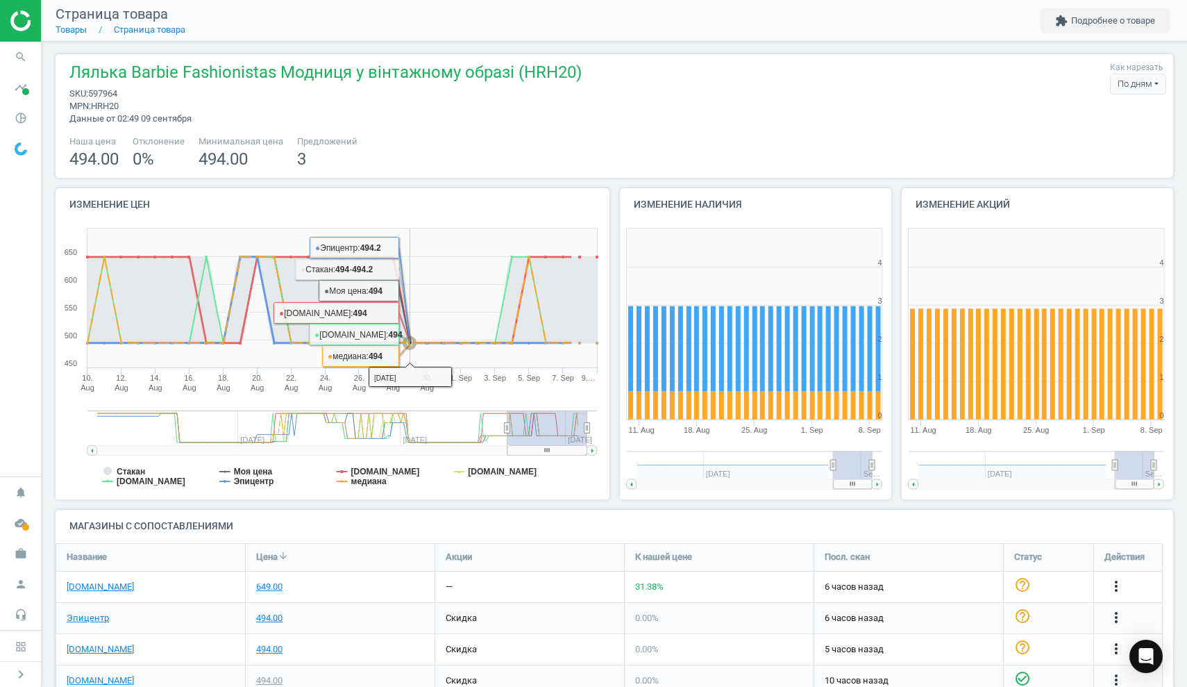
scroll to position [79, 0]
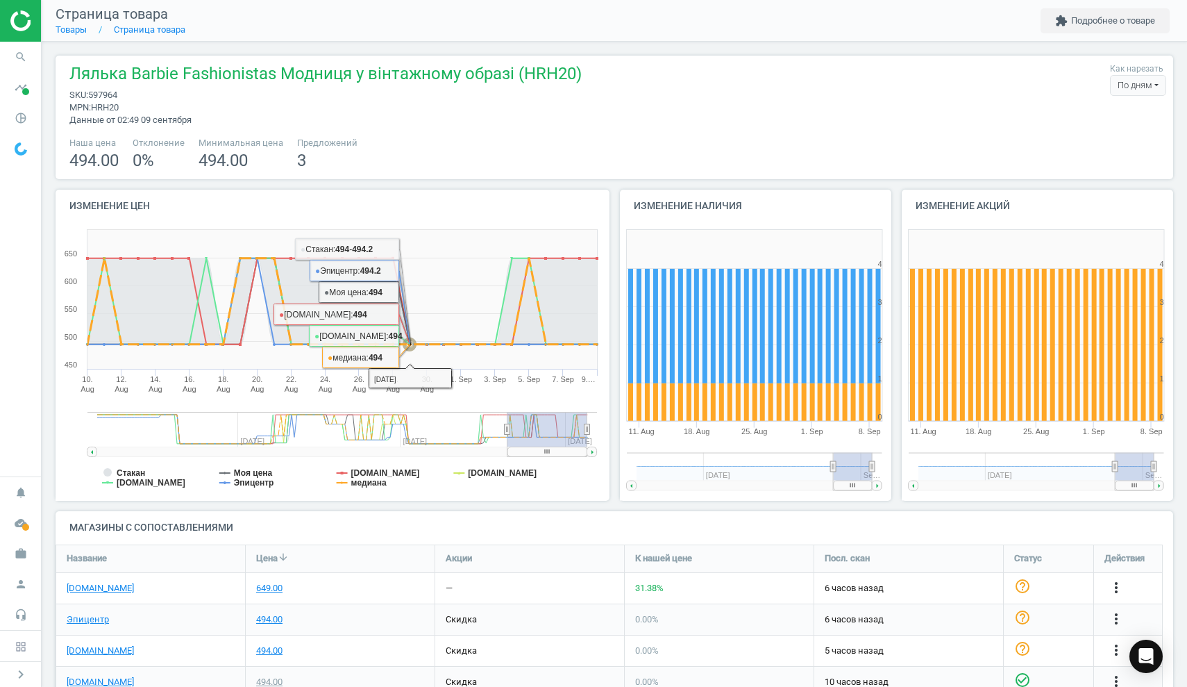
scroll to position [223, 1129]
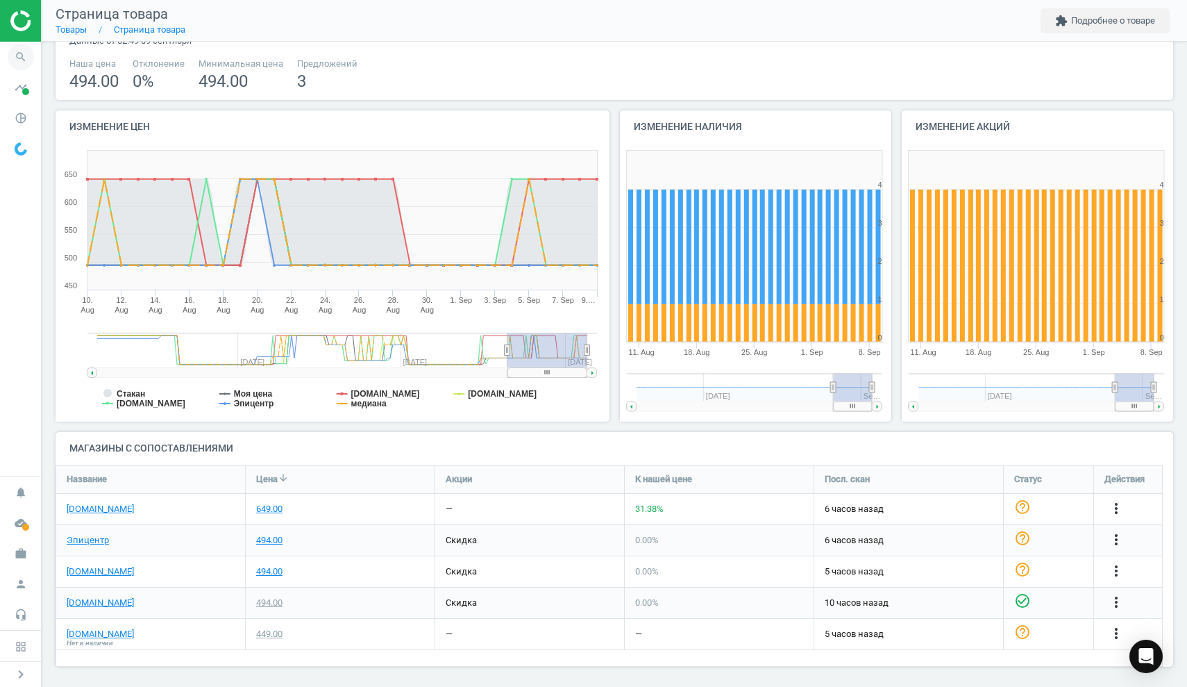
click at [23, 54] on icon "search" at bounding box center [21, 57] width 26 height 26
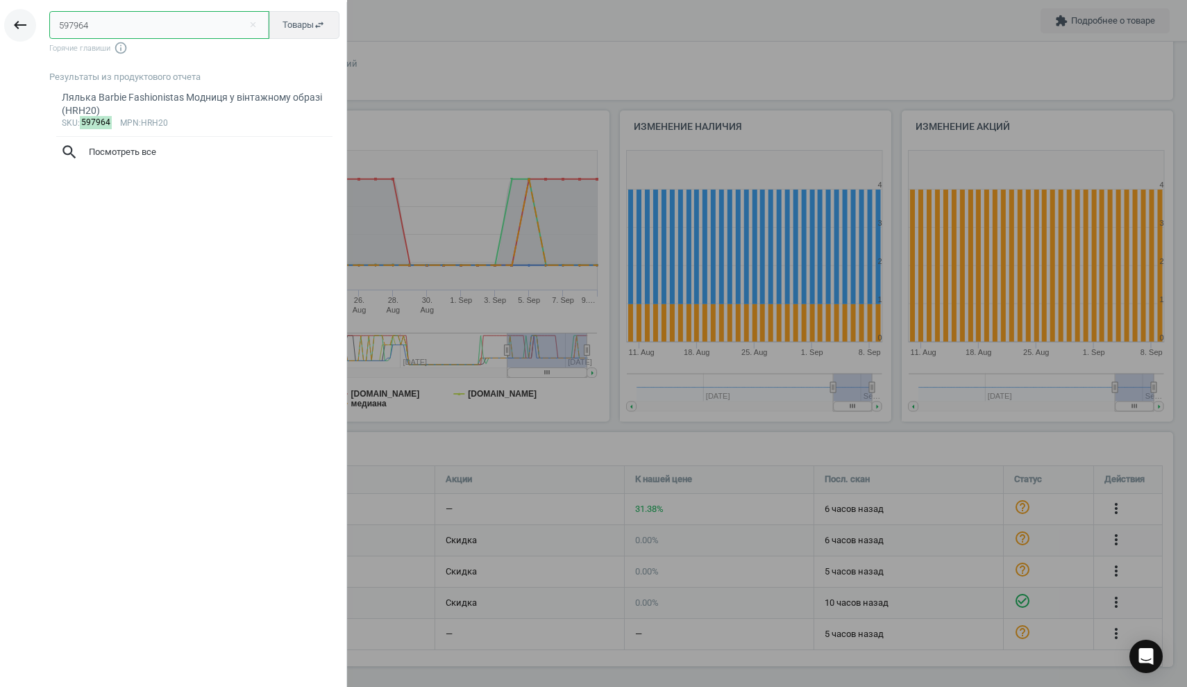
drag, startPoint x: 67, startPoint y: 19, endPoint x: 9, endPoint y: 15, distance: 57.8
click at [9, 15] on div "keyboard_backspace 597964 close Товары swap_horiz Горячие главиши info_outline …" at bounding box center [173, 345] width 347 height 687
paste input "1699"
type input "591699"
click at [158, 99] on div "Ігровий набір Barbie You can be Тренування з гімнастики (HRG52)" at bounding box center [195, 104] width 266 height 27
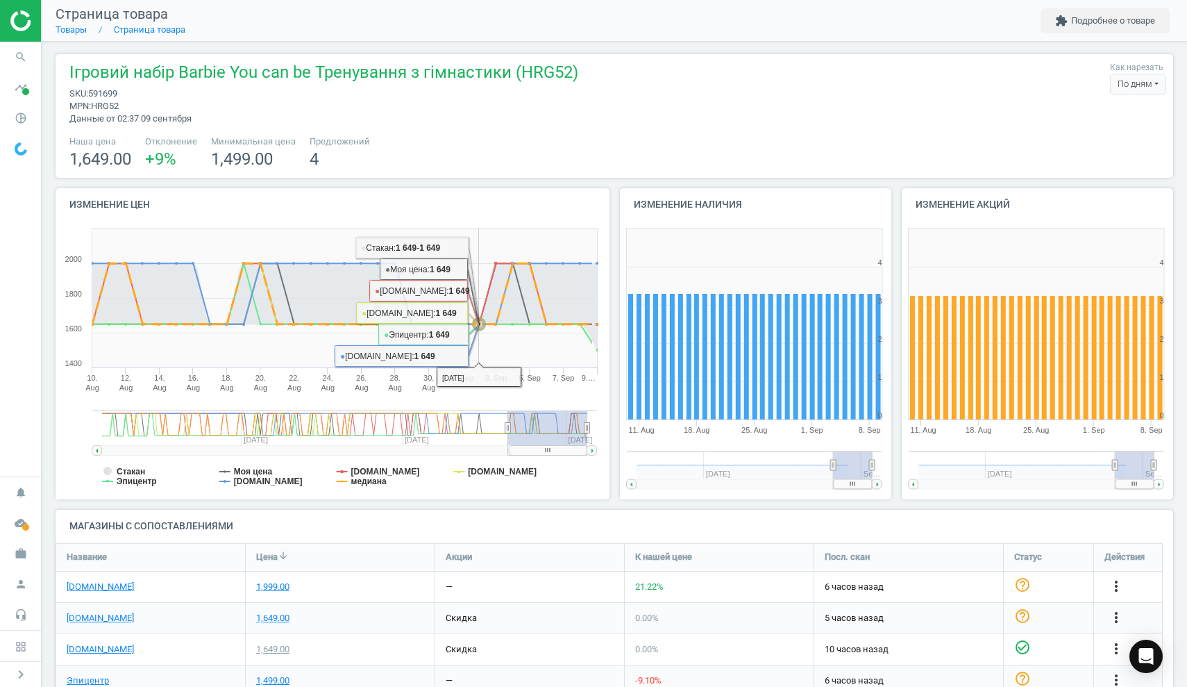
scroll to position [79, 0]
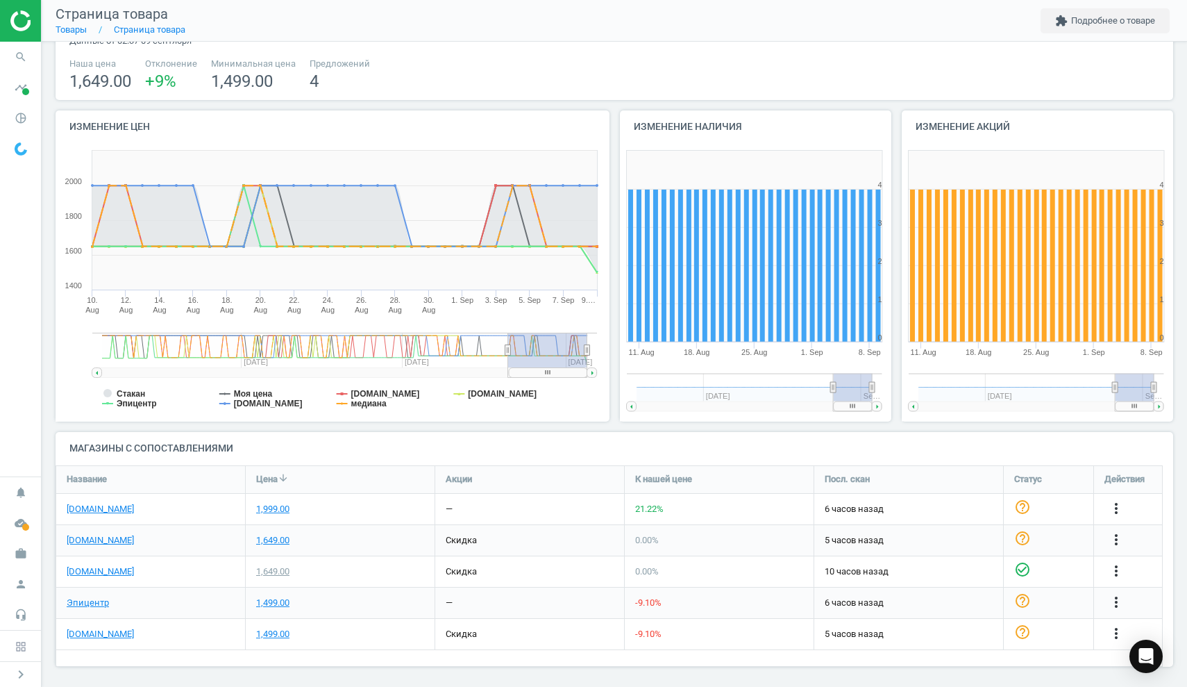
drag, startPoint x: 285, startPoint y: 629, endPoint x: 240, endPoint y: 627, distance: 45.2
click at [240, 627] on div "[DOMAIN_NAME] 1,499.00 скидка -9.10 % 5 часов назад help_outline more_vert" at bounding box center [609, 634] width 1107 height 31
copy div "1,499.00"
click at [22, 58] on icon "search" at bounding box center [21, 57] width 26 height 26
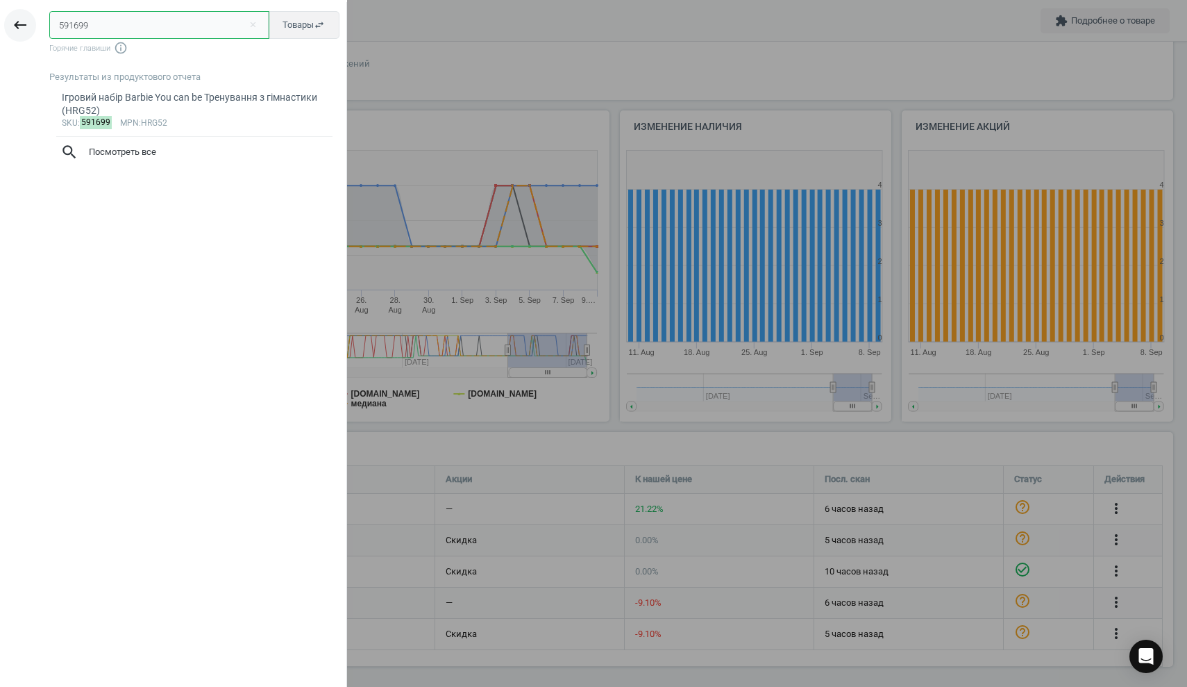
drag, startPoint x: 95, startPoint y: 28, endPoint x: 12, endPoint y: 19, distance: 83.0
click at [12, 19] on div "keyboard_backspace 591699 close Товары swap_horiz Горячие главиши info_outline …" at bounding box center [173, 345] width 347 height 687
paste input "603795"
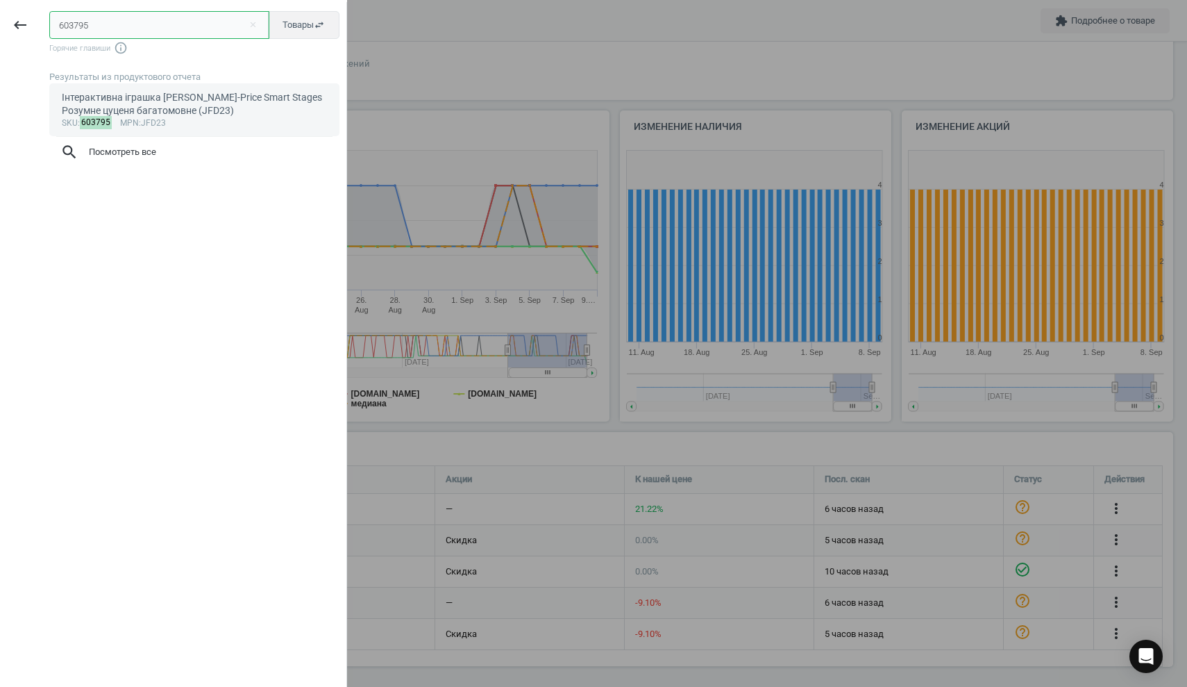
type input "603795"
click at [180, 90] on link "Інтерактивна іграшка [PERSON_NAME]-Price Smart Stages​ Розумне цуценя багатомов…" at bounding box center [194, 109] width 290 height 53
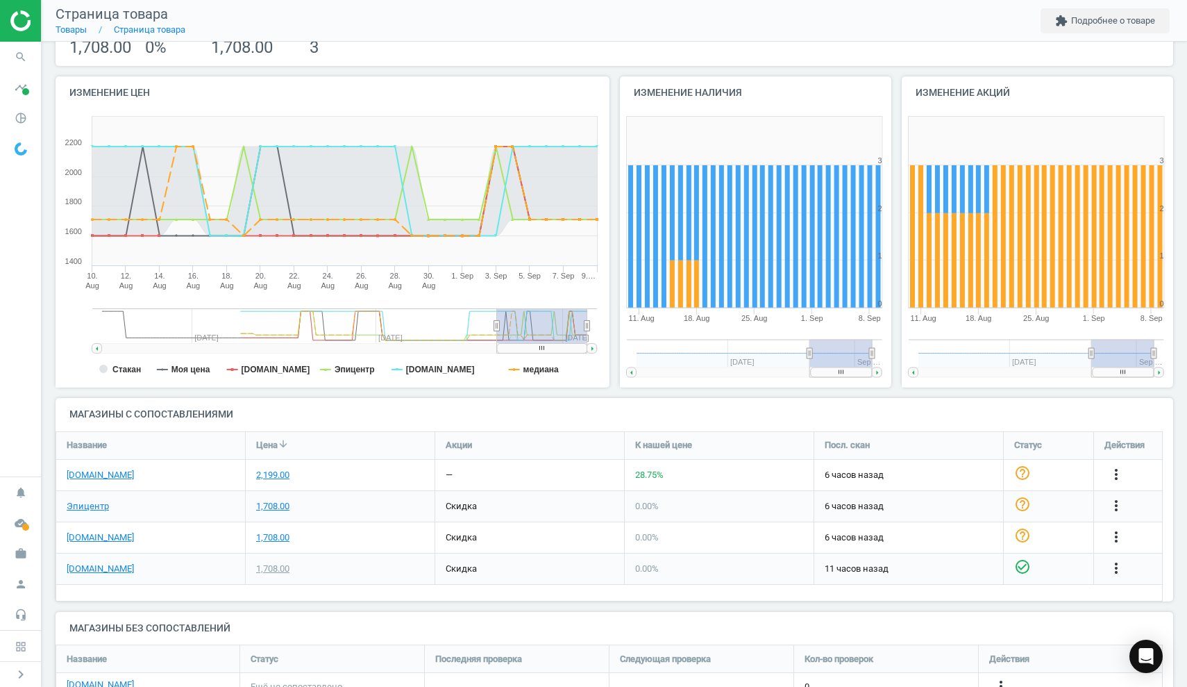
scroll to position [164, 0]
